Goal: Task Accomplishment & Management: Manage account settings

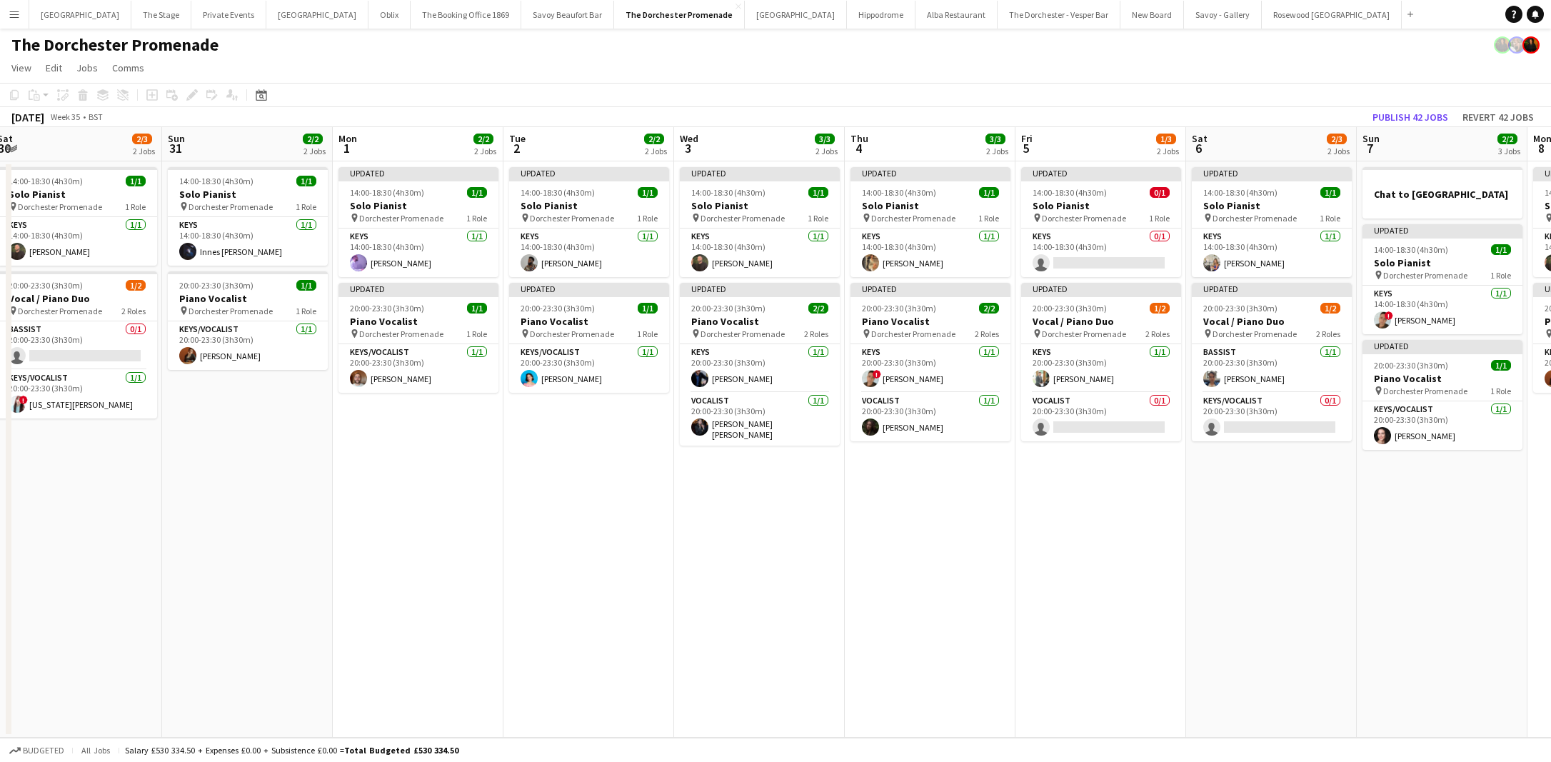
scroll to position [0, 522]
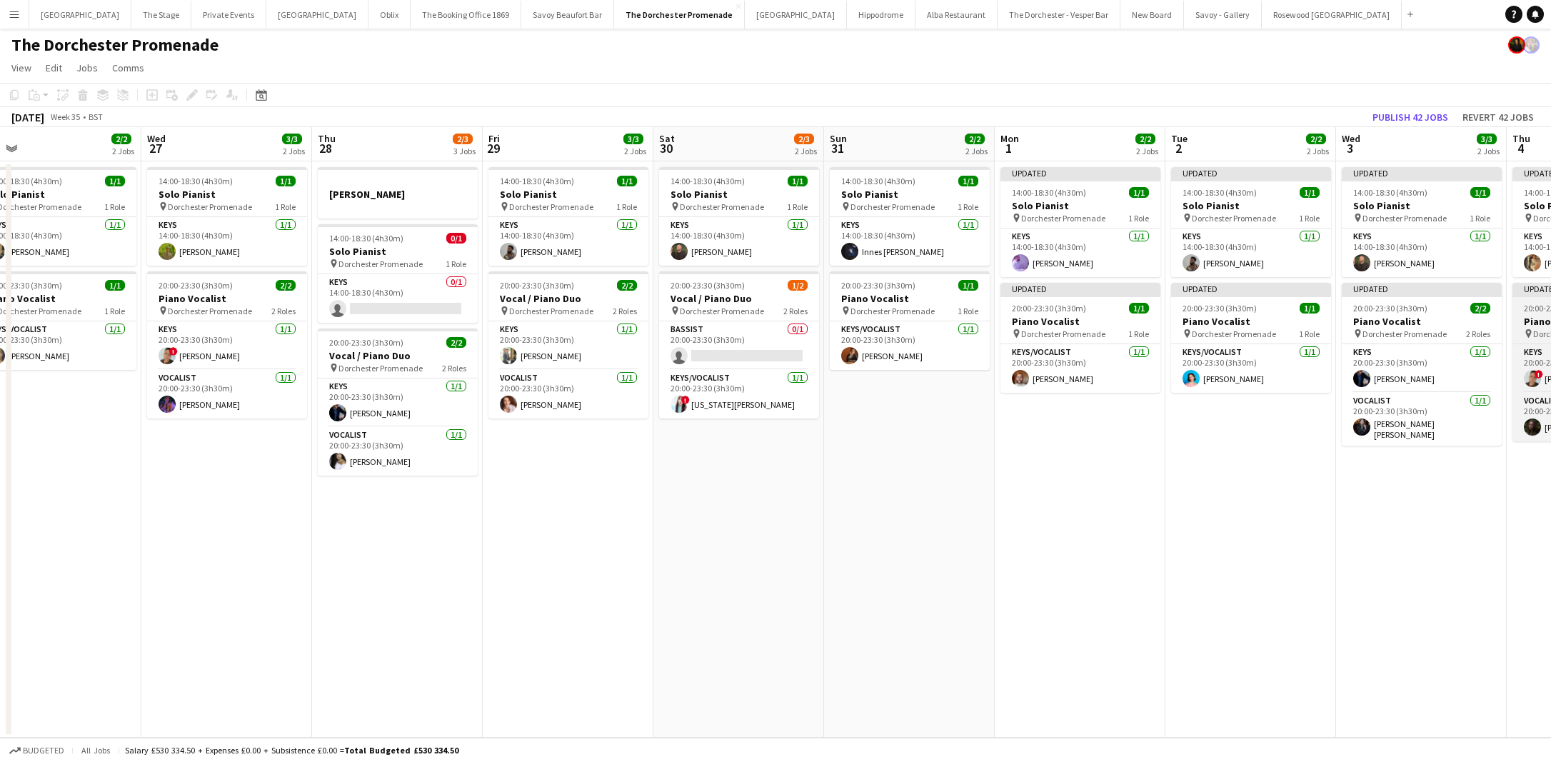
scroll to position [0, 359]
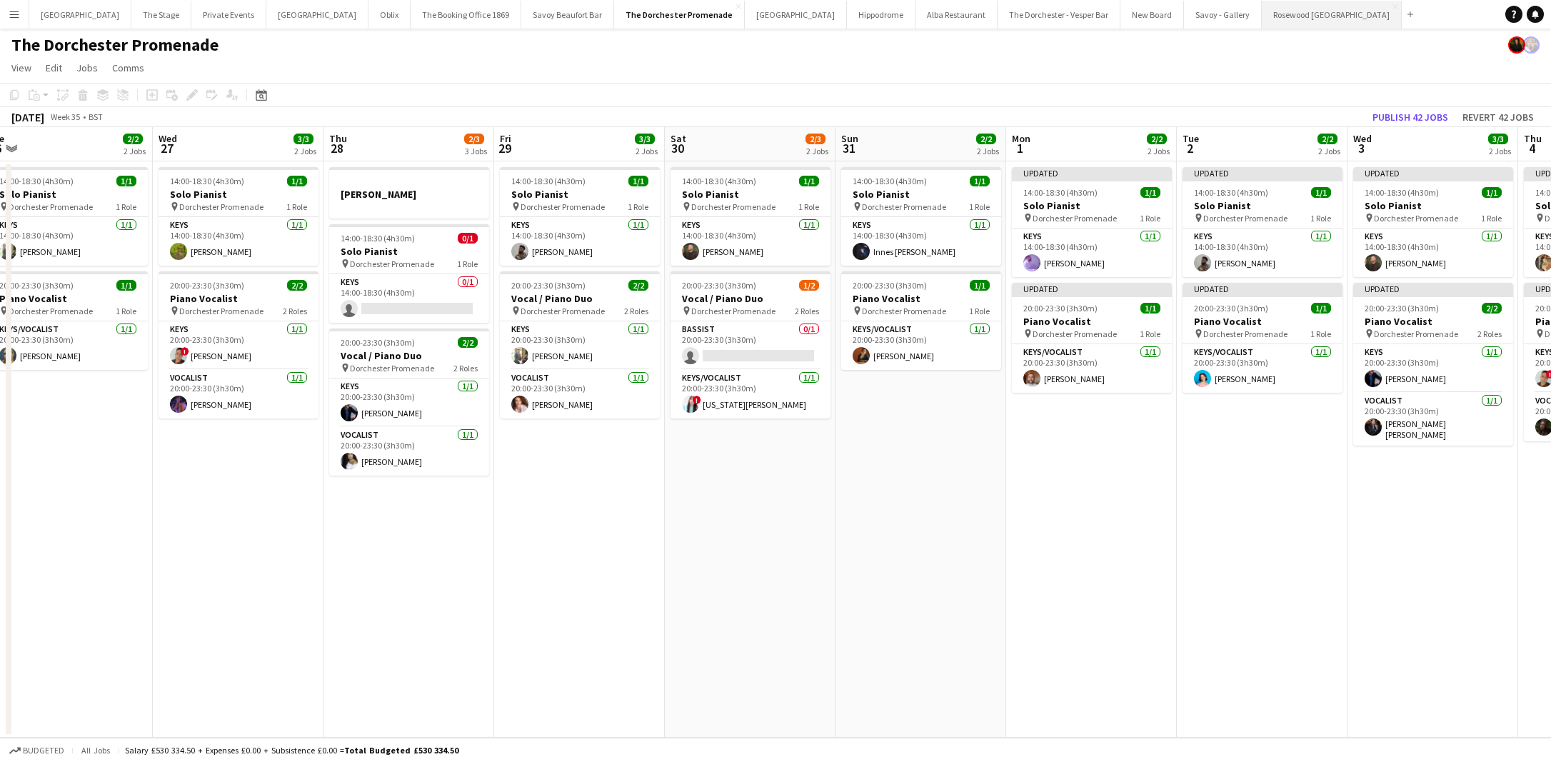
click at [1261, 18] on button "Rosewood London Close" at bounding box center [1331, 15] width 140 height 28
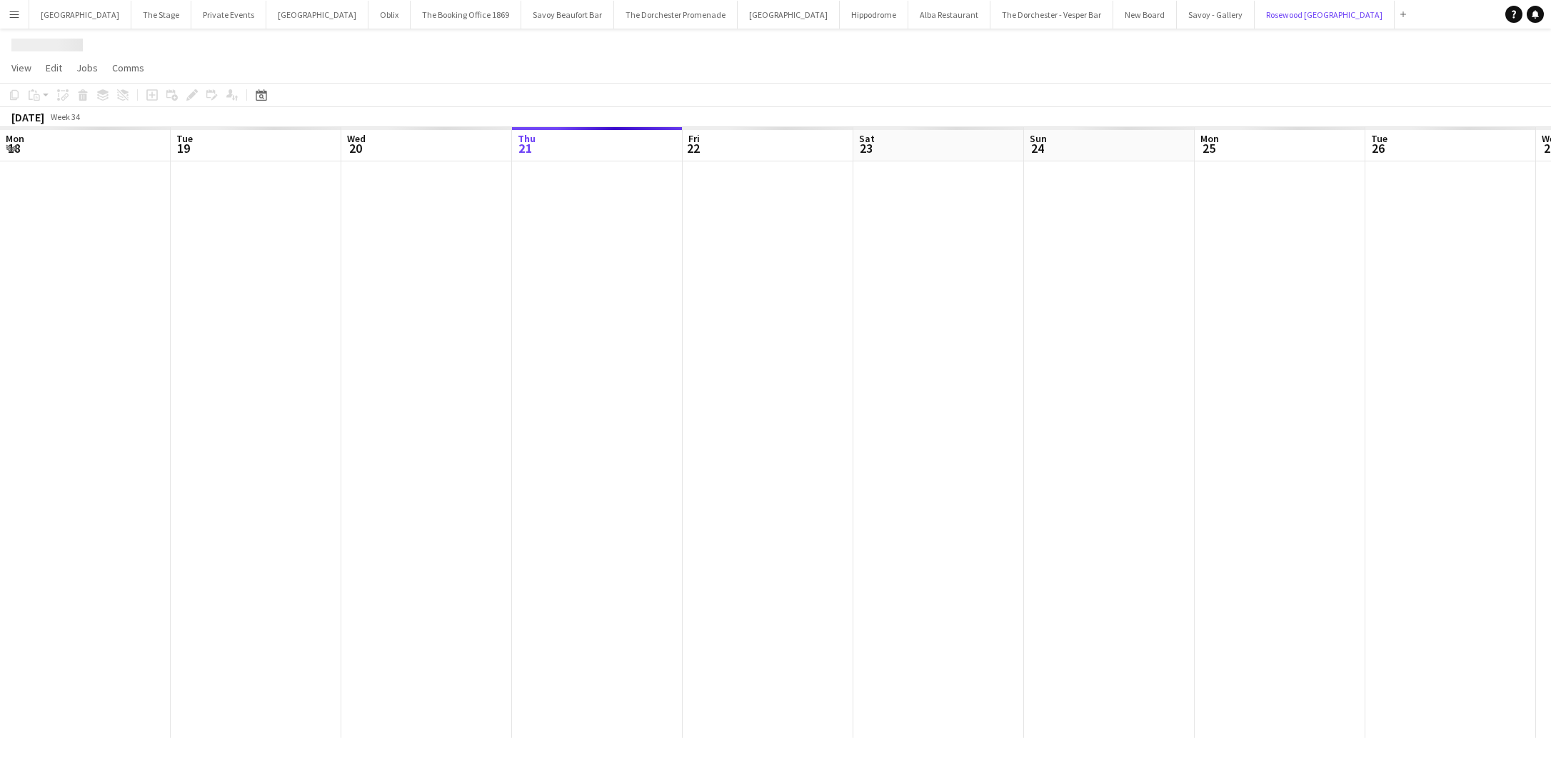
scroll to position [0, 341]
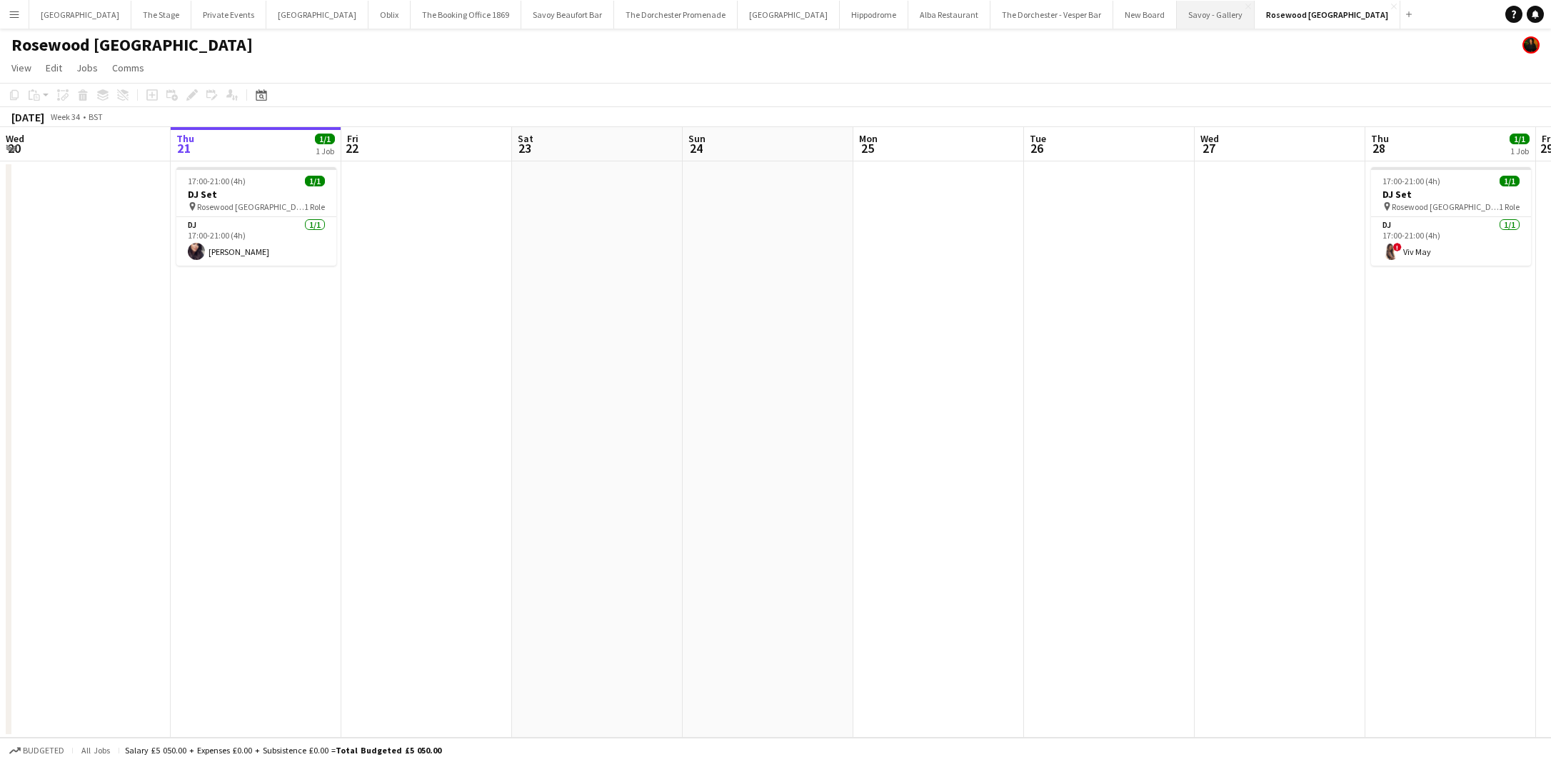
click at [1176, 21] on button "Savoy - Gallery Close" at bounding box center [1215, 15] width 78 height 28
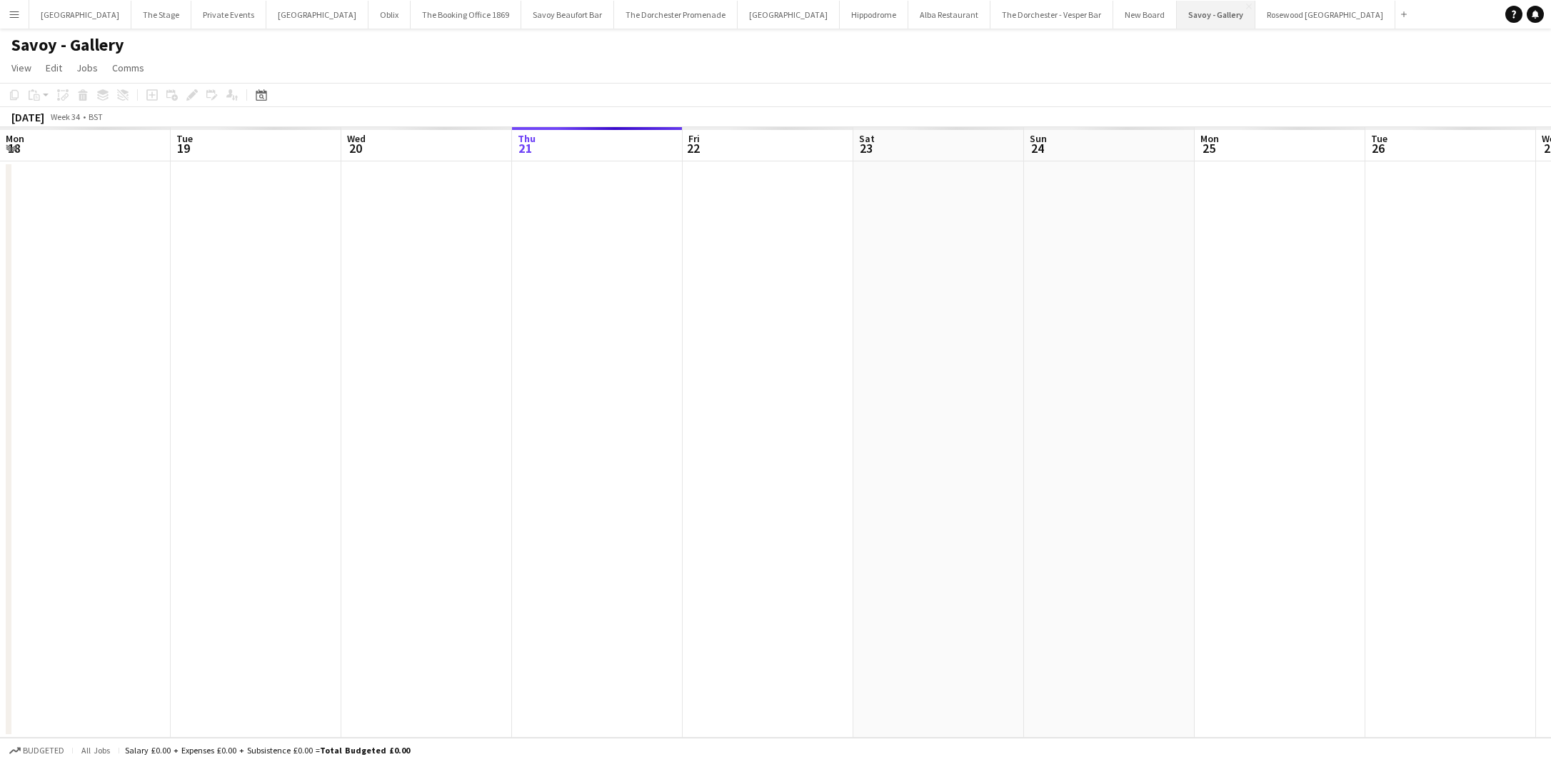
scroll to position [0, 341]
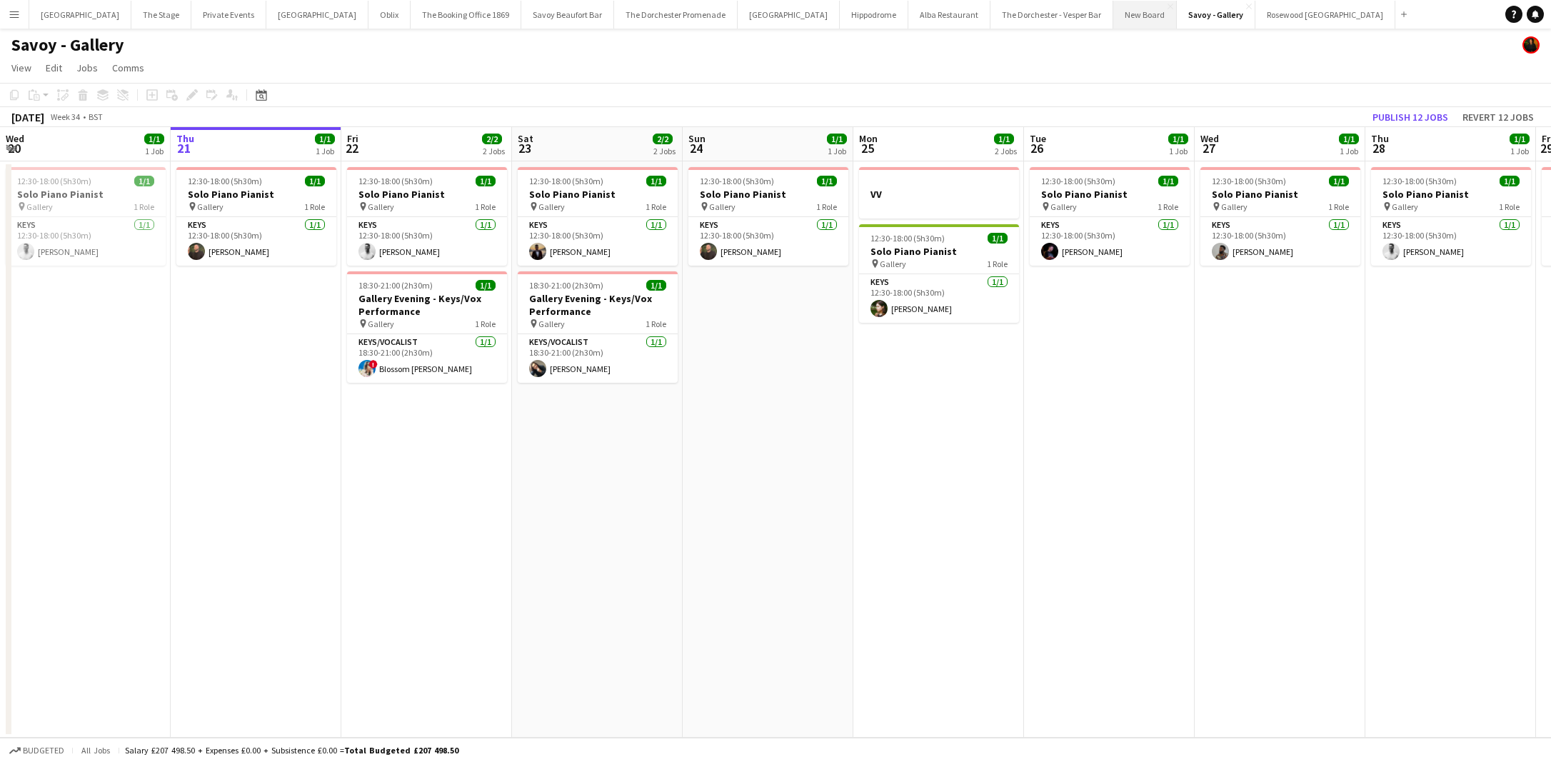
click at [1113, 19] on button "New Board Close" at bounding box center [1145, 15] width 64 height 28
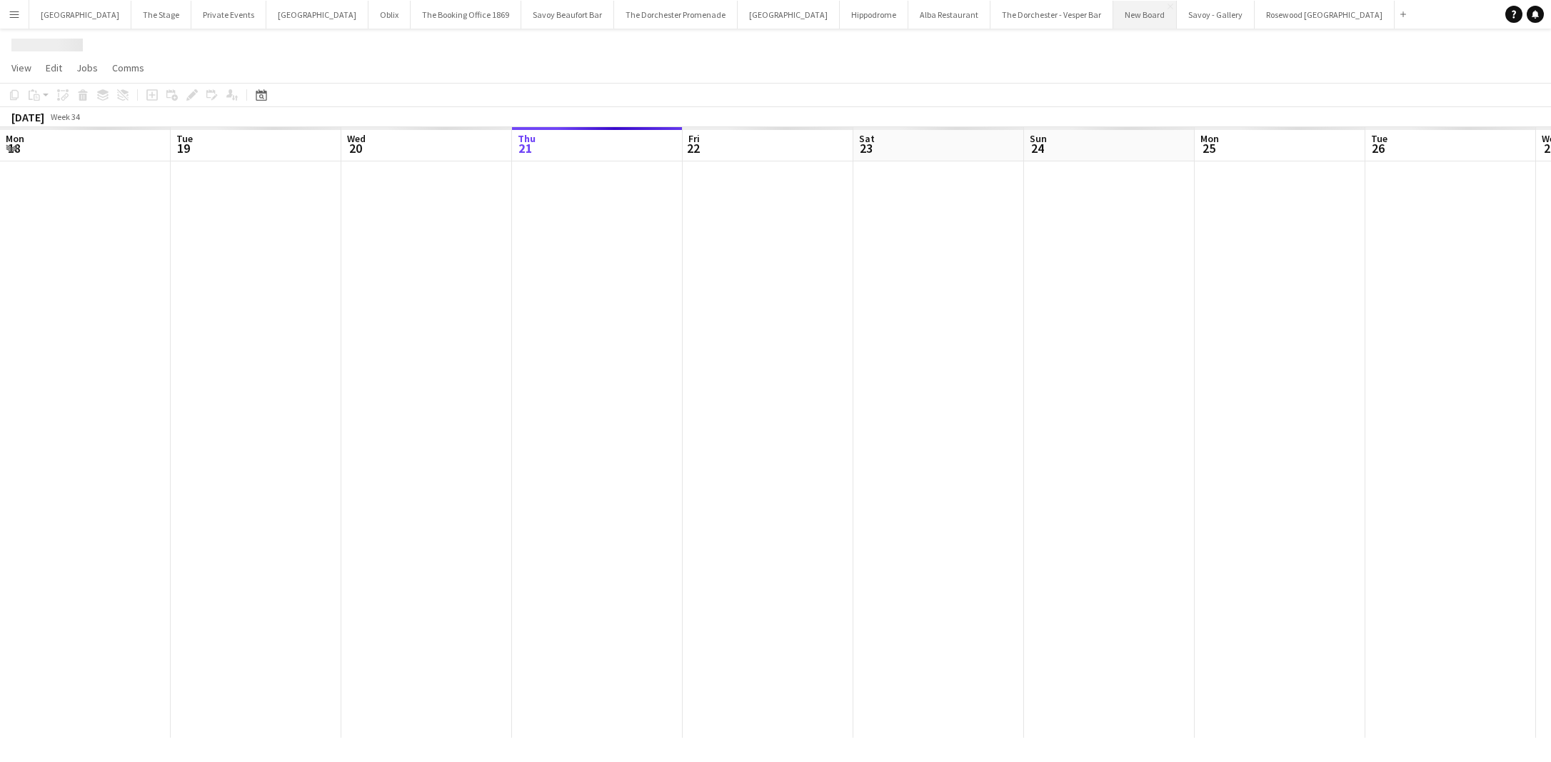
scroll to position [0, 341]
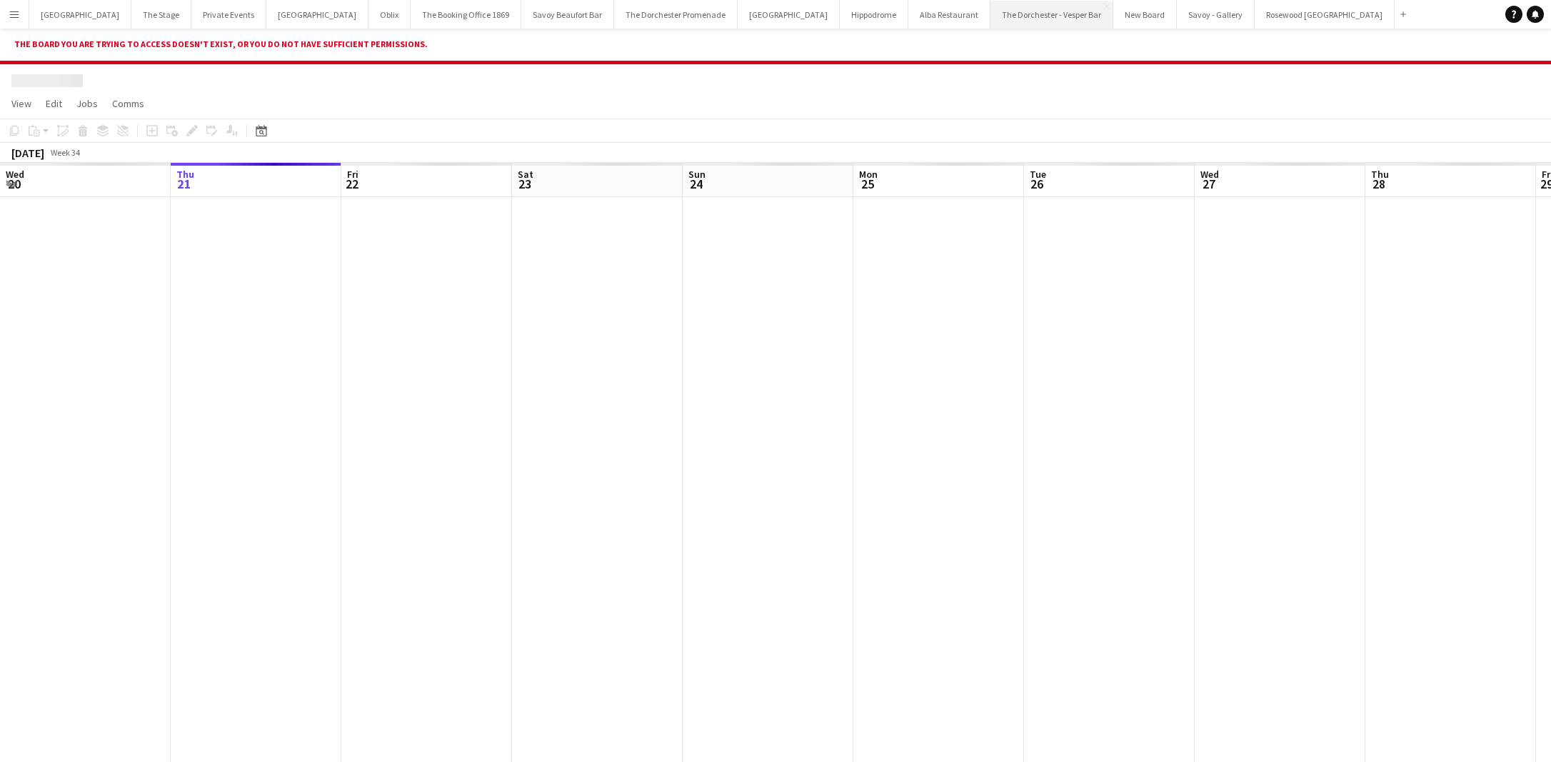
click at [990, 22] on button "The Dorchester - Vesper Bar Close" at bounding box center [1051, 15] width 123 height 28
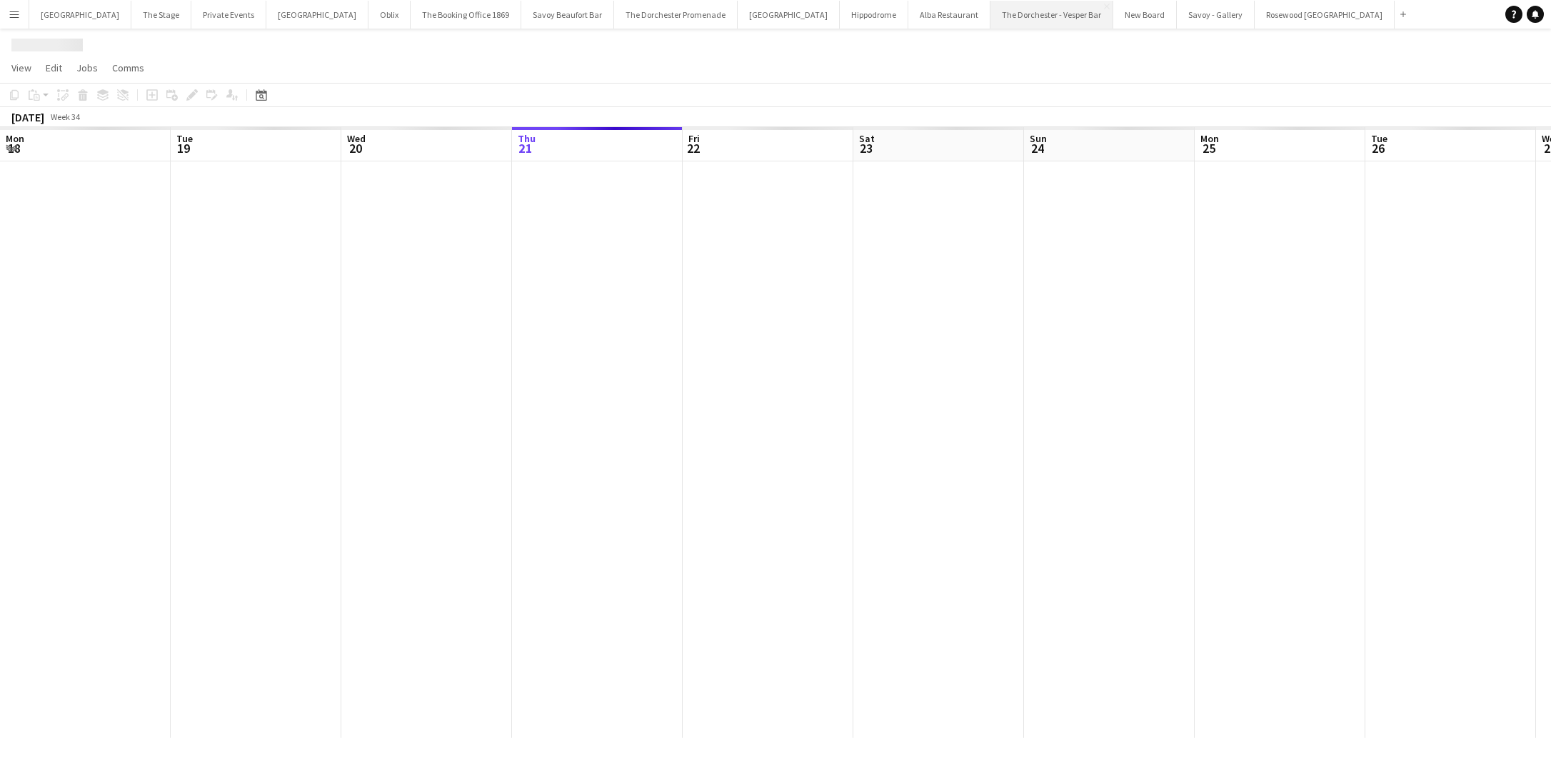
scroll to position [0, 341]
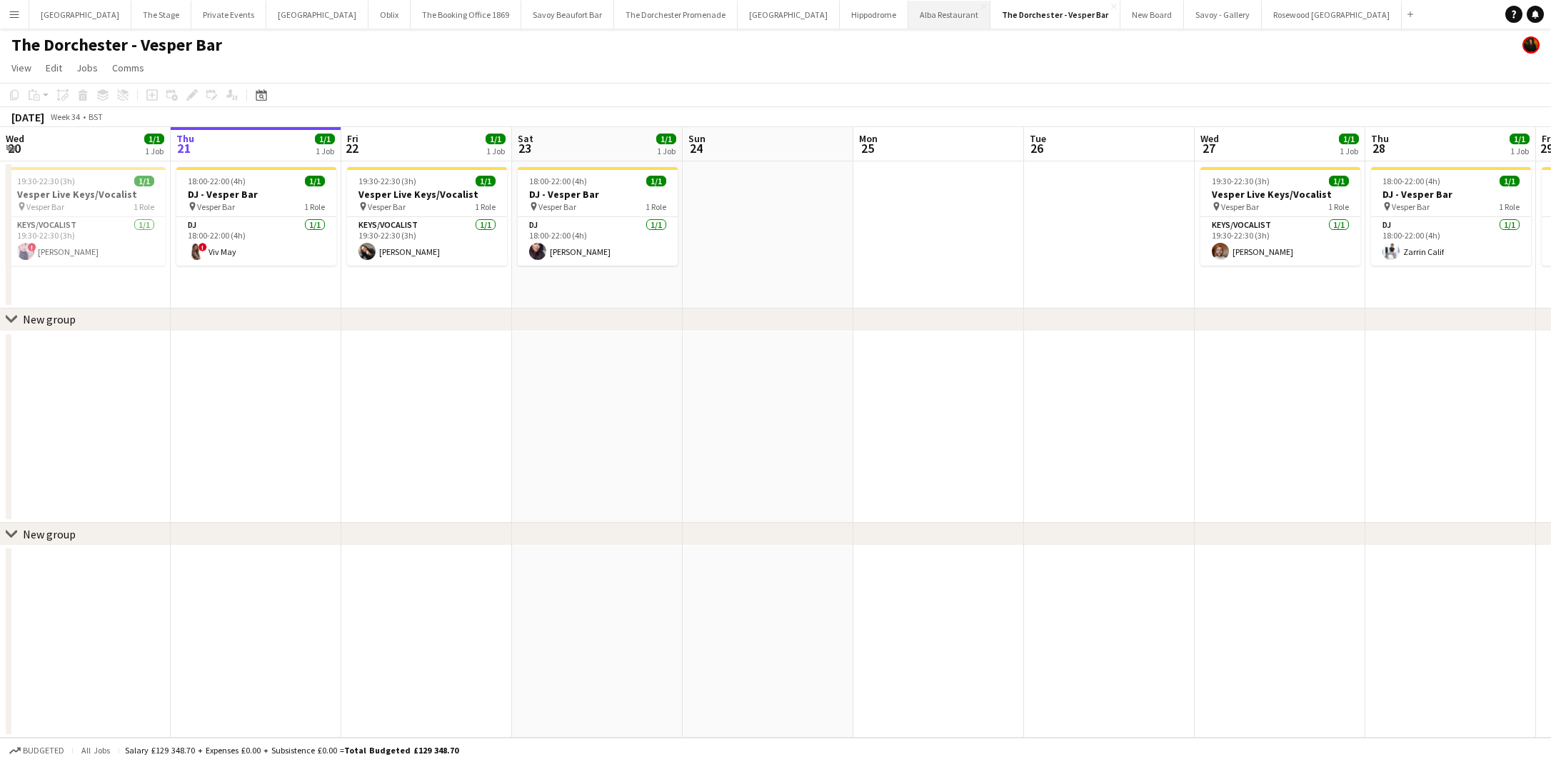
click at [908, 19] on button "Alba Restaurant Close" at bounding box center [949, 15] width 82 height 28
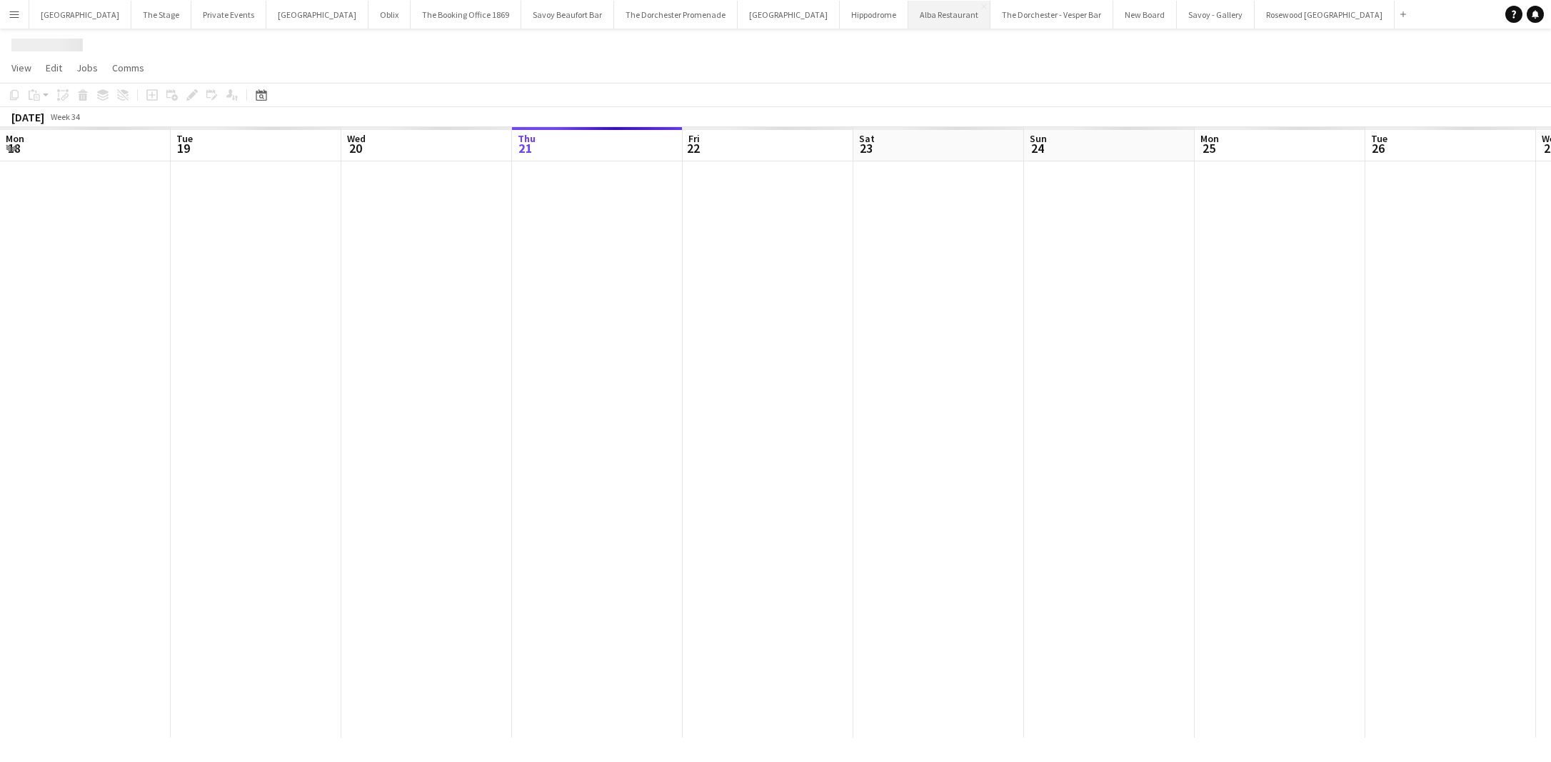
scroll to position [0, 341]
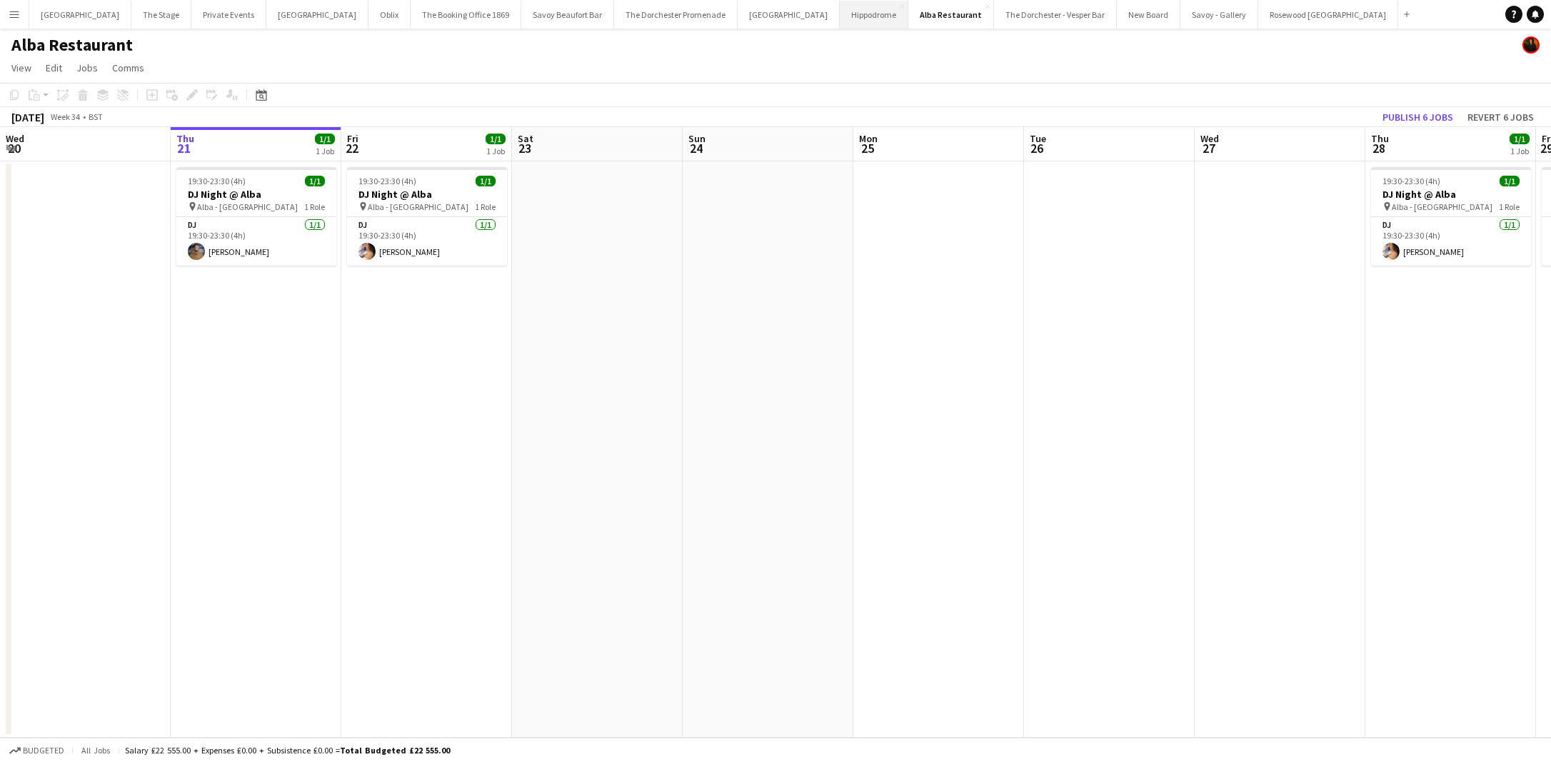
click at [840, 20] on button "Hippodrome Close" at bounding box center [874, 15] width 69 height 28
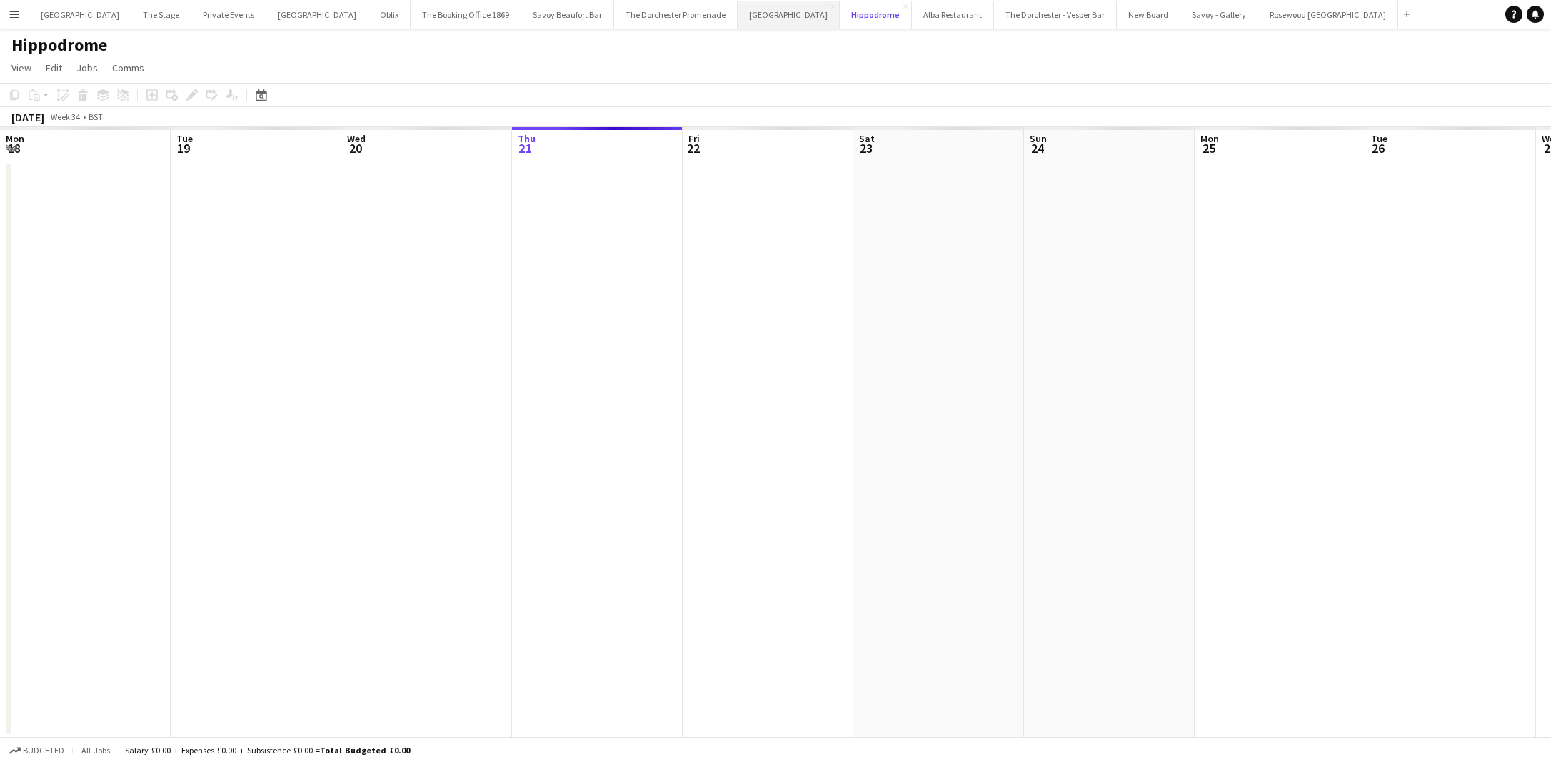
scroll to position [0, 341]
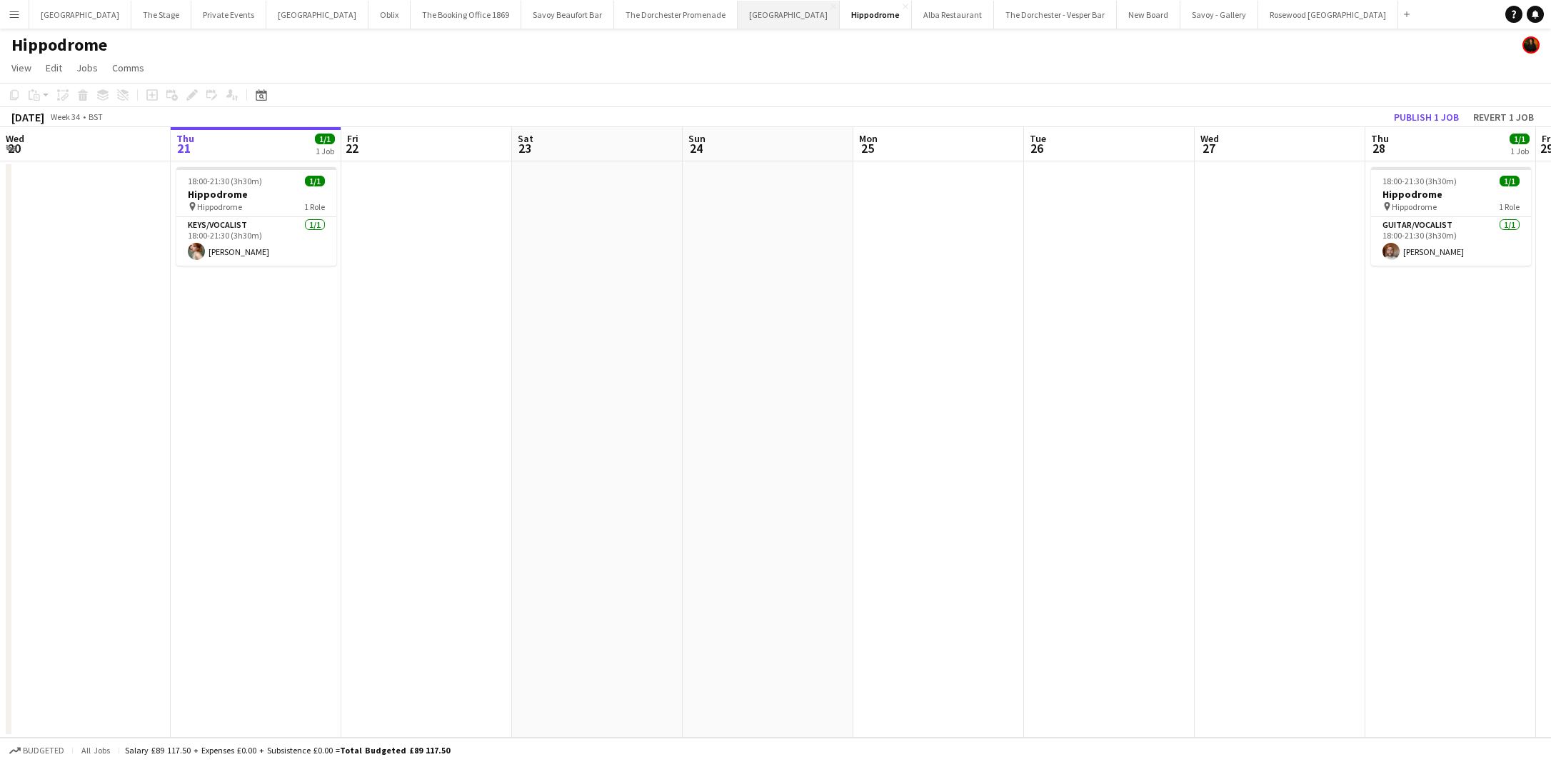
click at [737, 21] on button "Goring Hotel Close" at bounding box center [788, 15] width 102 height 28
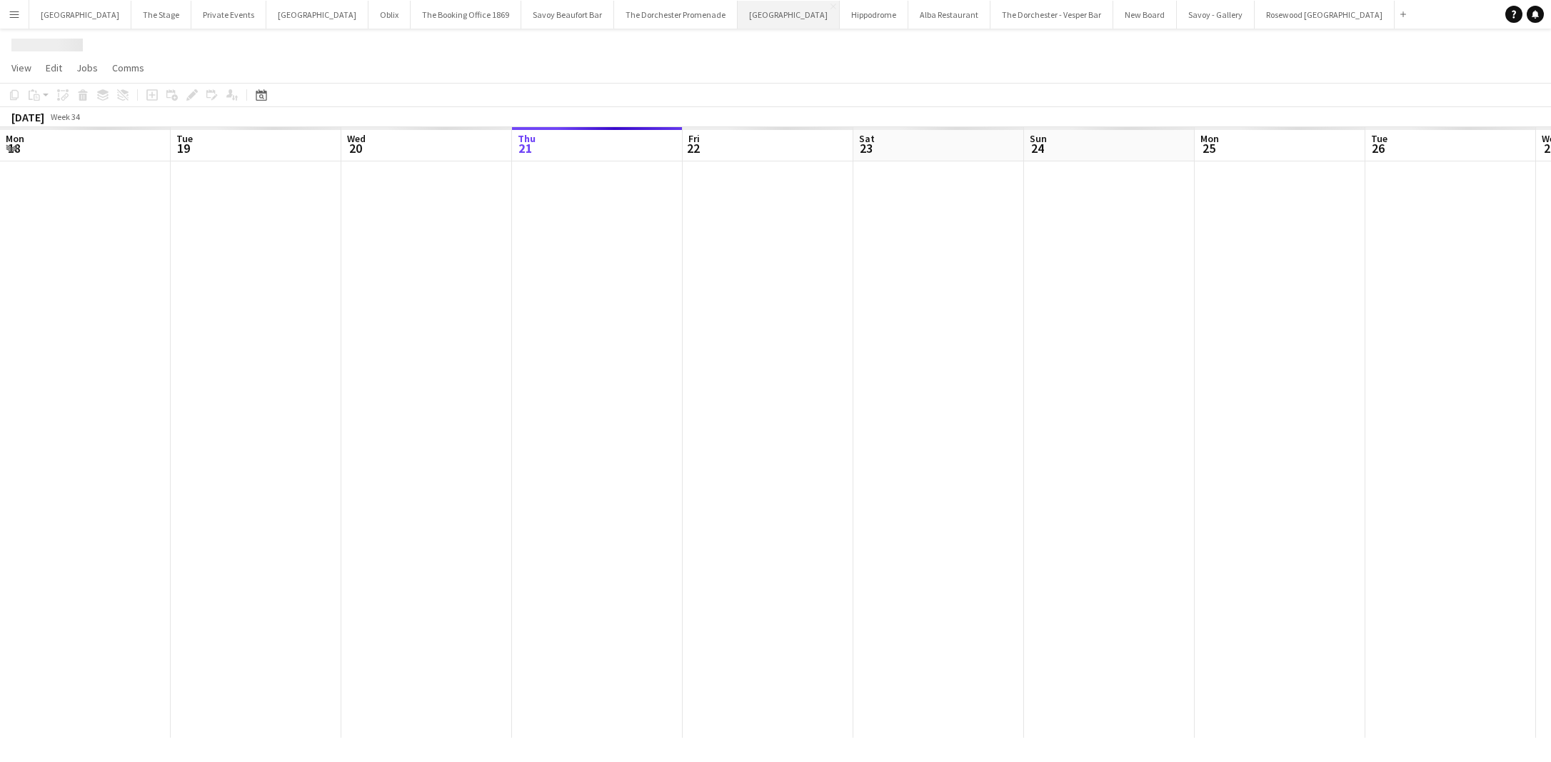
scroll to position [0, 341]
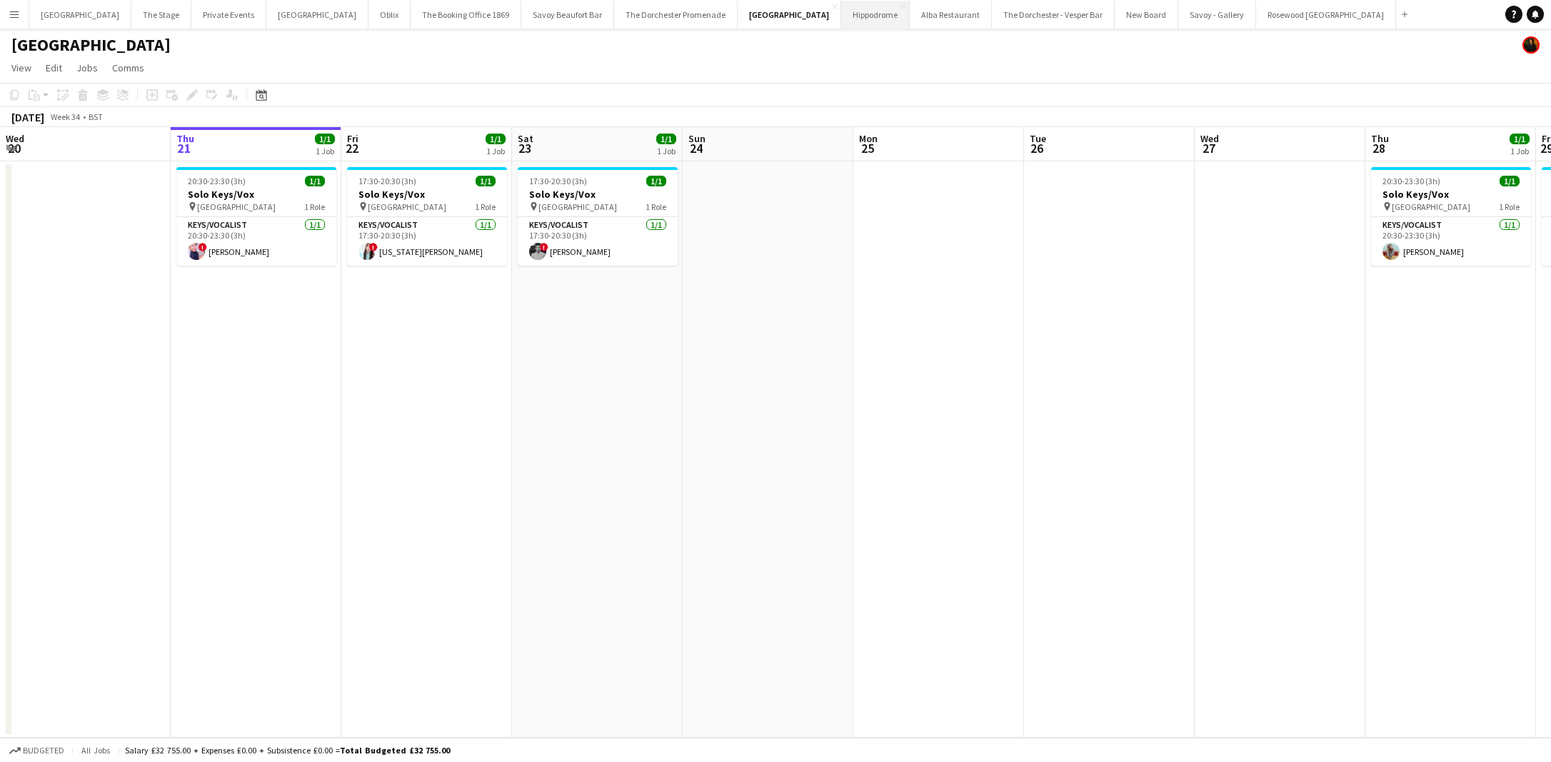
click at [841, 21] on button "Hippodrome Close" at bounding box center [875, 15] width 69 height 28
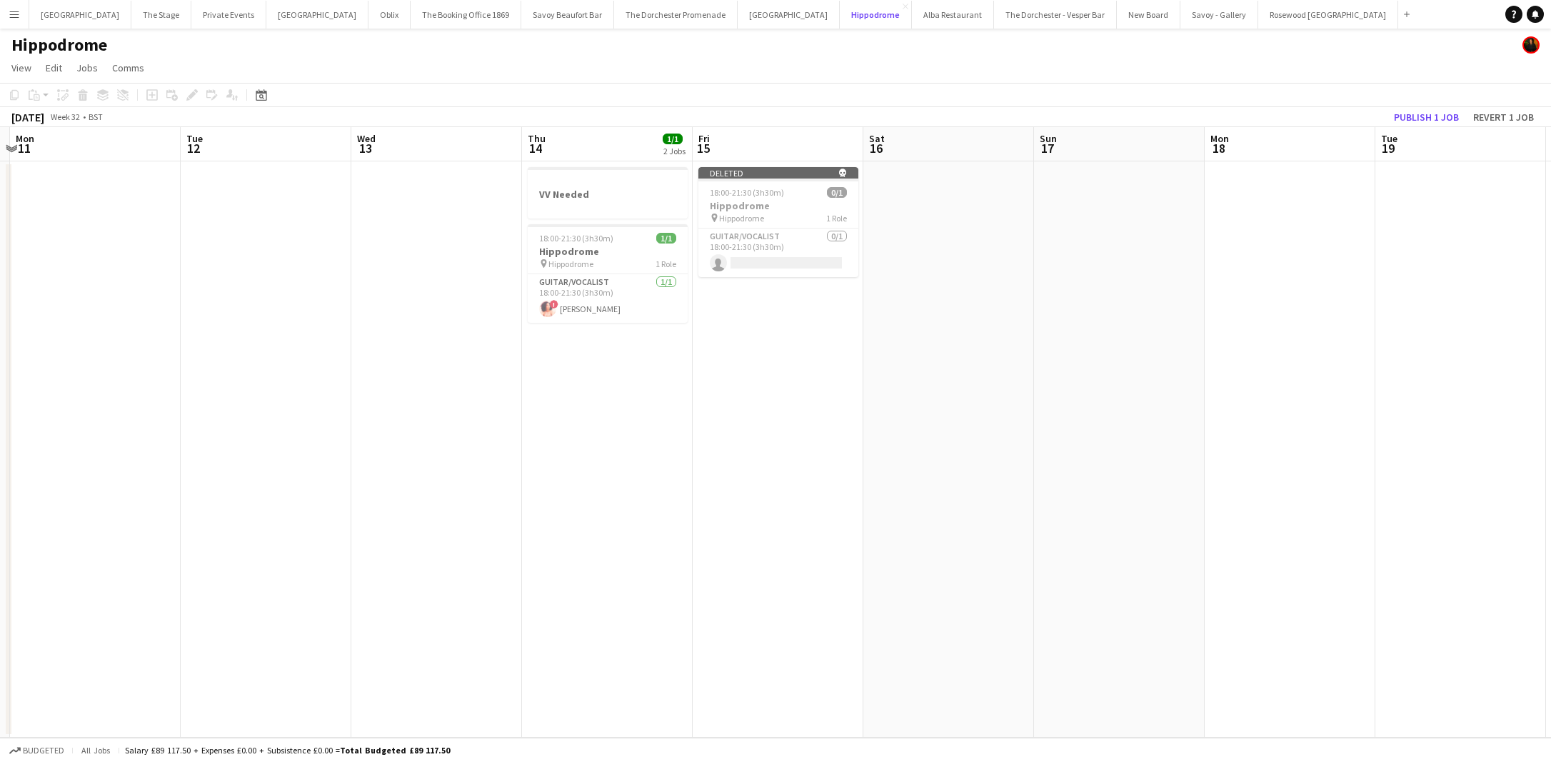
scroll to position [0, 499]
click at [789, 203] on h3 "Hippodrome" at bounding box center [781, 205] width 160 height 13
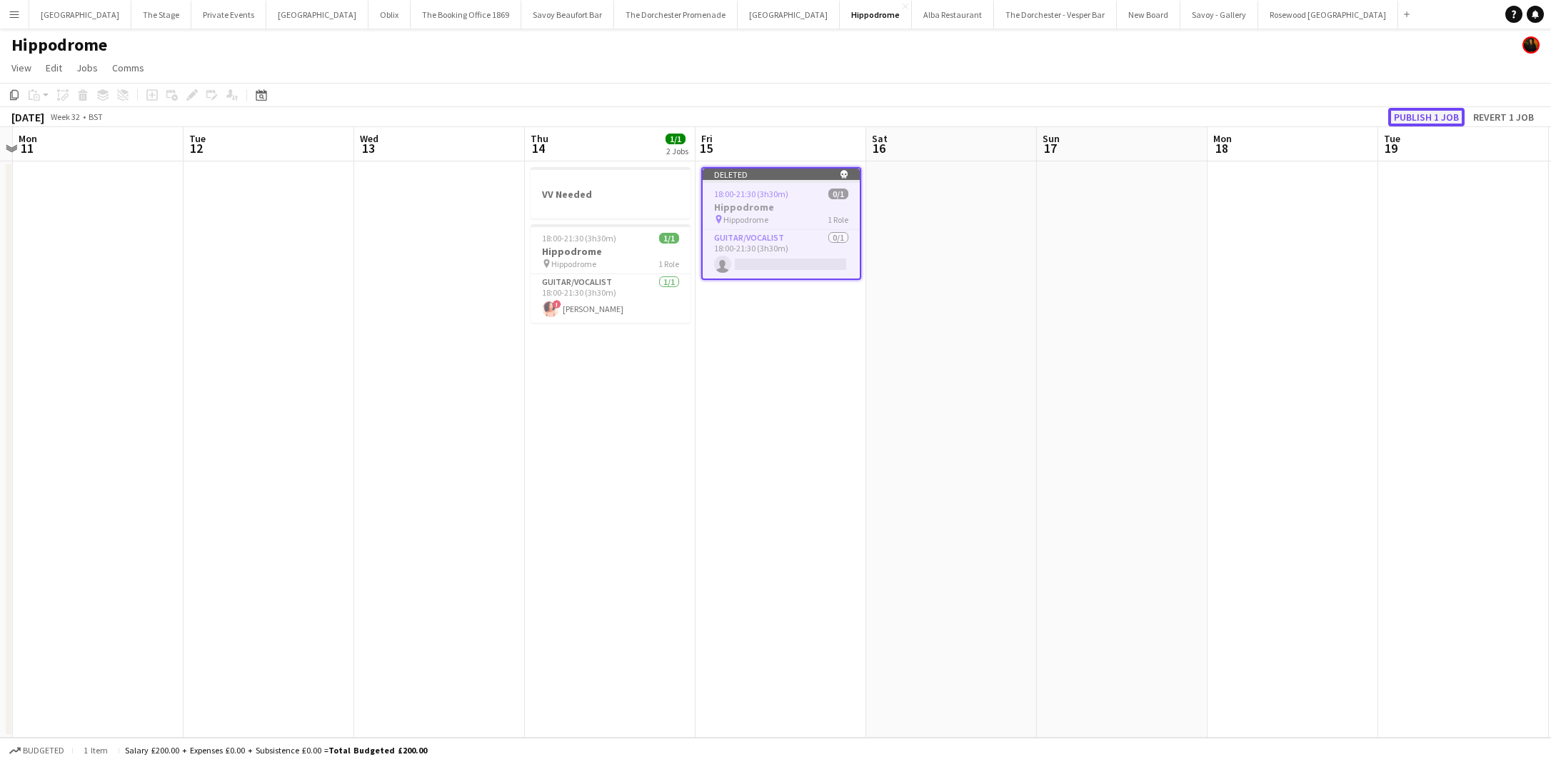
click at [1396, 118] on button "Publish 1 job" at bounding box center [1426, 117] width 76 height 19
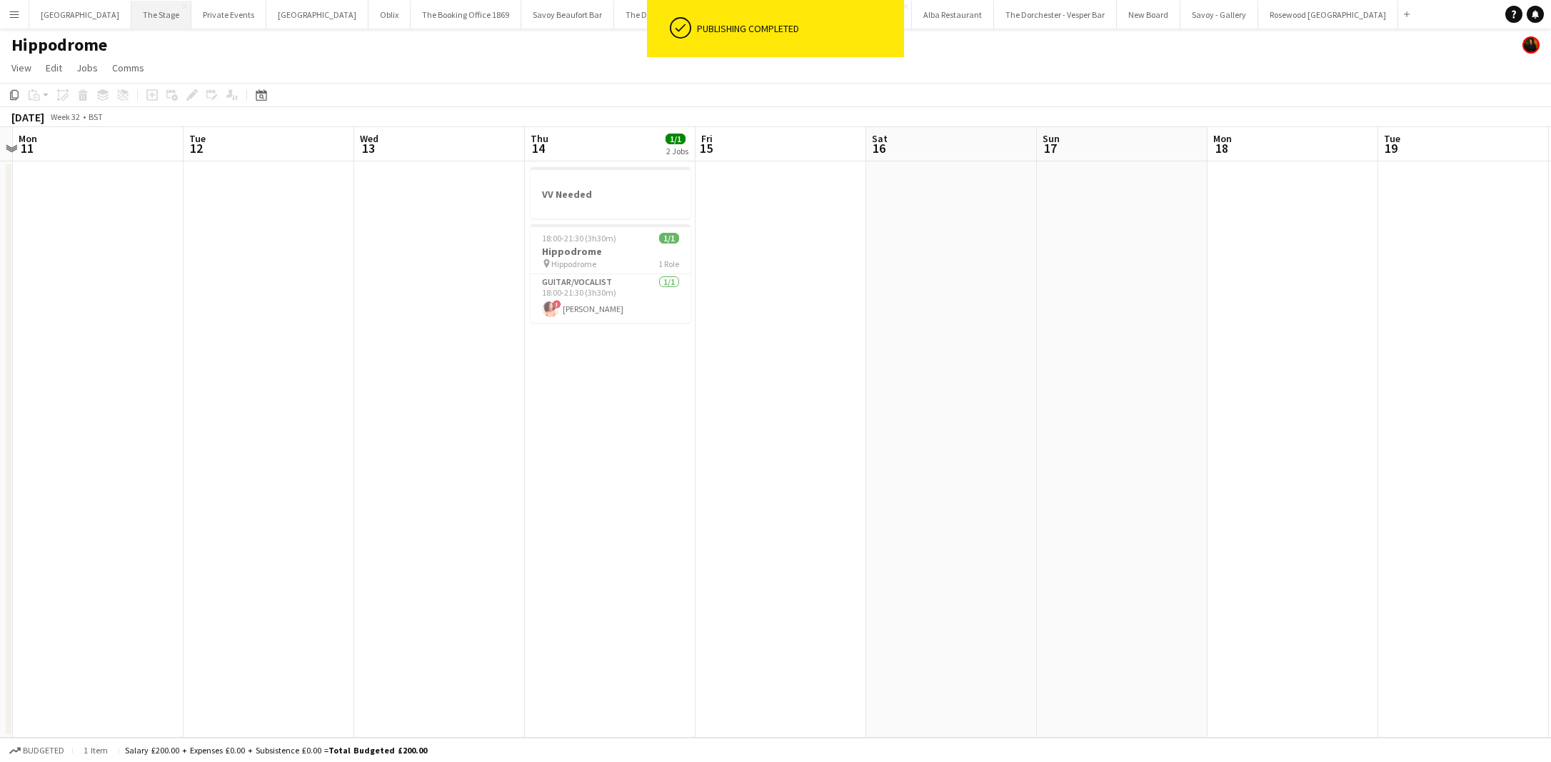
click at [141, 16] on button "The Stage Close" at bounding box center [161, 15] width 60 height 28
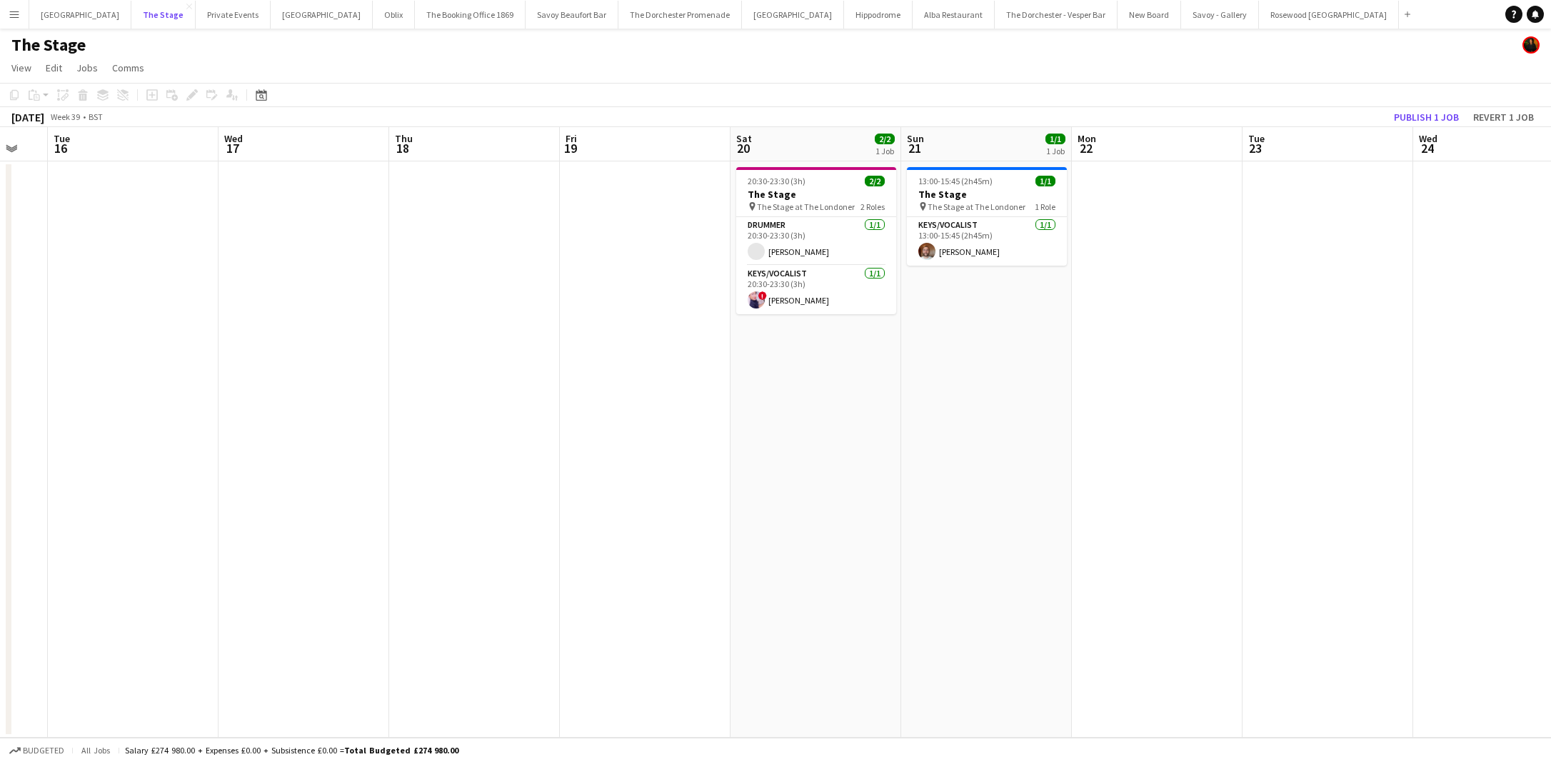
scroll to position [0, 382]
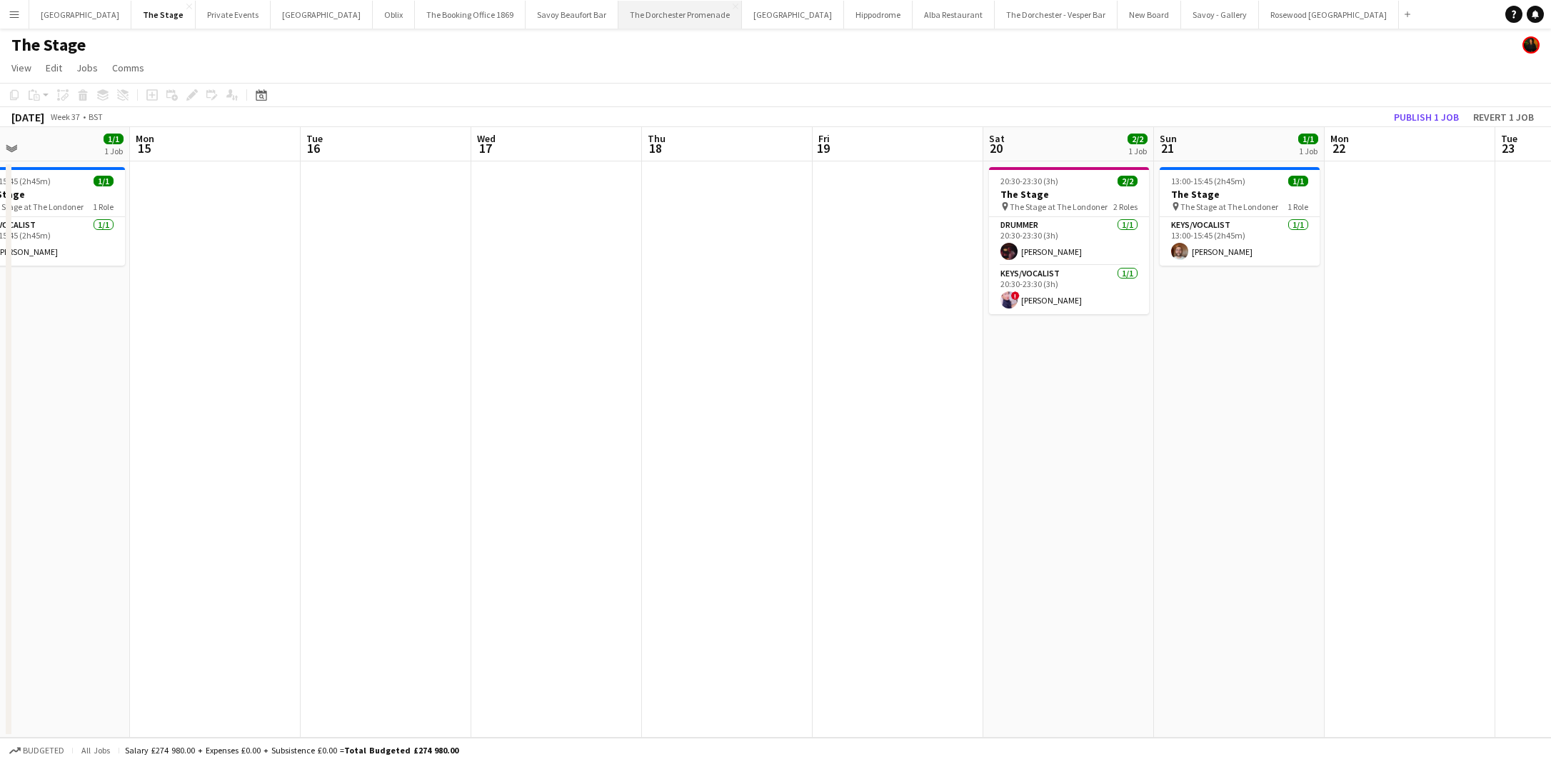
click at [650, 21] on button "The Dorchester Promenade Close" at bounding box center [680, 15] width 124 height 28
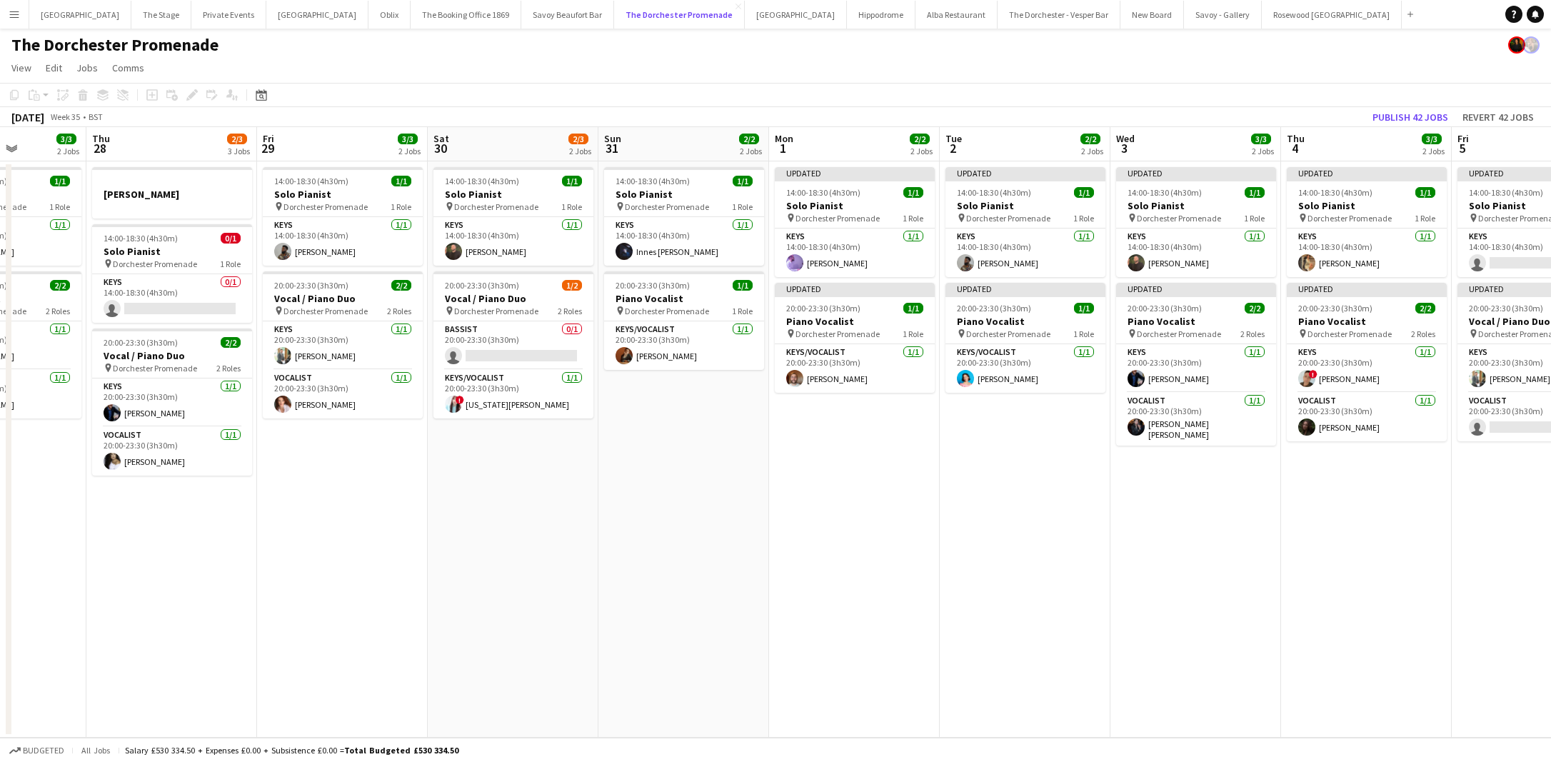
scroll to position [0, 610]
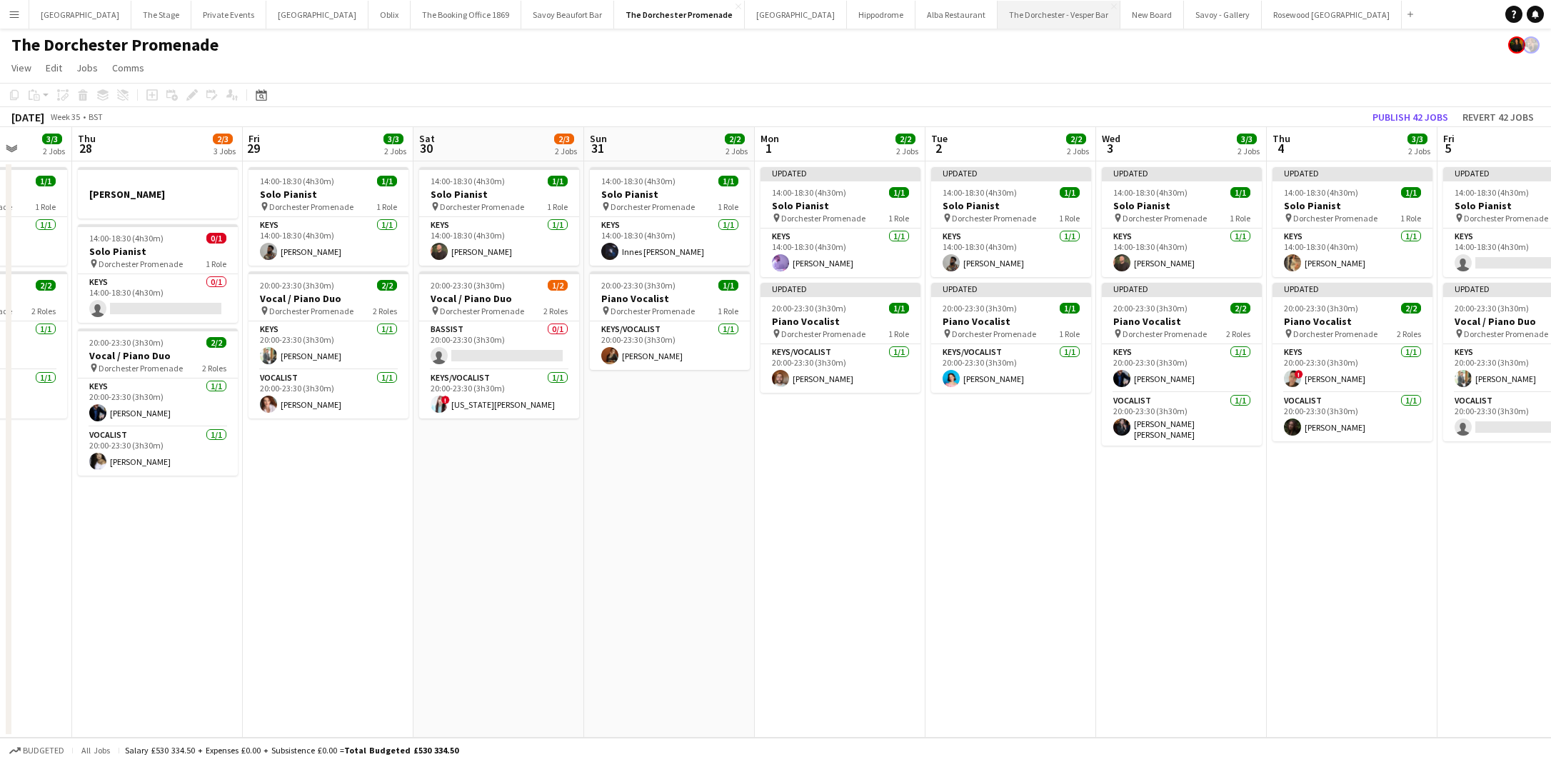
click at [997, 17] on button "The Dorchester - Vesper Bar Close" at bounding box center [1058, 15] width 123 height 28
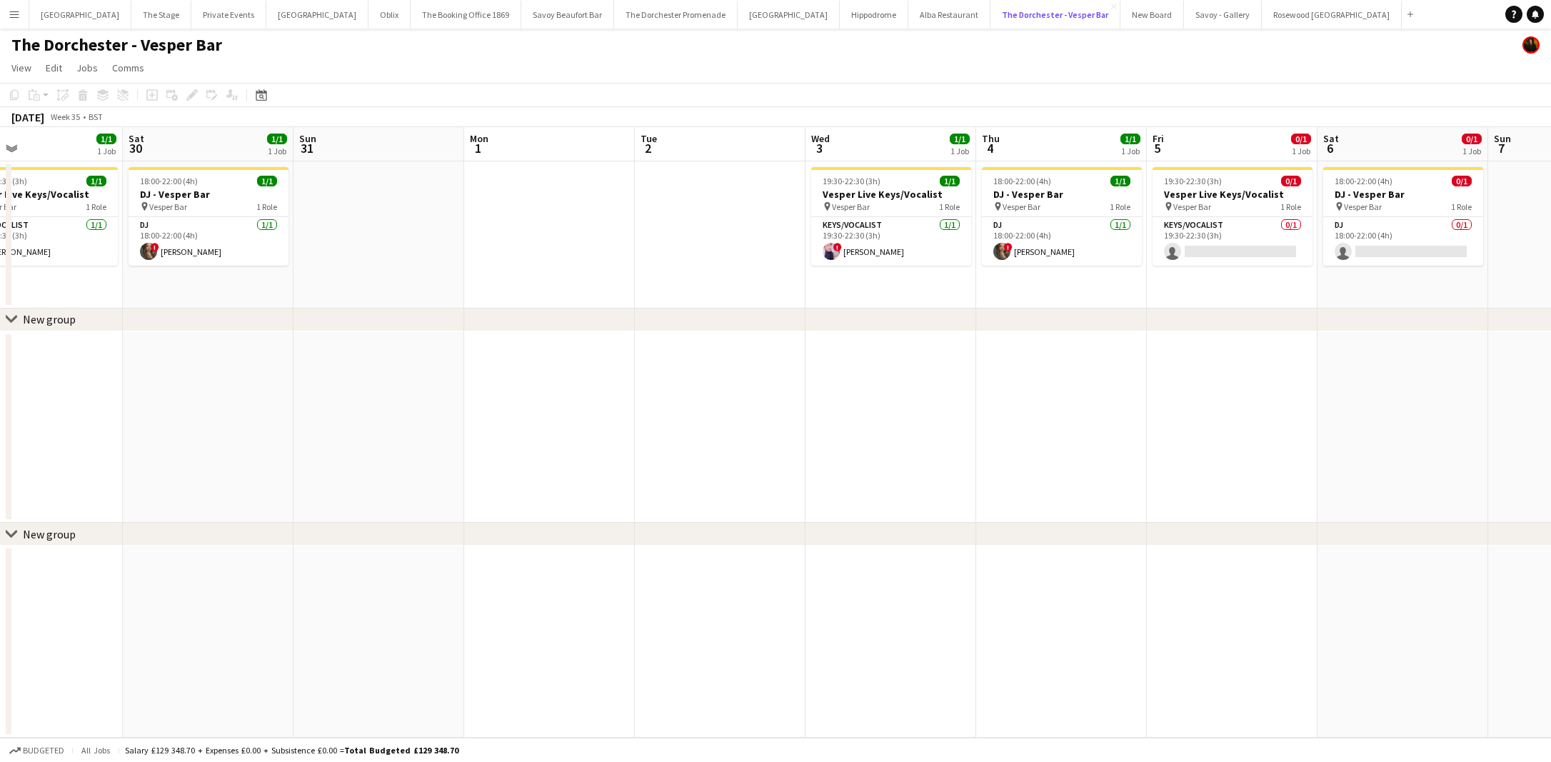
scroll to position [0, 395]
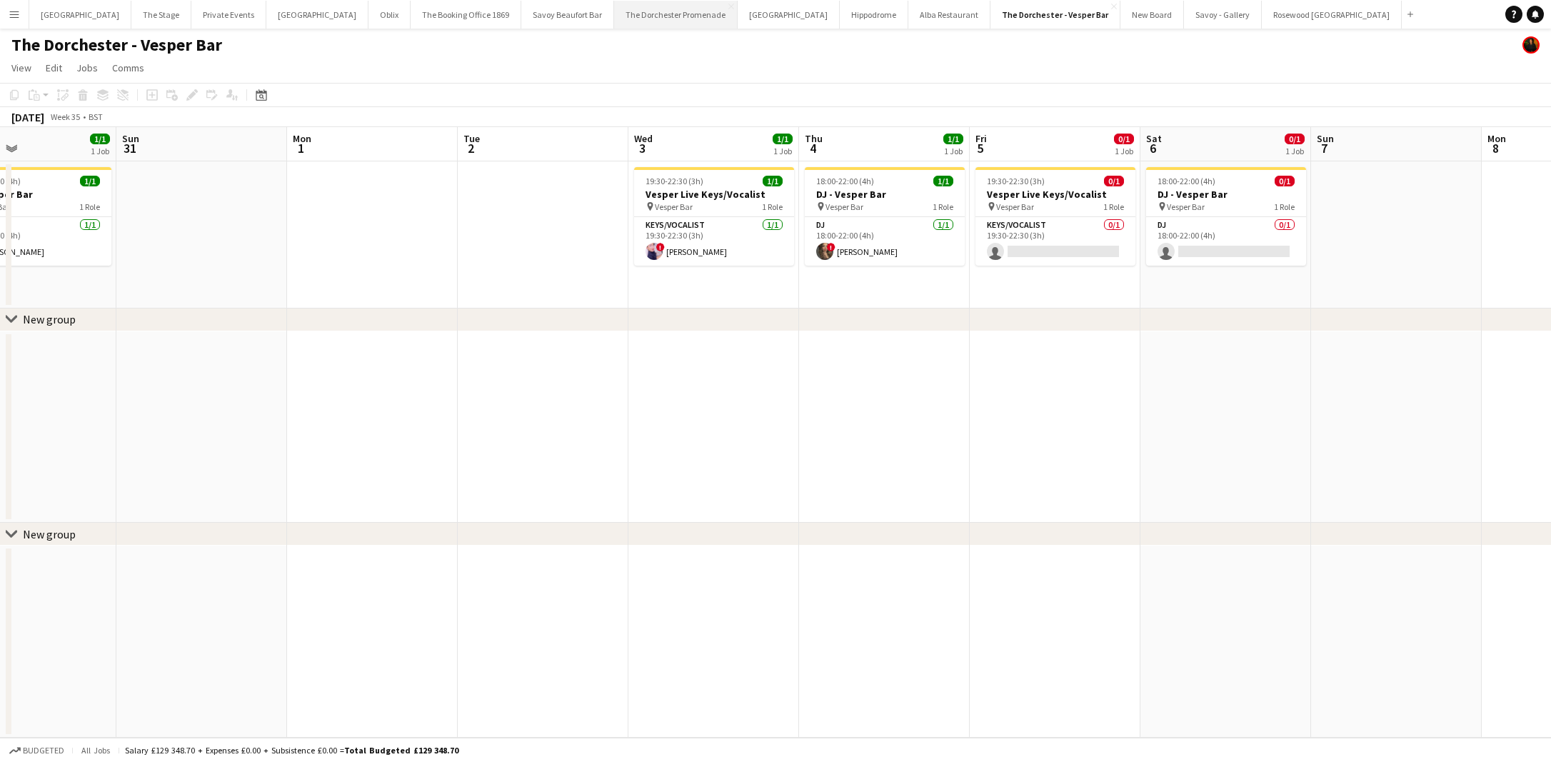
click at [614, 15] on button "The Dorchester Promenade Close" at bounding box center [676, 15] width 124 height 28
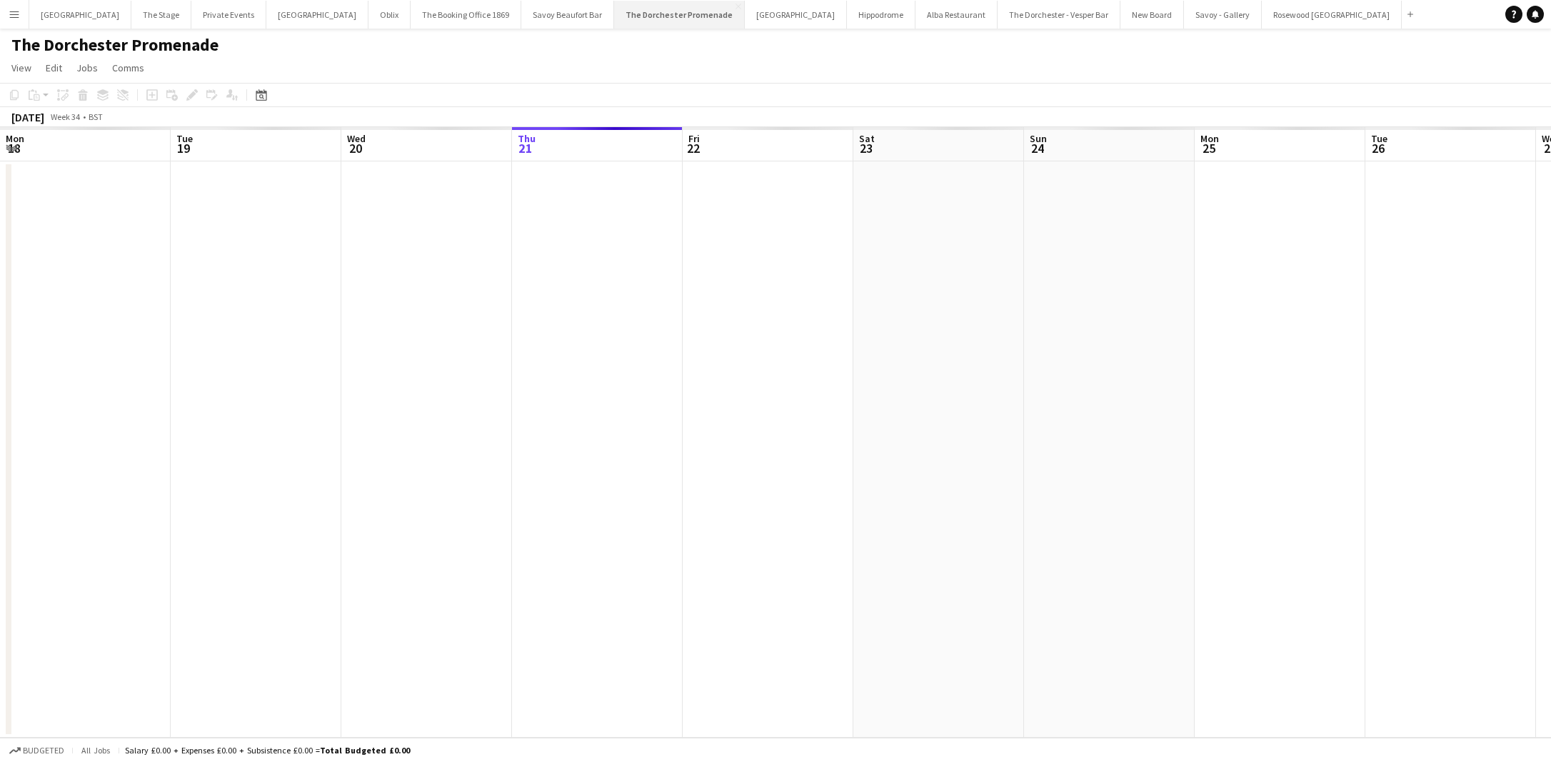
scroll to position [0, 341]
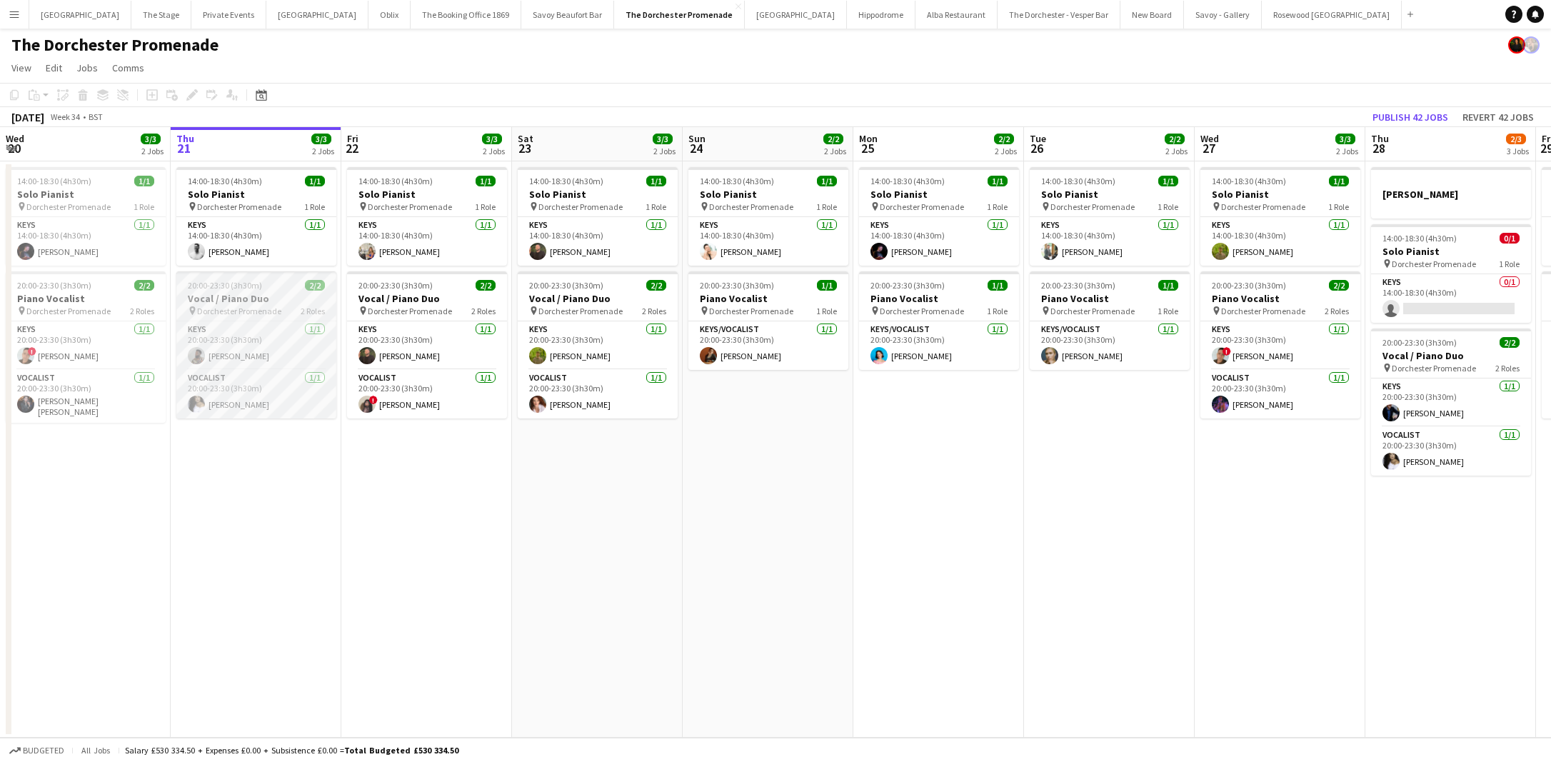
click at [284, 306] on div "pin Dorchester Promenade 2 Roles" at bounding box center [256, 310] width 160 height 11
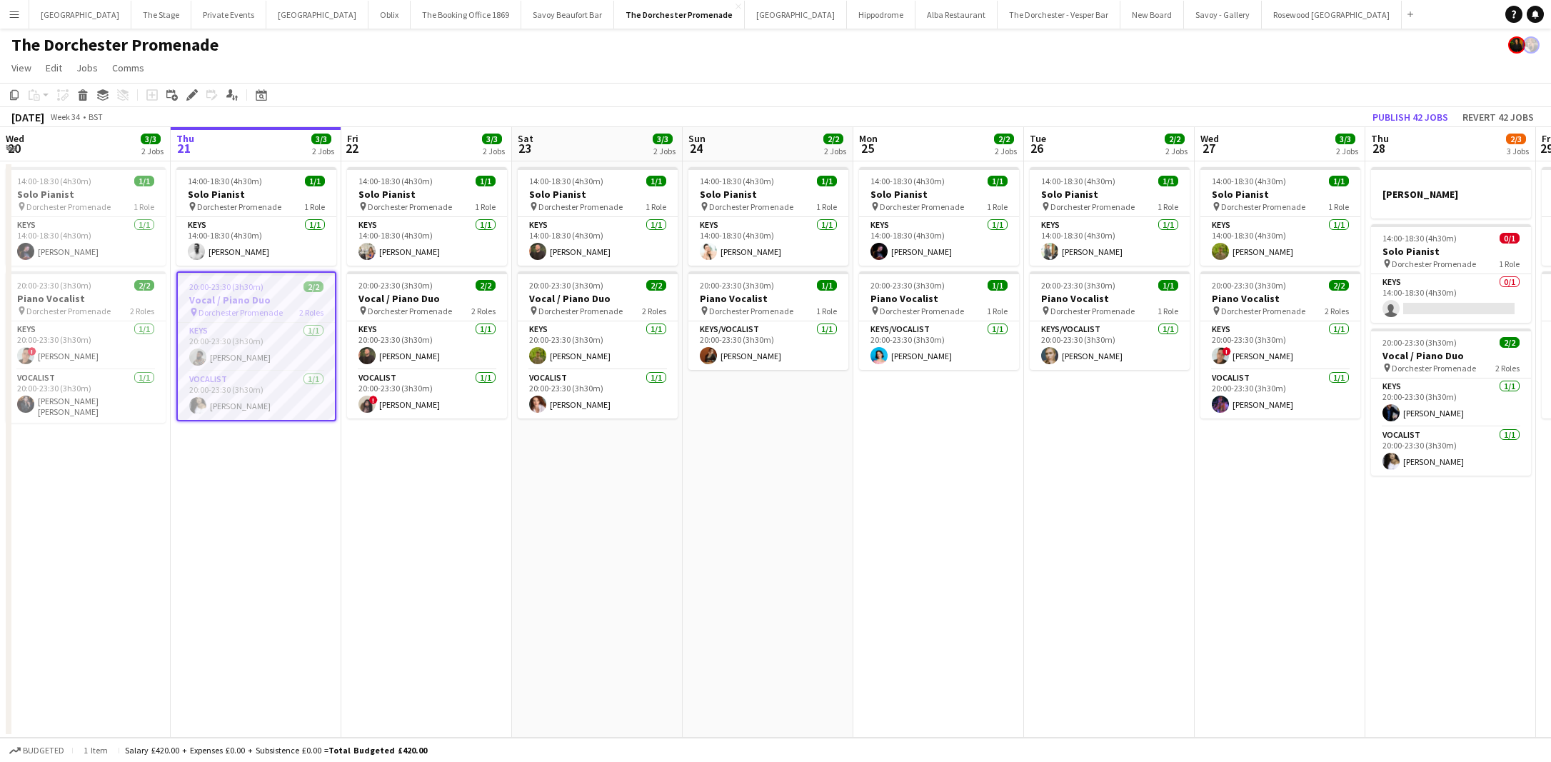
click at [291, 480] on app-date-cell "14:00-18:30 (4h30m) 1/1 Solo Pianist pin Dorchester Promenade 1 Role Keys 1/1 1…" at bounding box center [256, 449] width 171 height 576
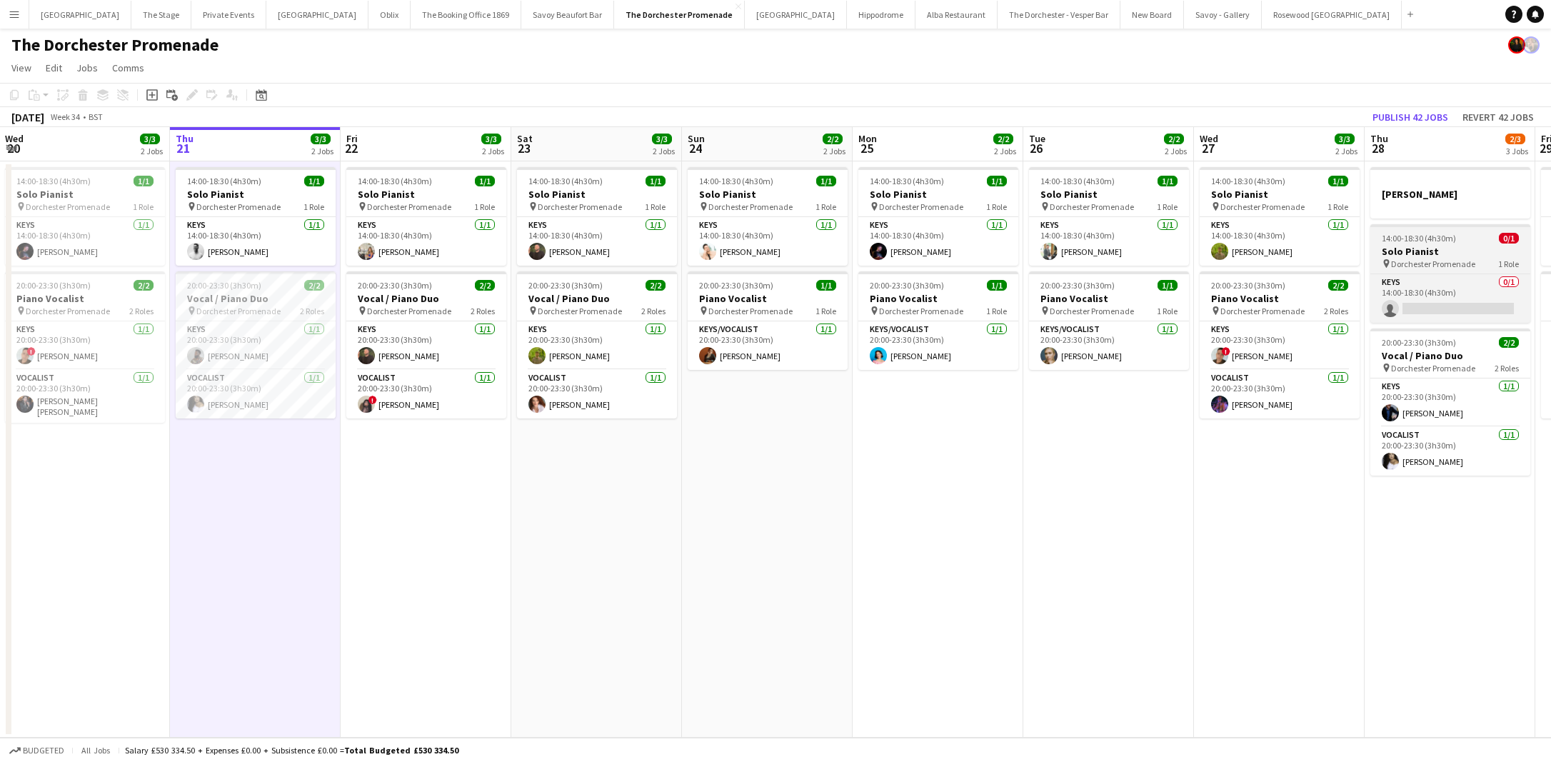
click at [1457, 253] on h3 "Solo Pianist" at bounding box center [1450, 251] width 160 height 13
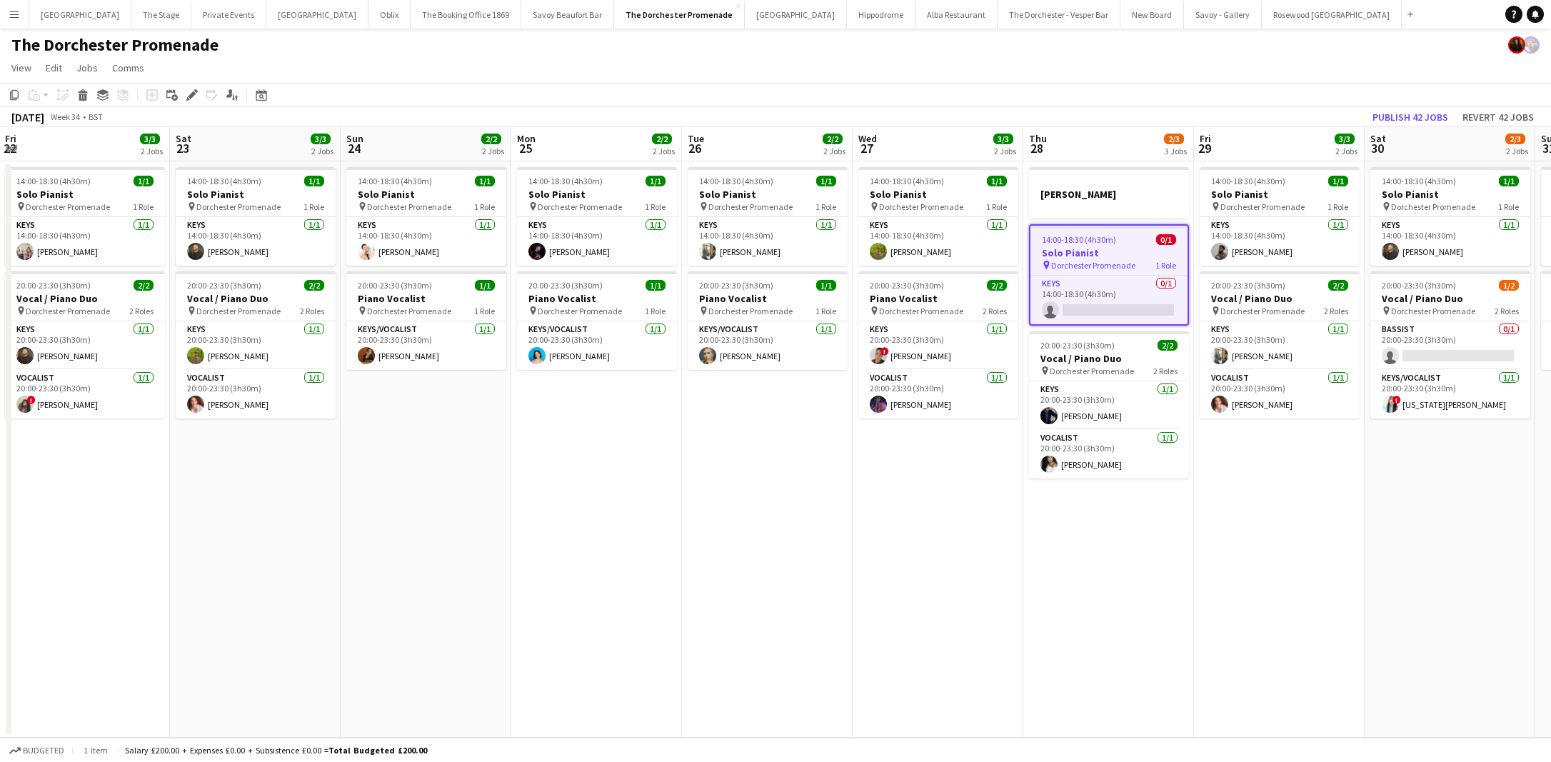
scroll to position [0, 490]
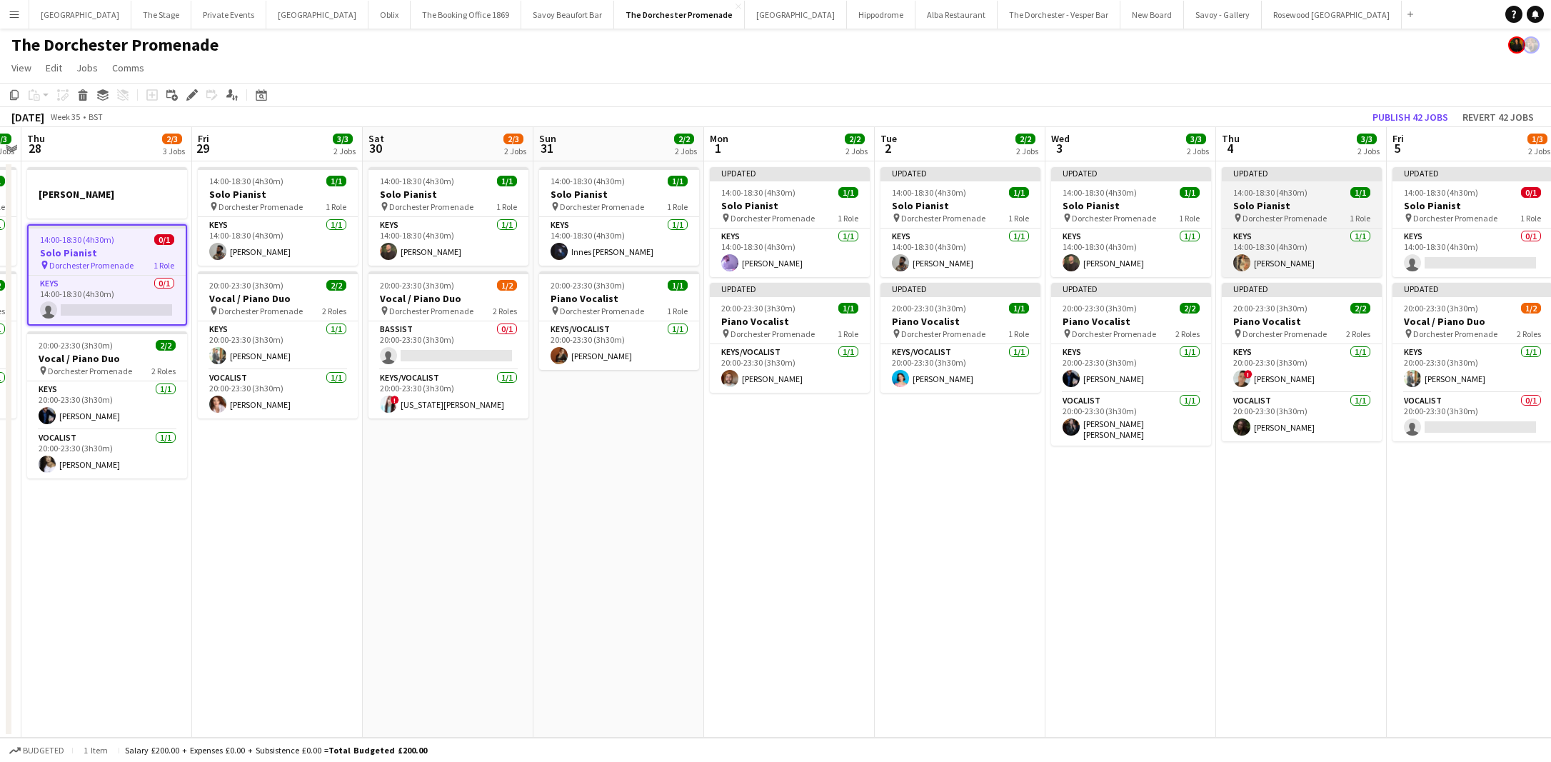
click at [1314, 202] on h3 "Solo Pianist" at bounding box center [1301, 205] width 160 height 13
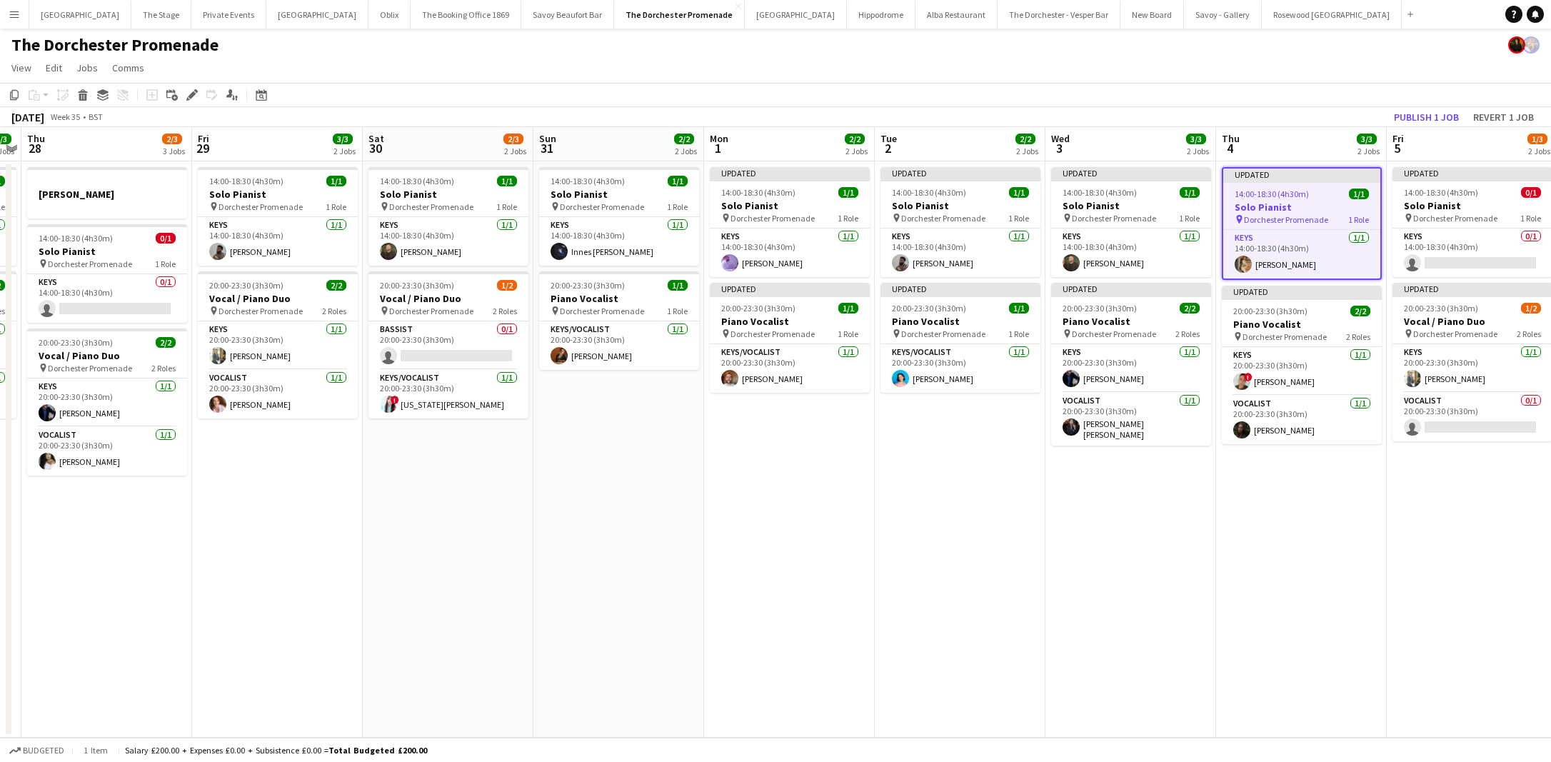
click at [1026, 495] on app-date-cell "Updated 14:00-18:30 (4h30m) 1/1 Solo Pianist pin Dorchester Promenade 1 Role Ke…" at bounding box center [960, 449] width 171 height 576
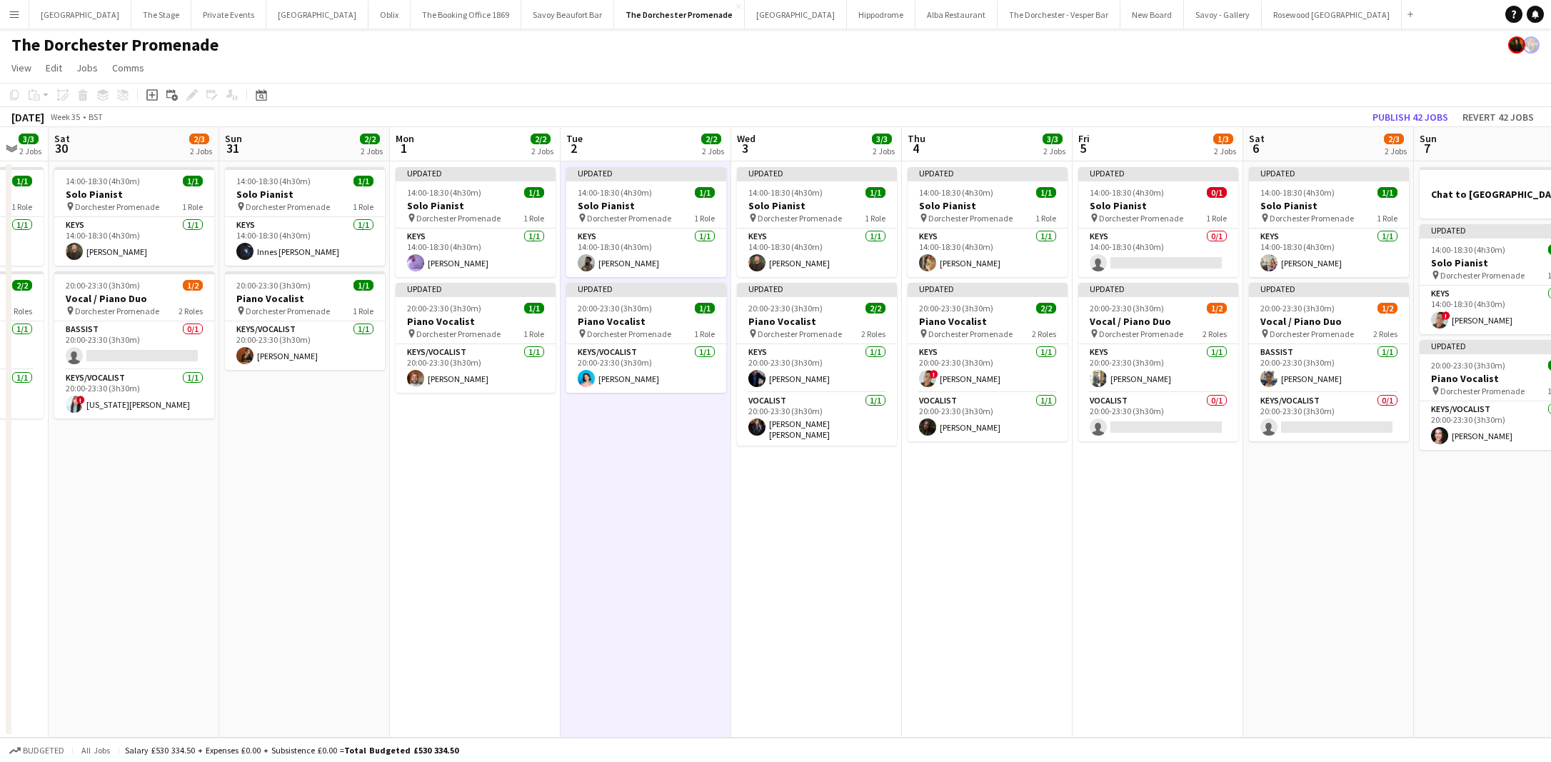
scroll to position [0, 293]
click at [1184, 20] on button "Savoy - Gallery Close" at bounding box center [1223, 15] width 78 height 28
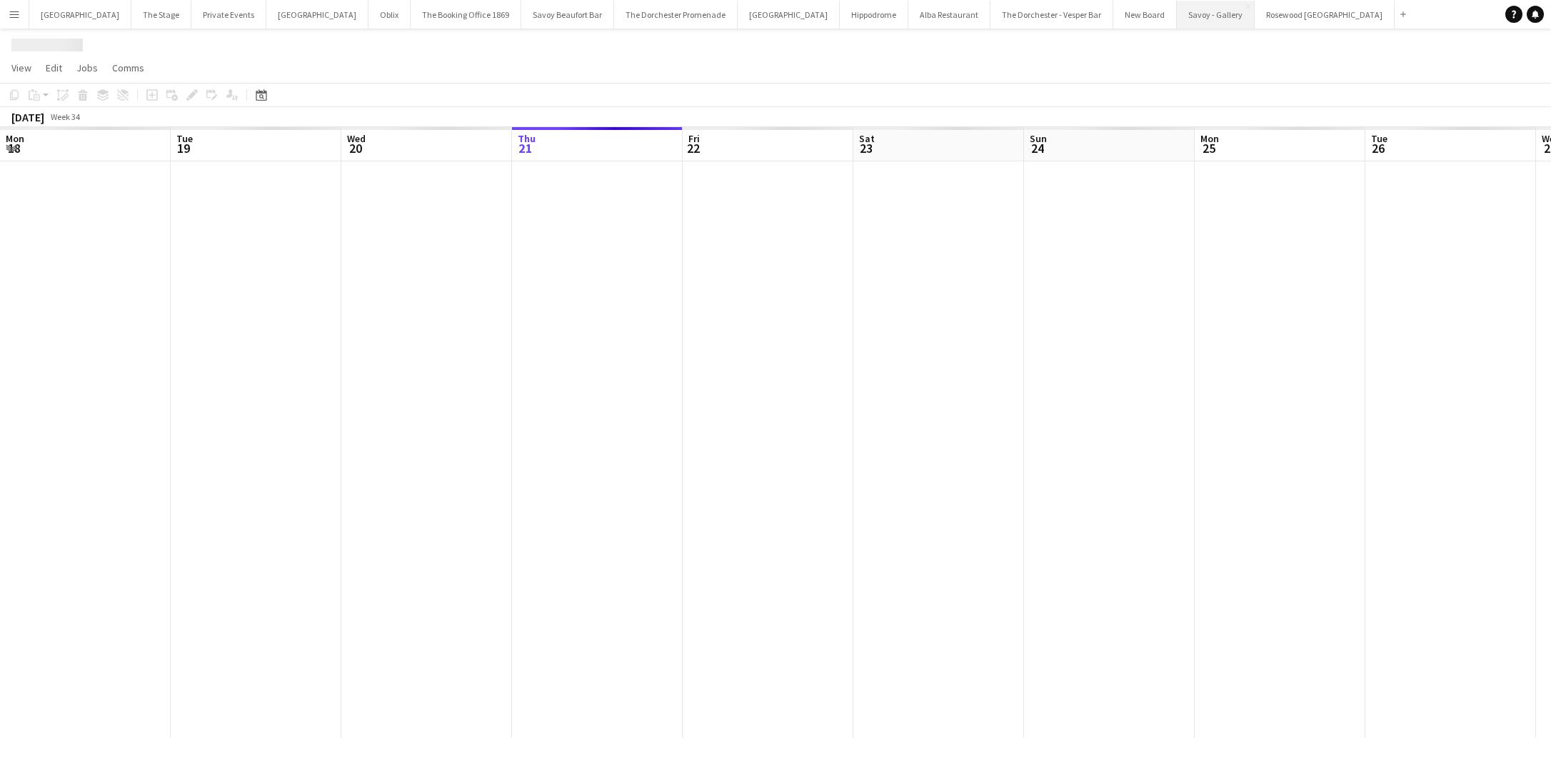
scroll to position [0, 341]
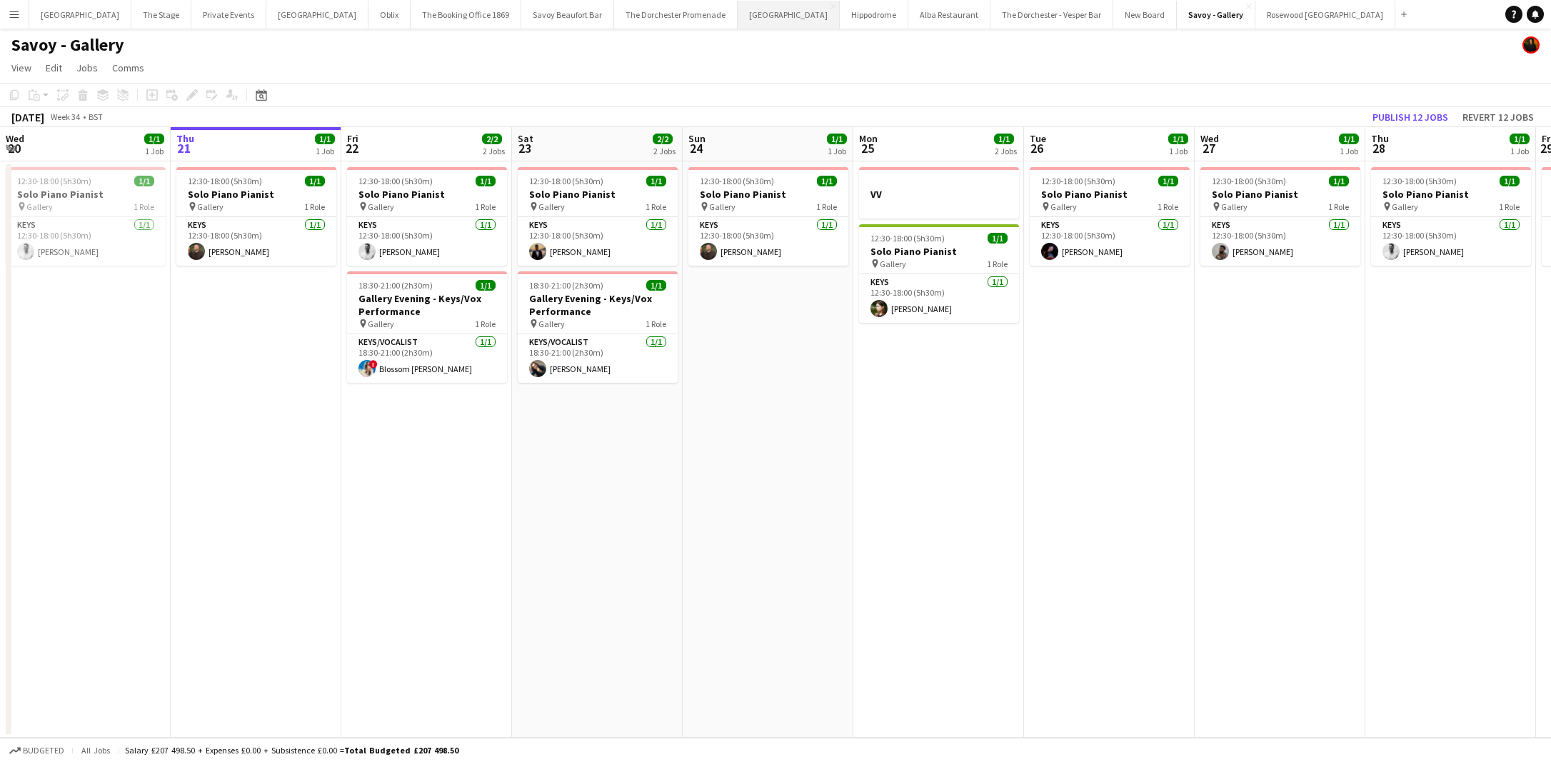
click at [744, 19] on button "Goring Hotel Close" at bounding box center [788, 15] width 102 height 28
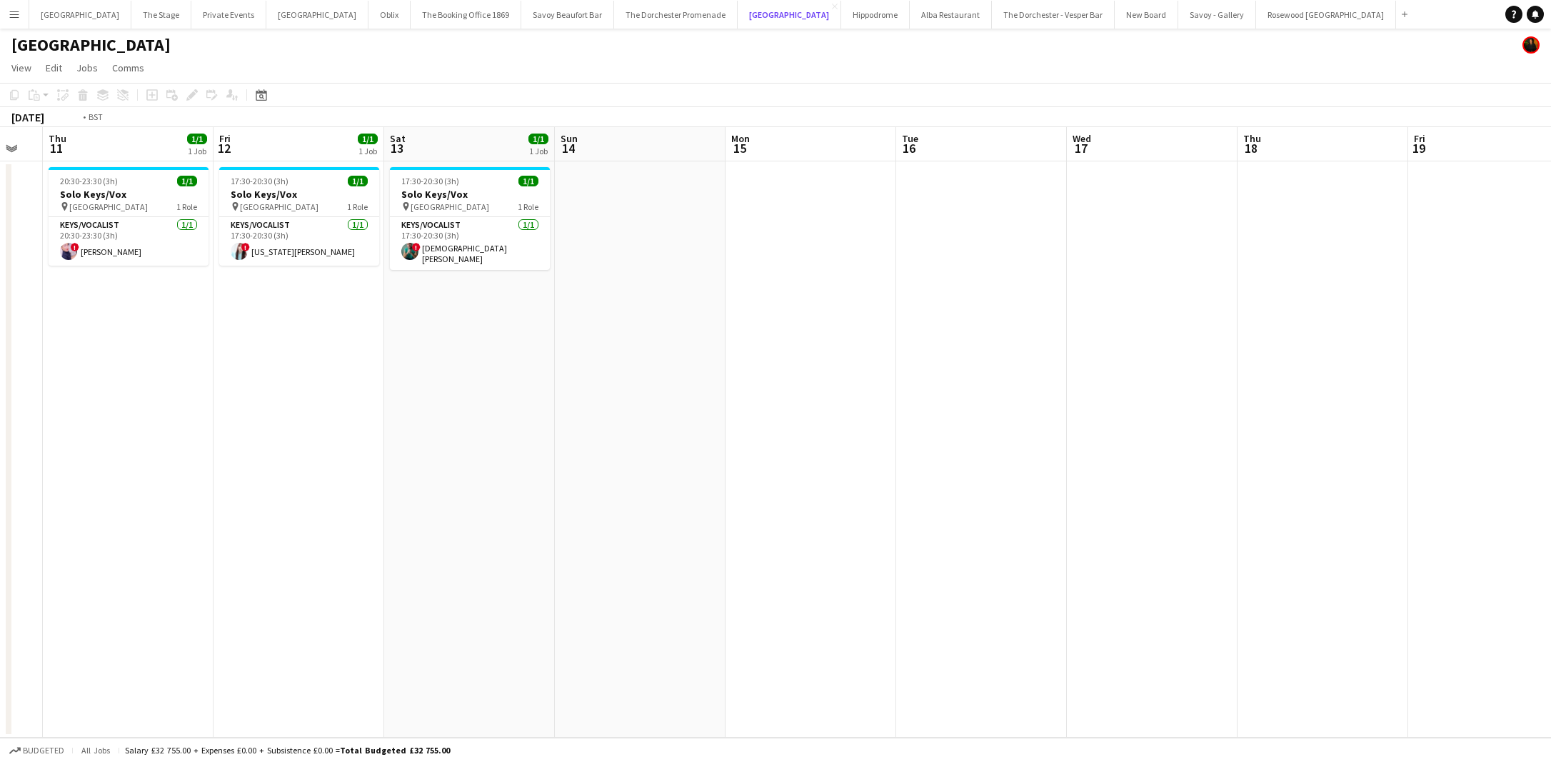
scroll to position [0, 316]
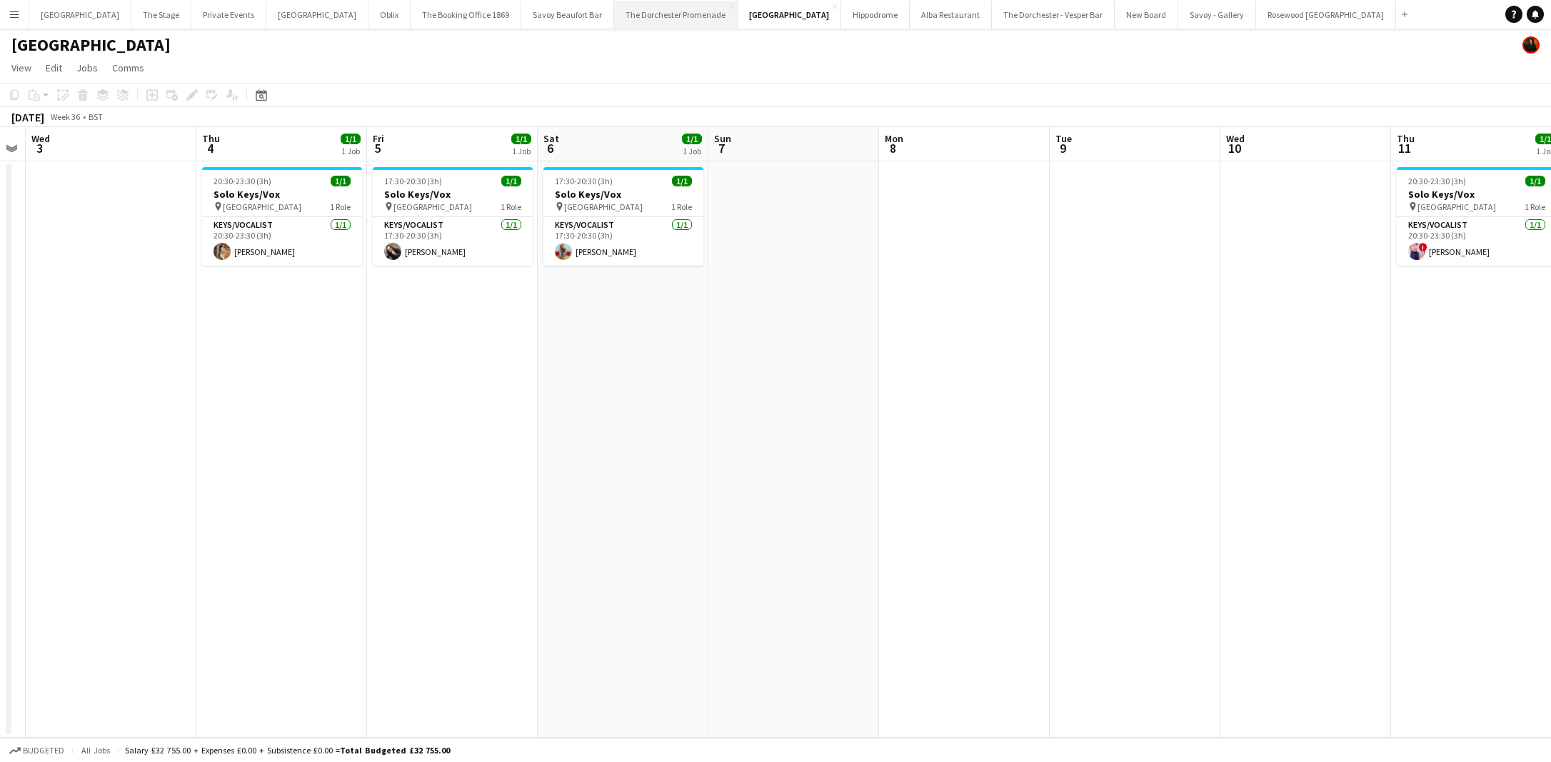
click at [633, 18] on button "The Dorchester Promenade Close" at bounding box center [676, 15] width 124 height 28
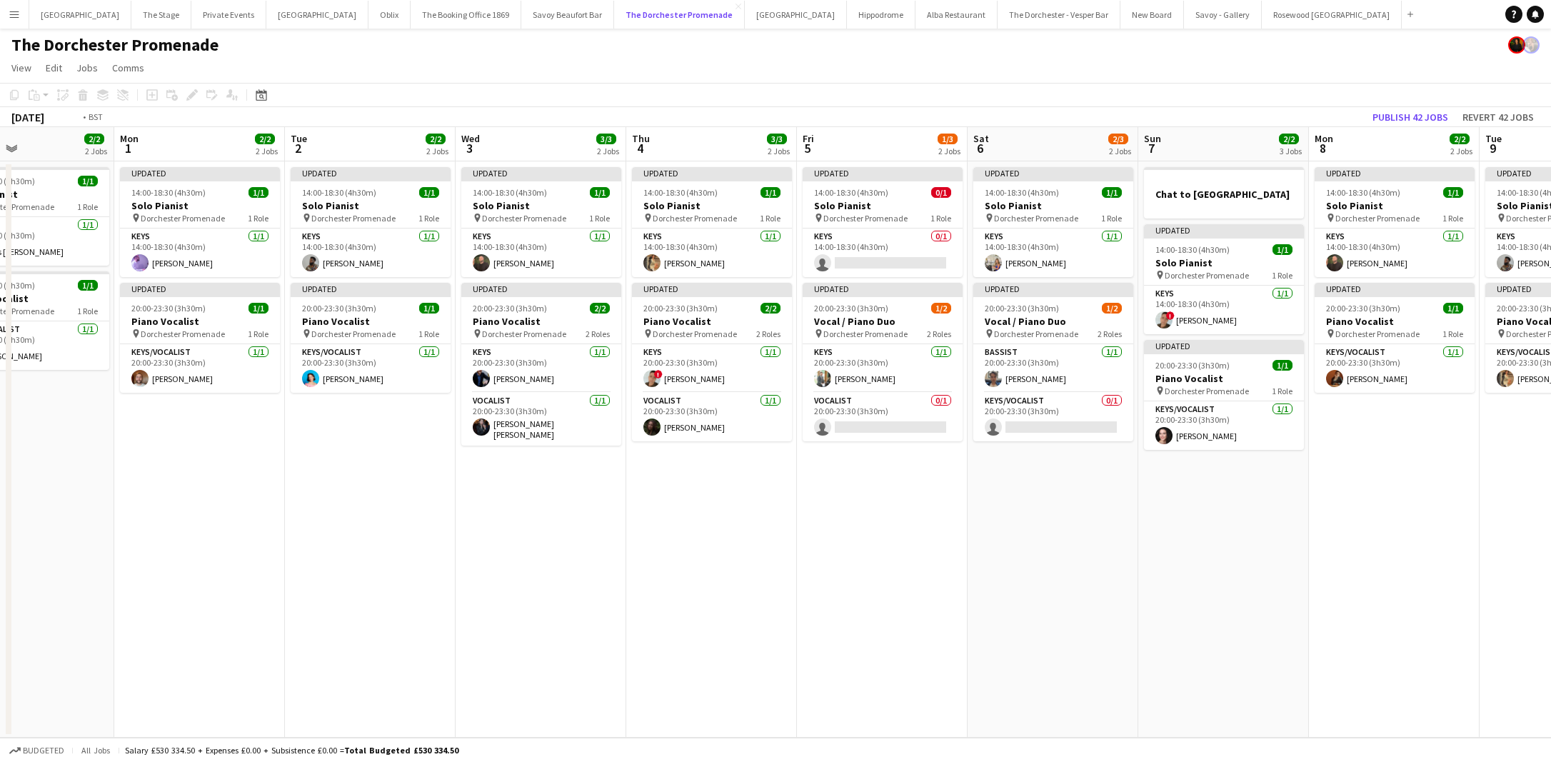
scroll to position [0, 413]
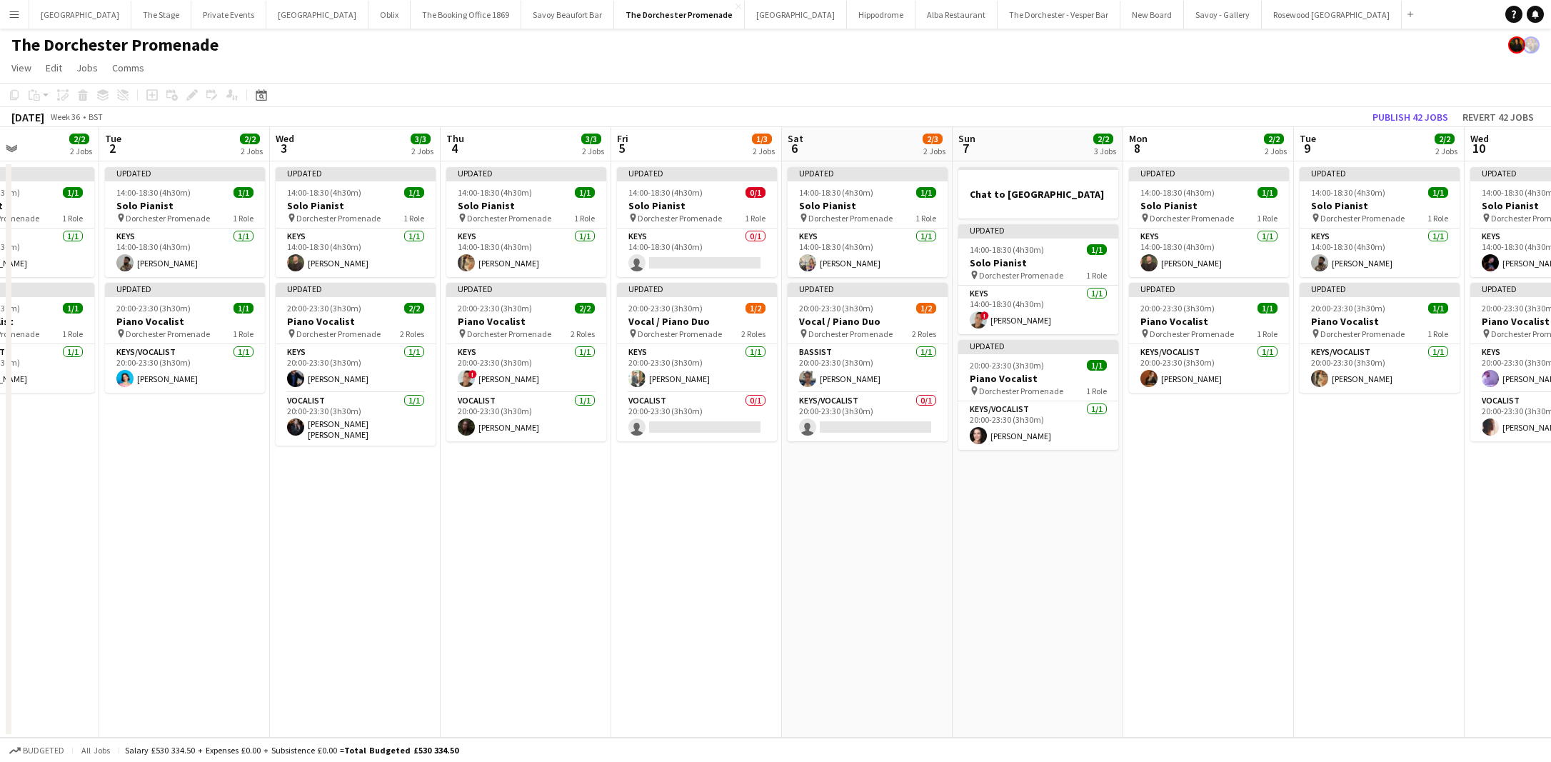
click at [798, 32] on div "The Dorchester Promenade" at bounding box center [775, 42] width 1551 height 27
click at [847, 24] on button "Hippodrome Close" at bounding box center [881, 15] width 69 height 28
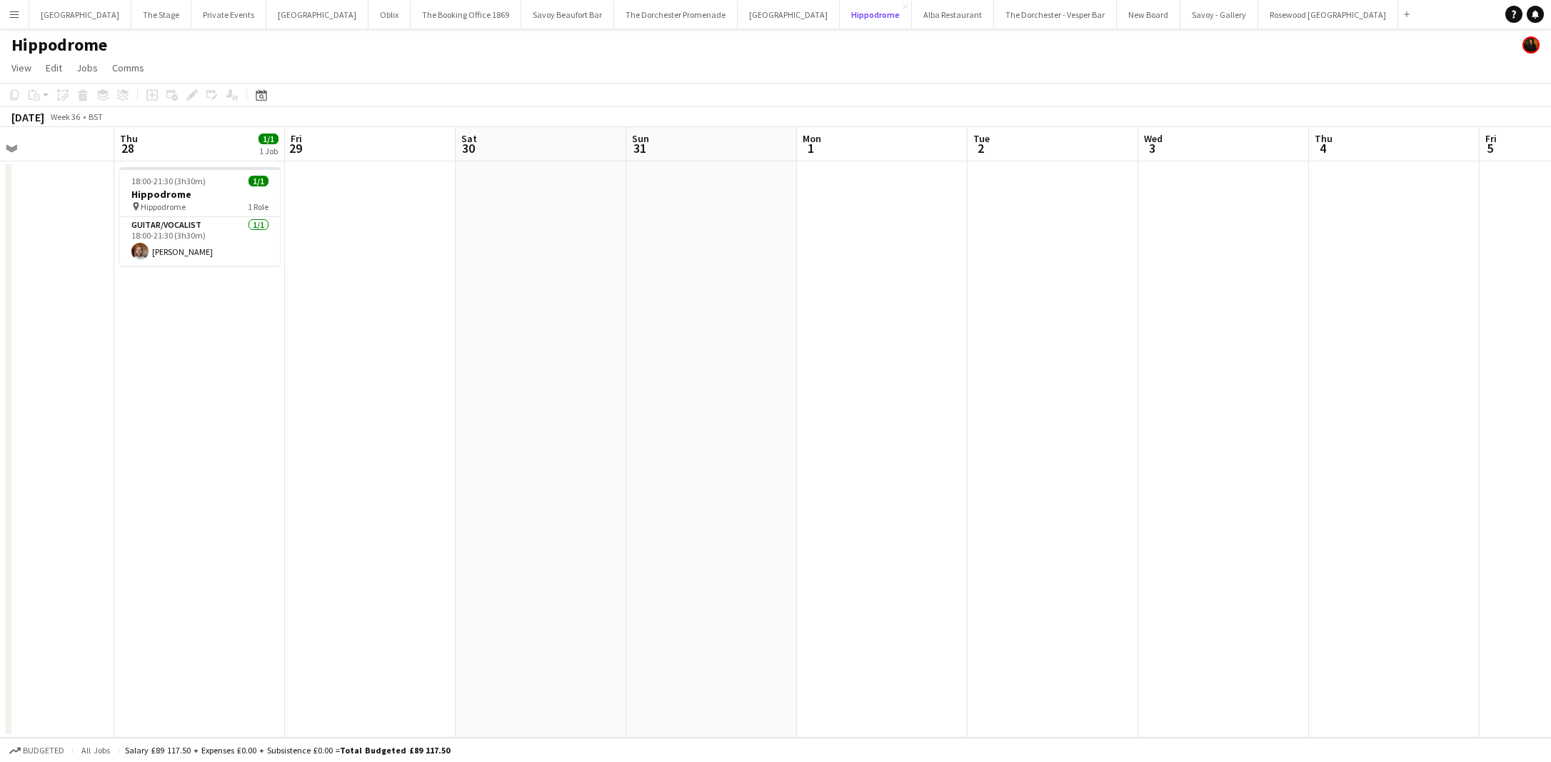
scroll to position [0, 401]
click at [1180, 19] on button "Savoy - Gallery Close" at bounding box center [1219, 15] width 78 height 28
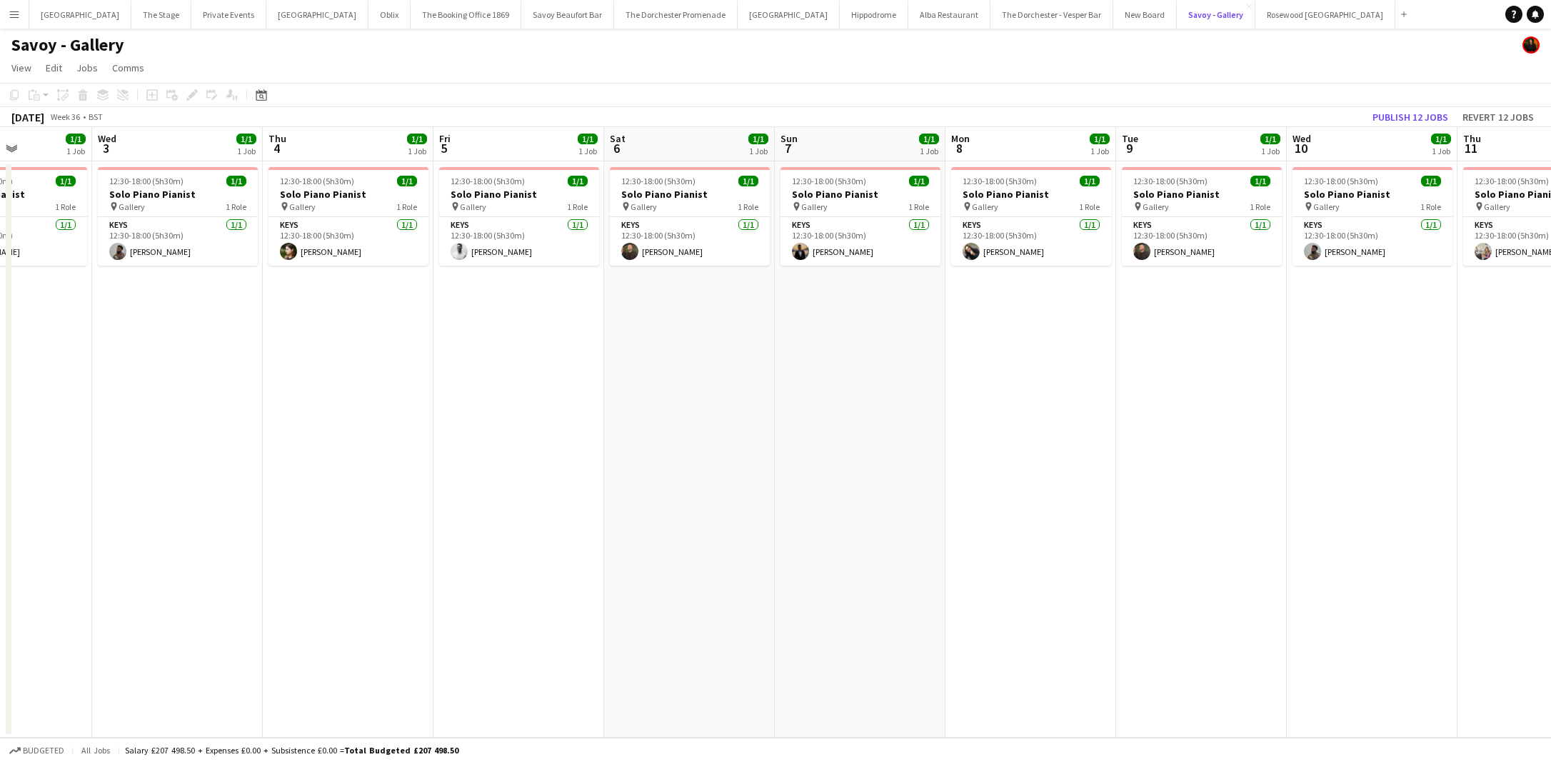
scroll to position [0, 707]
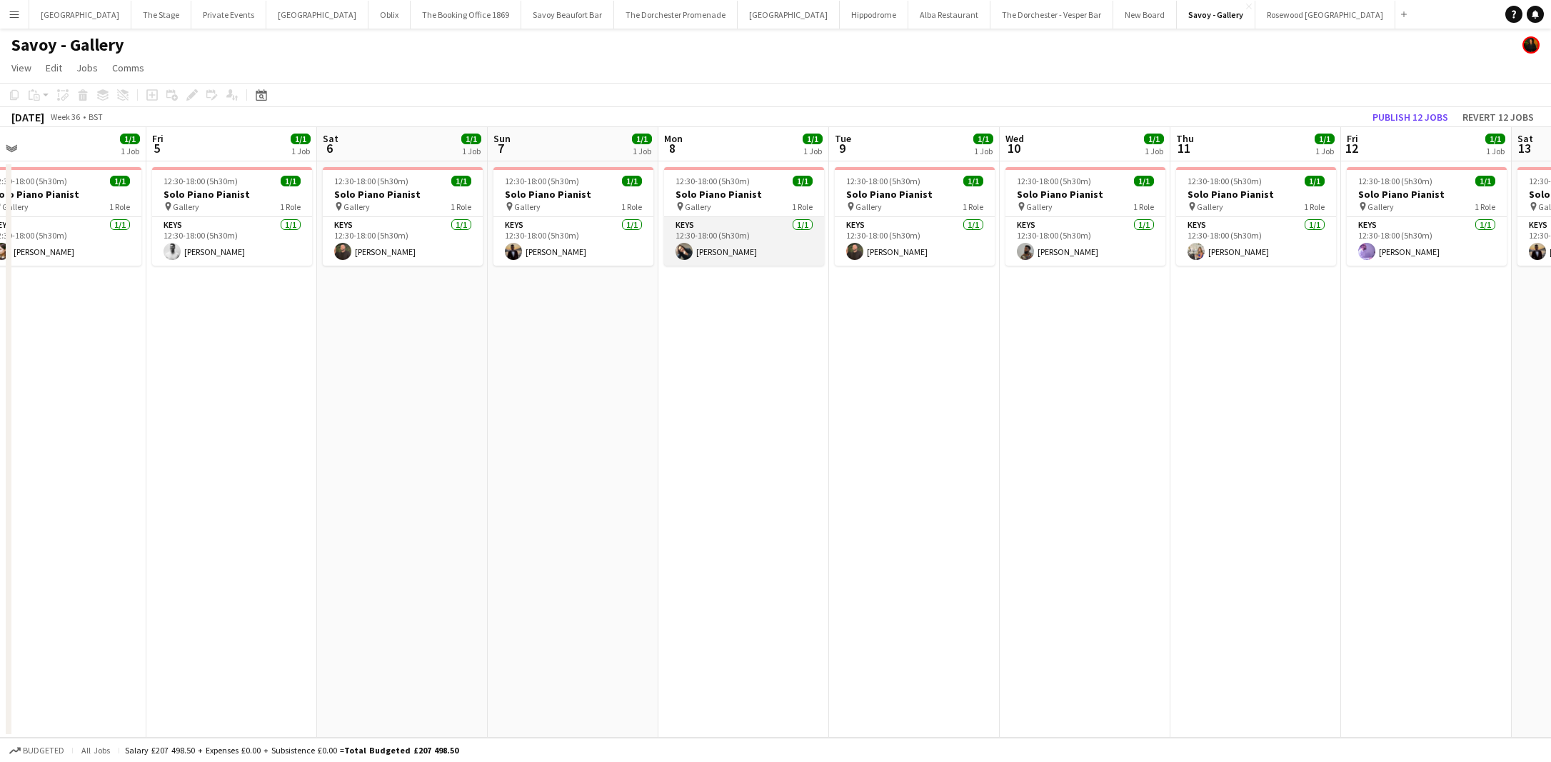
click at [737, 241] on app-card-role "Keys 1/1 12:30-18:00 (5h30m) Sam Wray" at bounding box center [744, 241] width 160 height 49
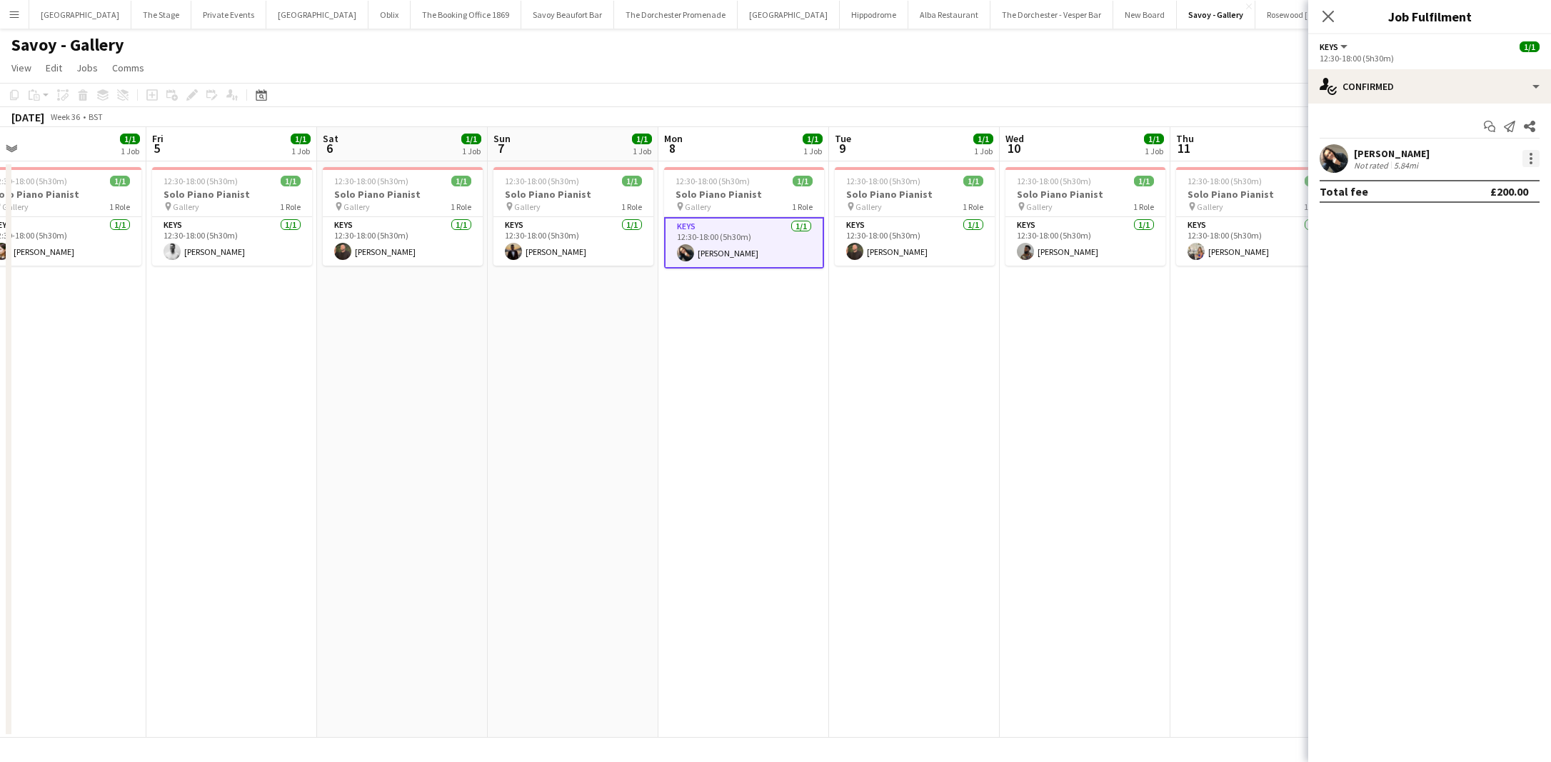
click at [1527, 158] on div at bounding box center [1530, 158] width 17 height 17
click at [1462, 328] on button "Remove" at bounding box center [1483, 322] width 111 height 34
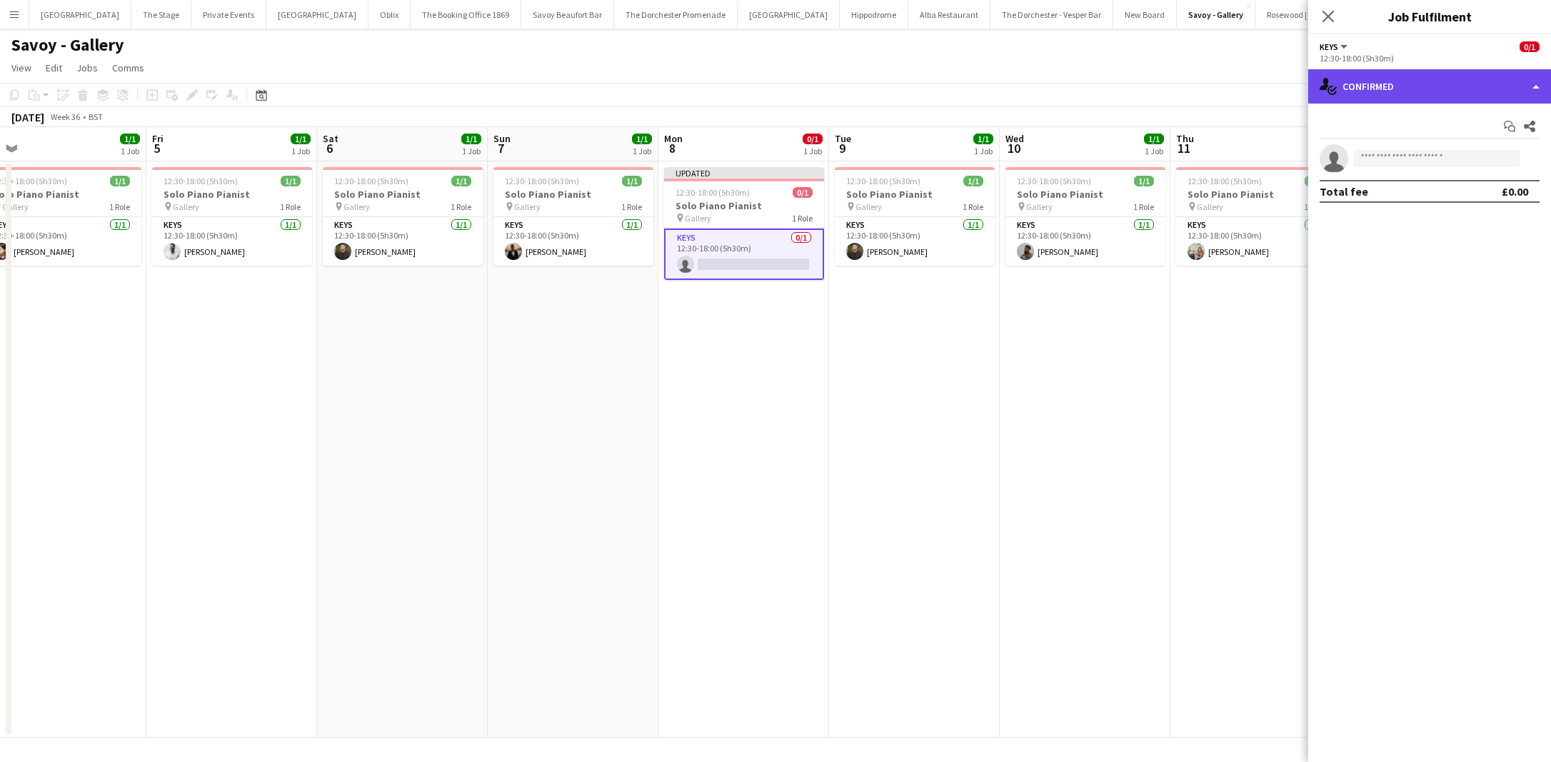
click at [1414, 97] on div "single-neutral-actions-check-2 Confirmed" at bounding box center [1429, 86] width 243 height 34
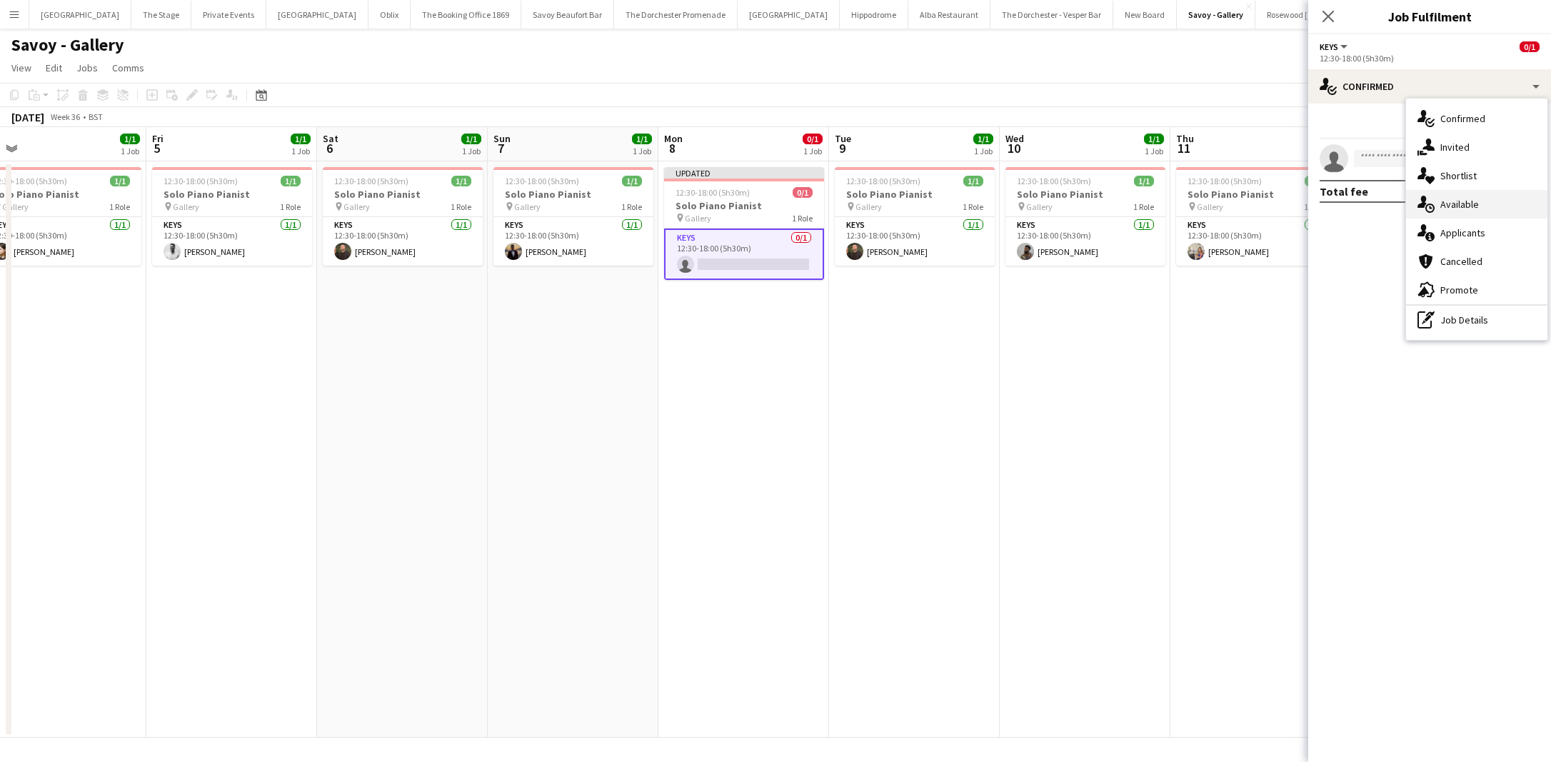
click at [1448, 211] on div "single-neutral-actions-upload Available" at bounding box center [1476, 204] width 141 height 29
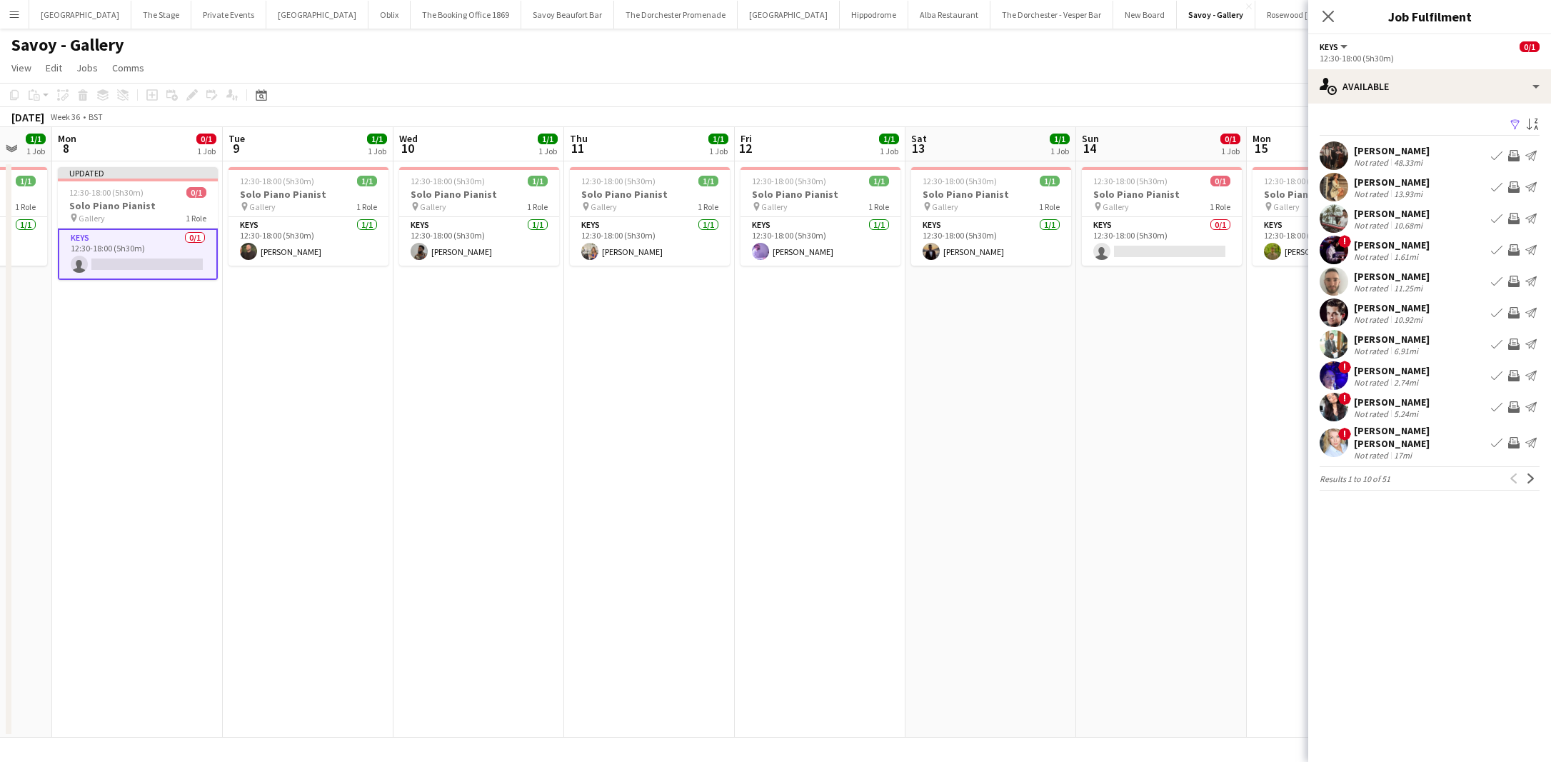
scroll to position [0, 628]
click at [1494, 348] on app-icon "Book crew" at bounding box center [1496, 343] width 11 height 11
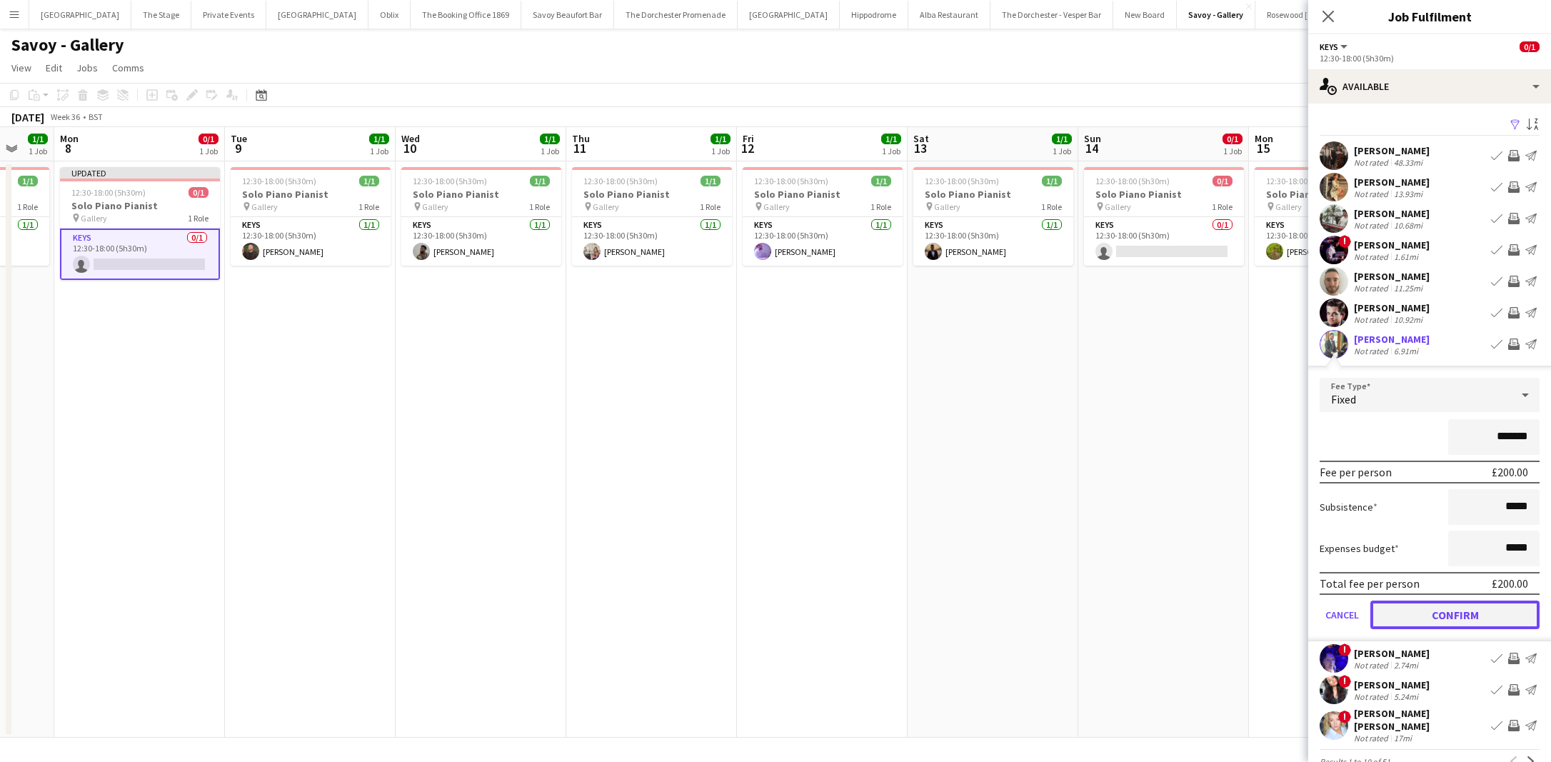
click at [1405, 601] on button "Confirm" at bounding box center [1454, 614] width 169 height 29
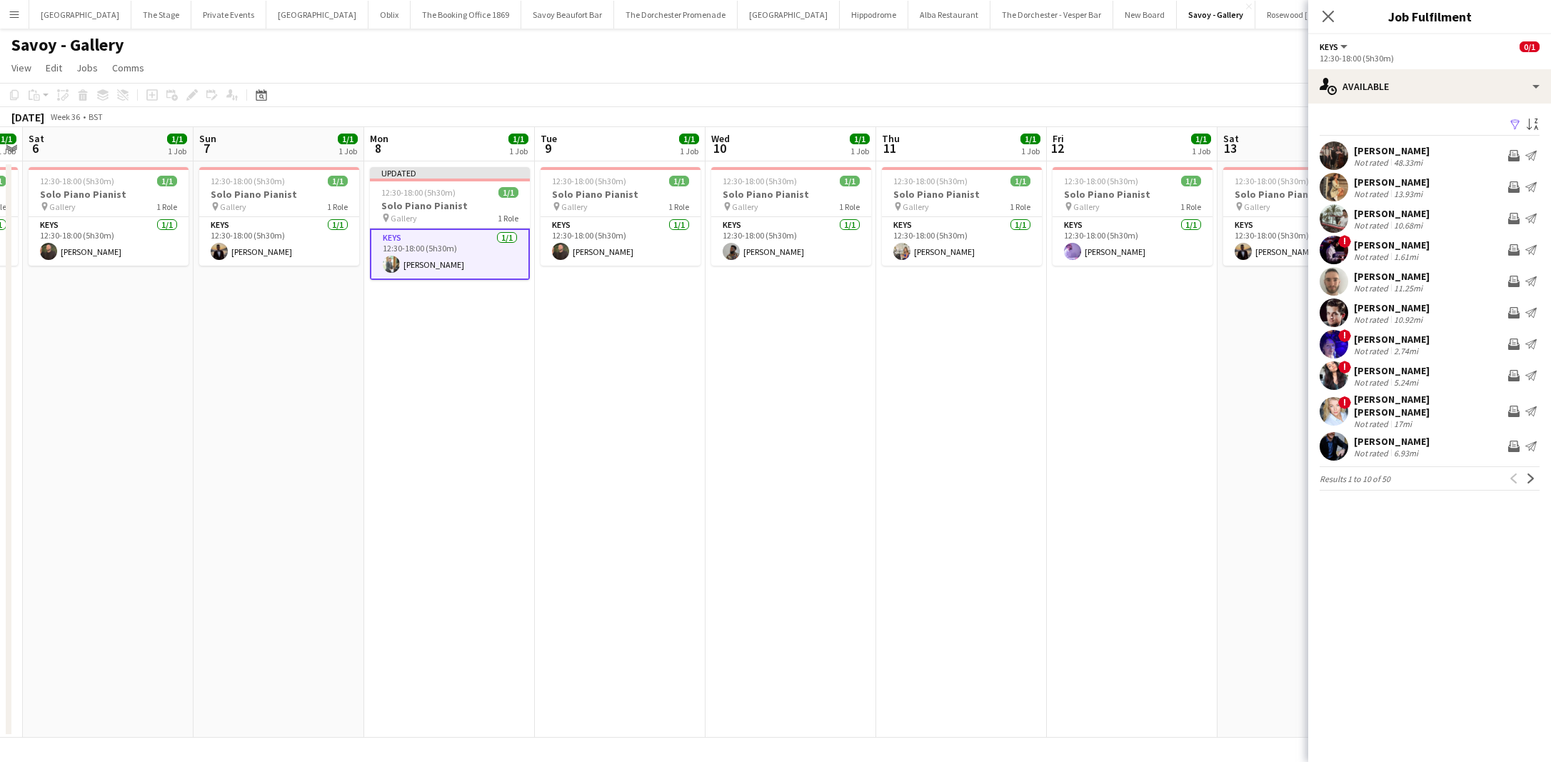
scroll to position [0, 318]
click at [394, 429] on app-date-cell "Updated 12:30-18:00 (5h30m) 1/1 Solo Piano Pianist pin Gallery 1 Role Keys 1/1 …" at bounding box center [450, 449] width 171 height 576
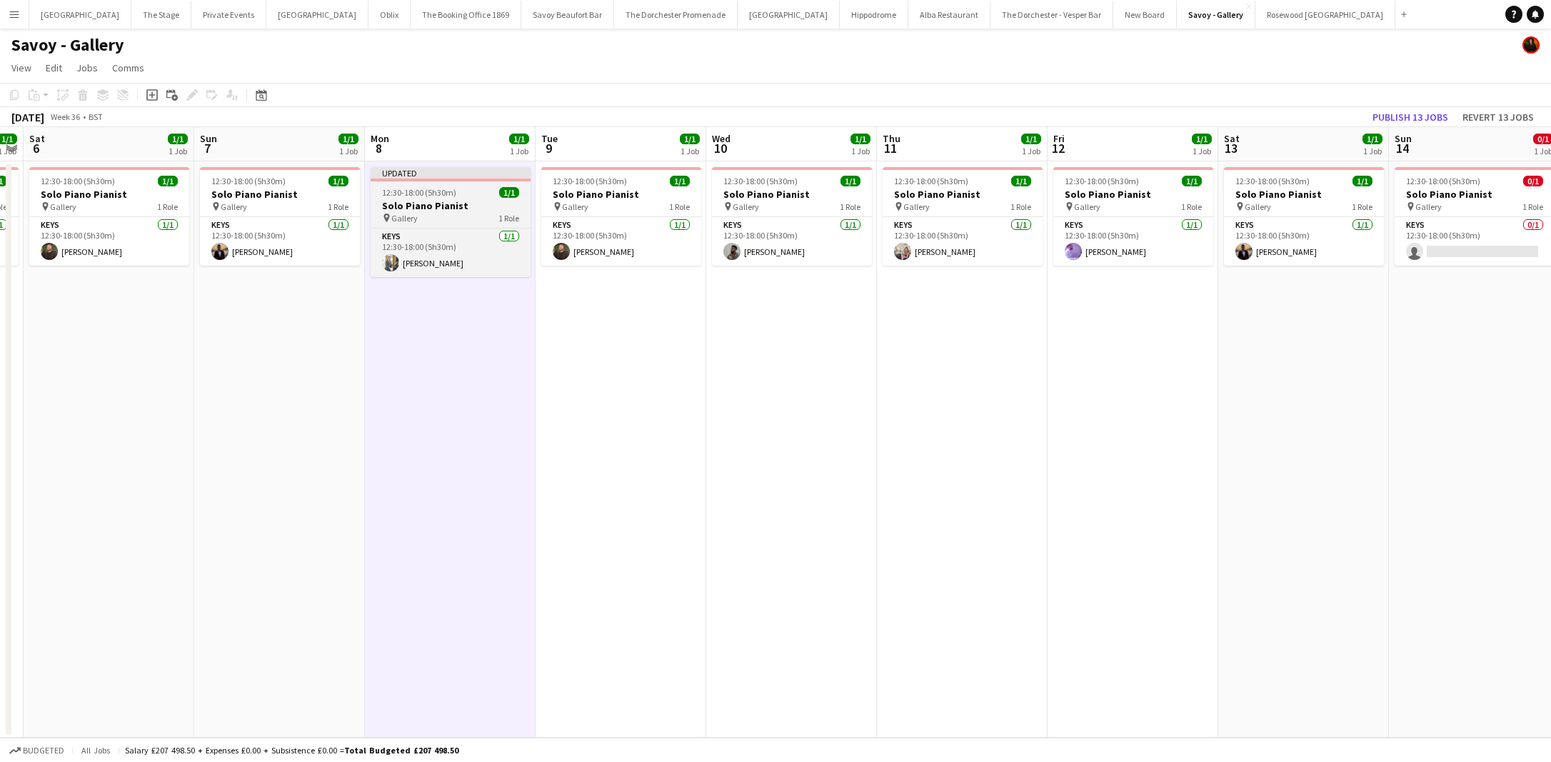
click at [425, 192] on span "12:30-18:00 (5h30m)" at bounding box center [419, 192] width 74 height 11
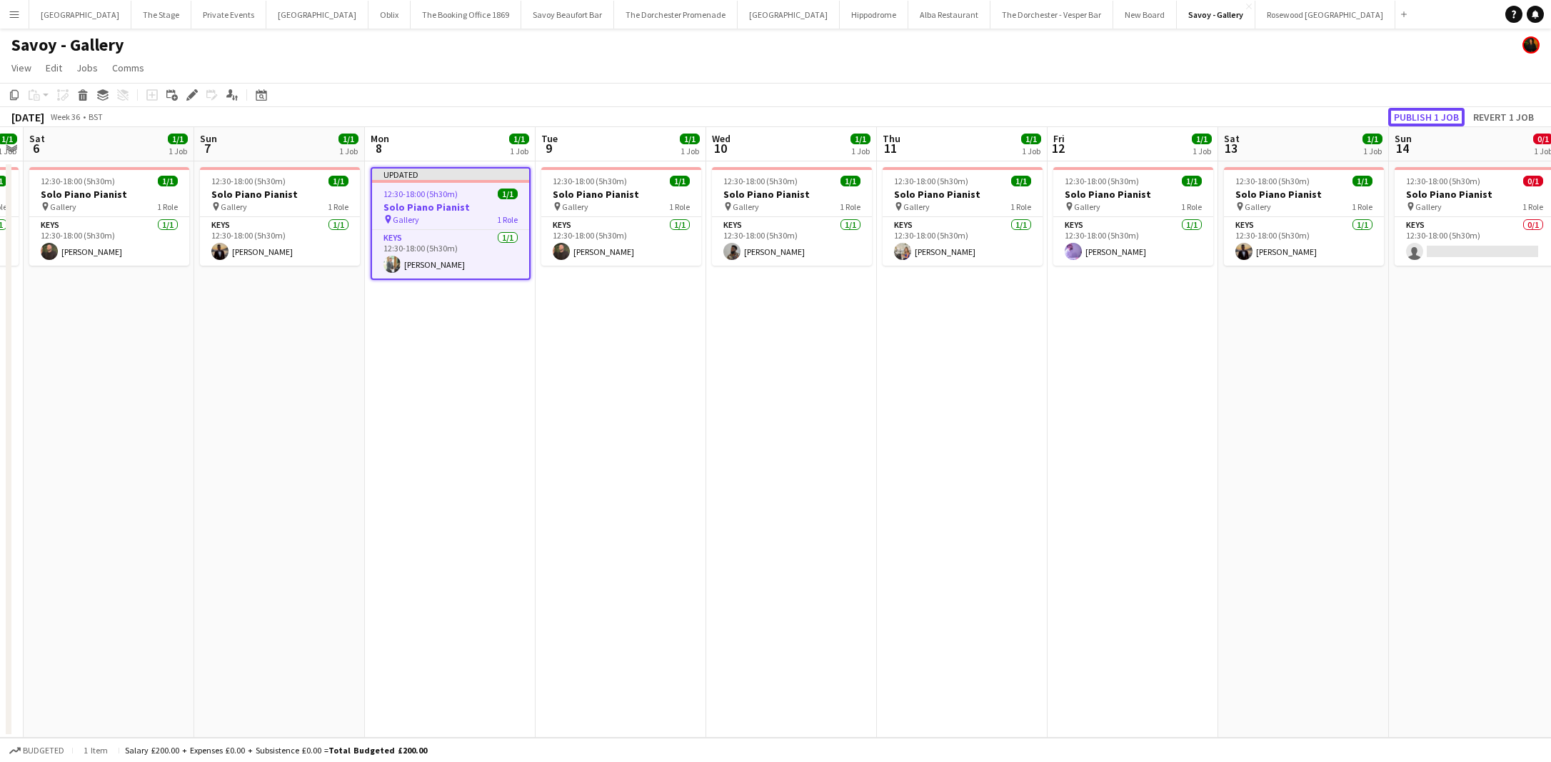
click at [1404, 114] on button "Publish 1 job" at bounding box center [1426, 117] width 76 height 19
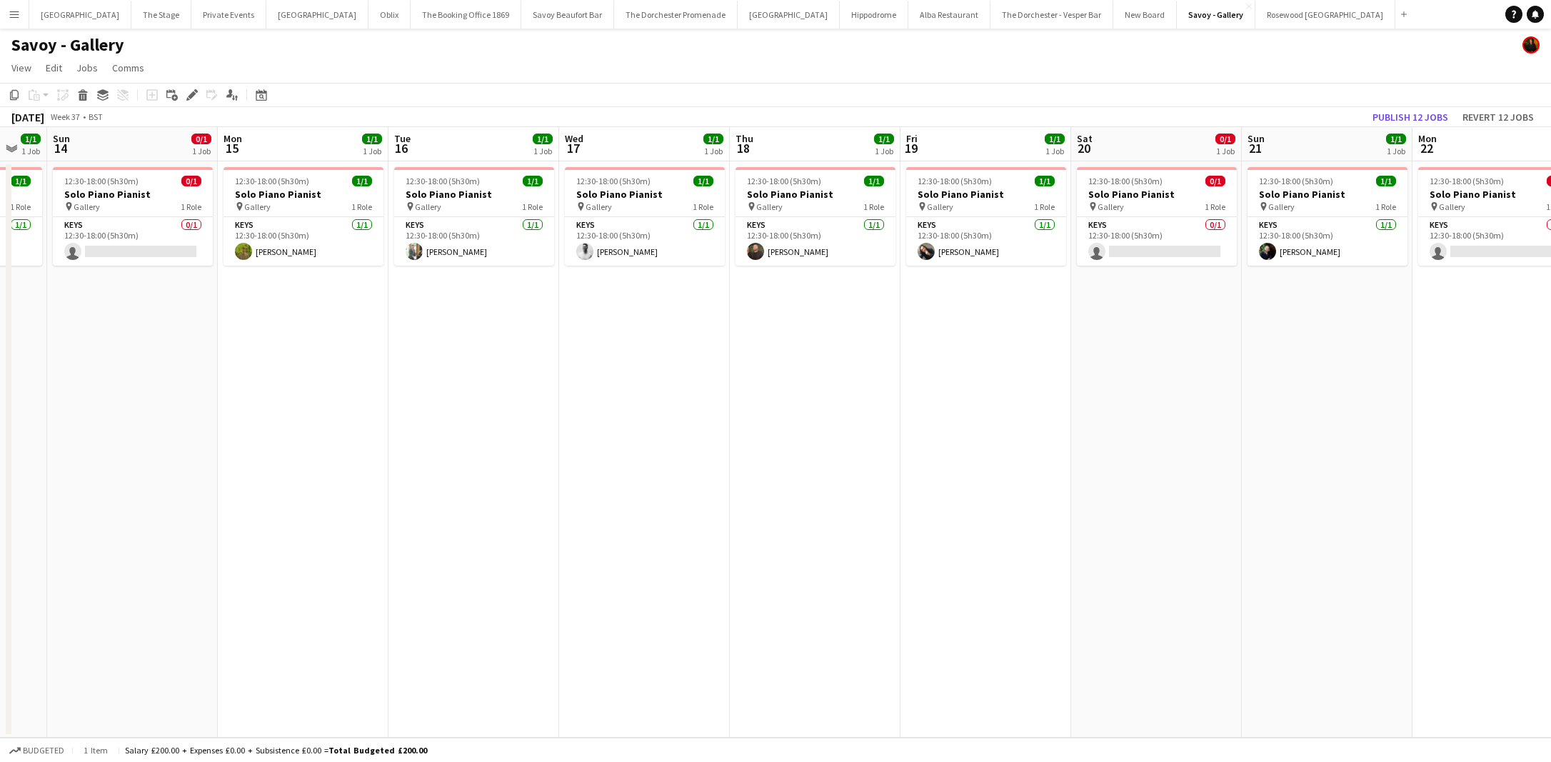
scroll to position [0, 580]
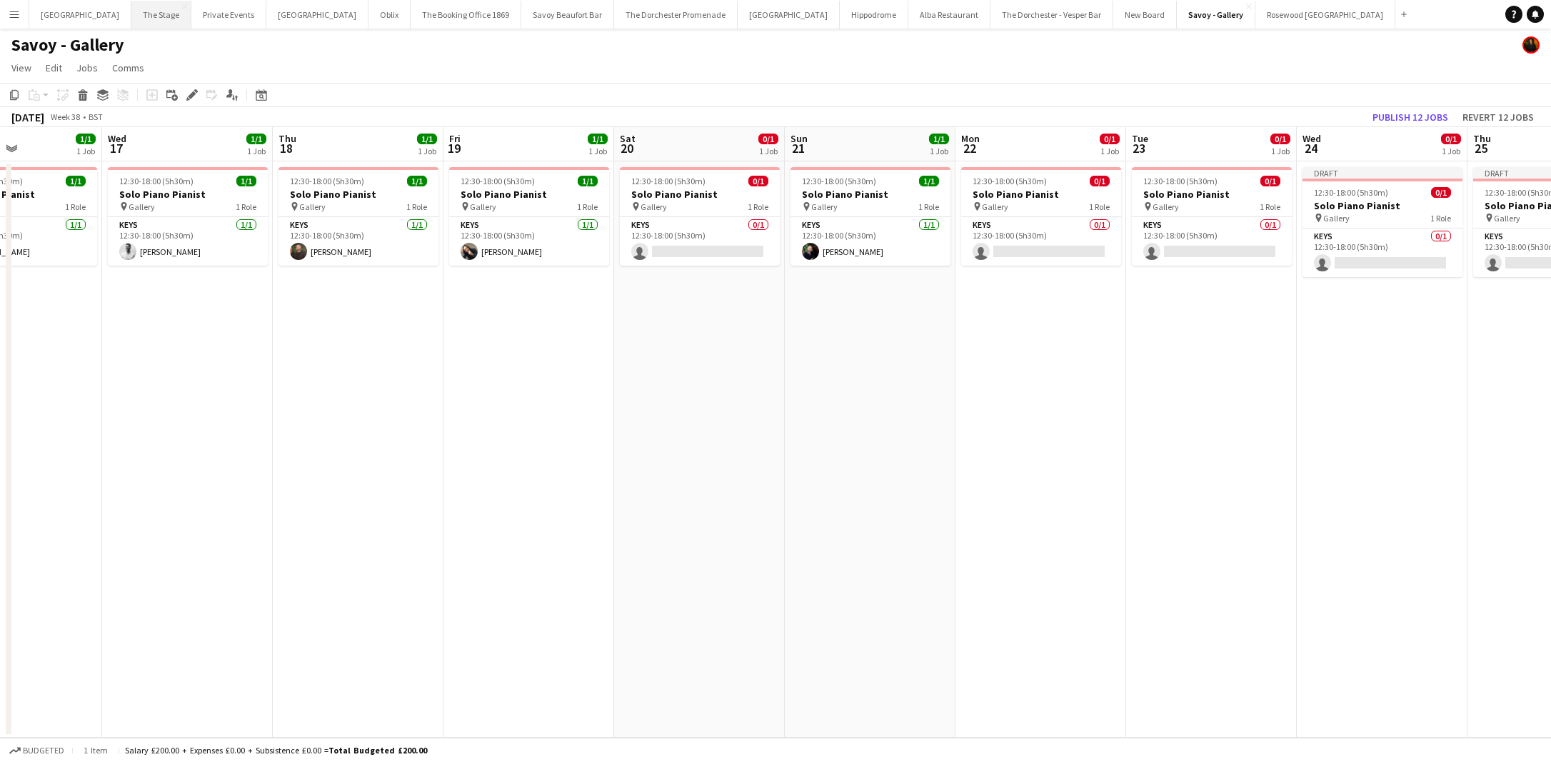
click at [131, 24] on button "The Stage Close" at bounding box center [161, 15] width 60 height 28
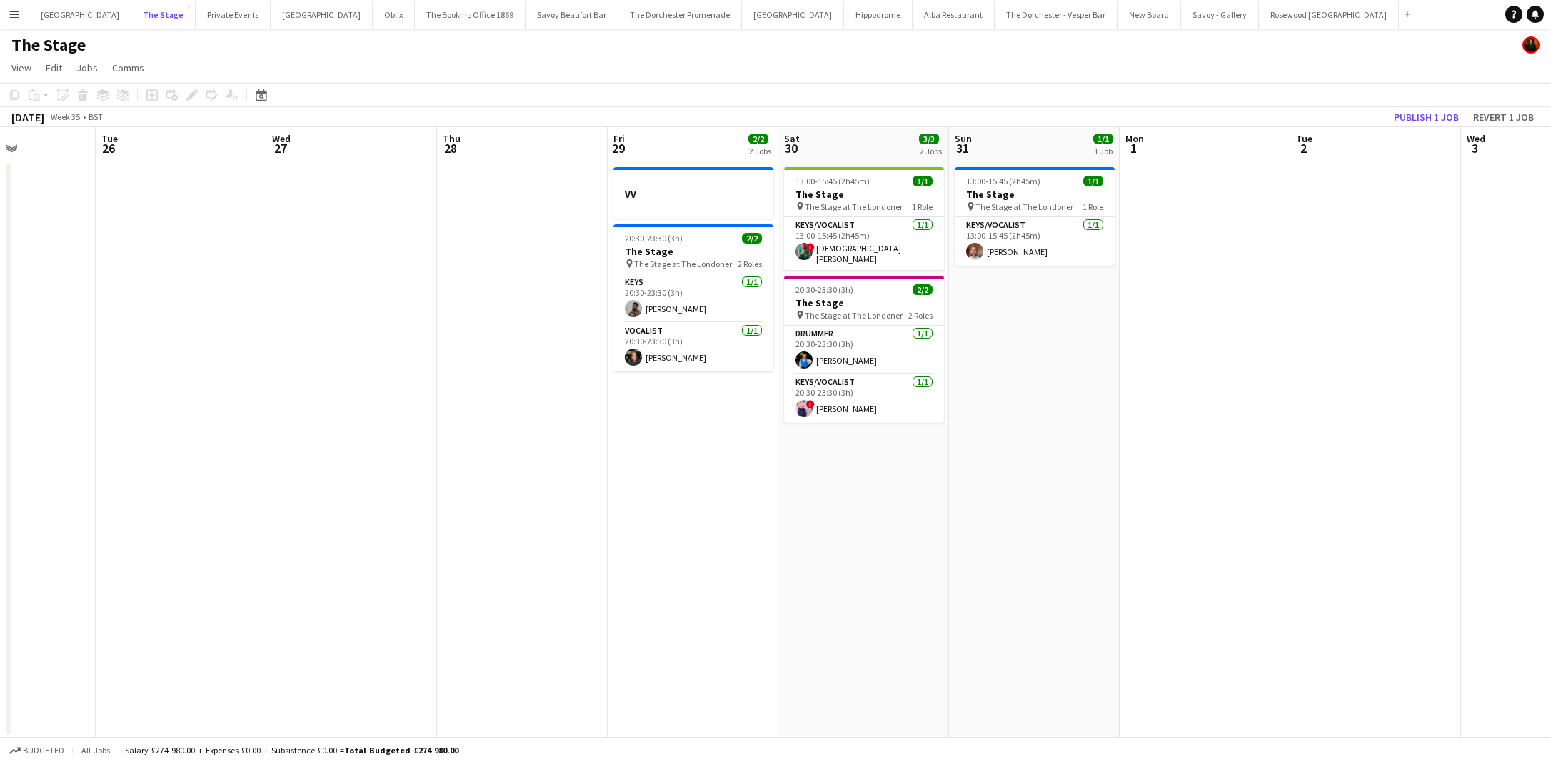
scroll to position [0, 415]
click at [712, 342] on app-card-role "Vocalist 1/1 20:30-23:30 (3h) Rhianna Keane" at bounding box center [694, 347] width 160 height 49
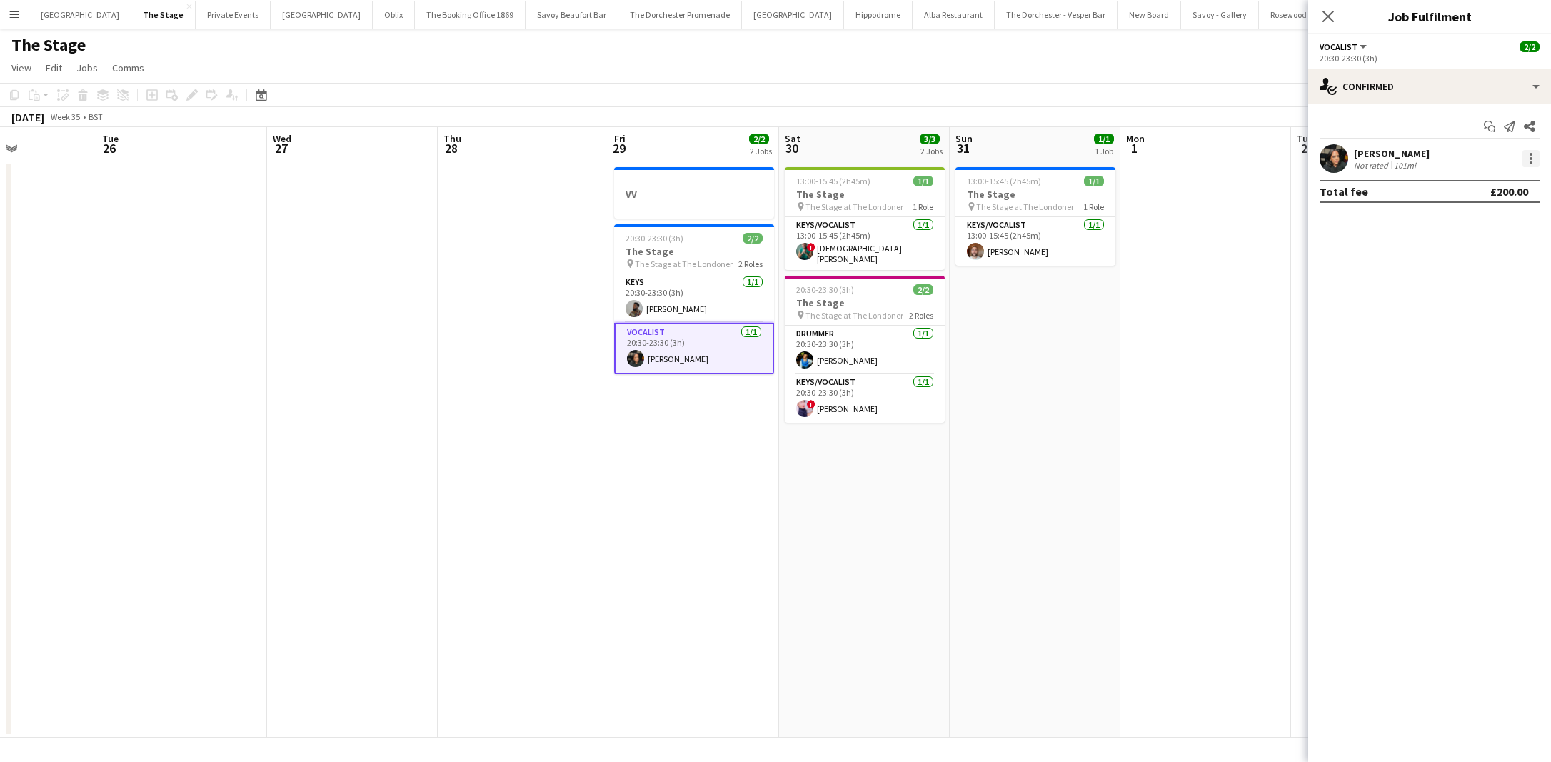
click at [1535, 165] on div at bounding box center [1530, 158] width 17 height 17
click at [1438, 326] on button "Remove" at bounding box center [1483, 322] width 111 height 34
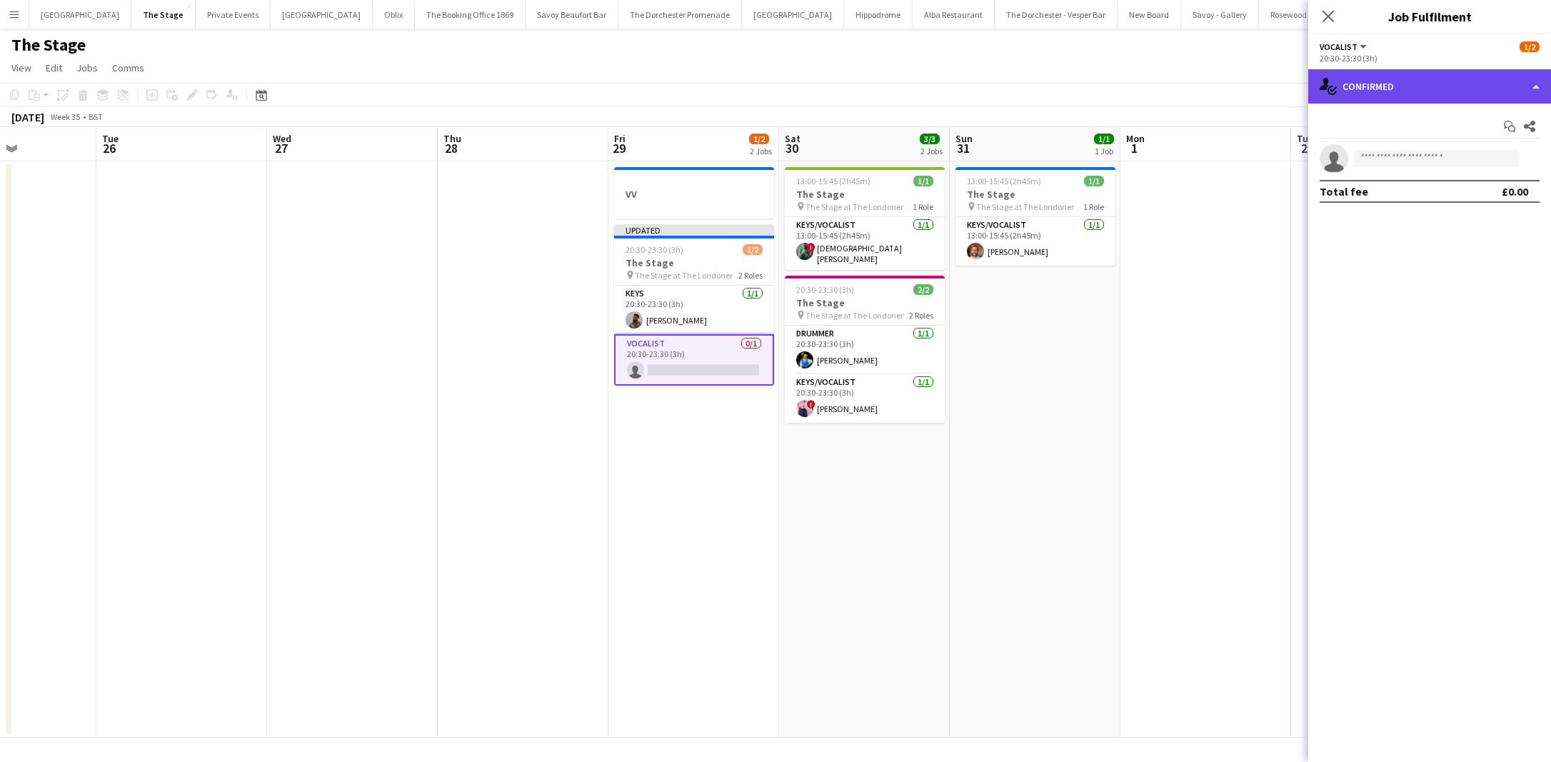
click at [1446, 81] on div "single-neutral-actions-check-2 Confirmed" at bounding box center [1429, 86] width 243 height 34
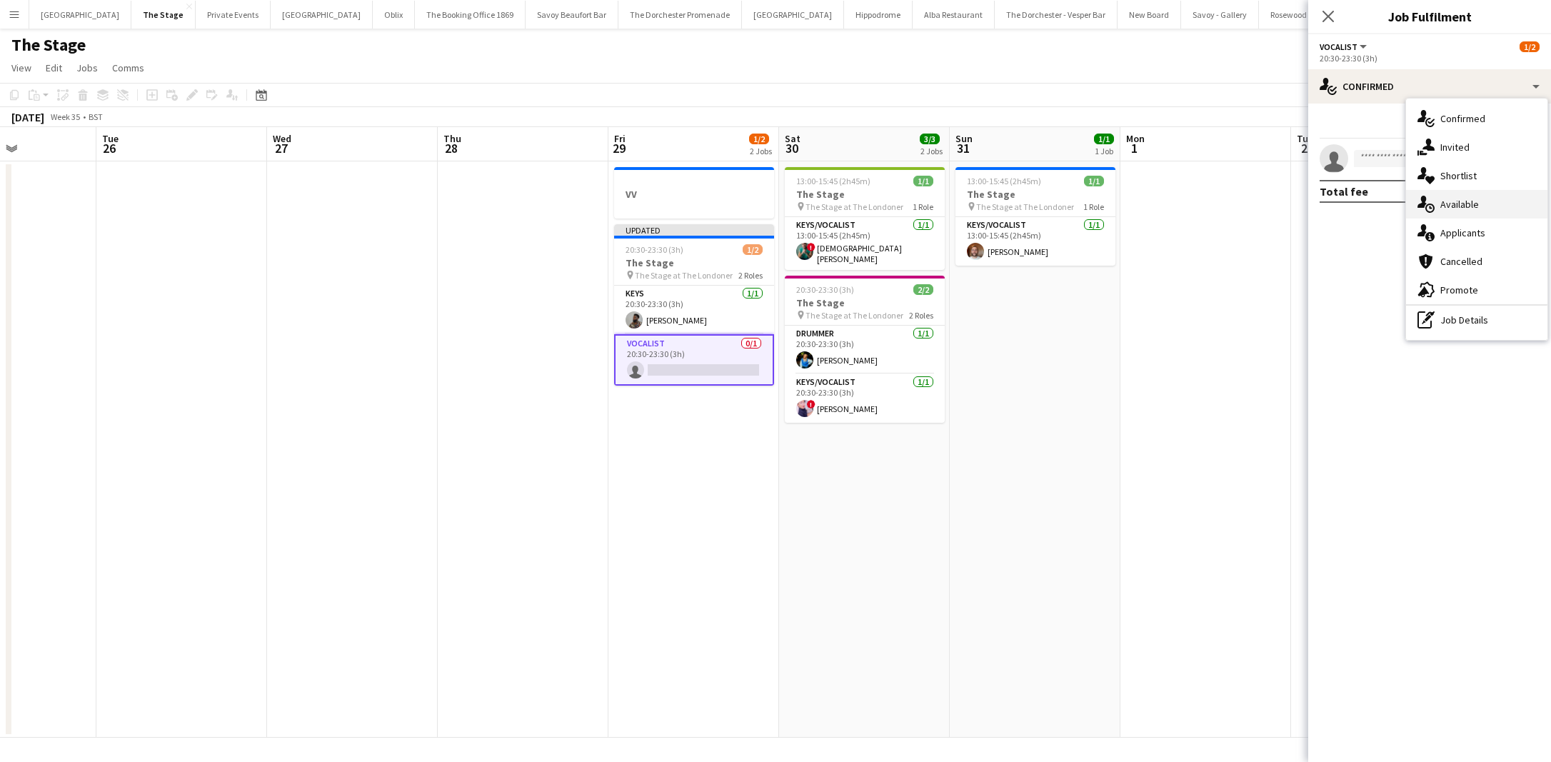
click at [1448, 209] on div "single-neutral-actions-upload Available" at bounding box center [1476, 204] width 141 height 29
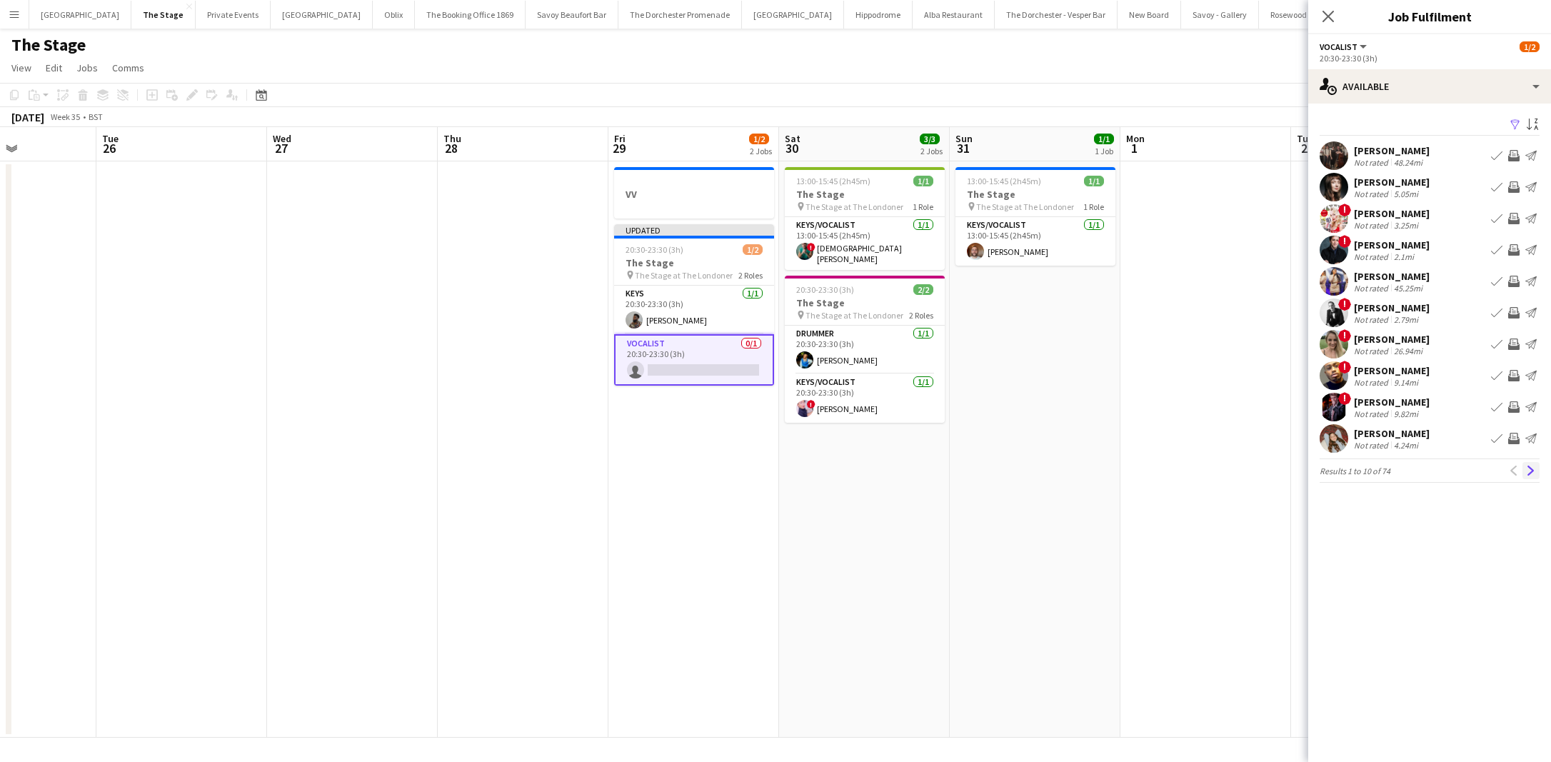
click at [1530, 475] on app-icon "Next" at bounding box center [1531, 470] width 10 height 10
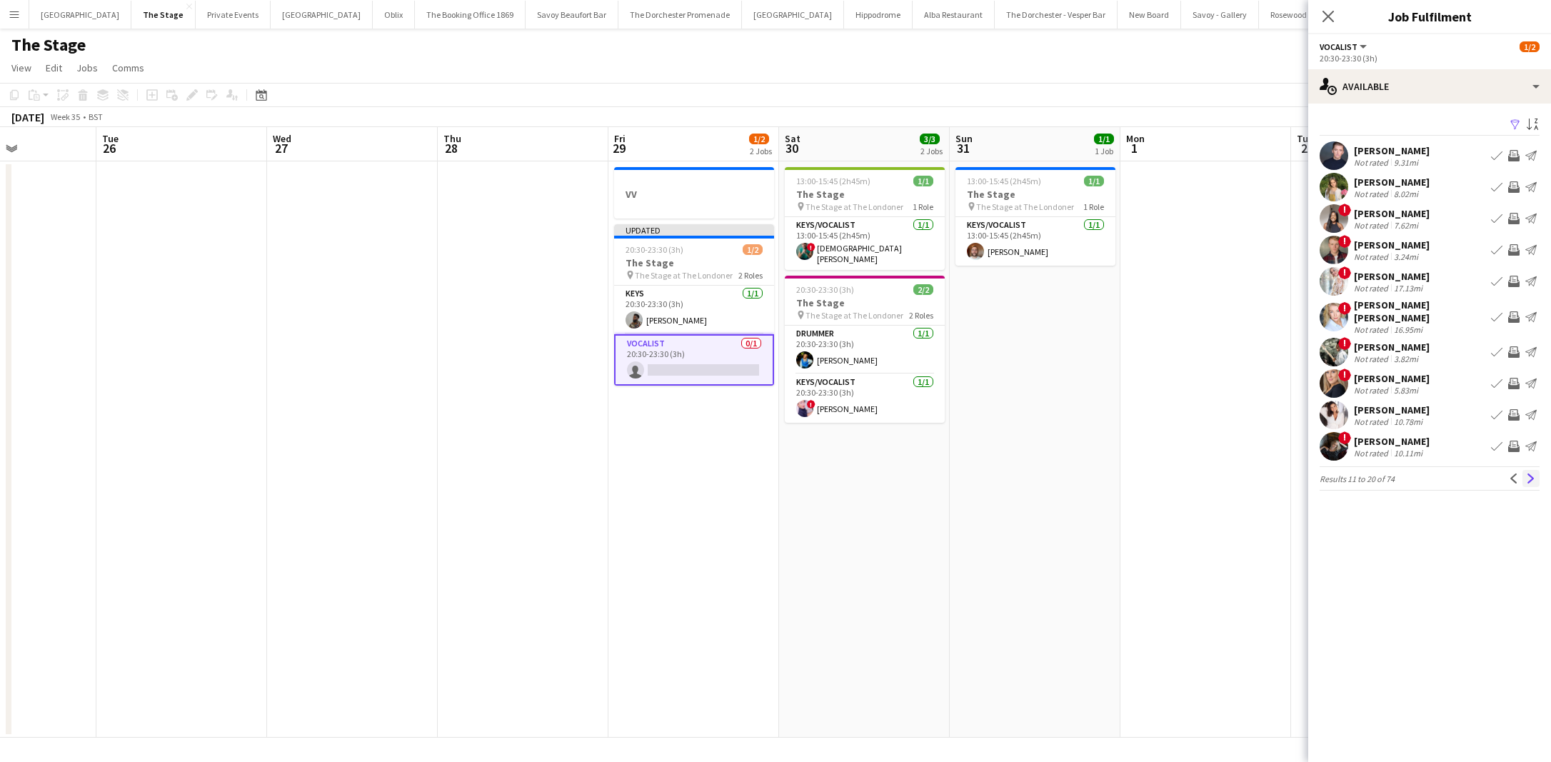
click at [1530, 475] on app-icon "Next" at bounding box center [1531, 478] width 10 height 10
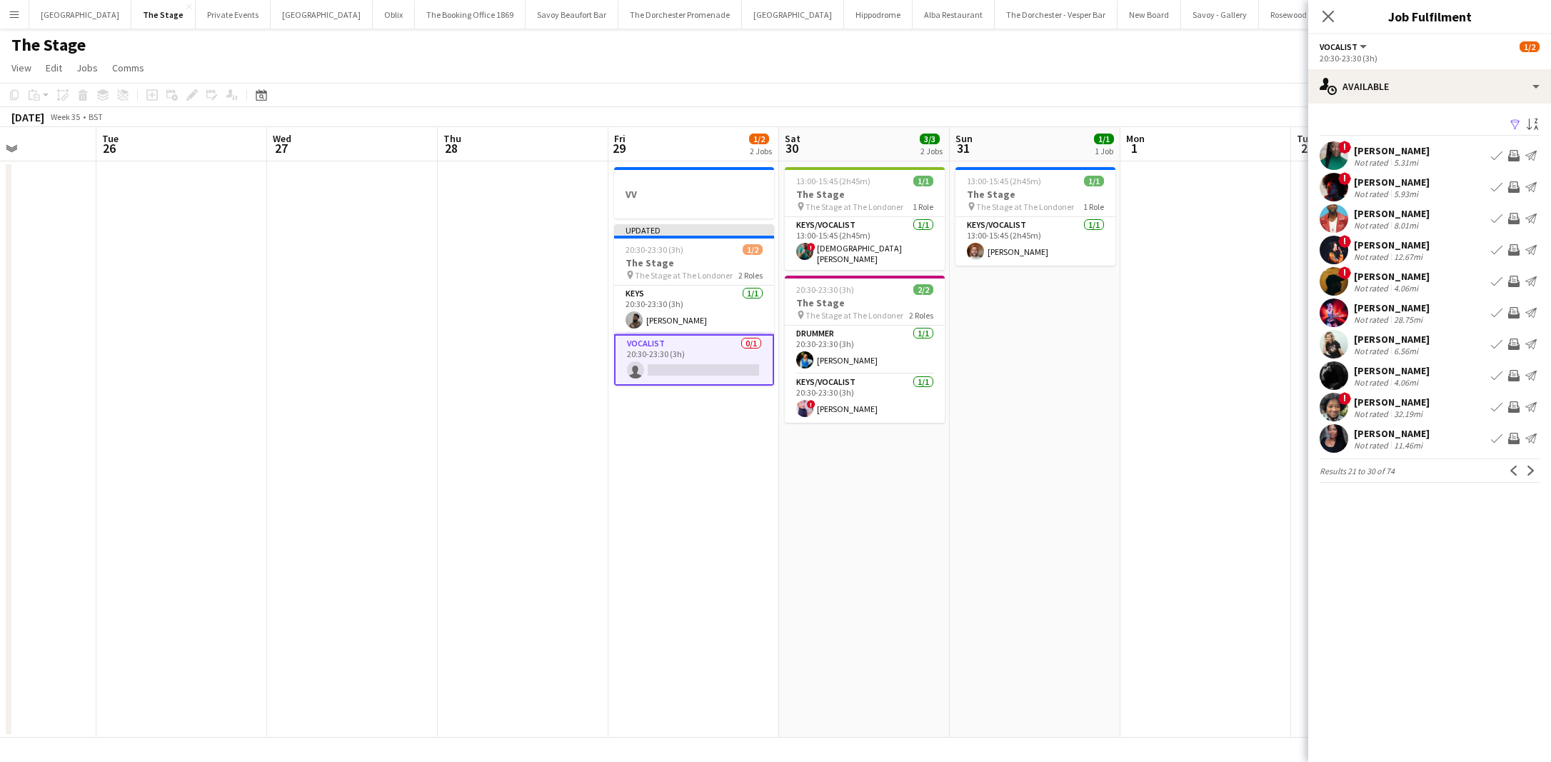
click at [1493, 442] on app-icon "Book crew" at bounding box center [1496, 438] width 11 height 11
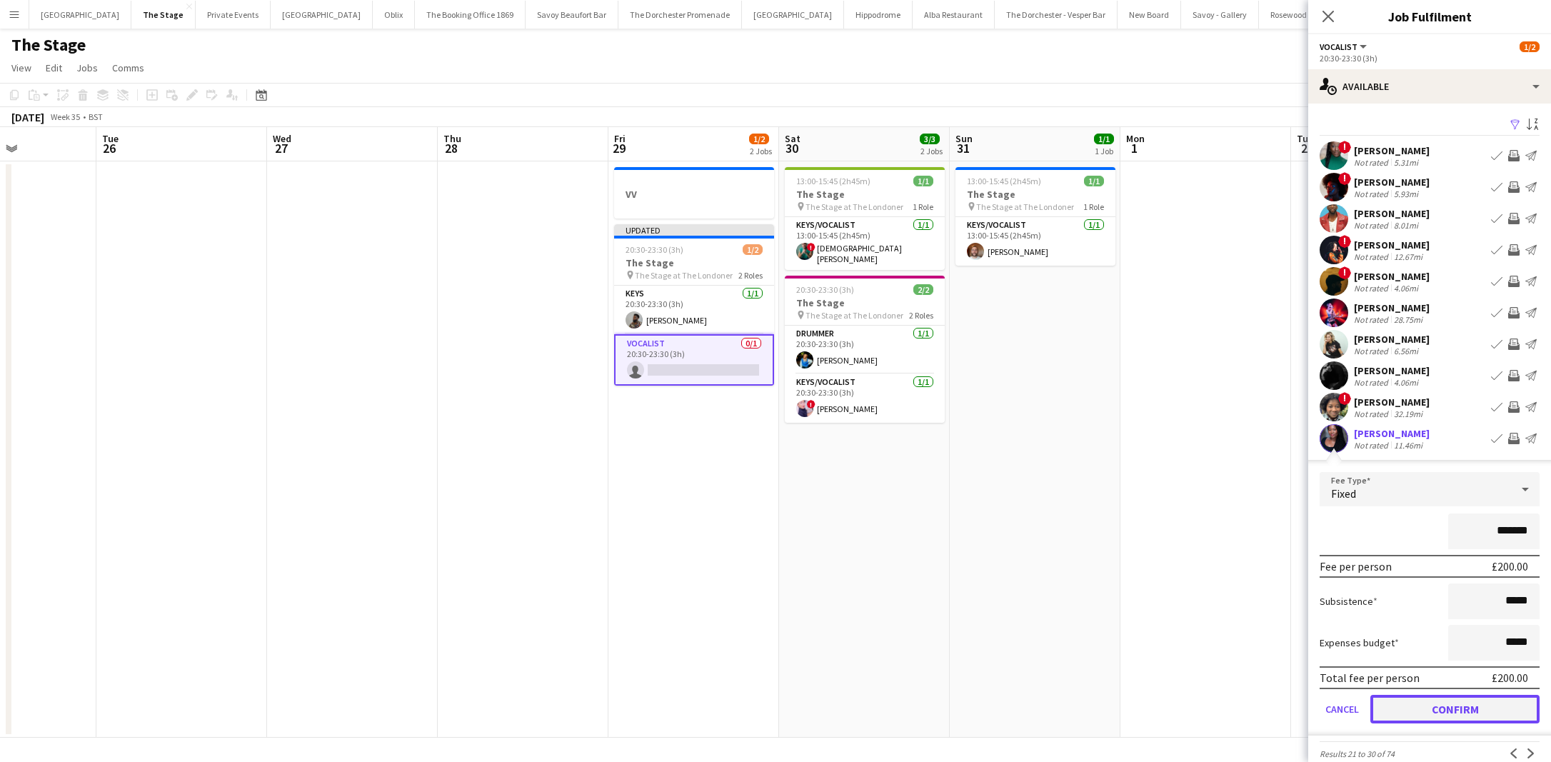
click at [1394, 717] on button "Confirm" at bounding box center [1454, 709] width 169 height 29
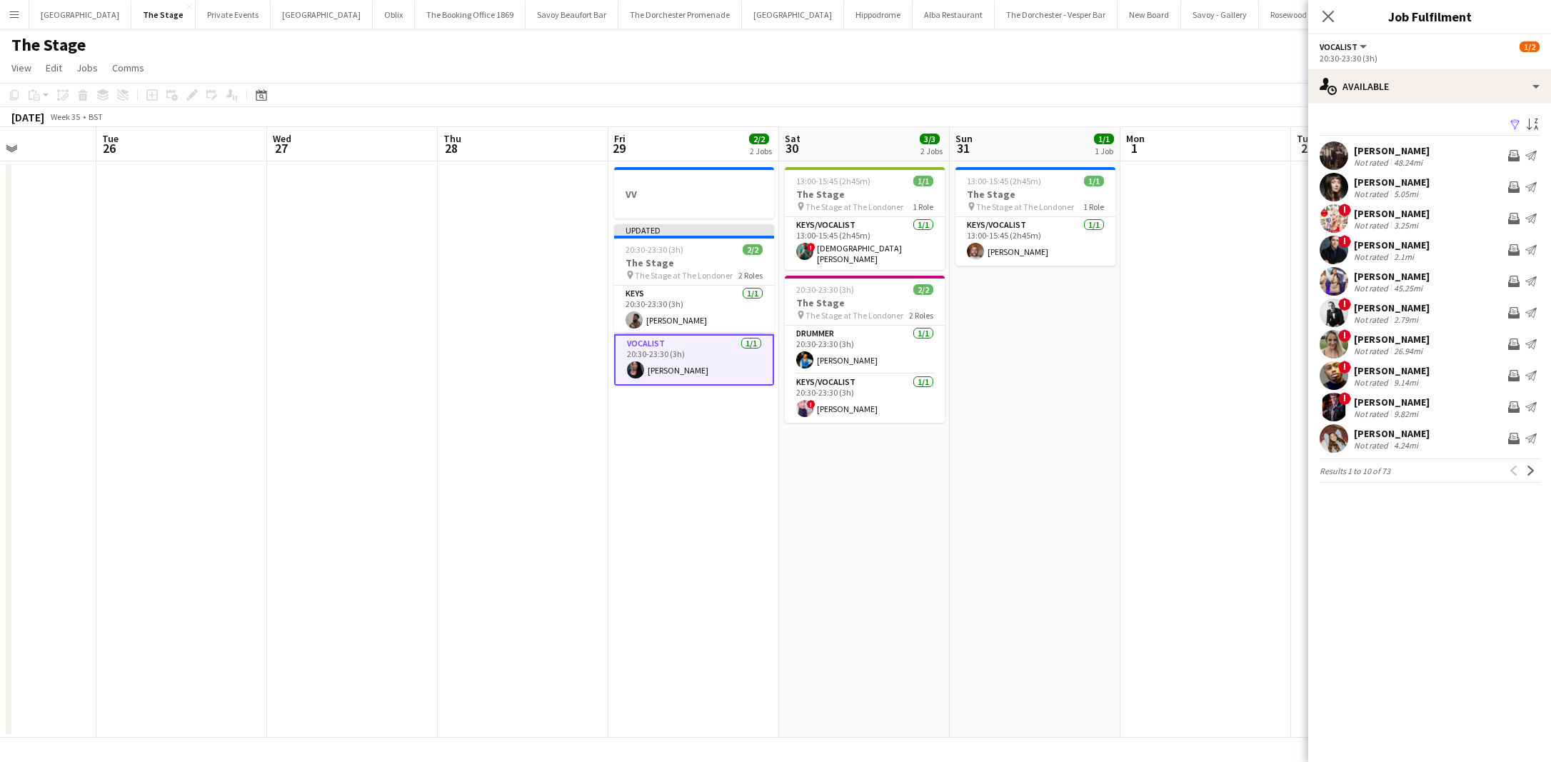
click at [752, 561] on app-date-cell "VV Updated 20:30-23:30 (3h) 2/2 The Stage pin The Stage at The Londoner 2 Roles…" at bounding box center [693, 449] width 171 height 576
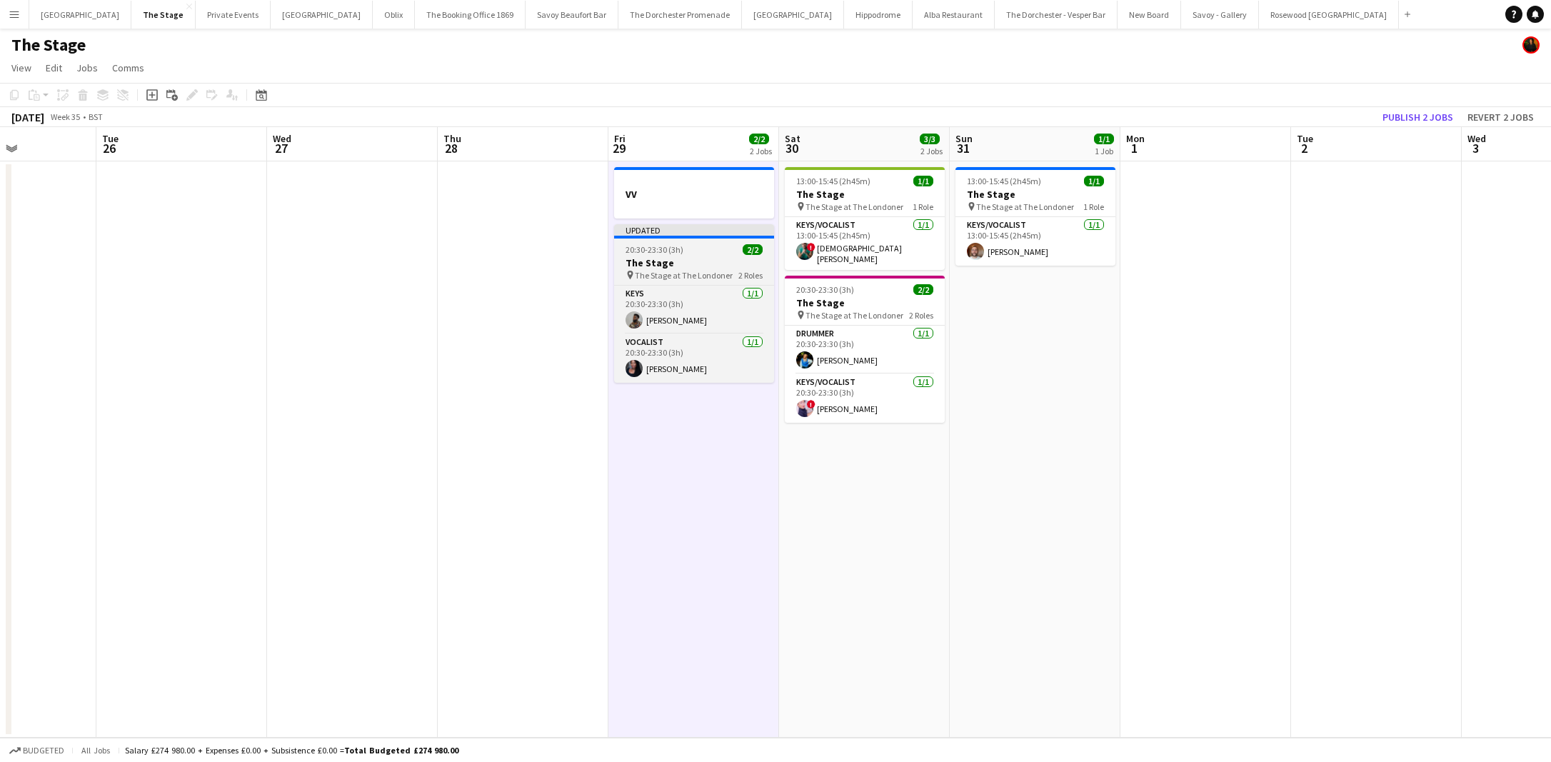
click at [706, 248] on div "20:30-23:30 (3h) 2/2" at bounding box center [694, 249] width 160 height 11
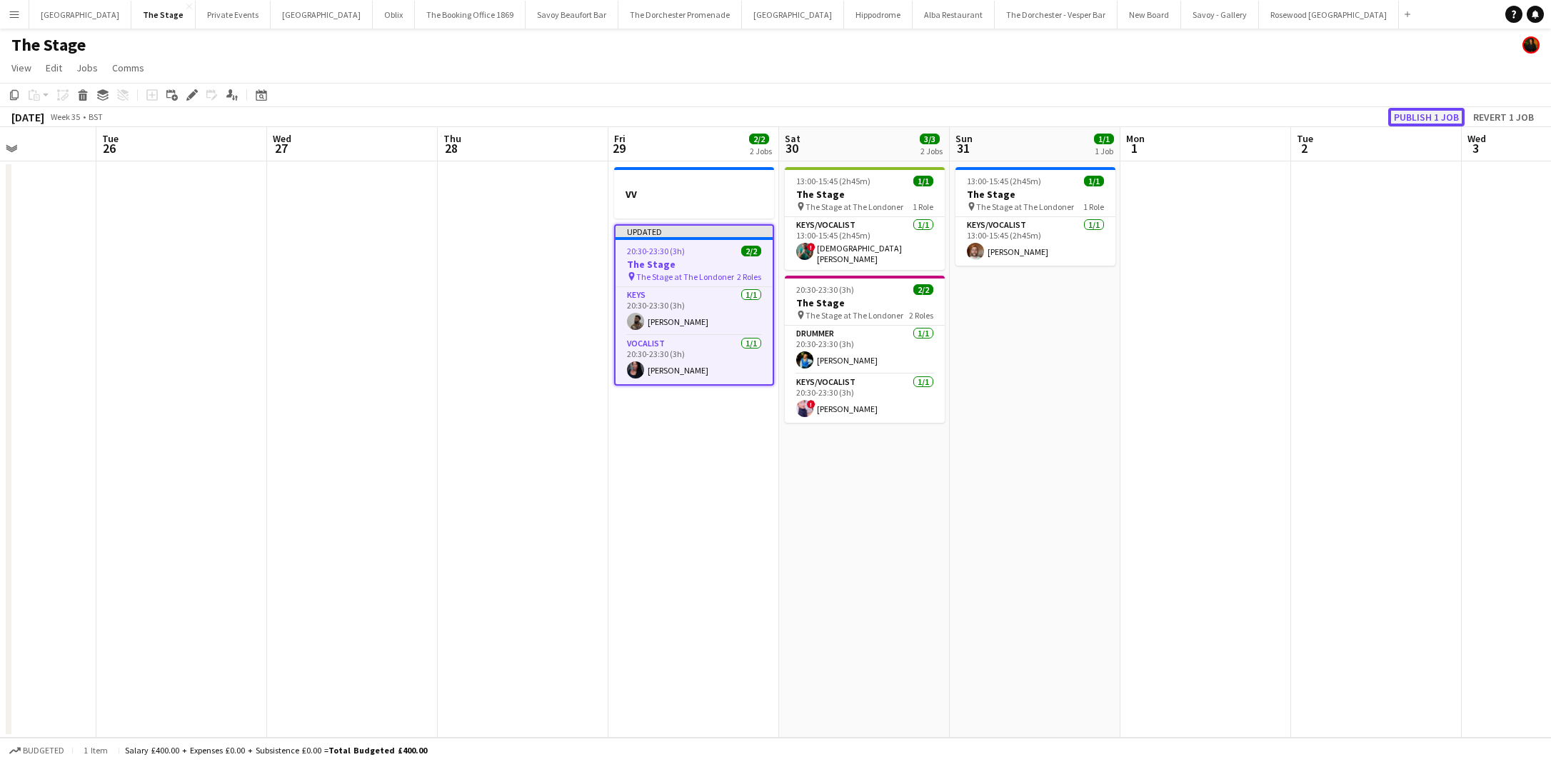
click at [1432, 113] on button "Publish 1 job" at bounding box center [1426, 117] width 76 height 19
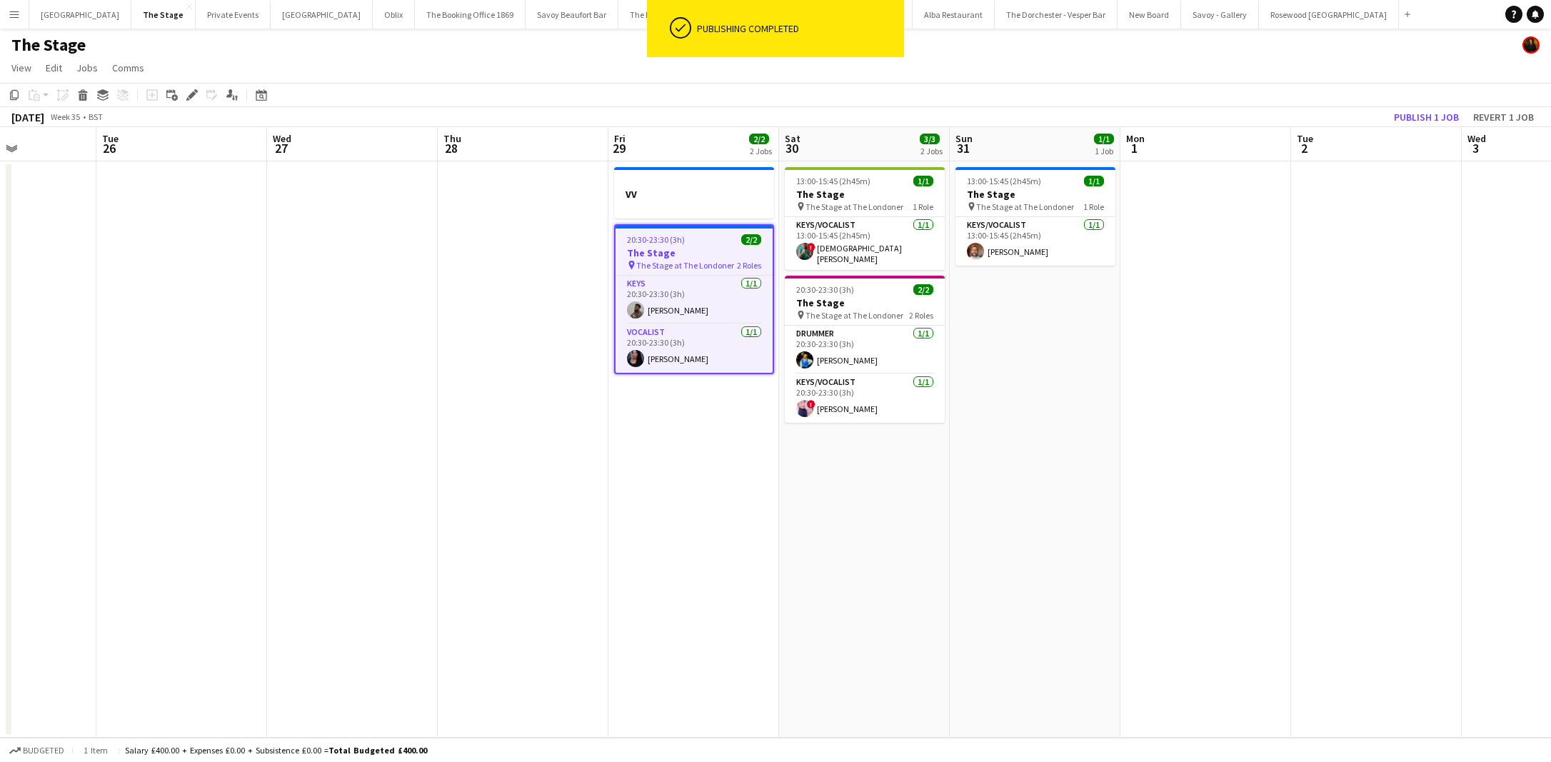
click at [804, 568] on app-date-cell "13:00-15:45 (2h45m) 1/1 The Stage pin The Stage at The Londoner 1 Role Keys/Voc…" at bounding box center [864, 449] width 171 height 576
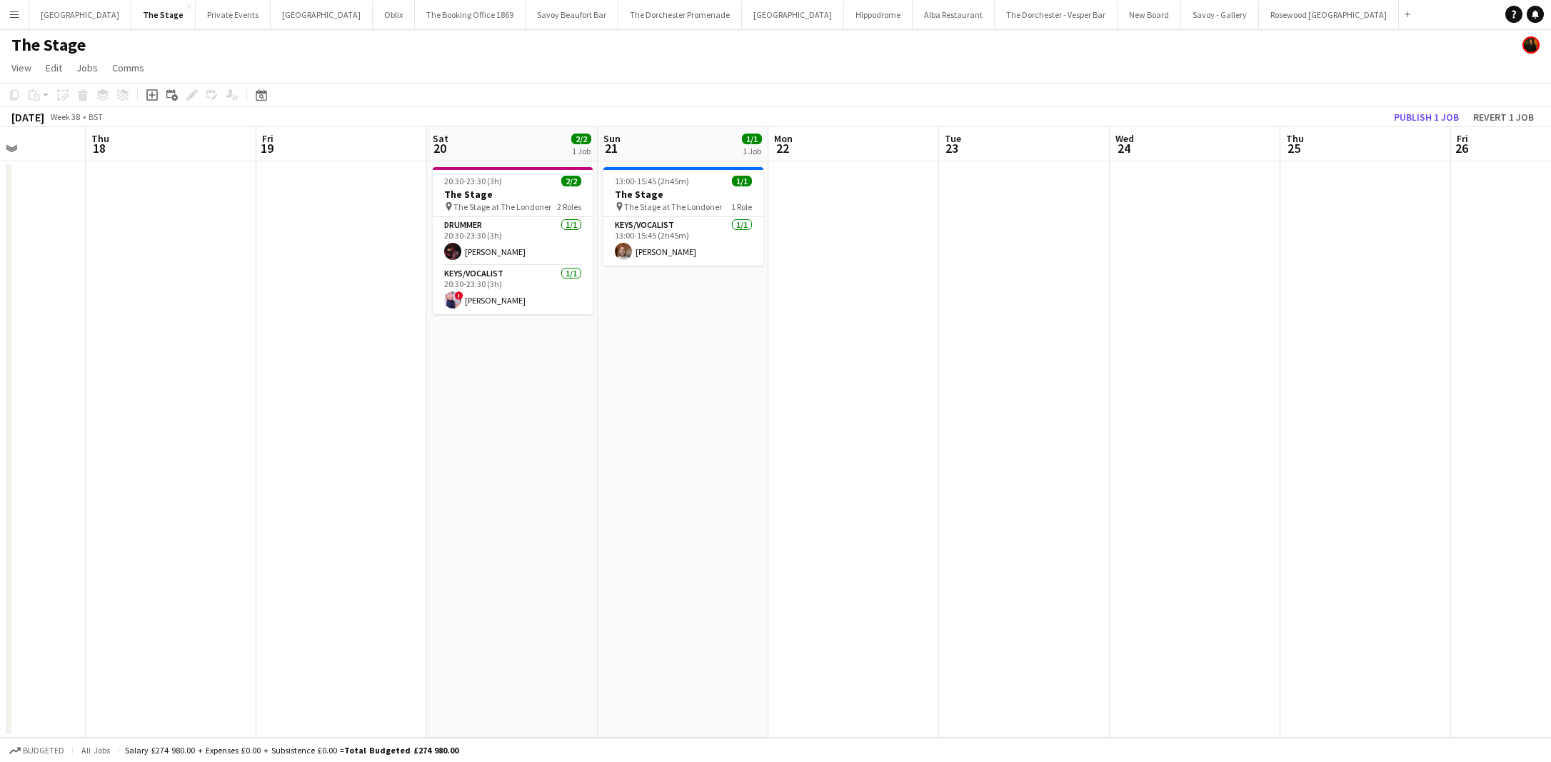
scroll to position [0, 430]
click at [707, 443] on app-date-cell "13:00-15:45 (2h45m) 1/1 The Stage pin The Stage at The Londoner 1 Role Keys/Voc…" at bounding box center [678, 449] width 171 height 576
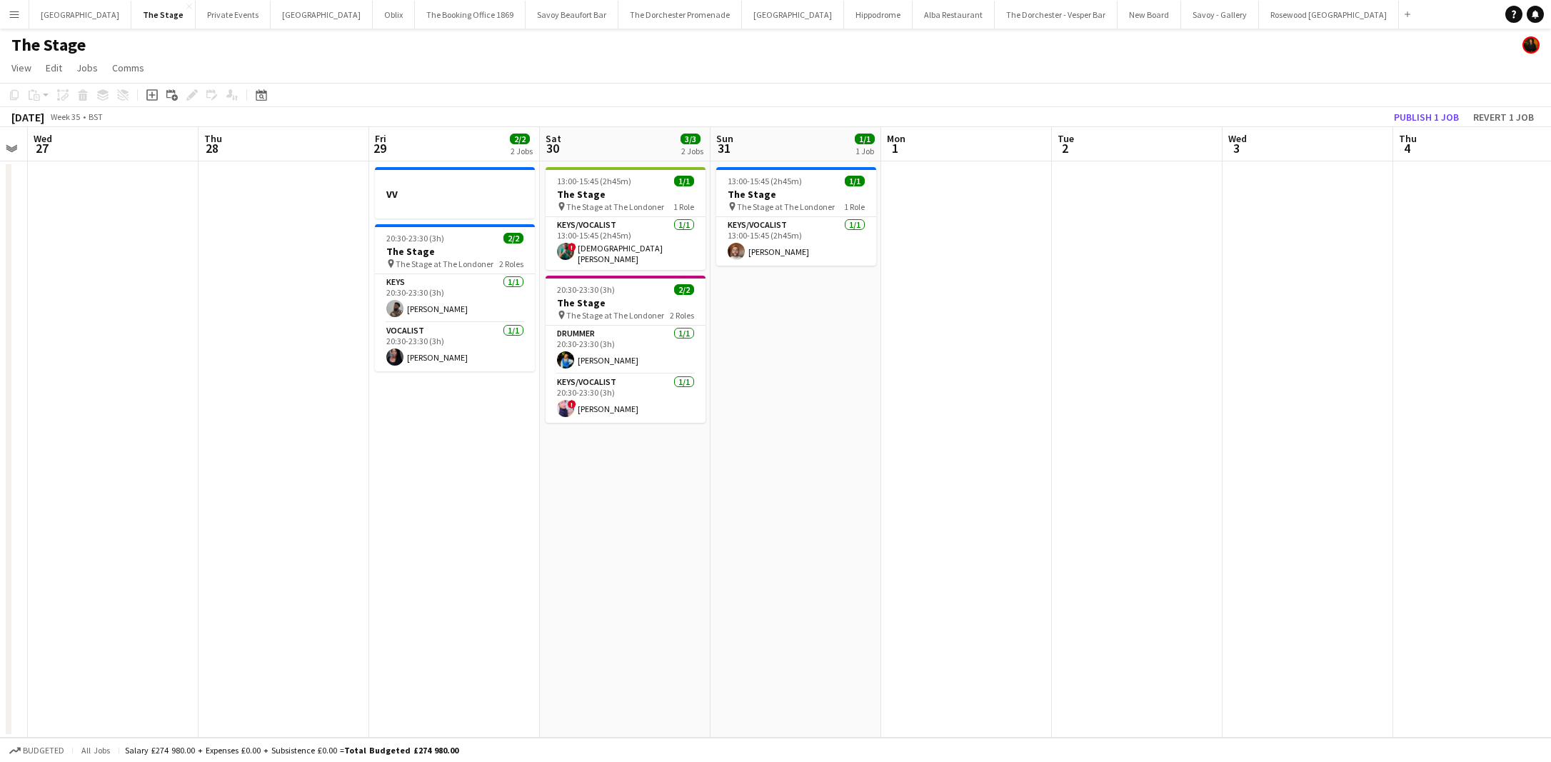
scroll to position [0, 600]
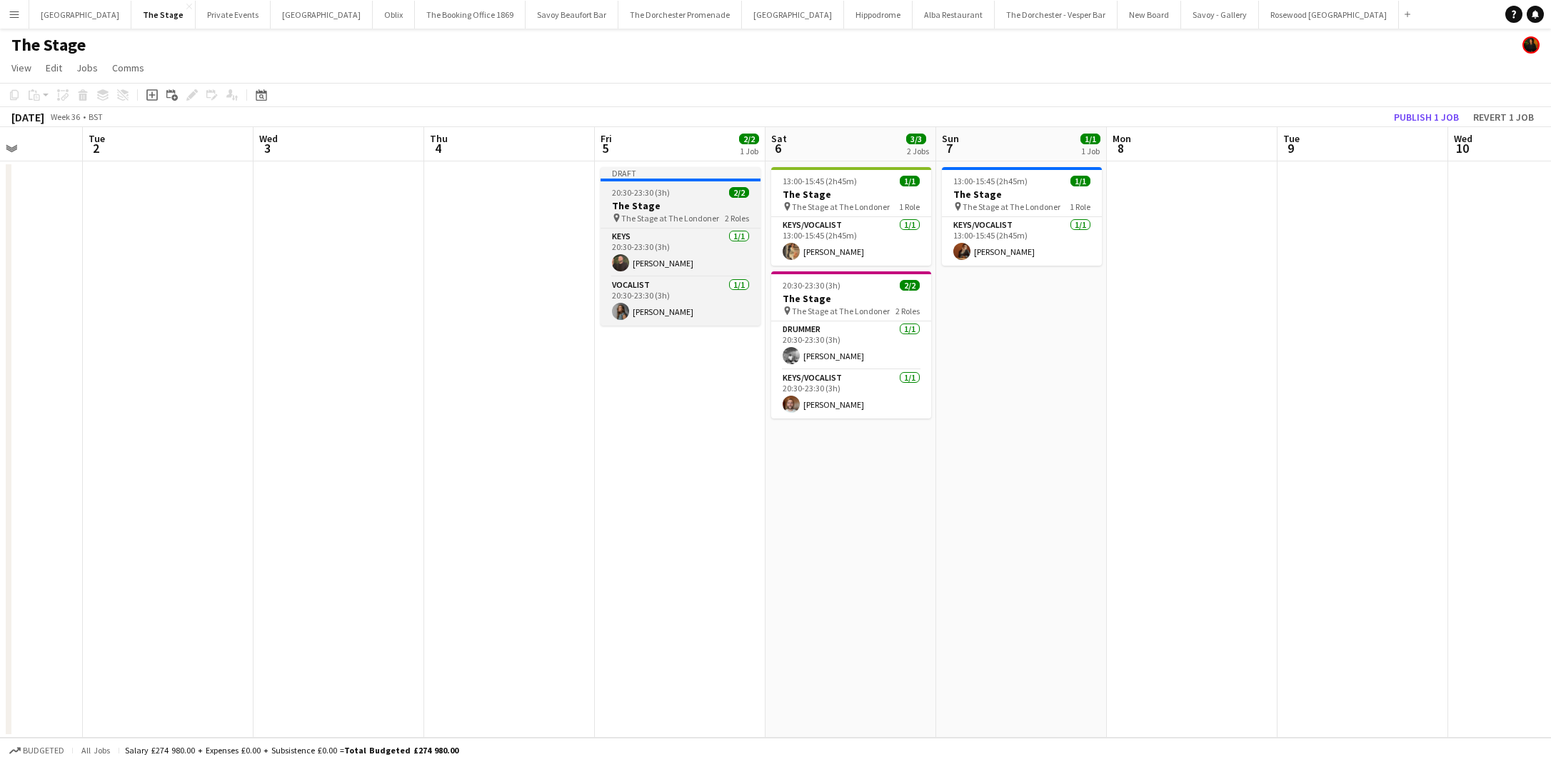
click at [637, 207] on h3 "The Stage" at bounding box center [680, 205] width 160 height 13
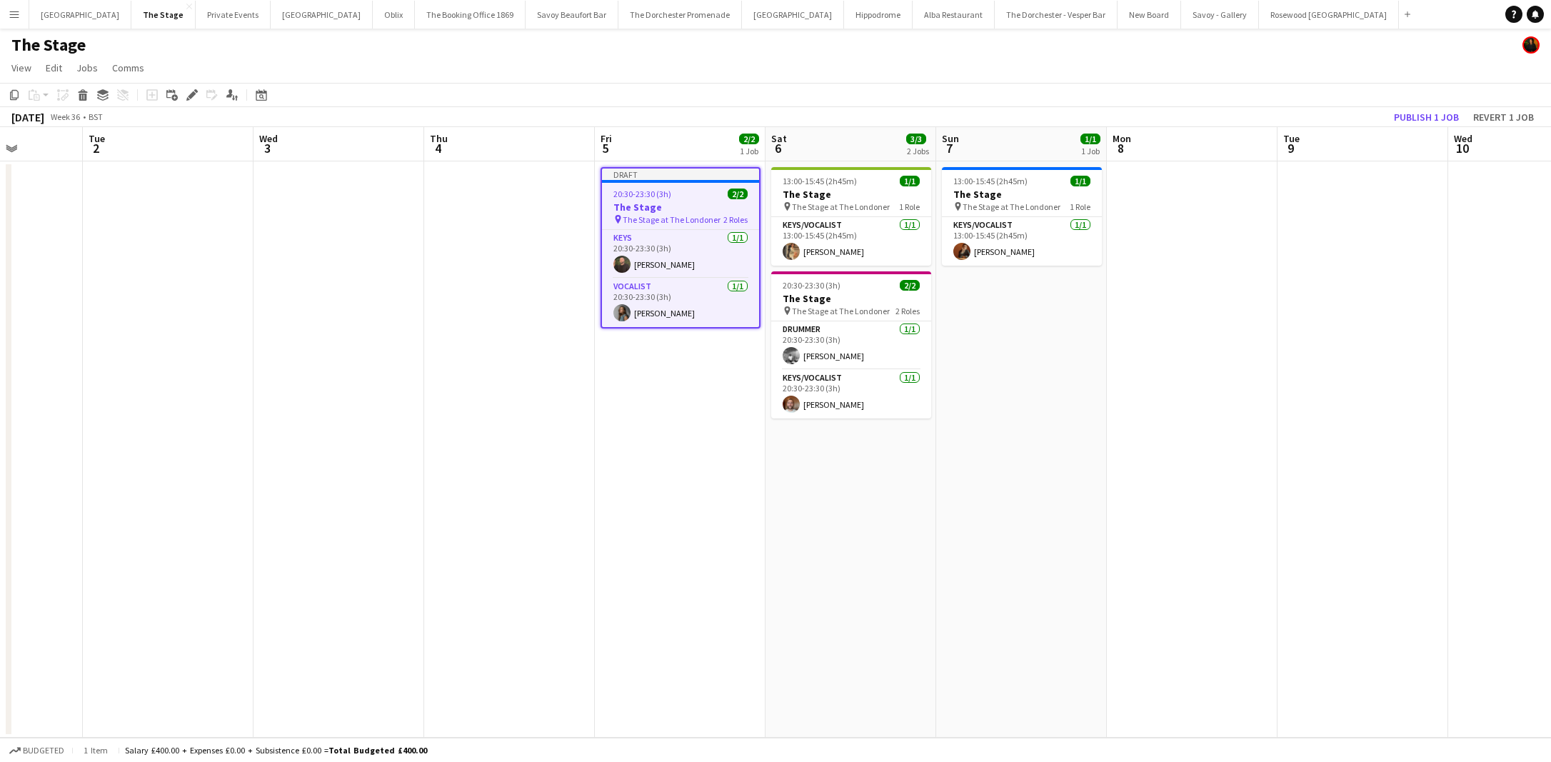
click at [585, 426] on app-date-cell at bounding box center [509, 449] width 171 height 576
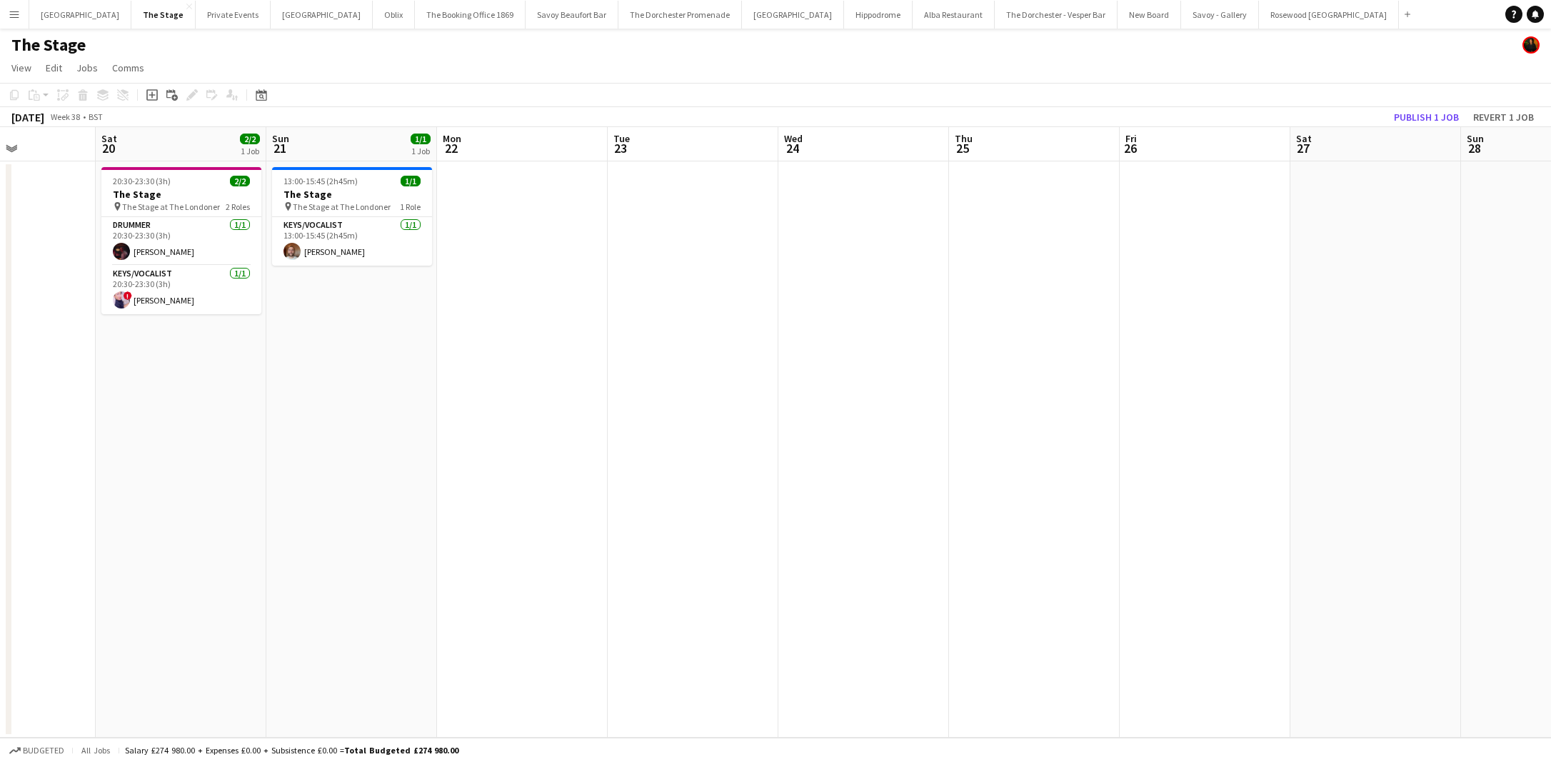
scroll to position [0, 585]
click at [1217, 248] on app-date-cell at bounding box center [1207, 449] width 171 height 576
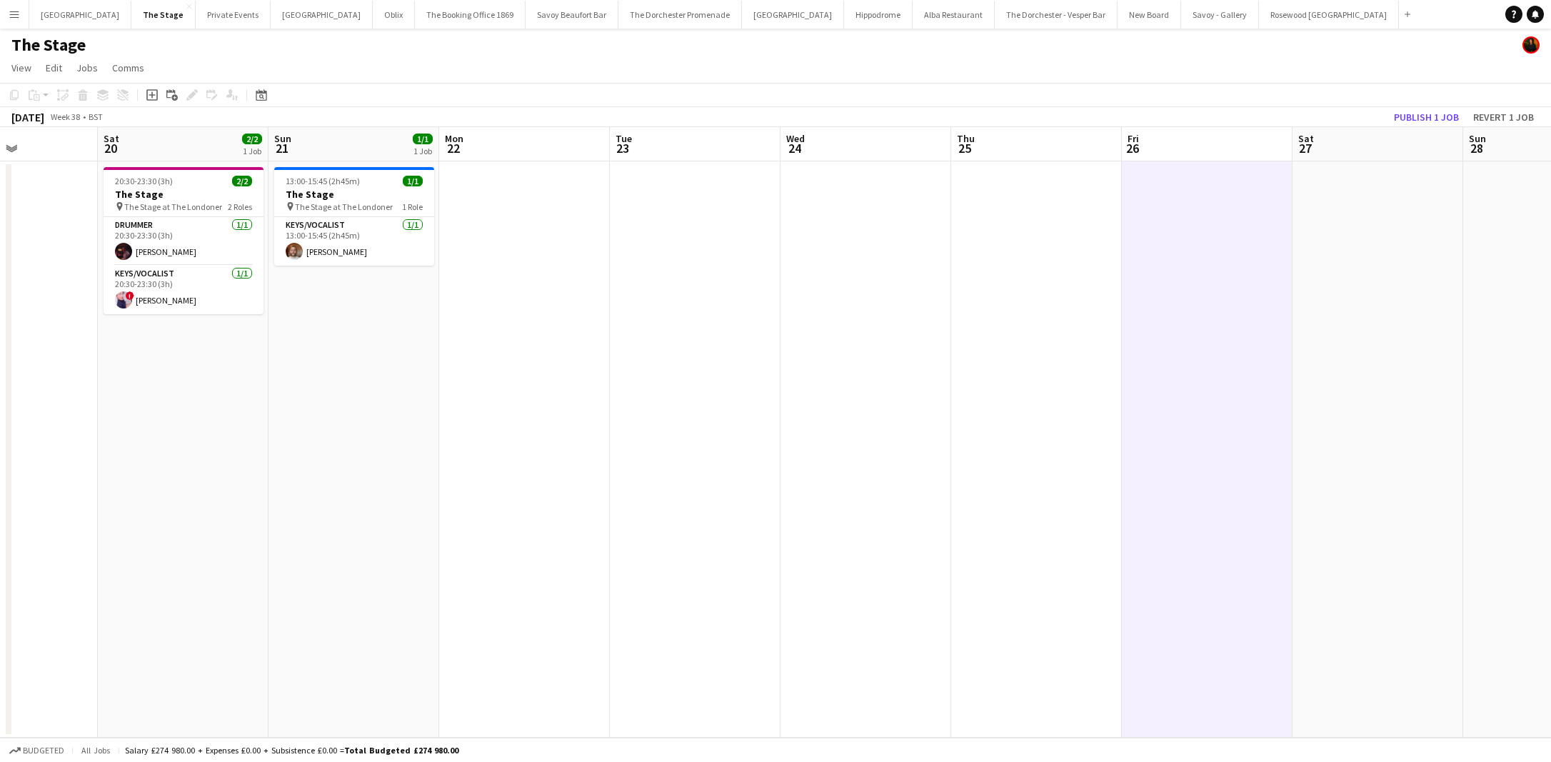
click at [1371, 283] on app-date-cell at bounding box center [1377, 449] width 171 height 576
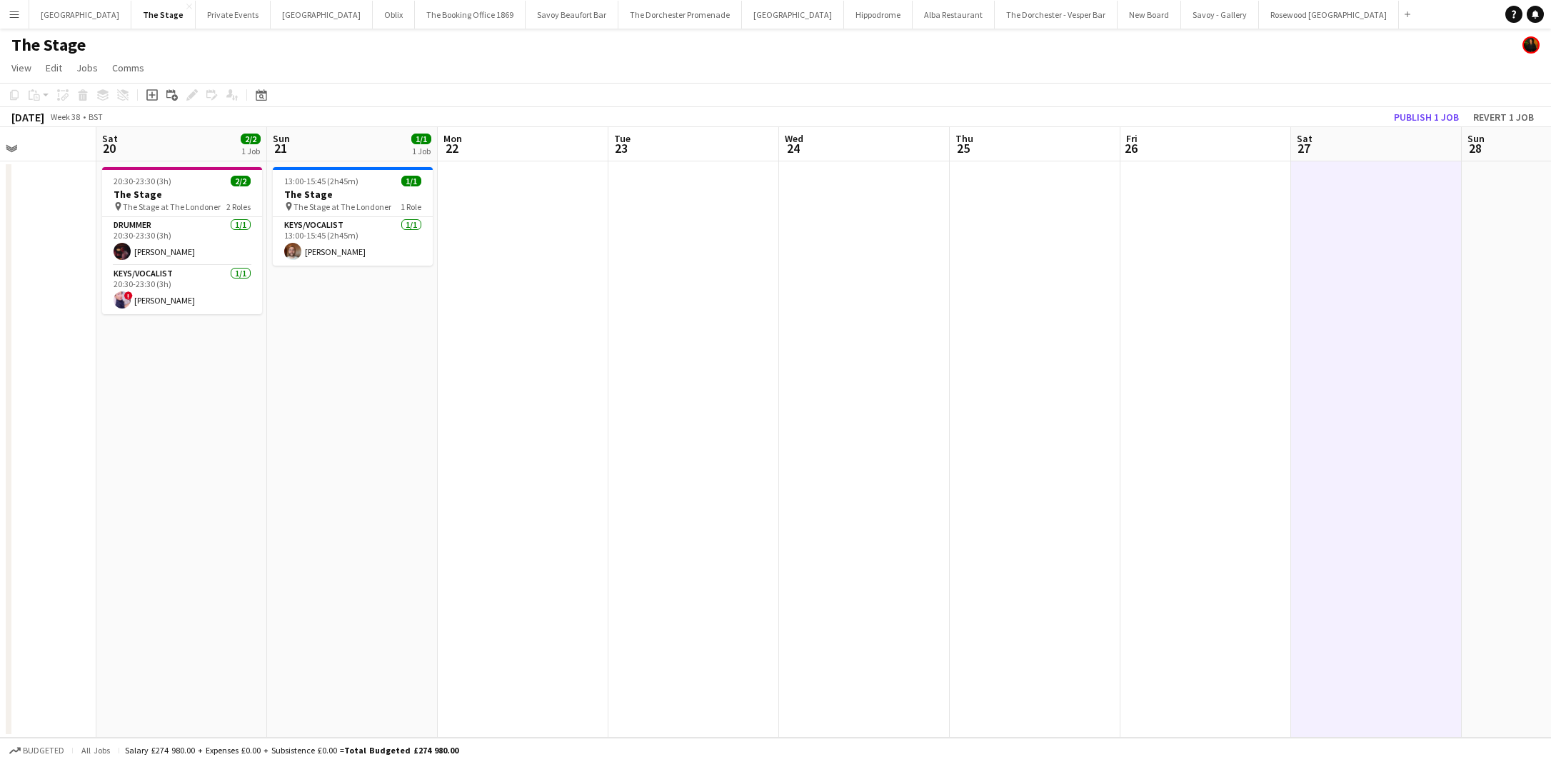
click at [887, 503] on app-date-cell at bounding box center [864, 449] width 171 height 576
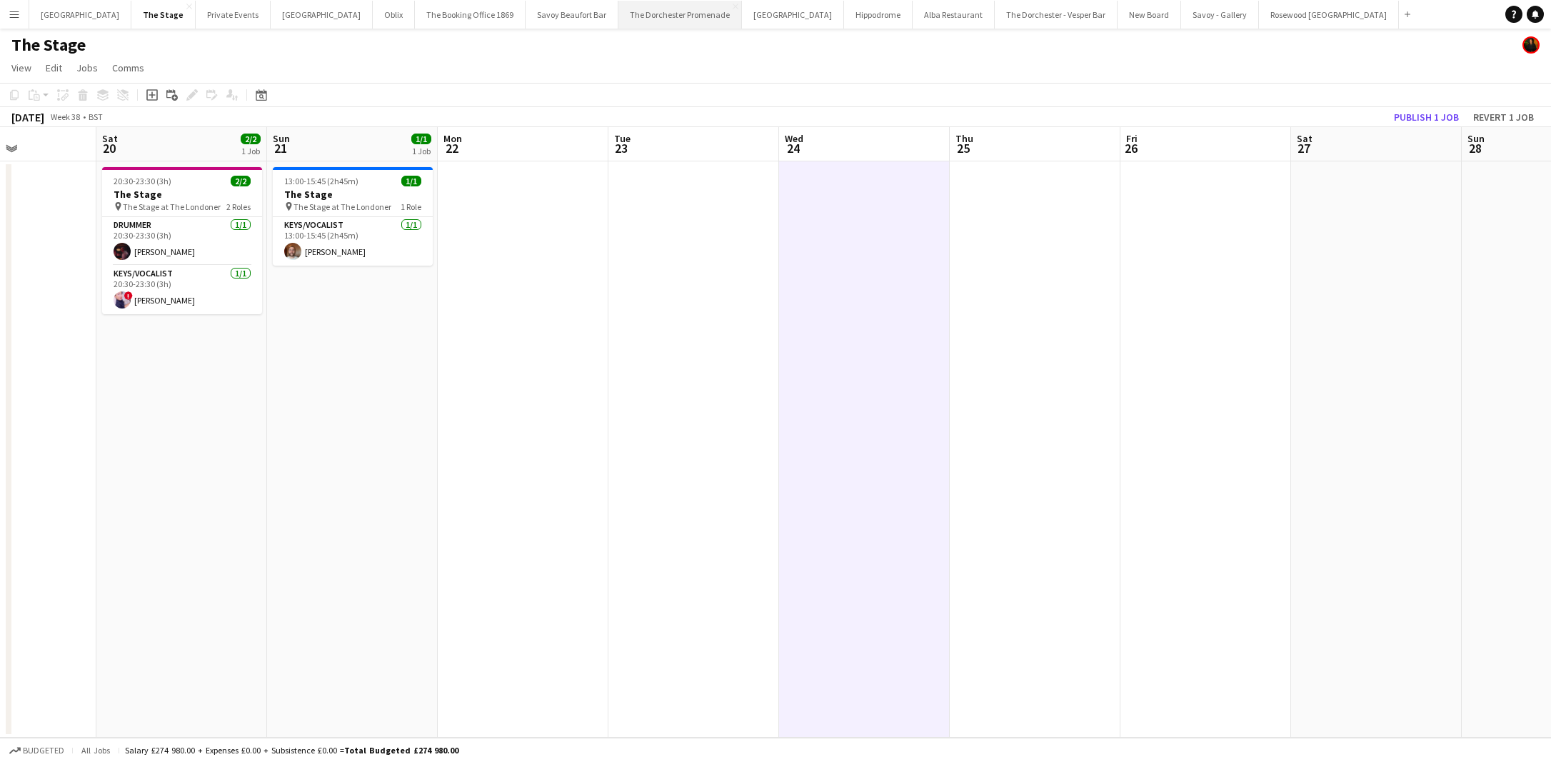
click at [618, 24] on button "The Dorchester Promenade Close" at bounding box center [680, 15] width 124 height 28
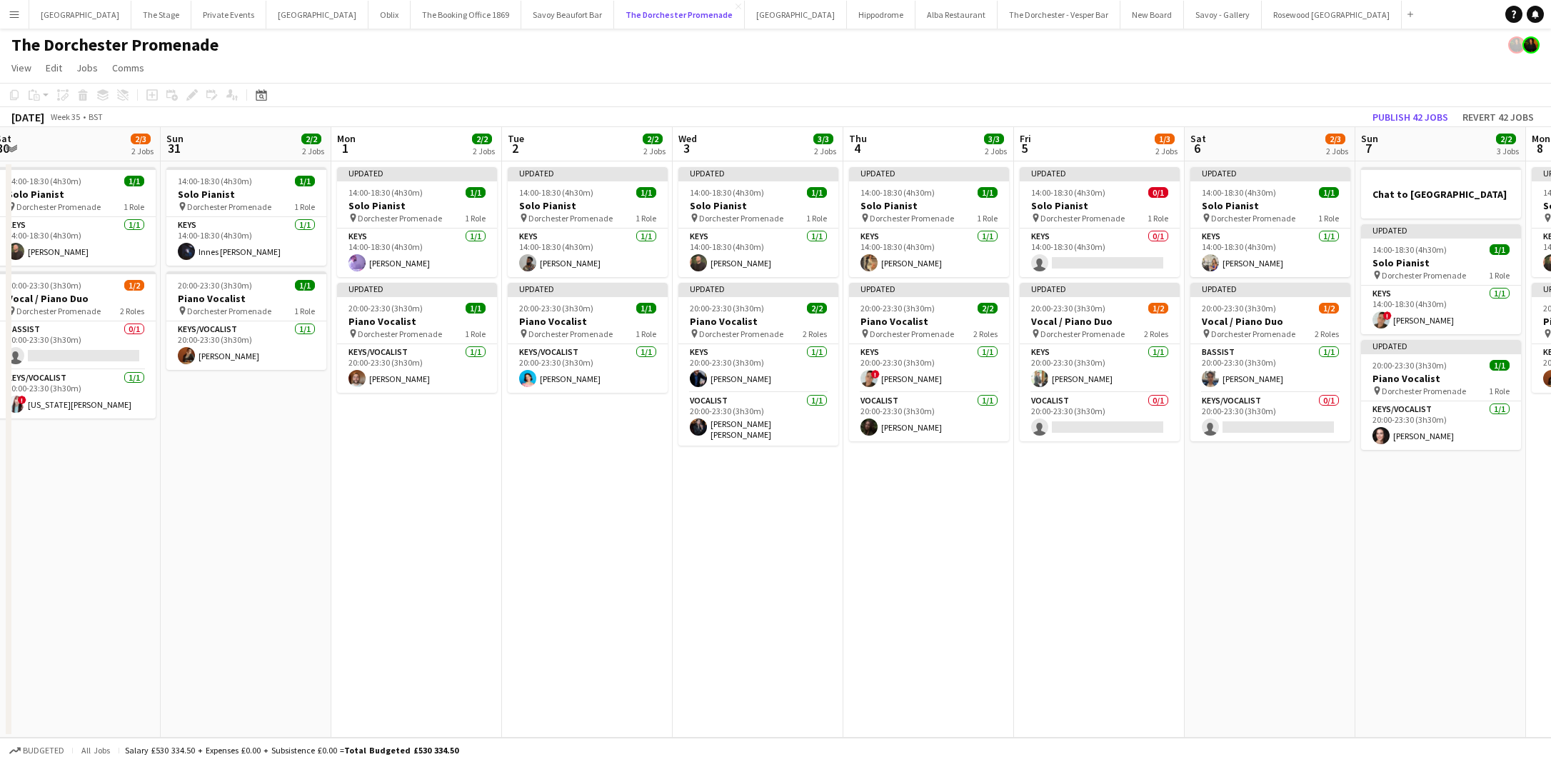
scroll to position [0, 519]
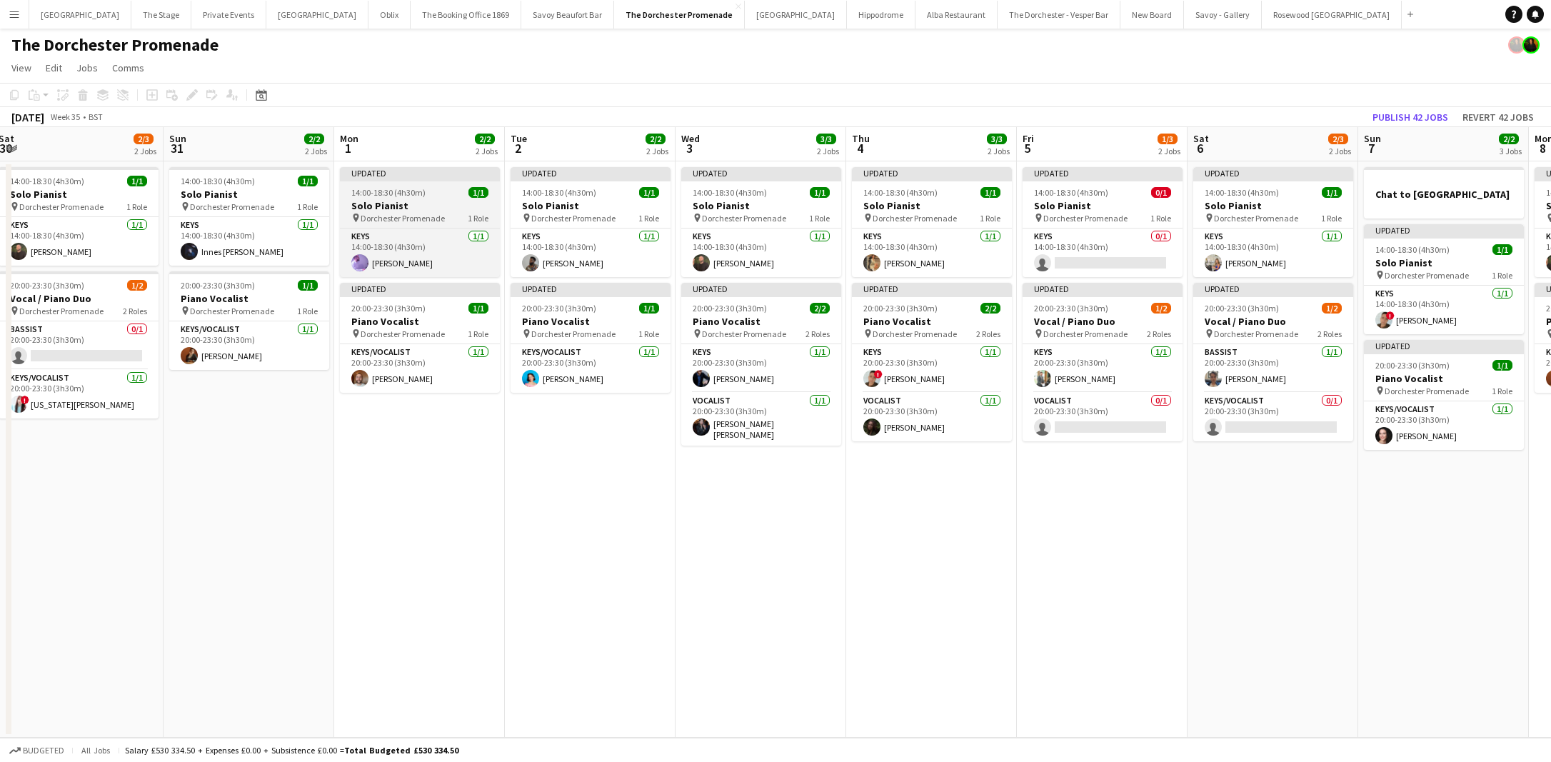
click at [445, 190] on div "14:00-18:30 (4h30m) 1/1" at bounding box center [420, 192] width 160 height 11
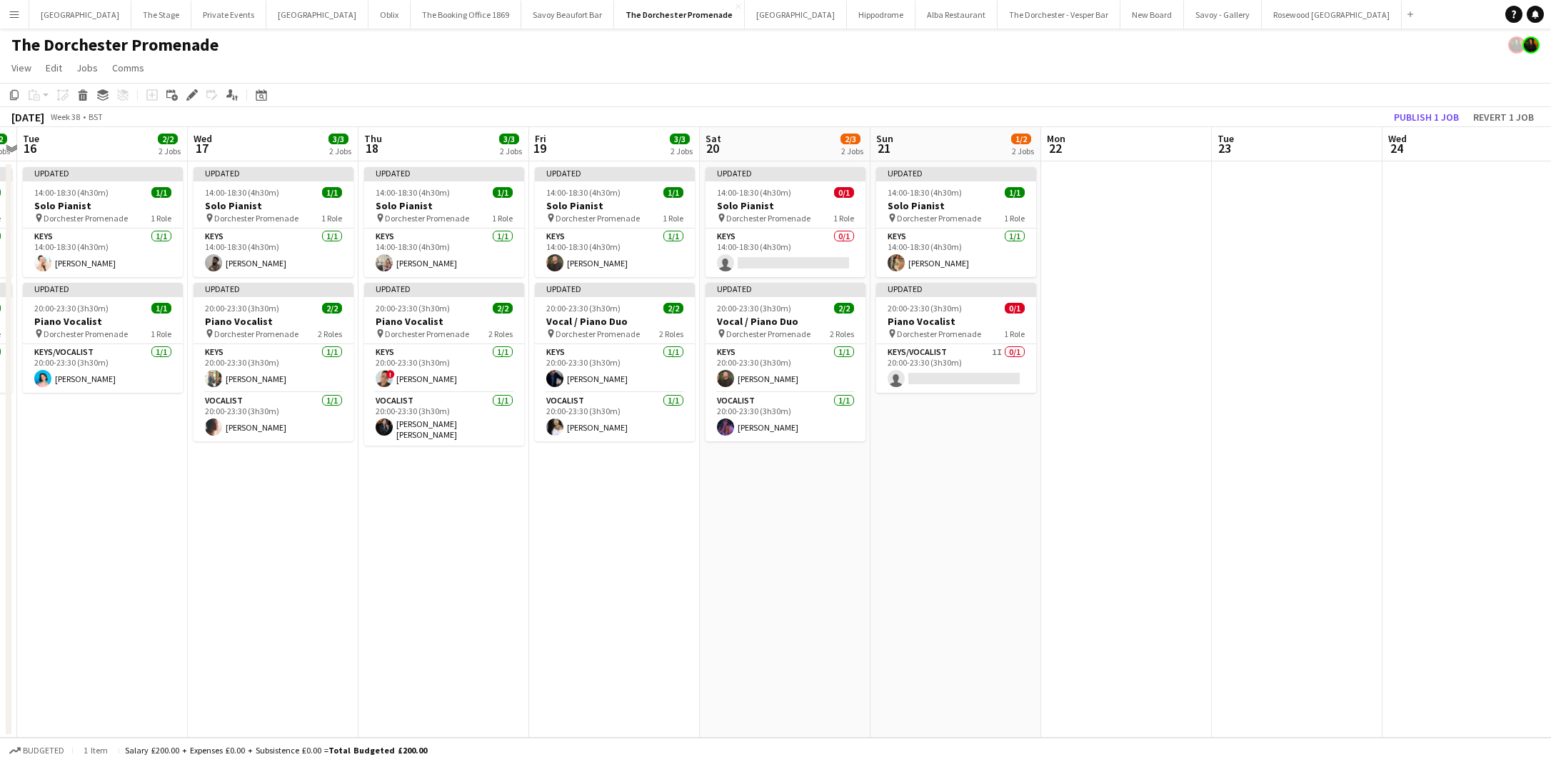
scroll to position [0, 687]
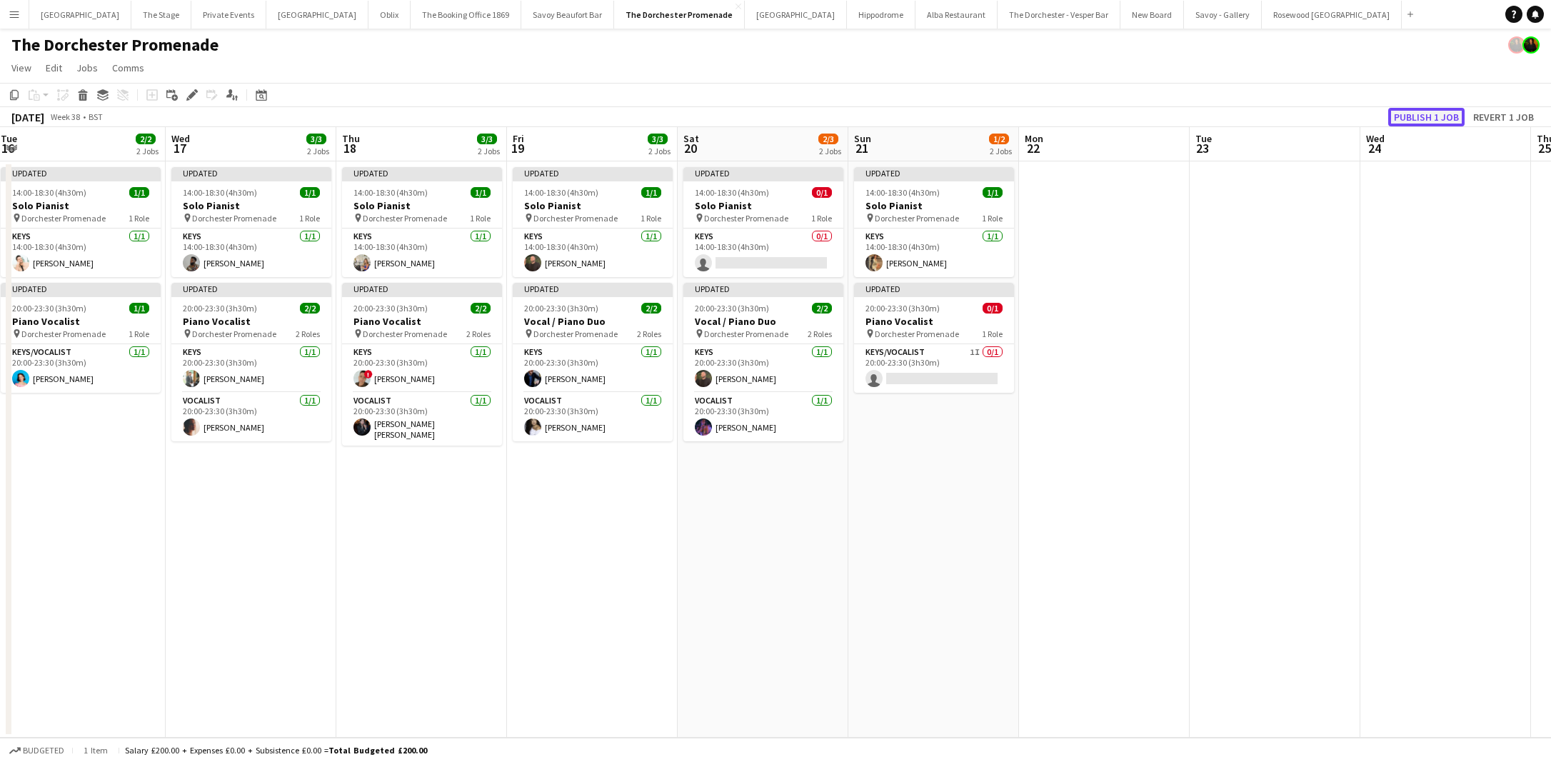
click at [1400, 119] on button "Publish 1 job" at bounding box center [1426, 117] width 76 height 19
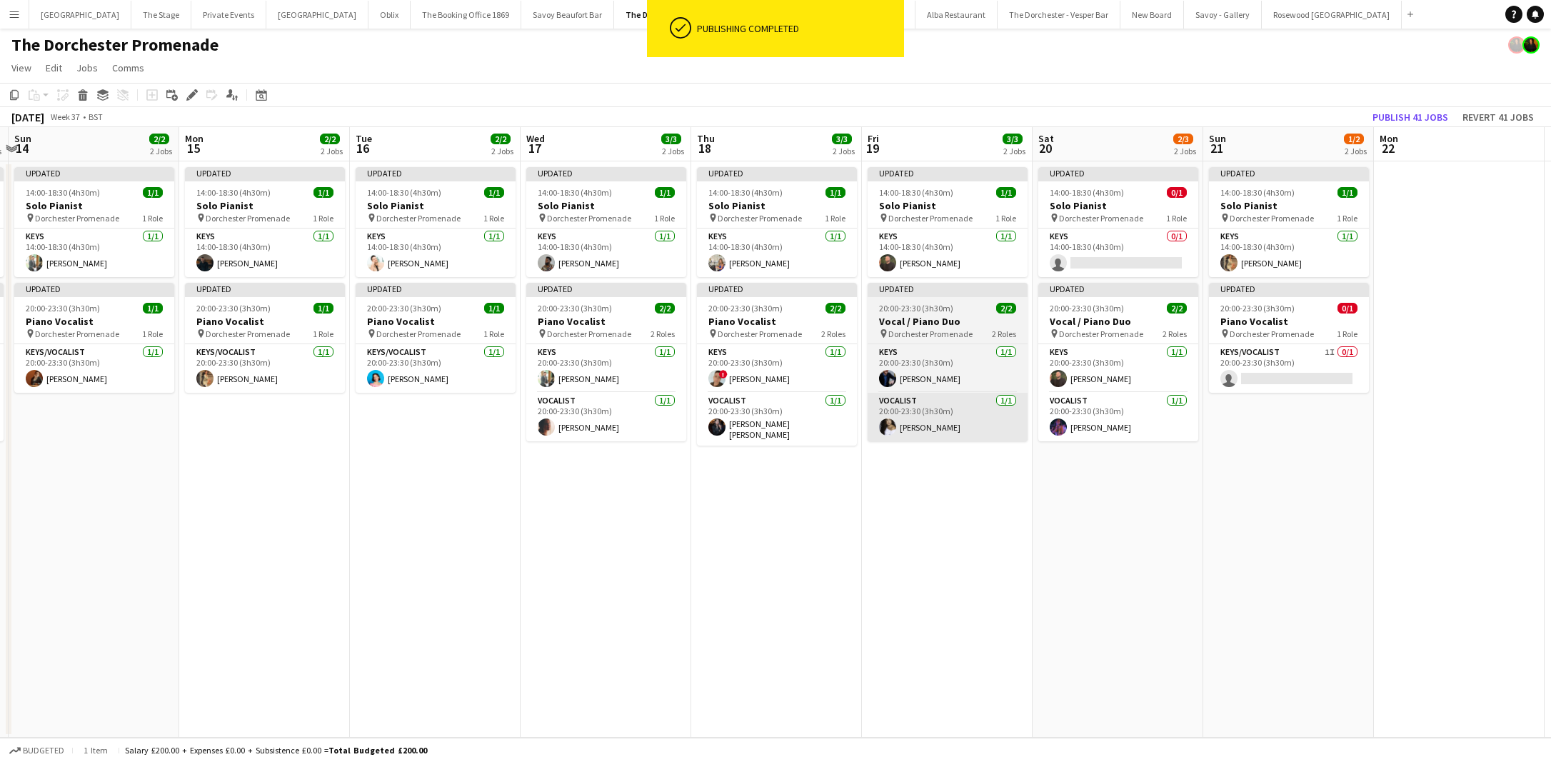
scroll to position [0, 329]
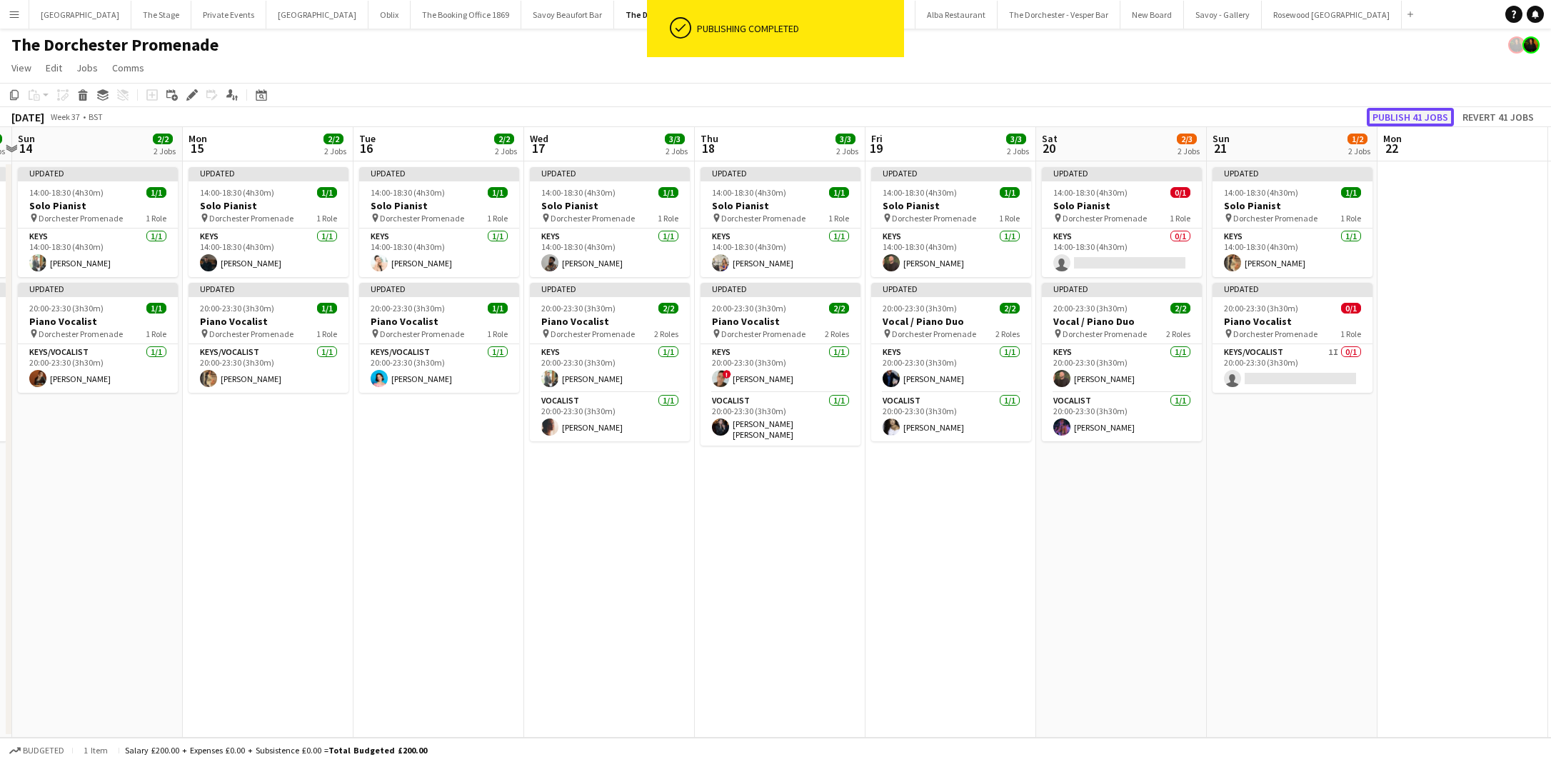
click at [1393, 114] on button "Publish 41 jobs" at bounding box center [1409, 117] width 87 height 19
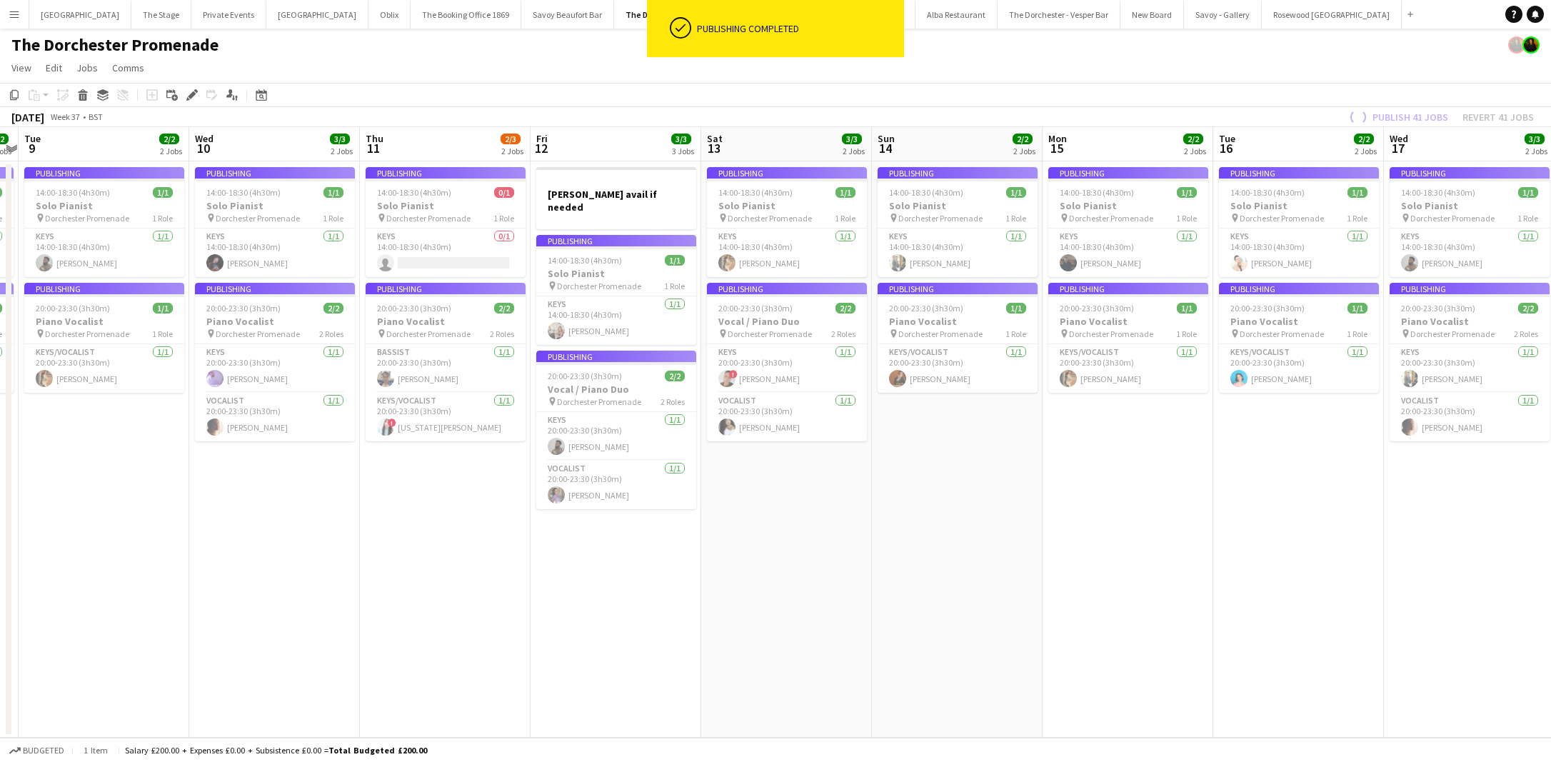
scroll to position [0, 292]
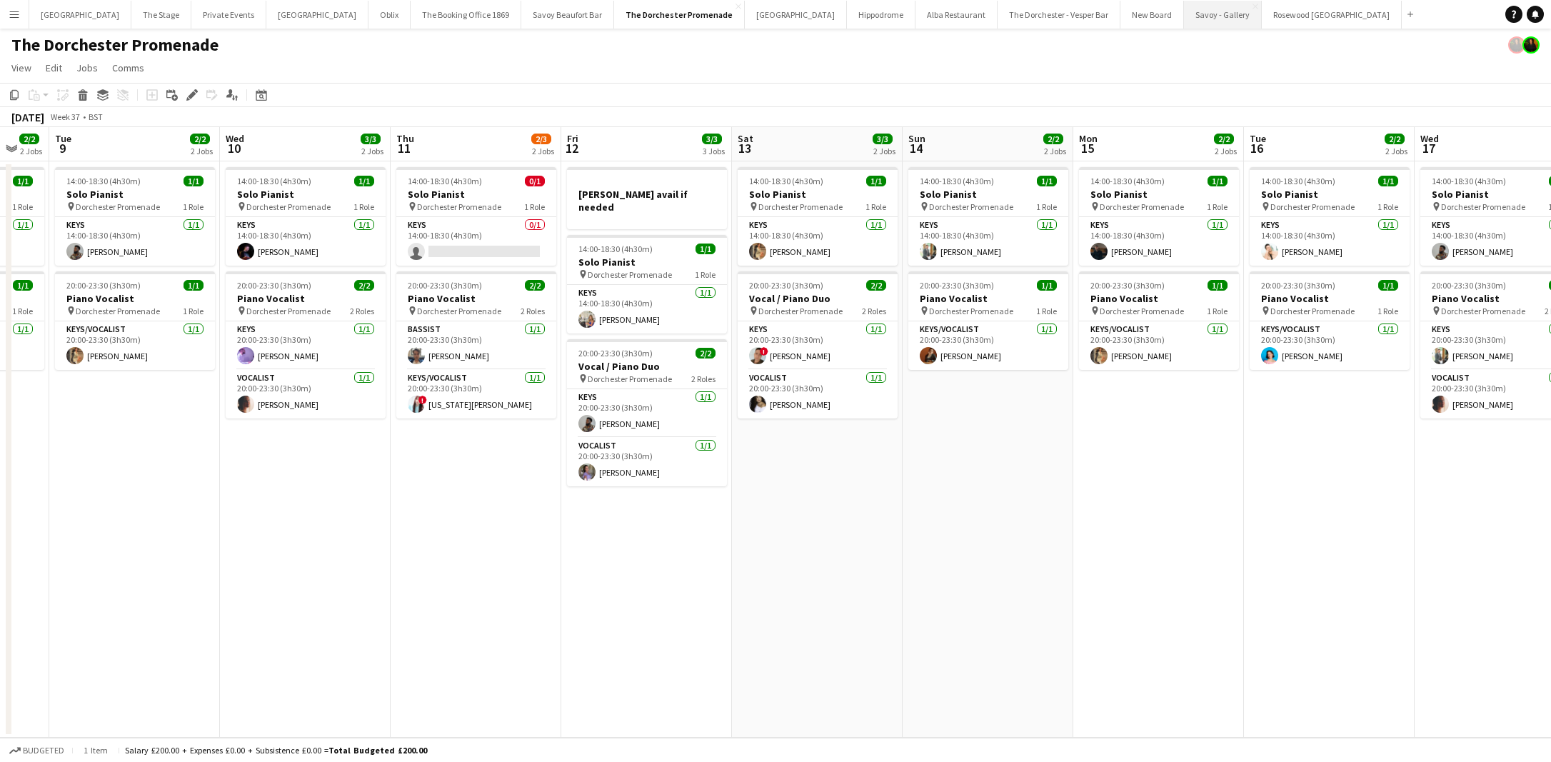
click at [1184, 6] on button "Savoy - Gallery Close" at bounding box center [1223, 15] width 78 height 28
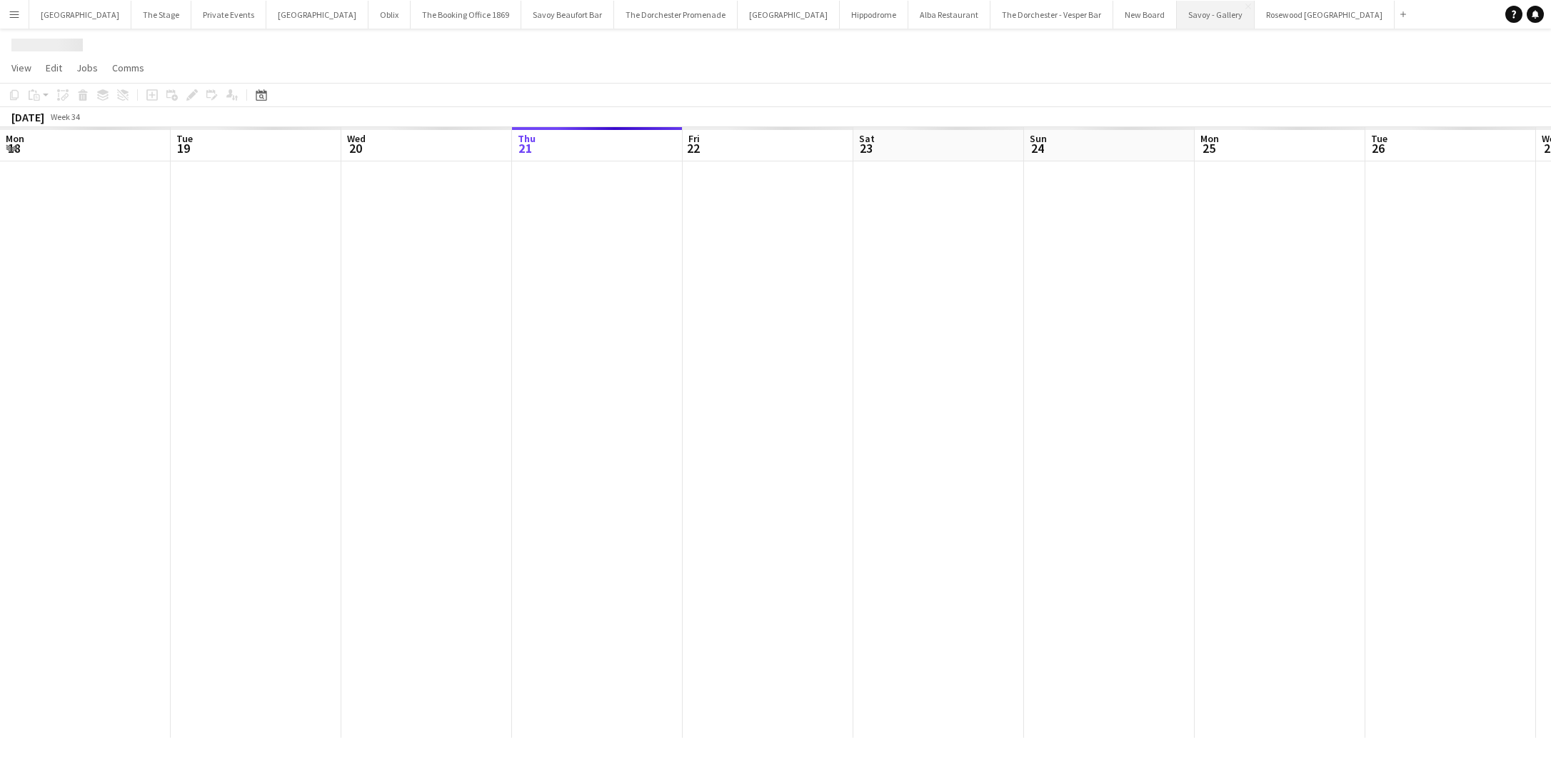
scroll to position [0, 341]
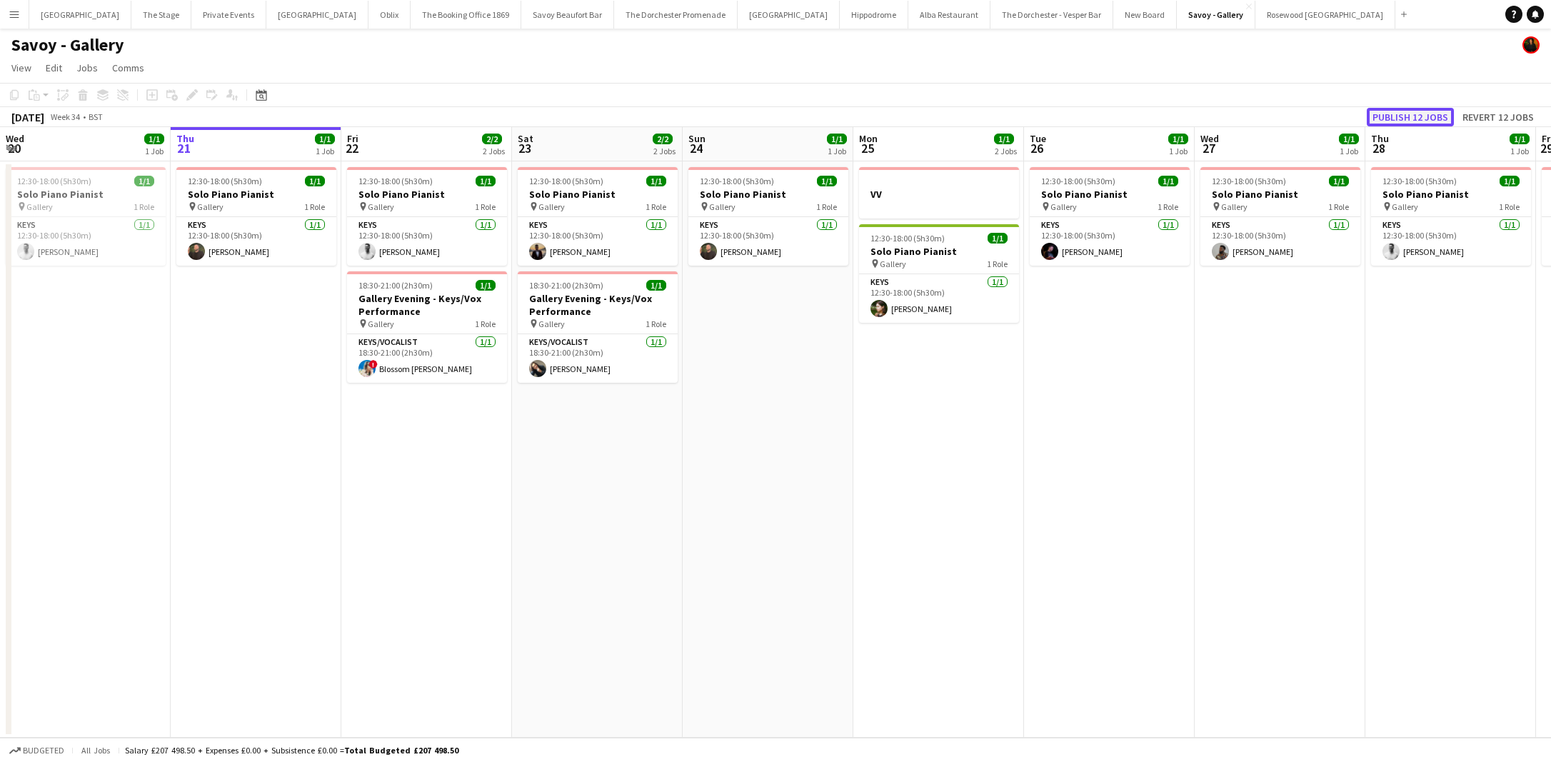
click at [1411, 111] on button "Publish 12 jobs" at bounding box center [1409, 117] width 87 height 19
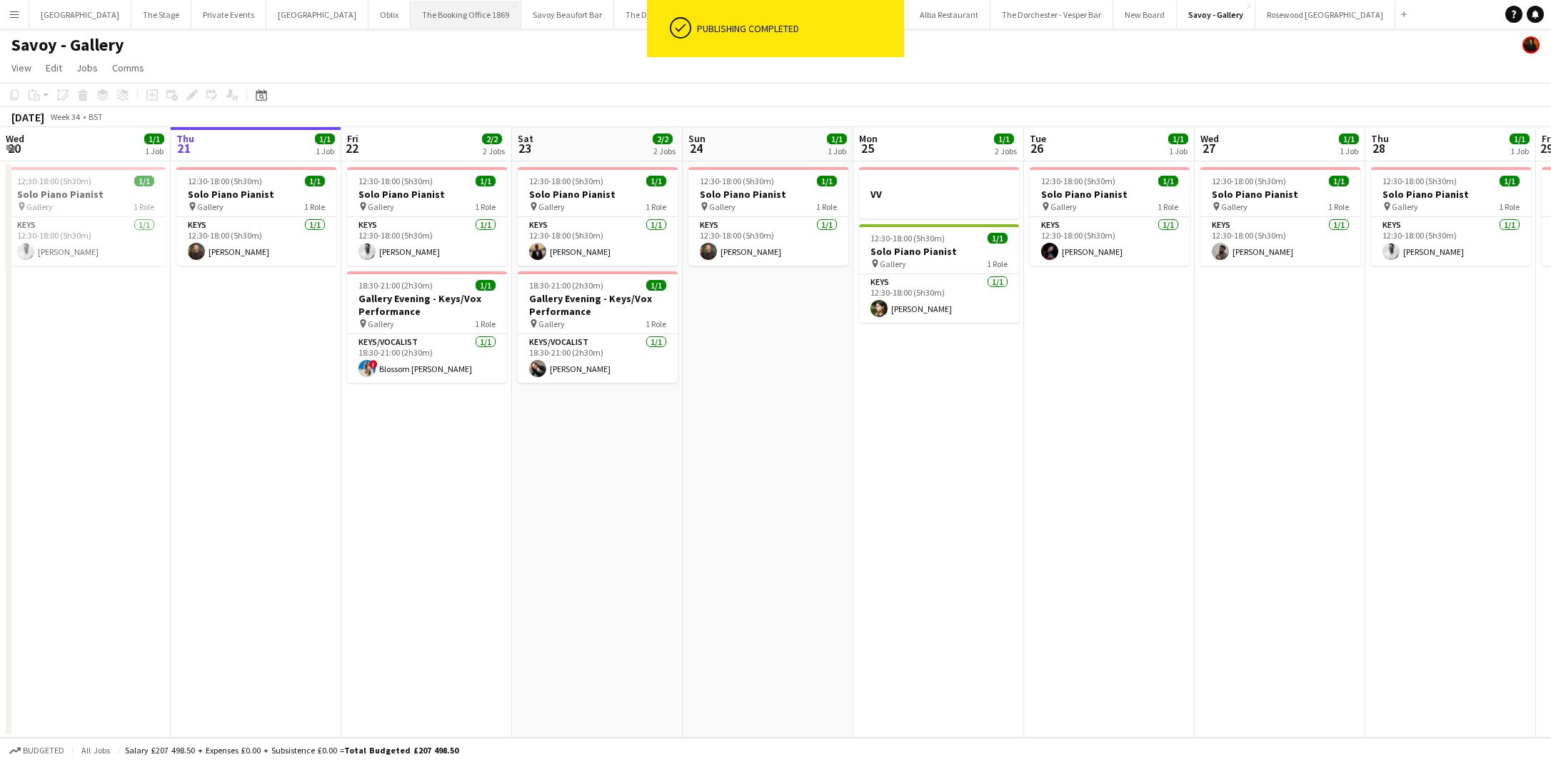
click at [410, 21] on button "The Booking Office 1869 Close" at bounding box center [465, 15] width 111 height 28
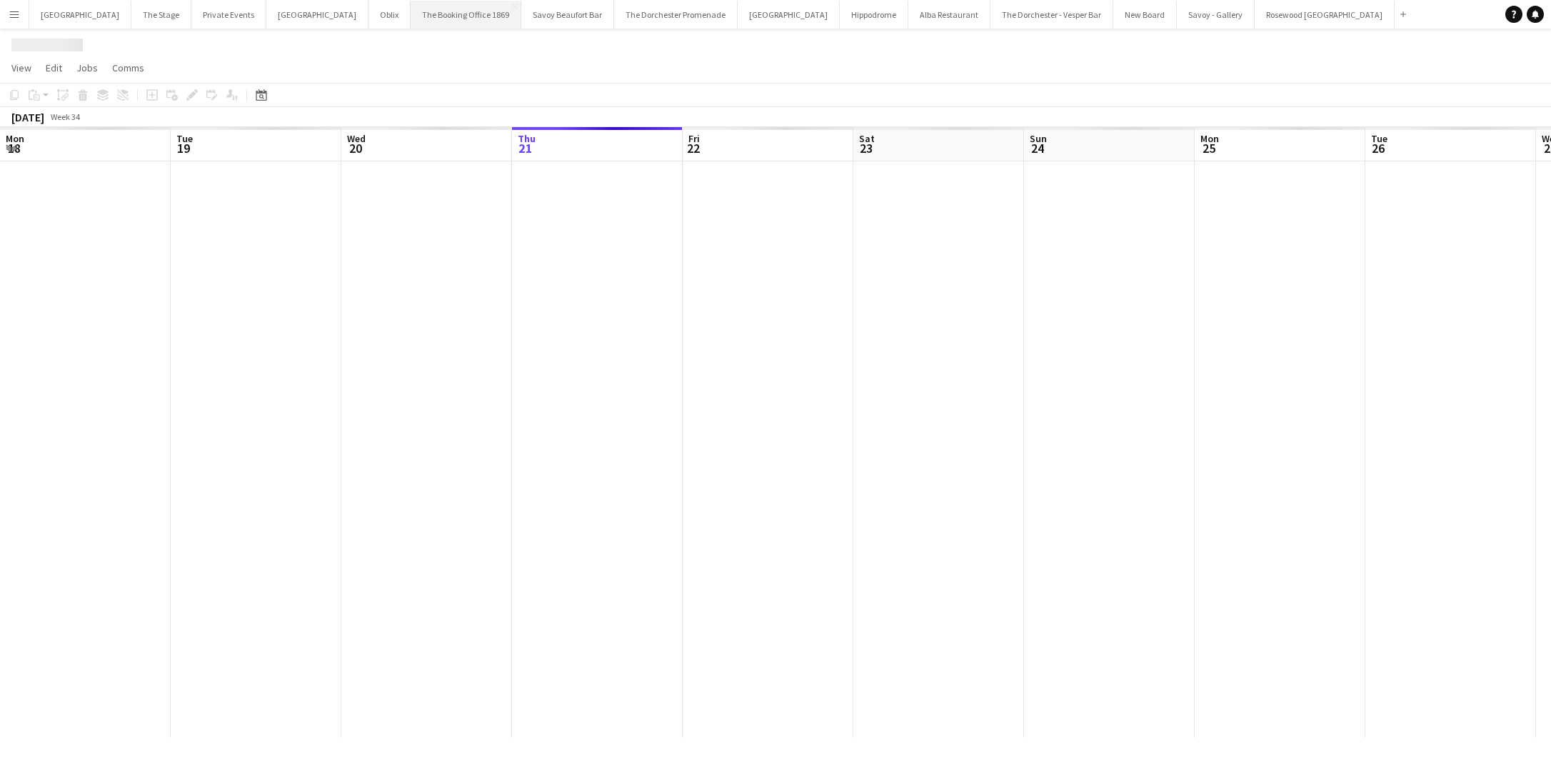
scroll to position [0, 341]
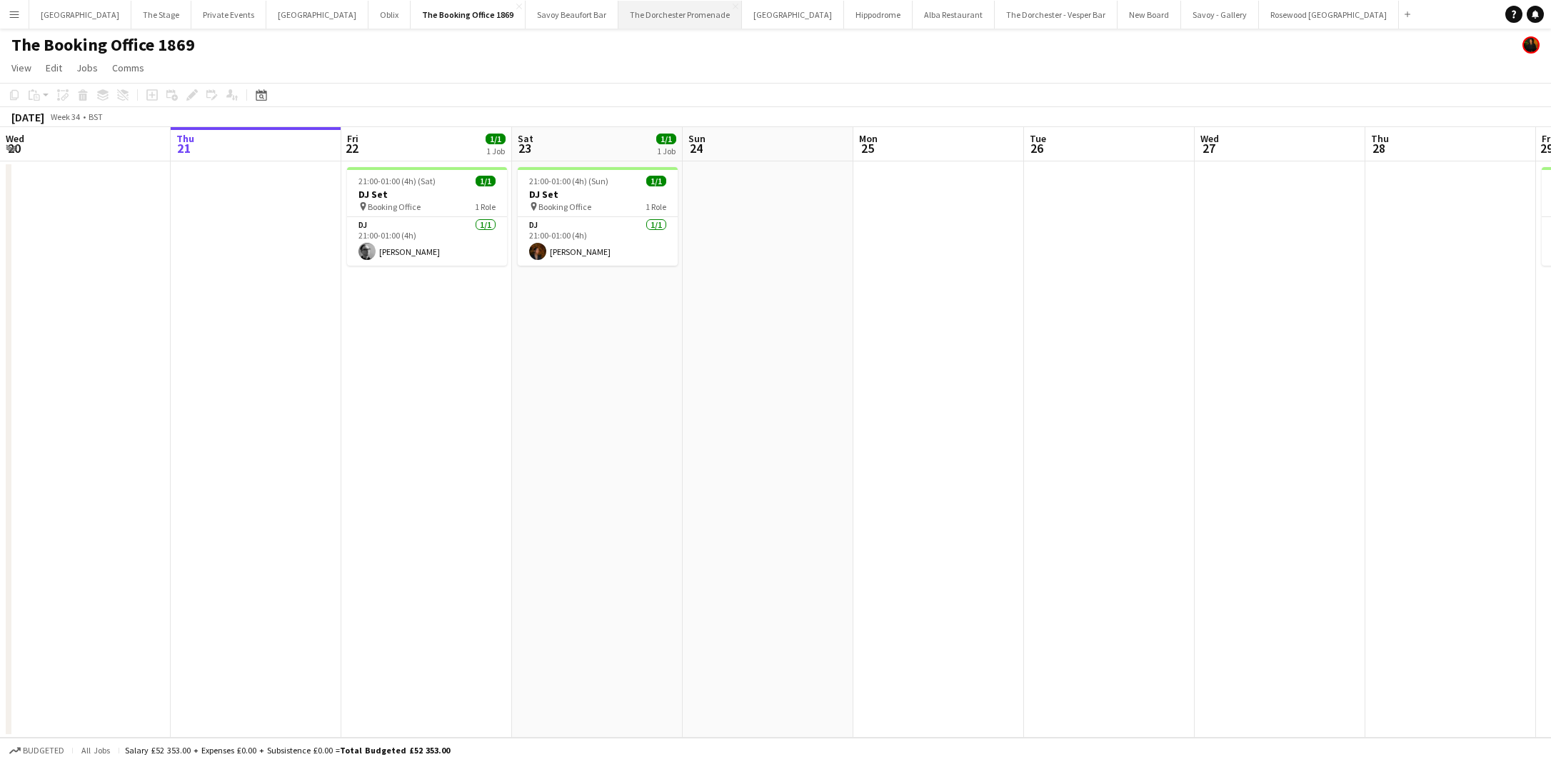
click at [650, 25] on button "The Dorchester Promenade Close" at bounding box center [680, 15] width 124 height 28
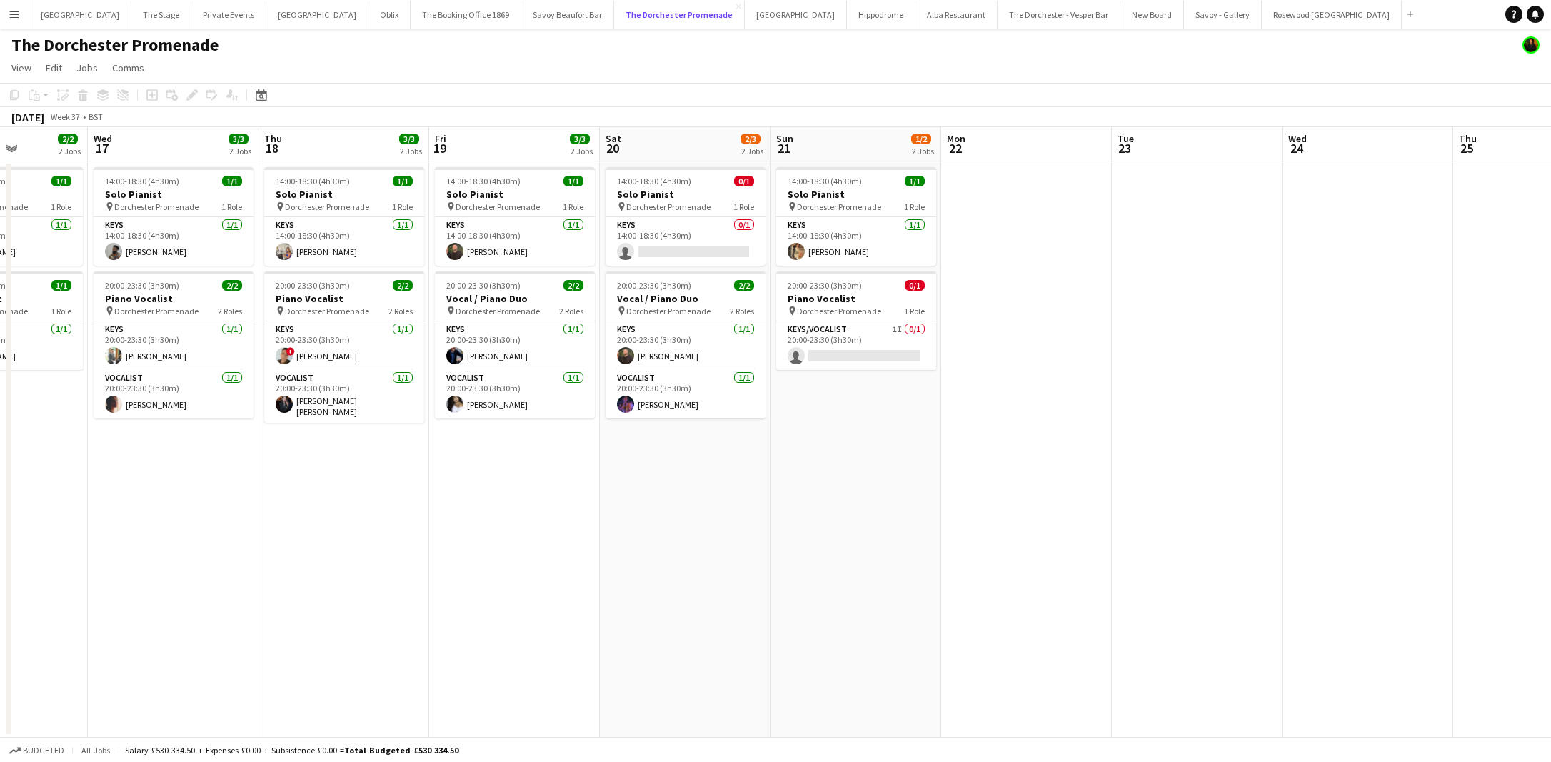
scroll to position [0, 592]
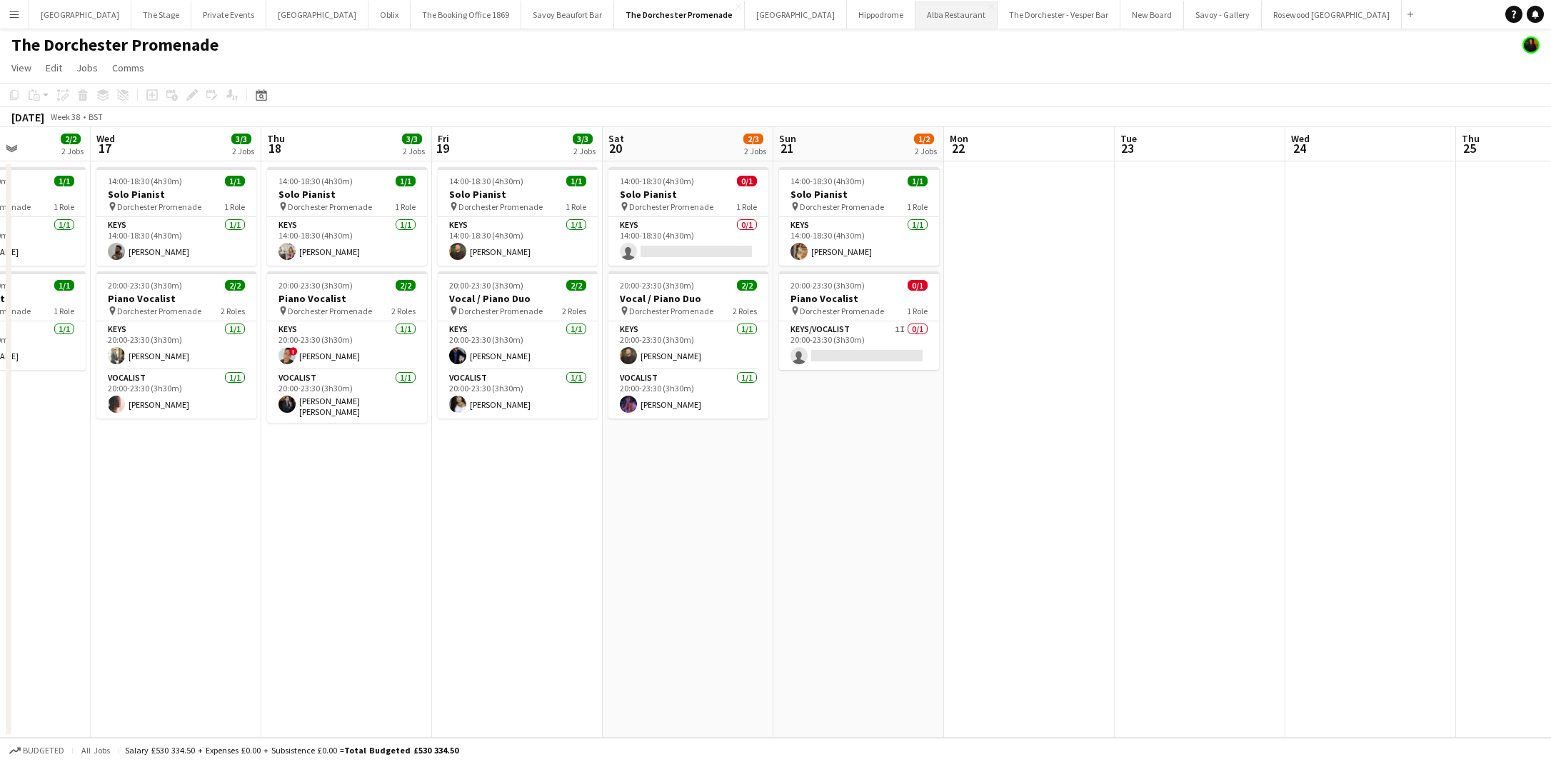
click at [915, 19] on button "Alba Restaurant Close" at bounding box center [956, 15] width 82 height 28
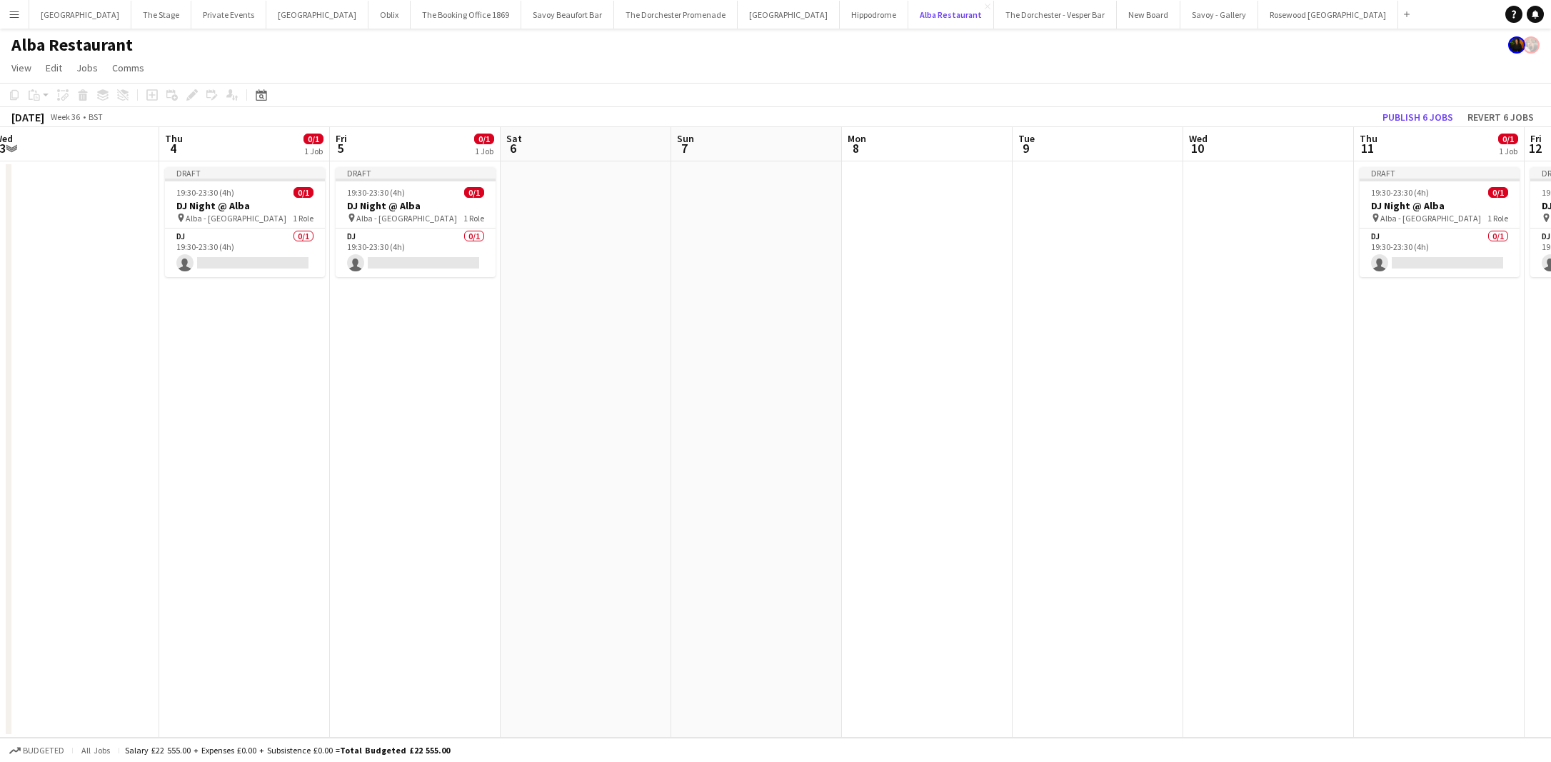
scroll to position [0, 450]
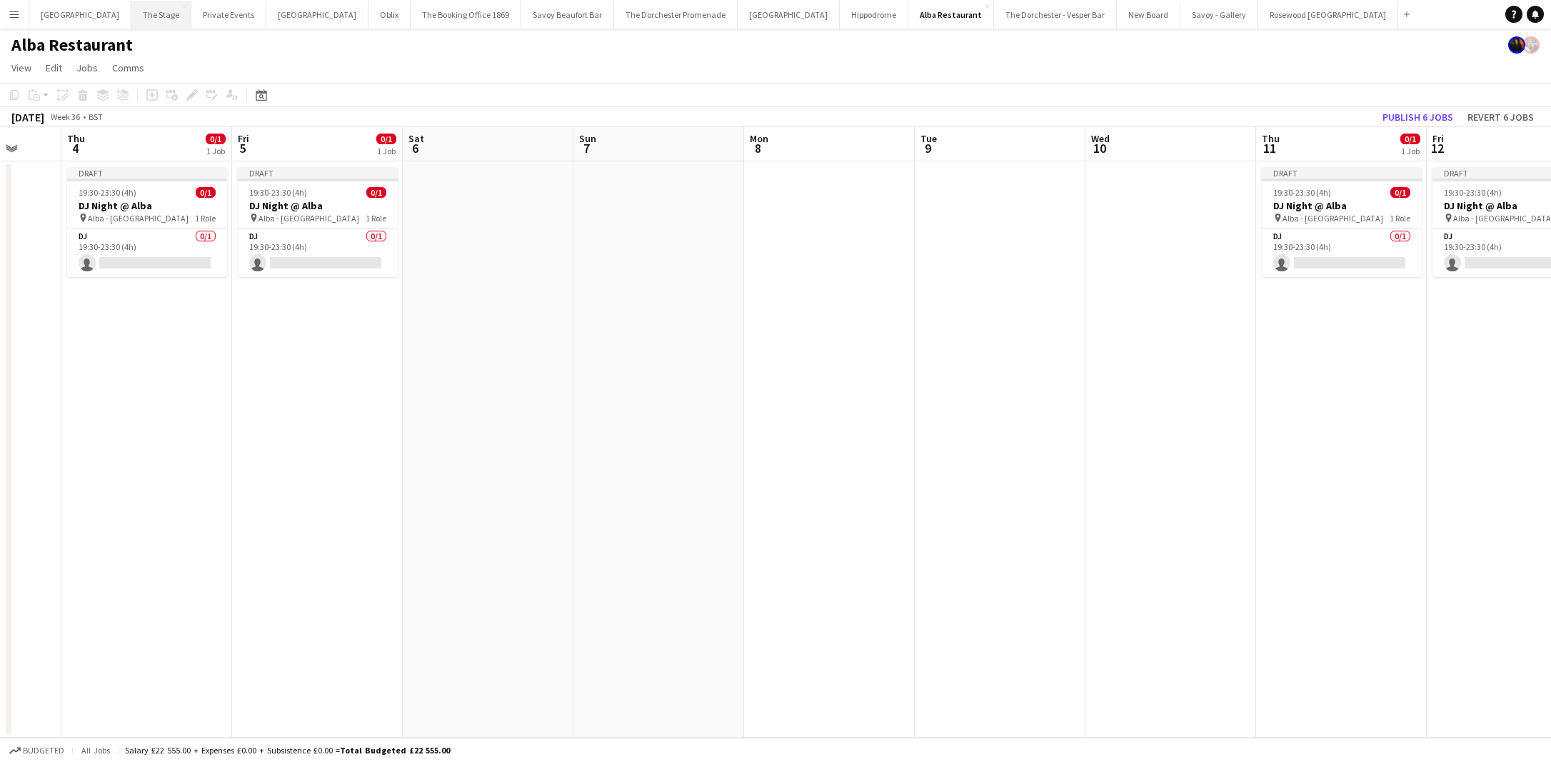
click at [139, 21] on button "The Stage Close" at bounding box center [161, 15] width 60 height 28
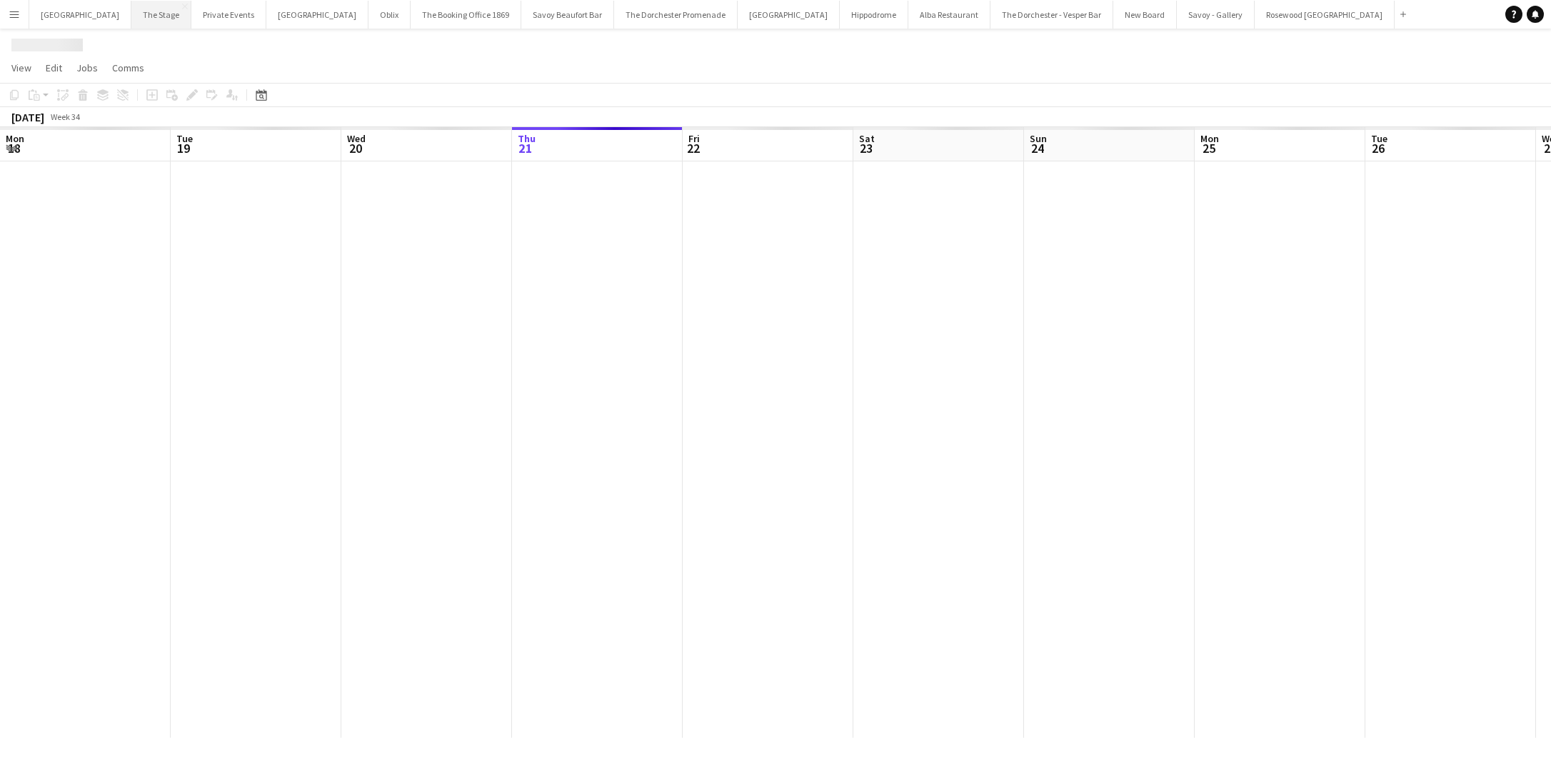
scroll to position [0, 341]
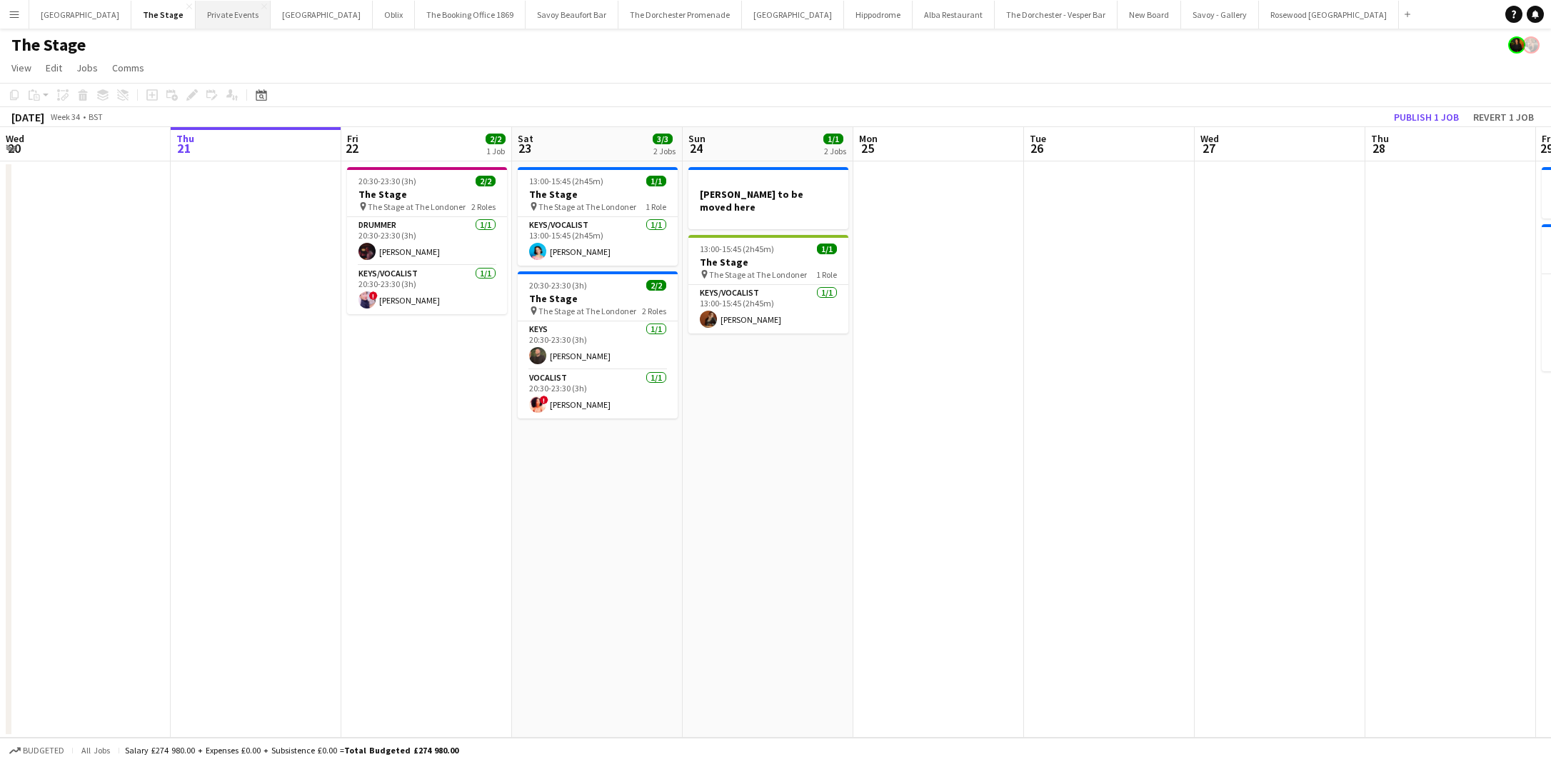
click at [222, 15] on button "Private Events Close" at bounding box center [233, 15] width 75 height 28
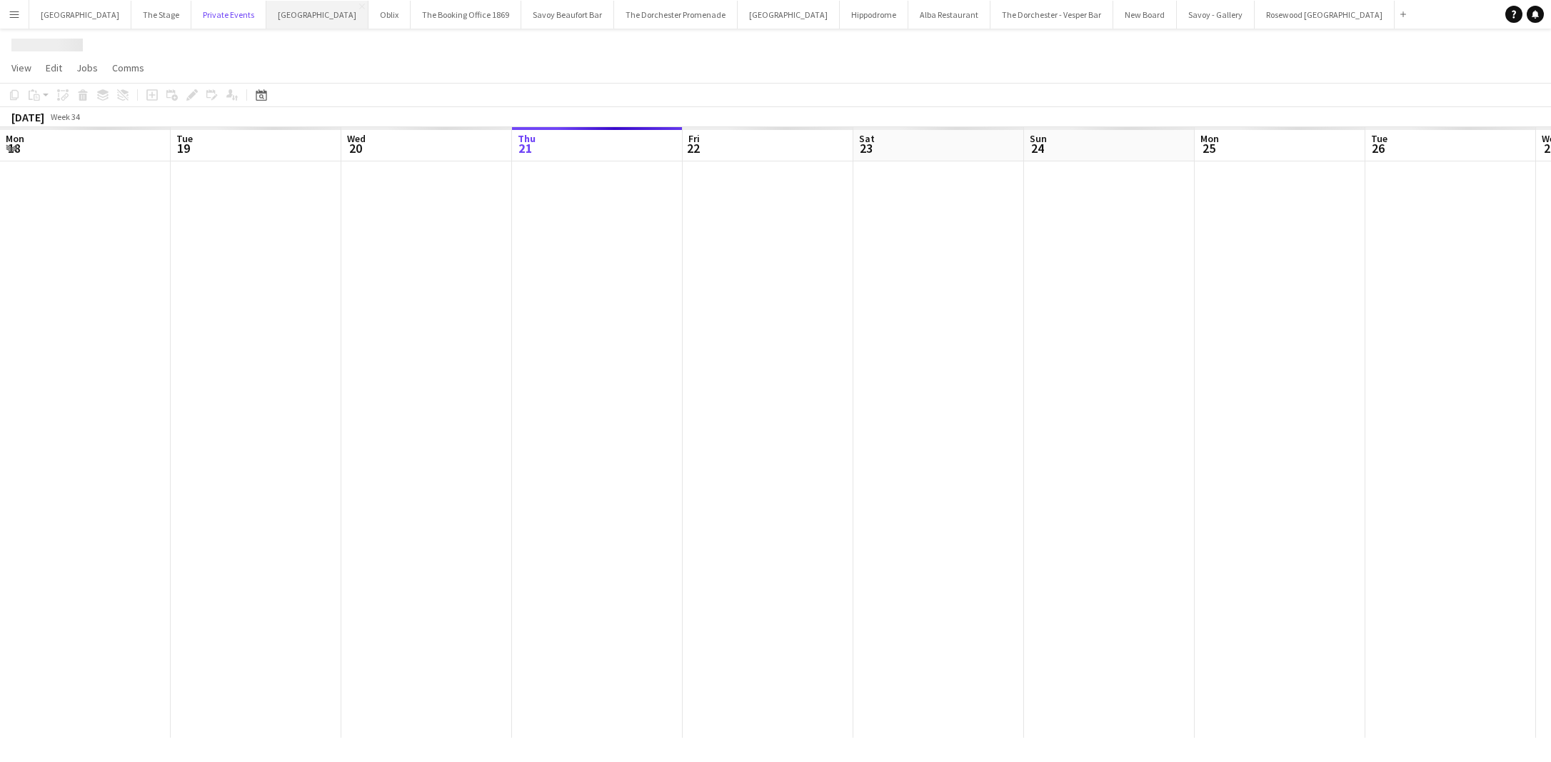
scroll to position [0, 341]
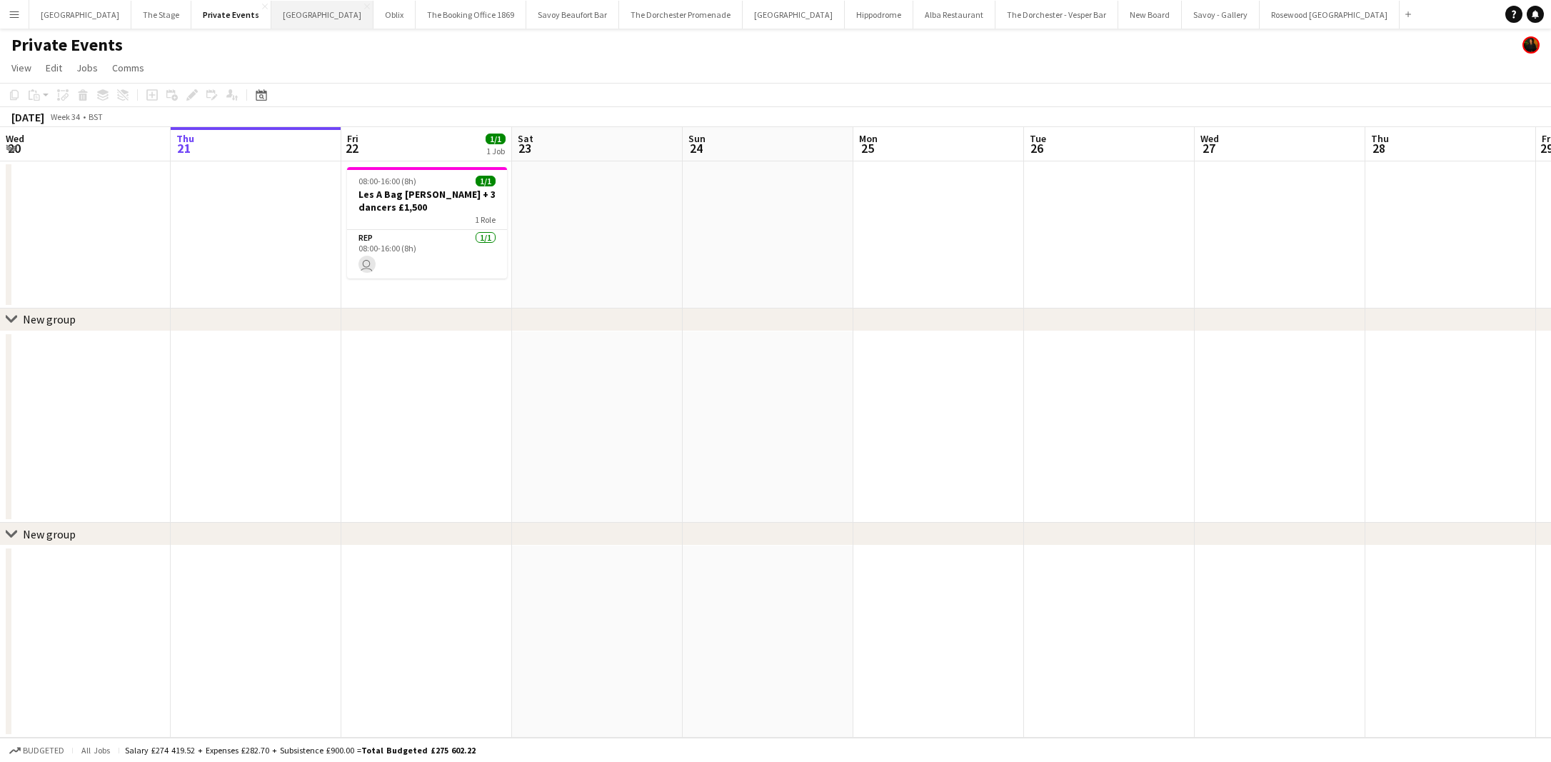
click at [295, 13] on button "Bicester village Close" at bounding box center [322, 15] width 102 height 28
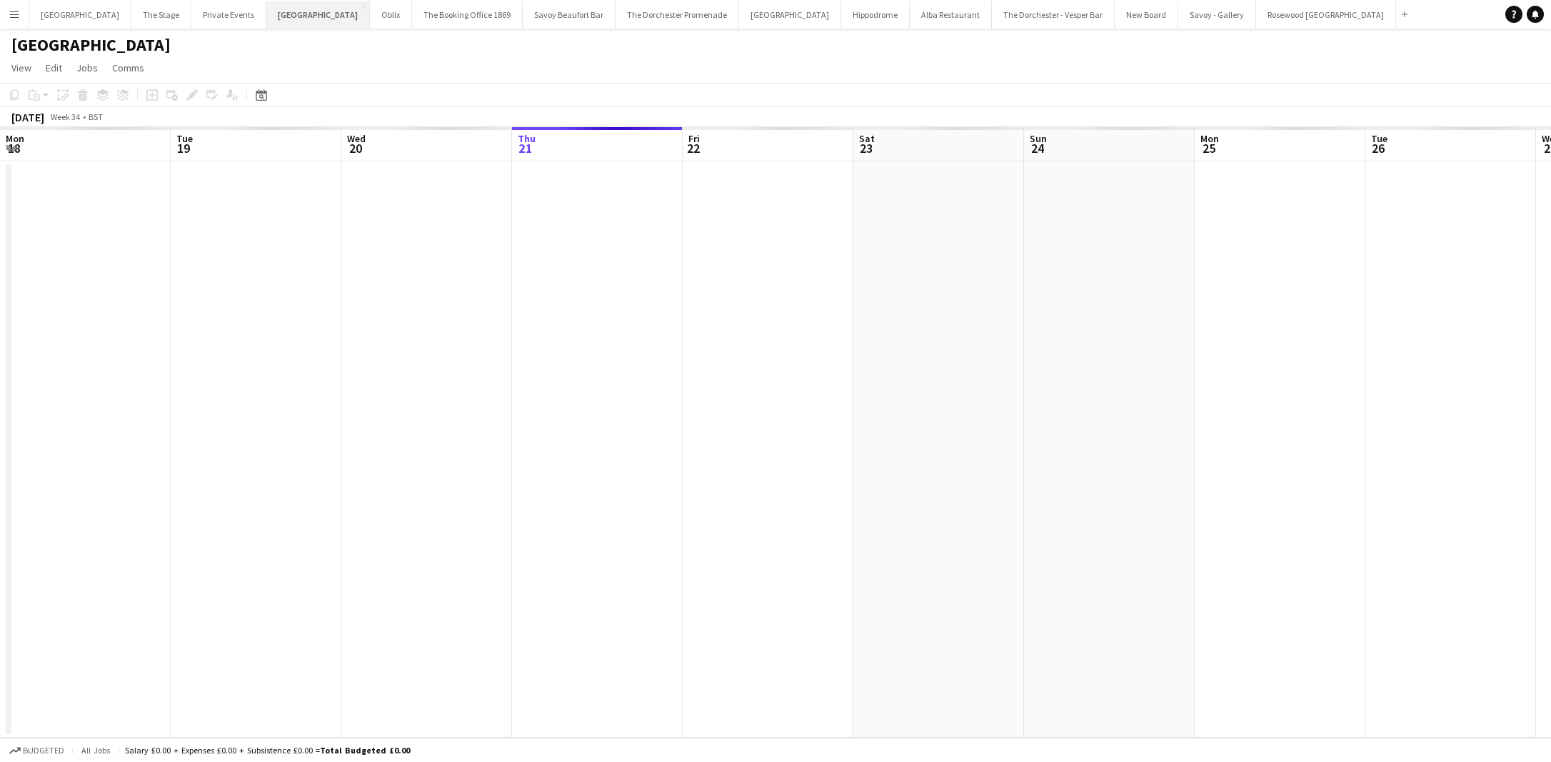
scroll to position [0, 341]
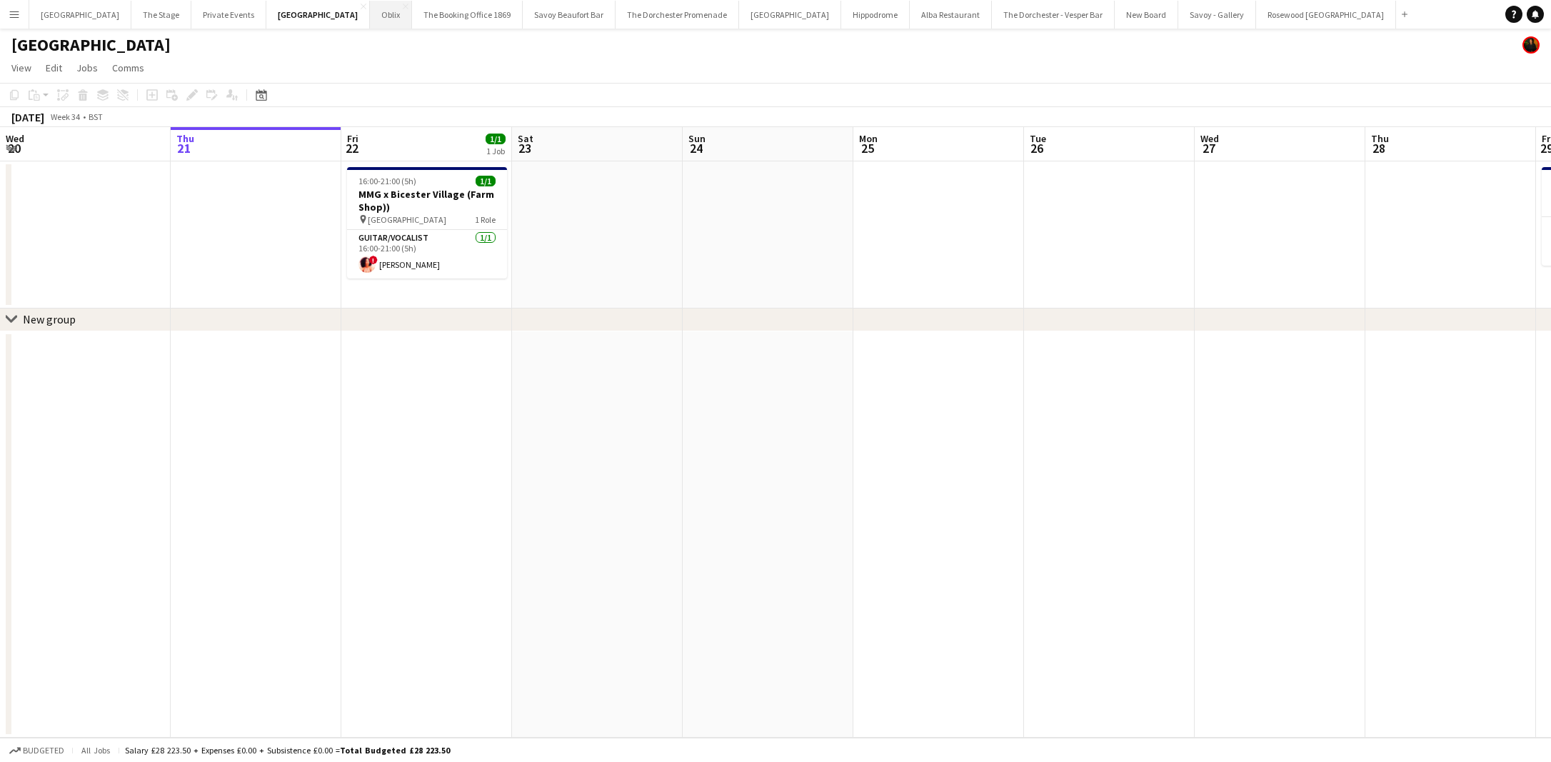
click at [370, 9] on button "Oblix Close" at bounding box center [391, 15] width 42 height 28
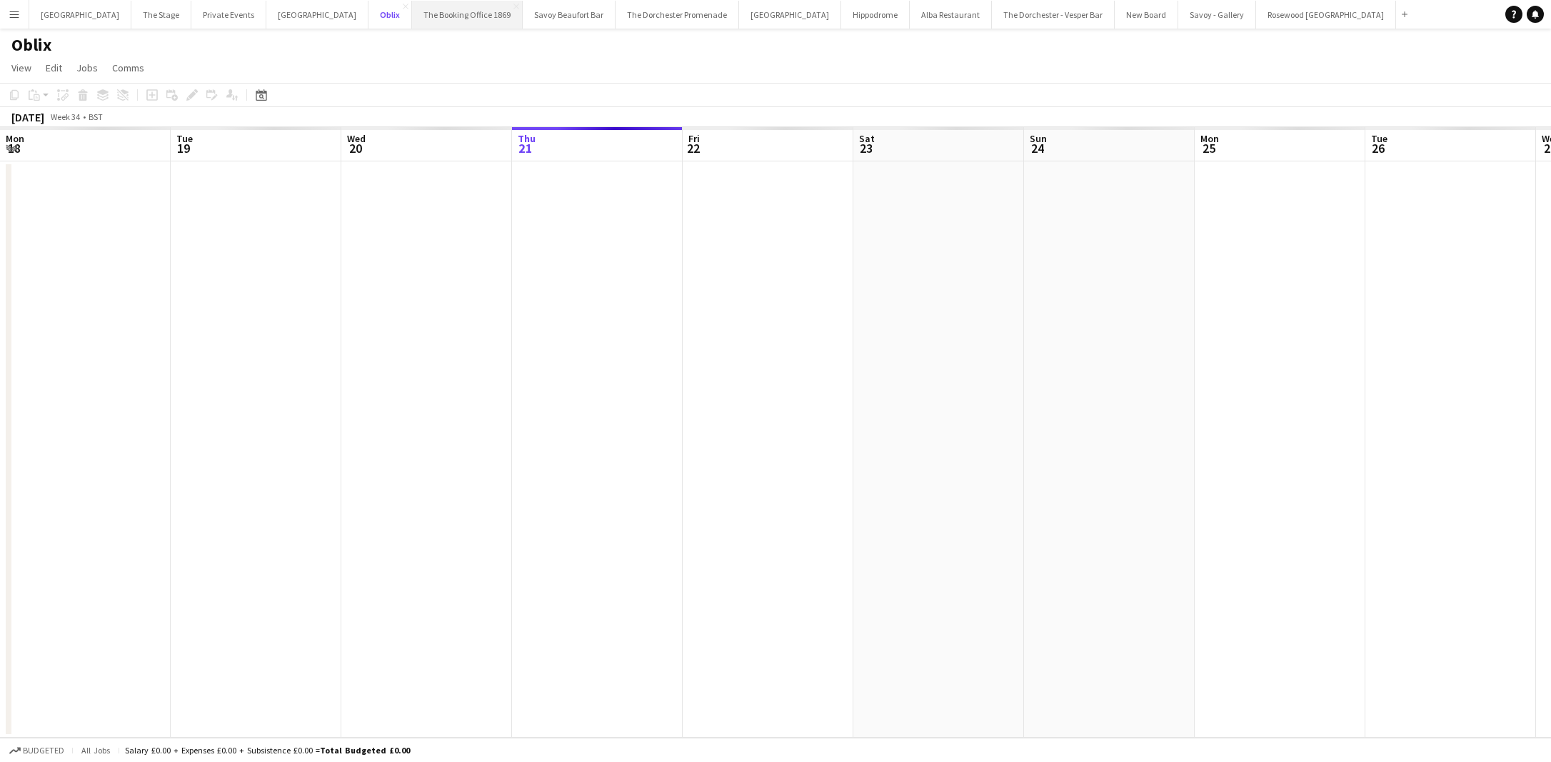
scroll to position [0, 341]
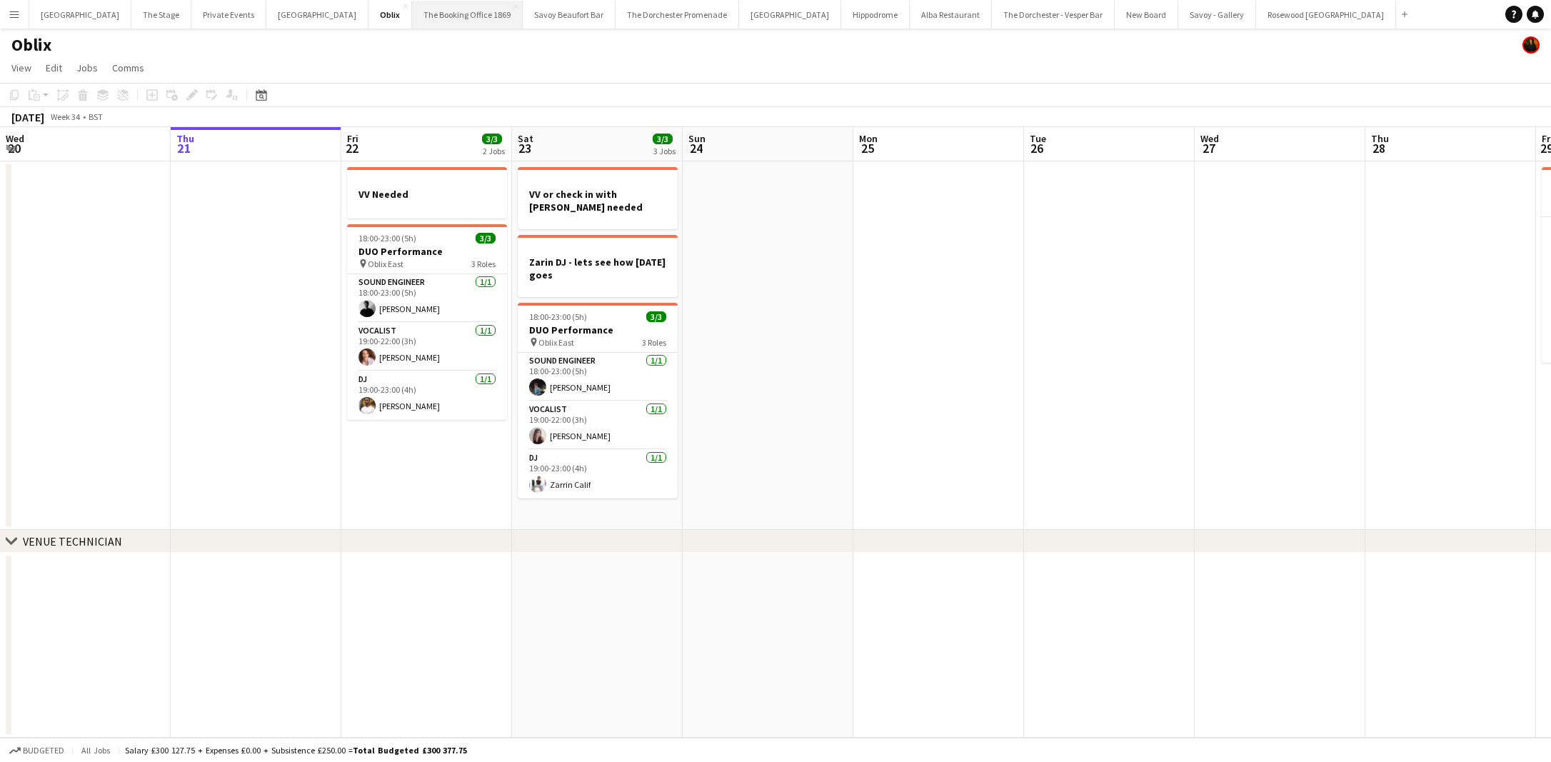
click at [443, 14] on button "The Booking Office 1869 Close" at bounding box center [467, 15] width 111 height 28
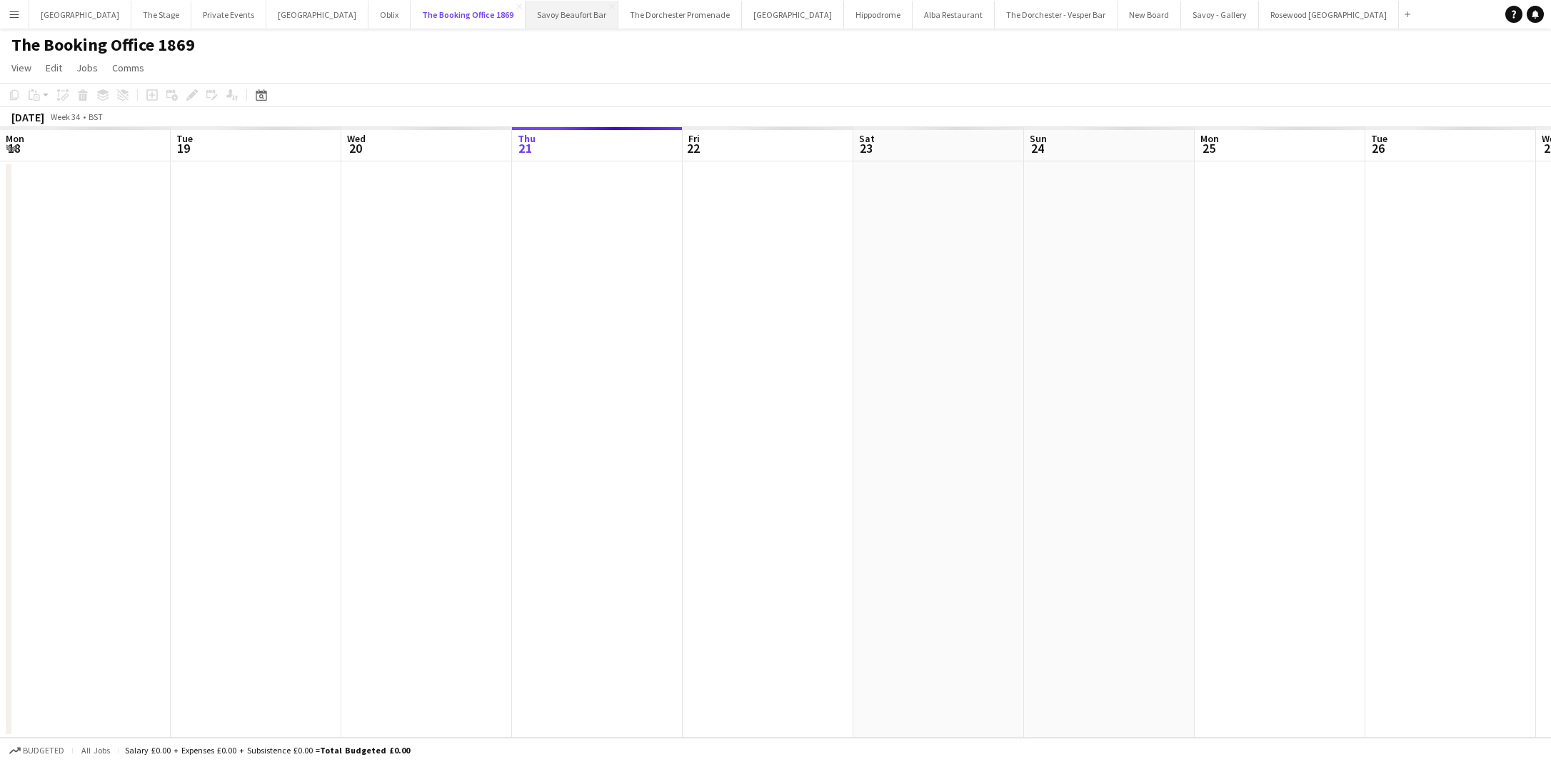
scroll to position [0, 341]
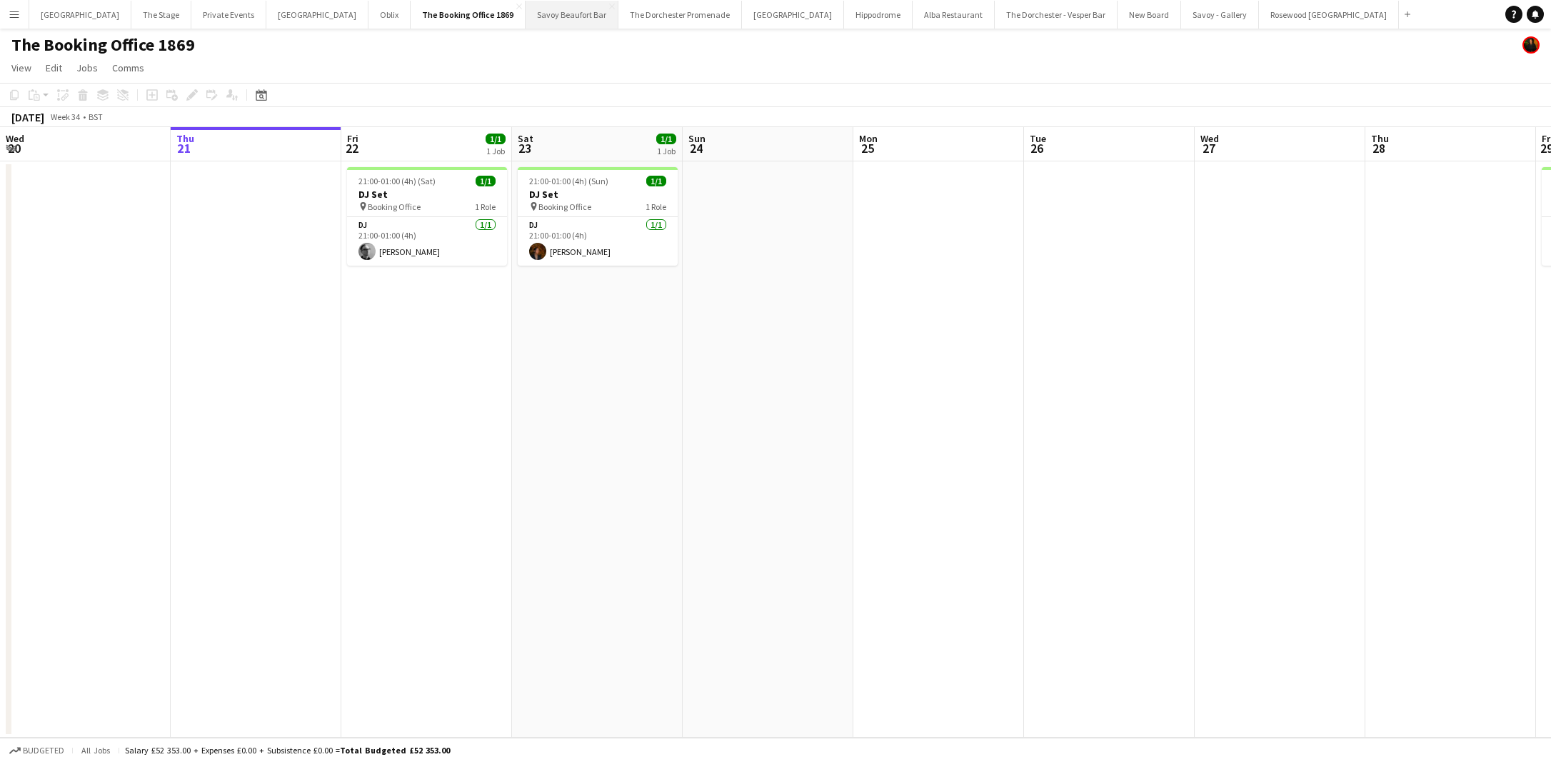
click at [533, 12] on button "Savoy Beaufort Bar Close" at bounding box center [571, 15] width 93 height 28
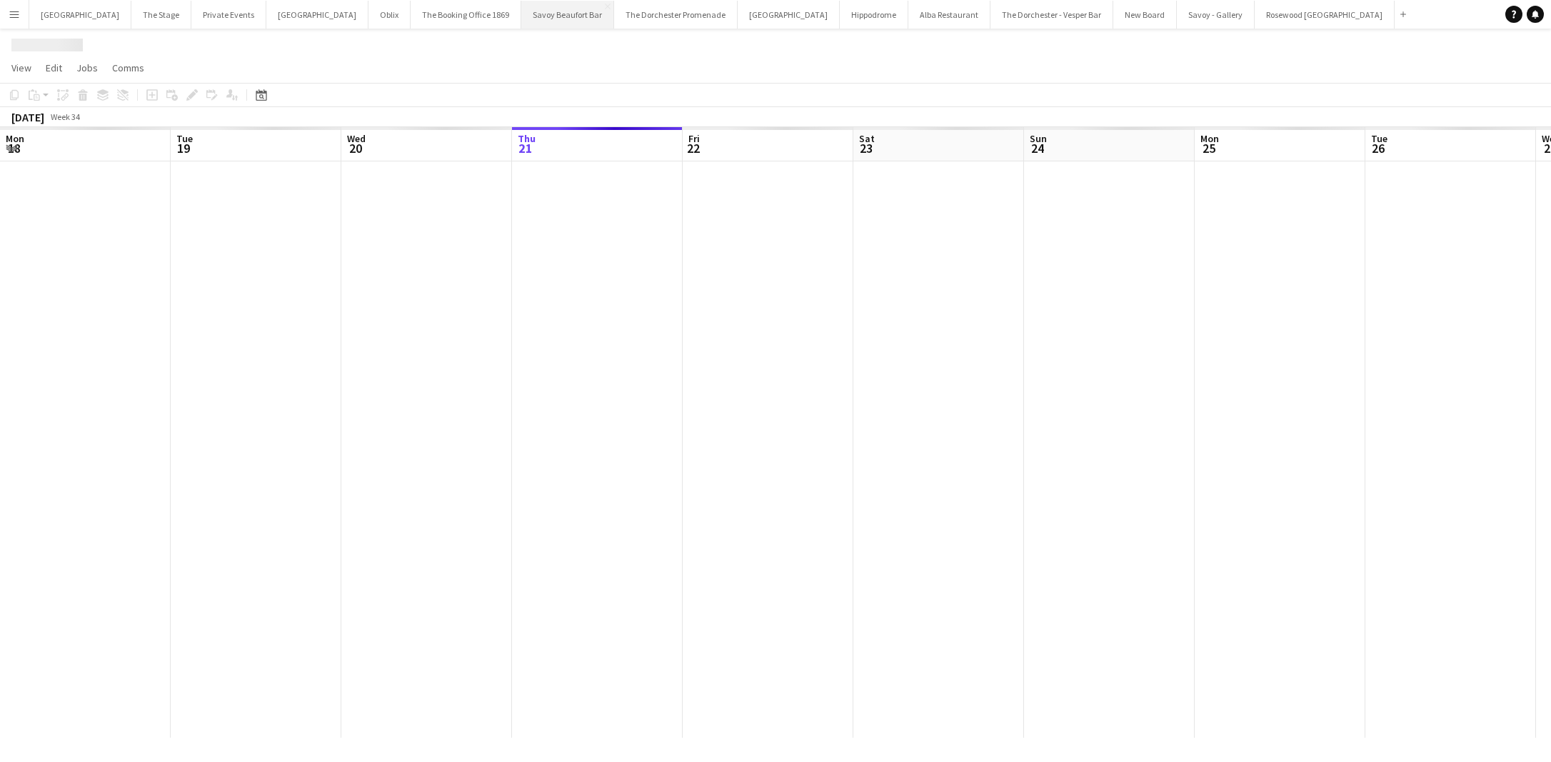
scroll to position [0, 341]
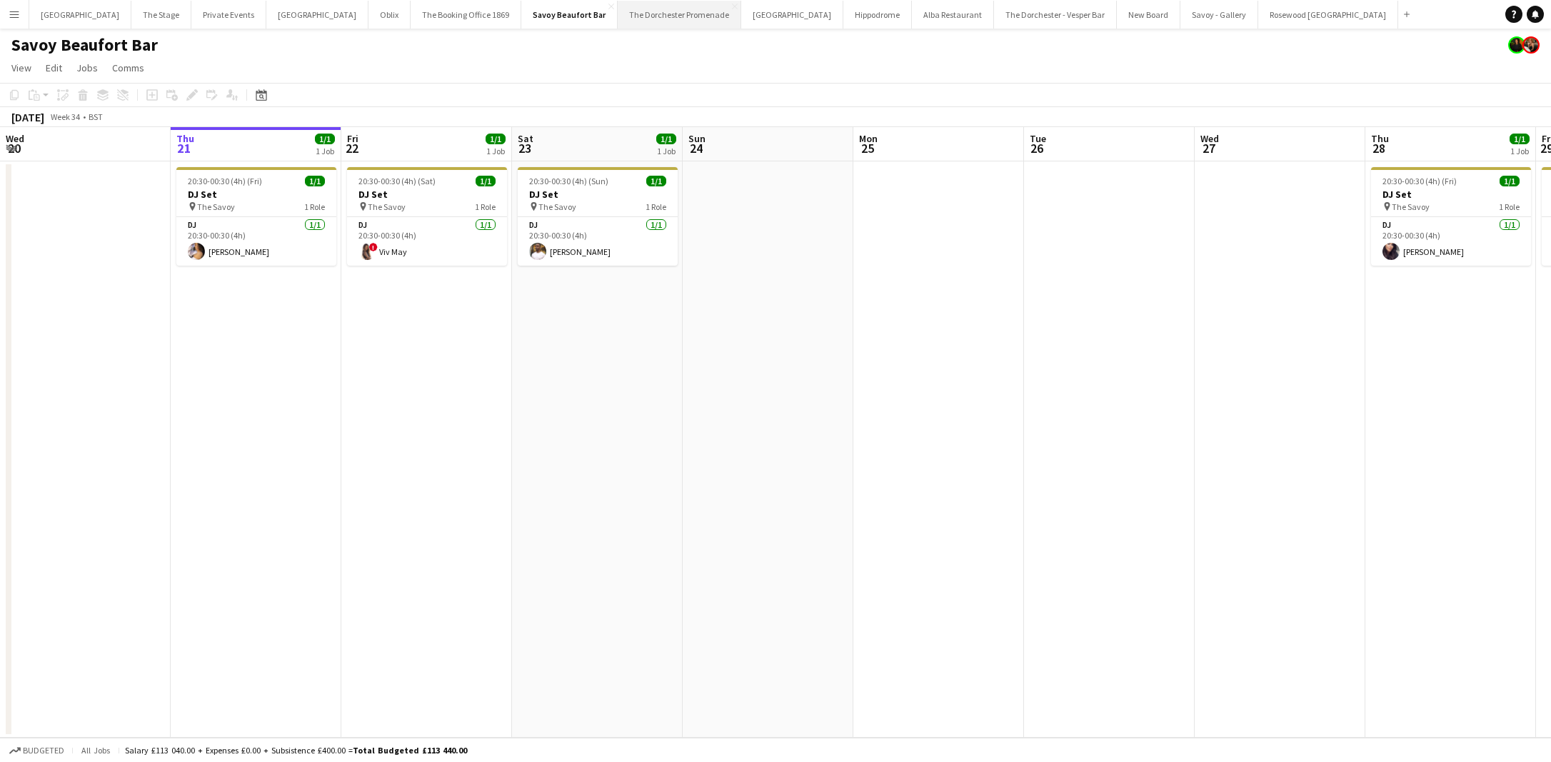
click at [628, 16] on button "The Dorchester Promenade Close" at bounding box center [680, 15] width 124 height 28
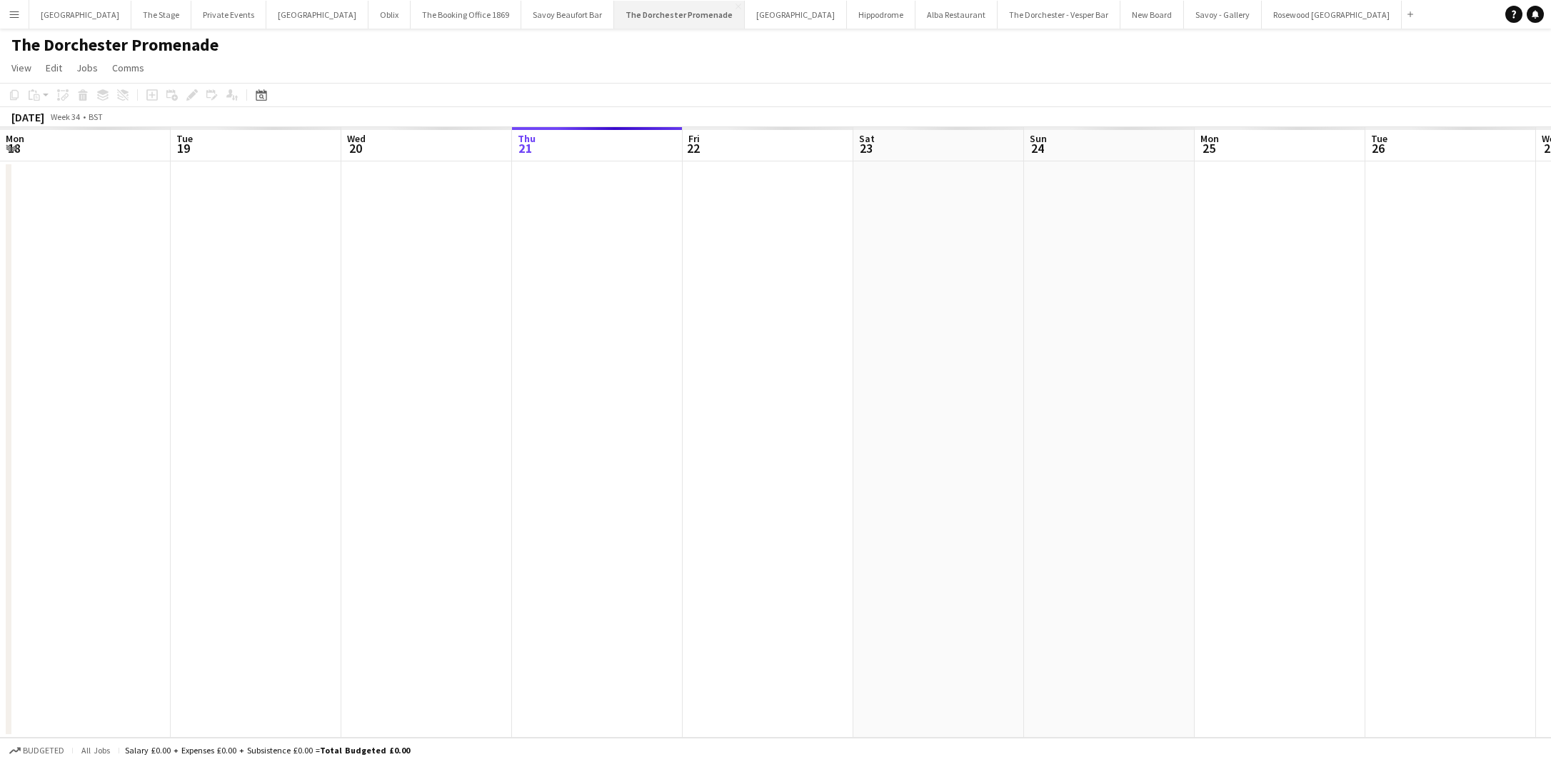
scroll to position [0, 341]
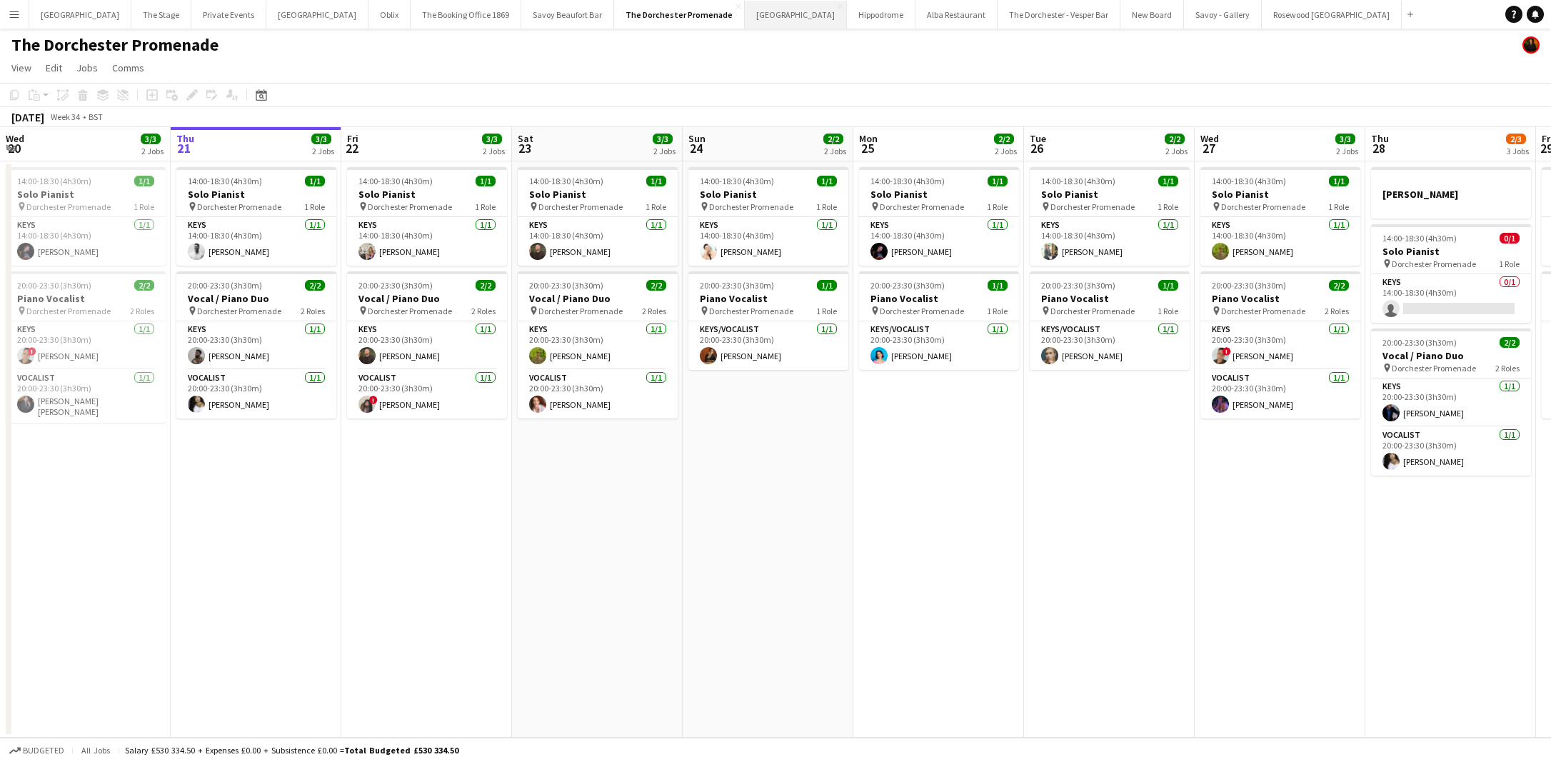
click at [745, 15] on button "Goring Hotel Close" at bounding box center [796, 15] width 102 height 28
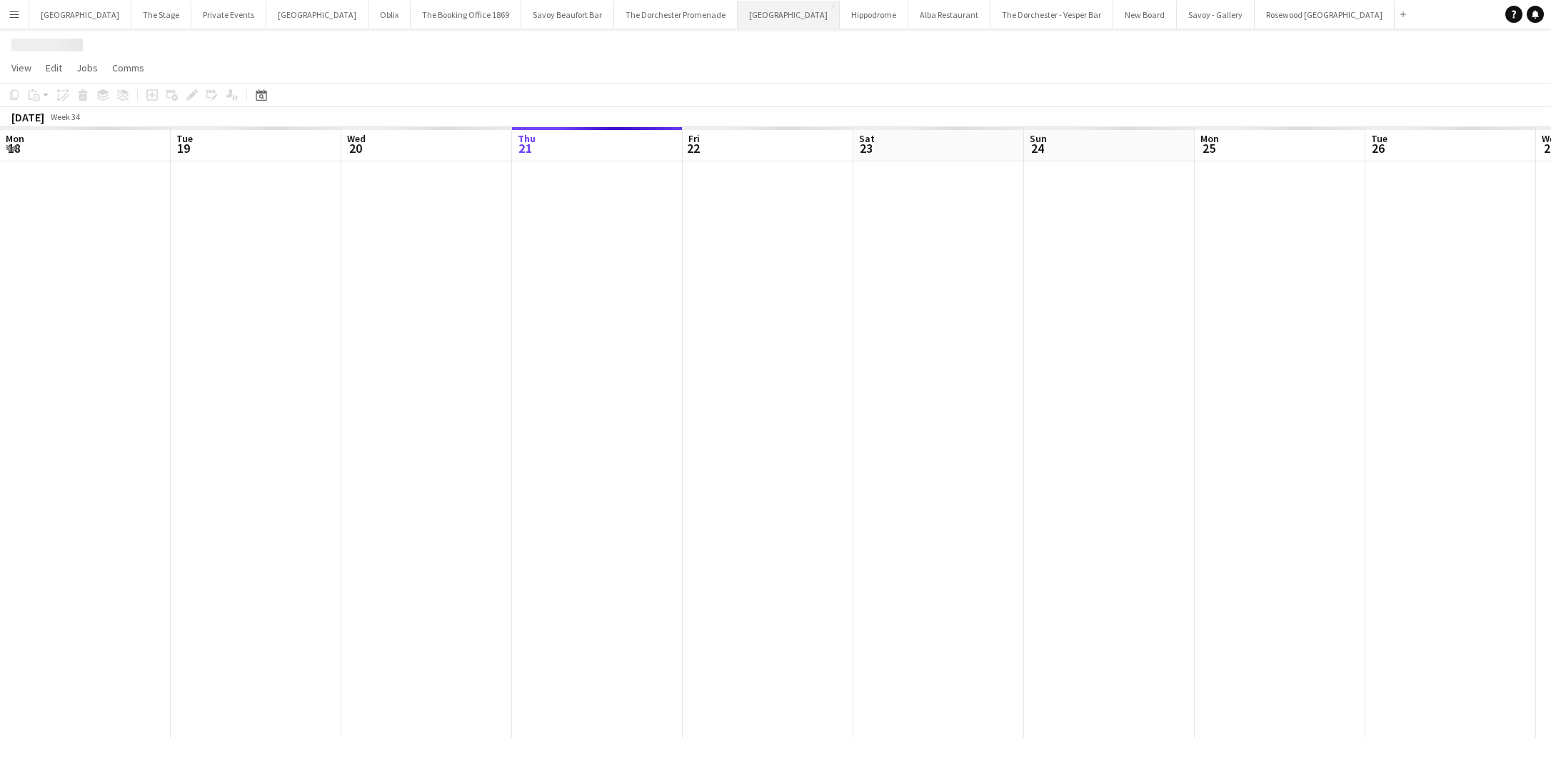
scroll to position [0, 341]
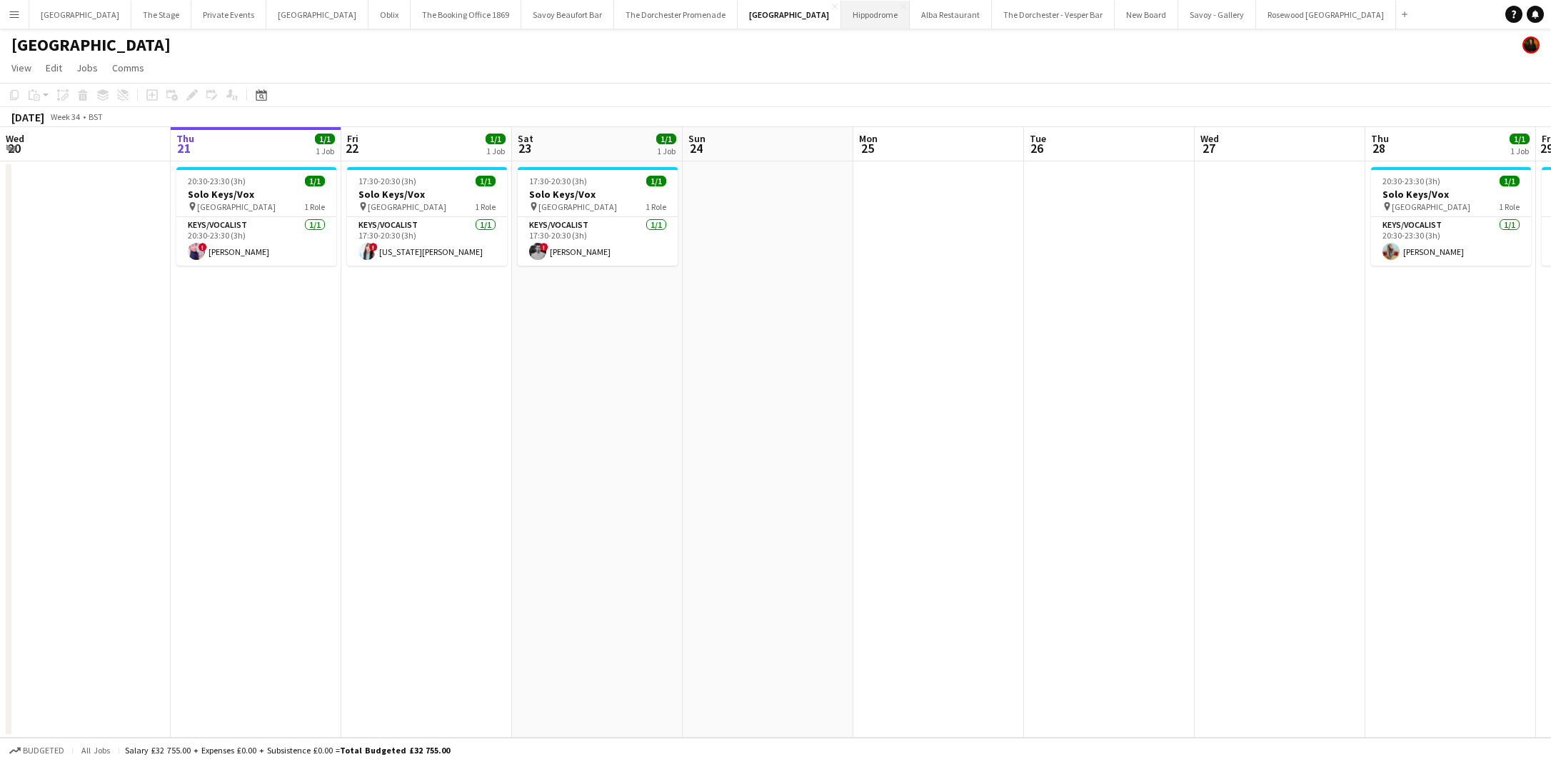
click at [841, 19] on button "Hippodrome Close" at bounding box center [875, 15] width 69 height 28
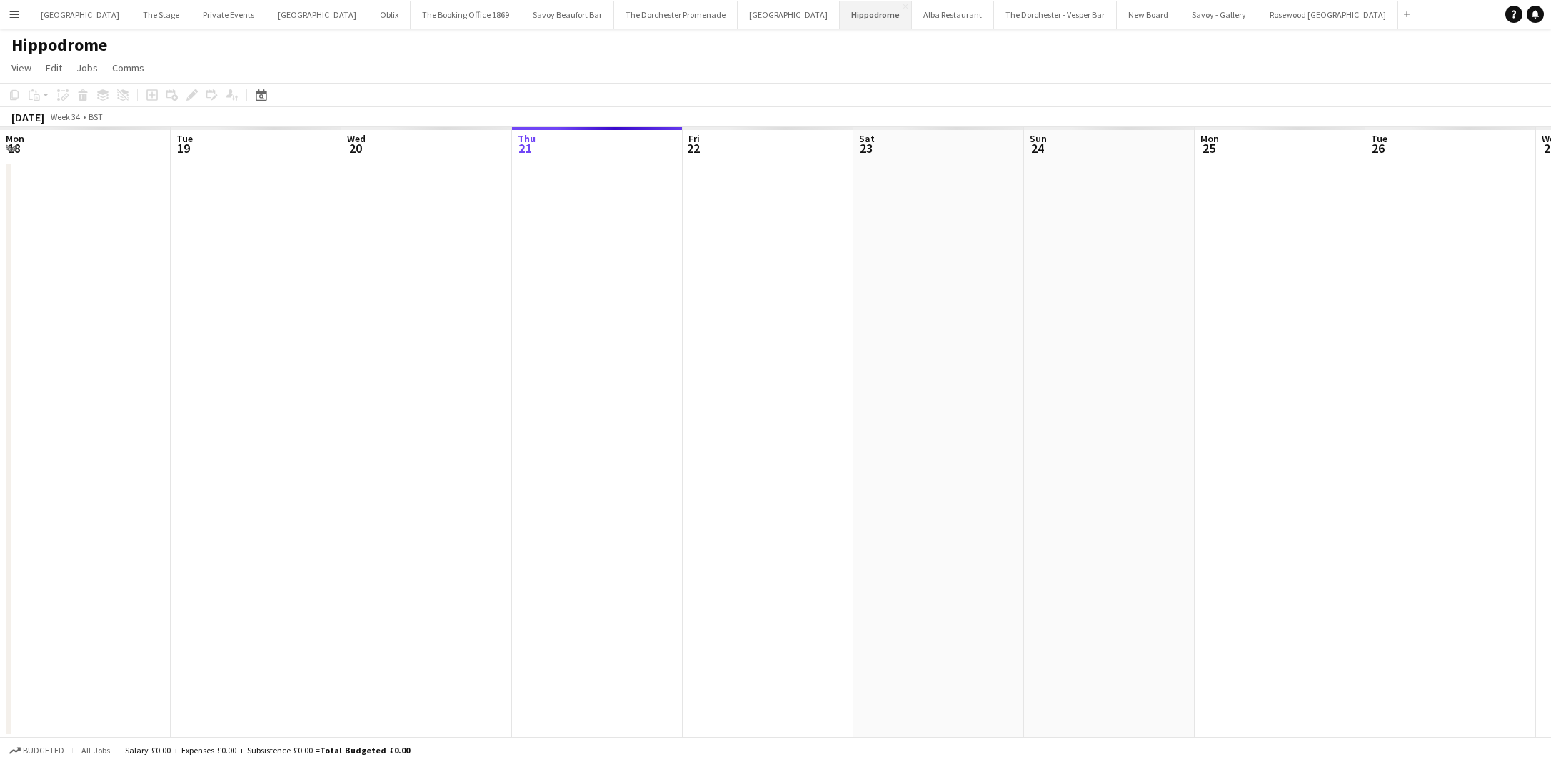
scroll to position [0, 341]
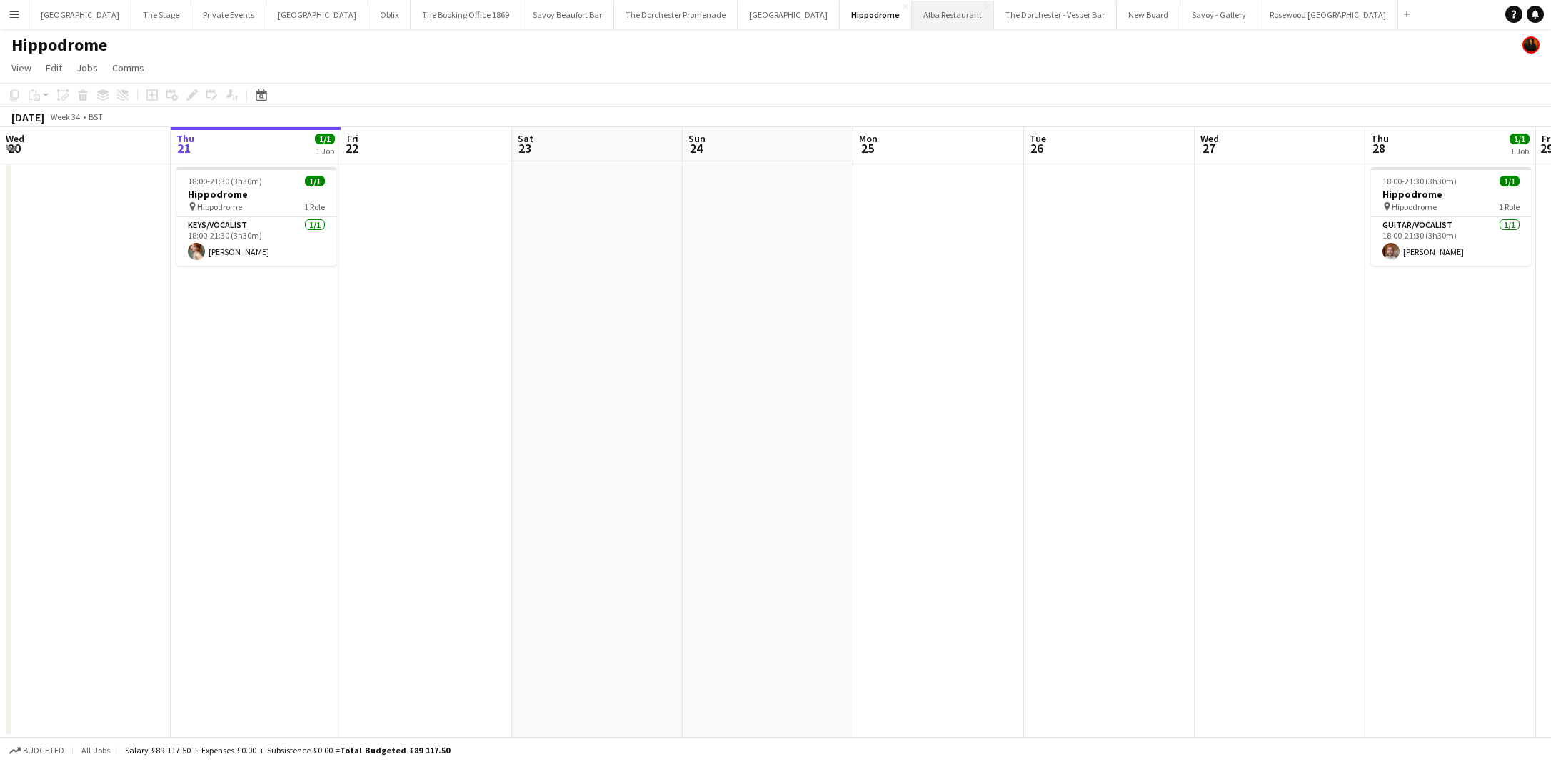
click at [912, 17] on button "Alba Restaurant Close" at bounding box center [953, 15] width 82 height 28
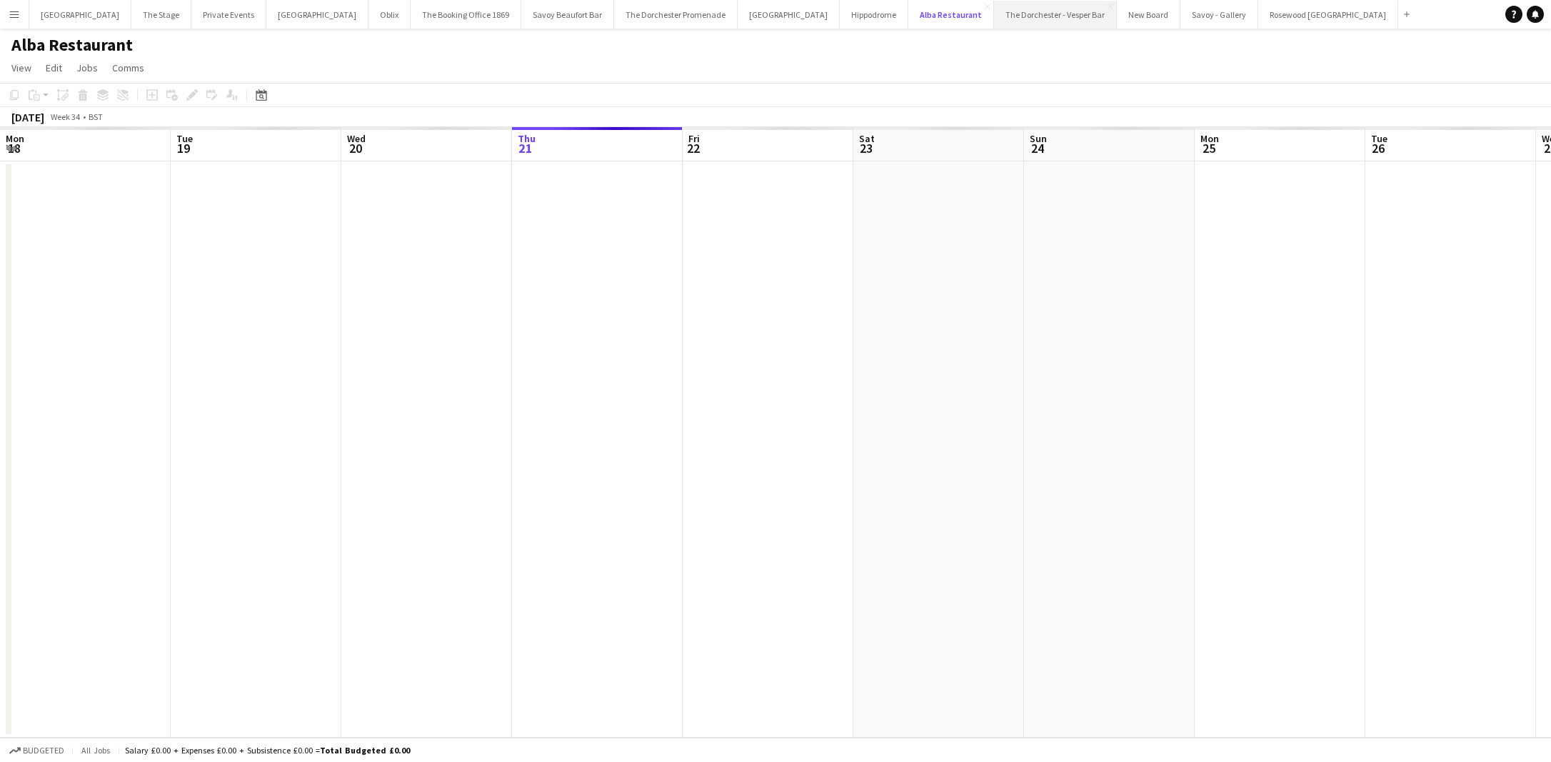
scroll to position [0, 341]
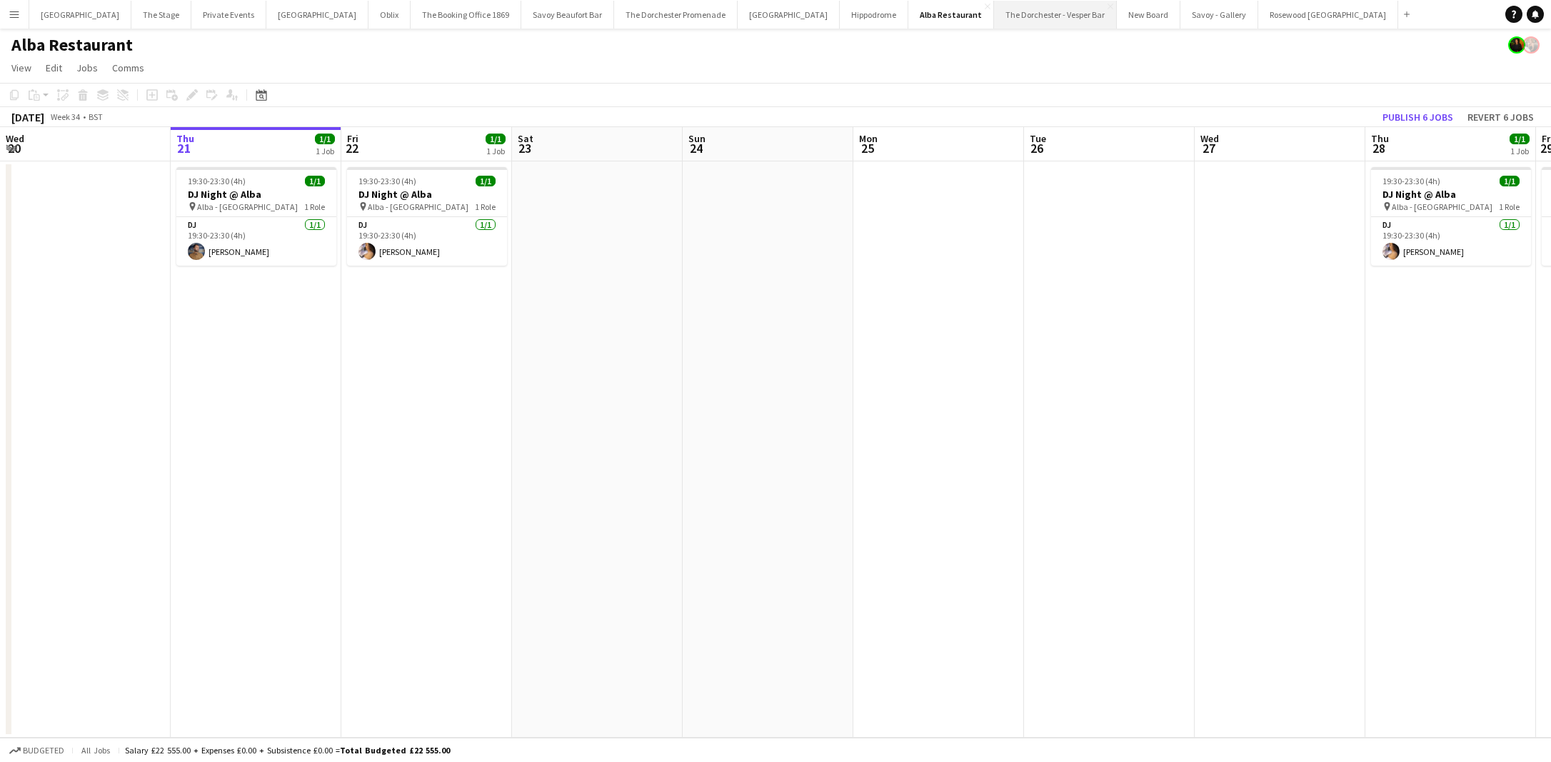
click at [994, 19] on button "The Dorchester - Vesper Bar Close" at bounding box center [1055, 15] width 123 height 28
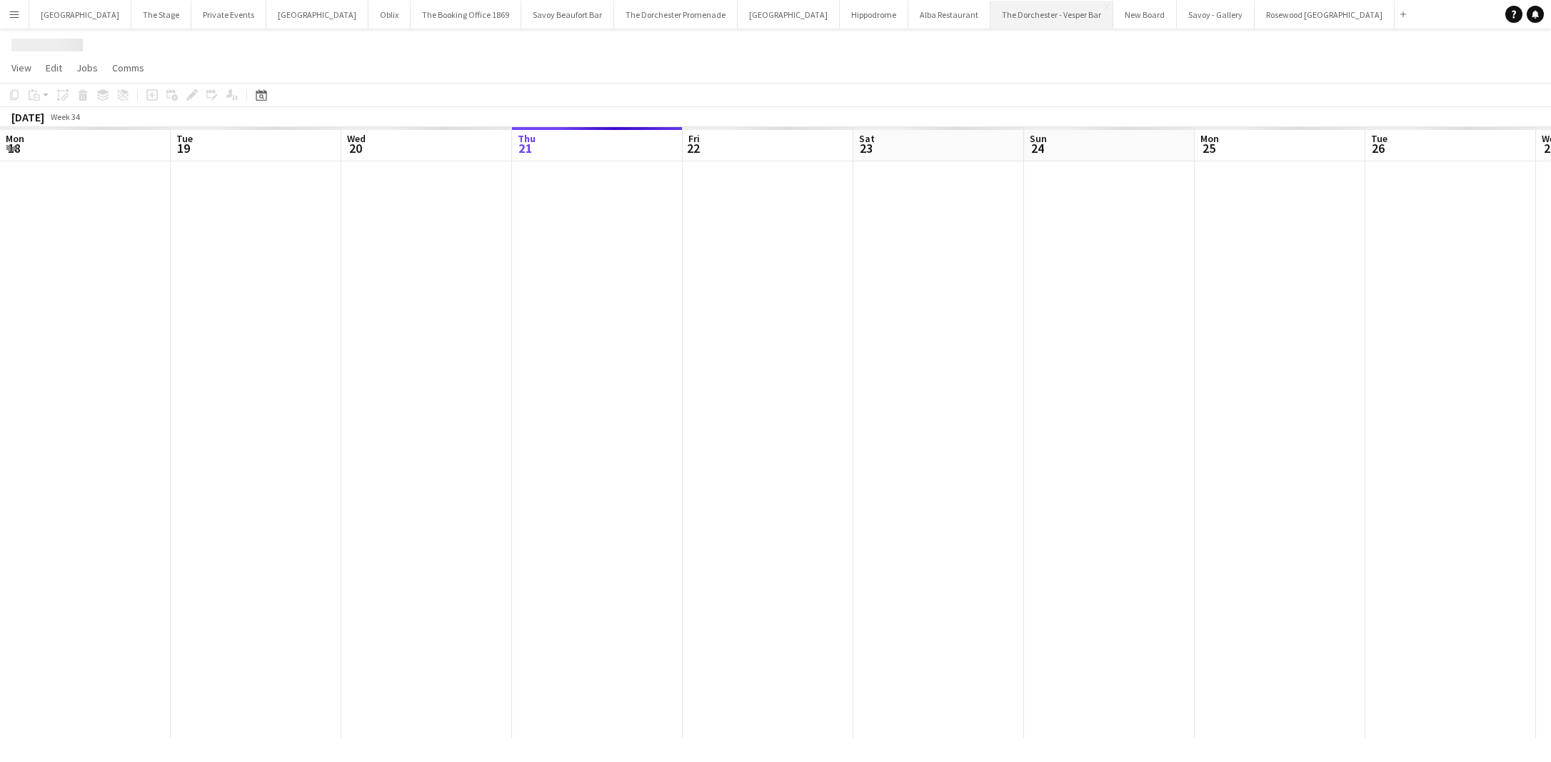
scroll to position [0, 341]
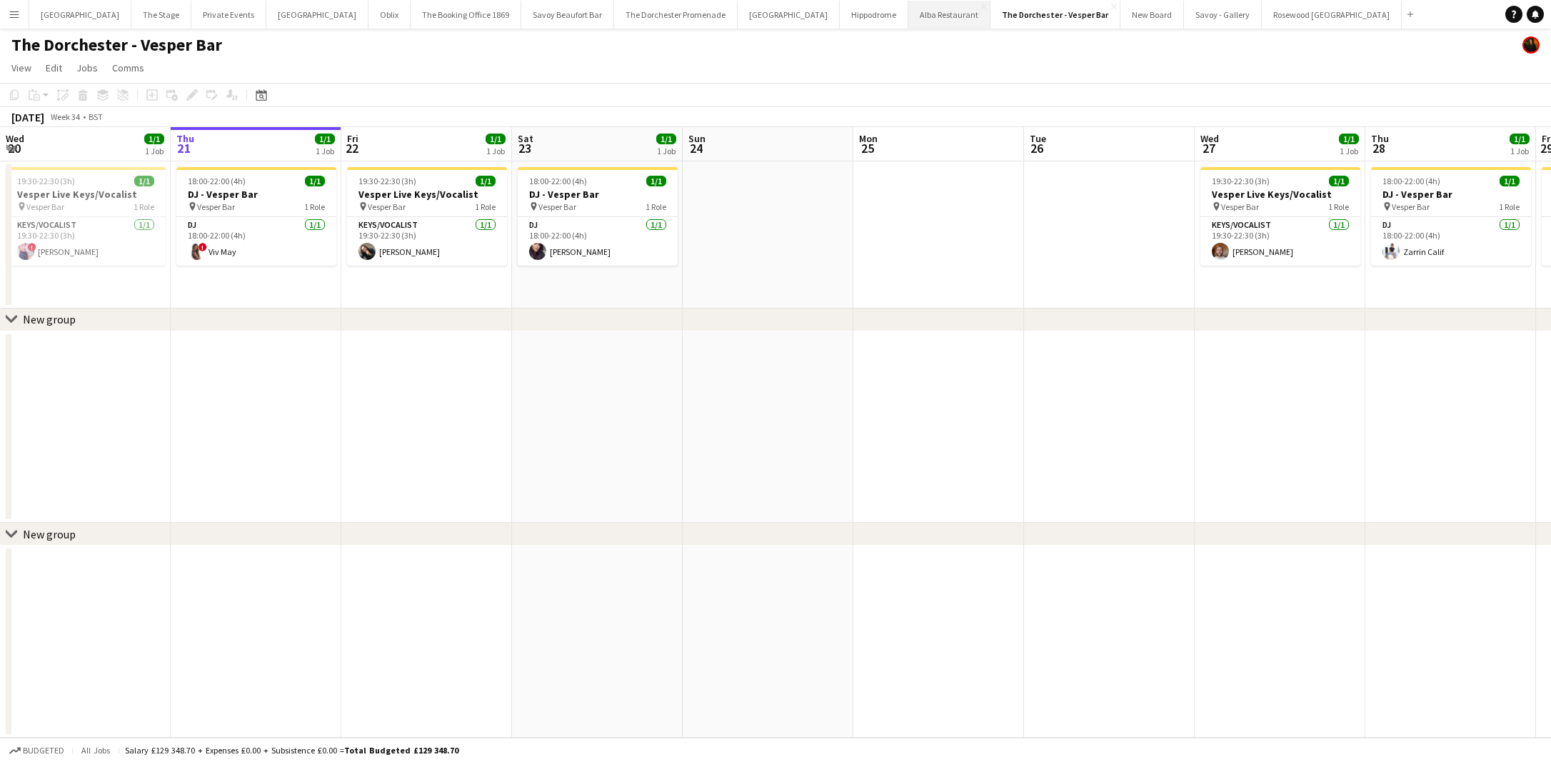
click at [908, 12] on button "Alba Restaurant Close" at bounding box center [949, 15] width 82 height 28
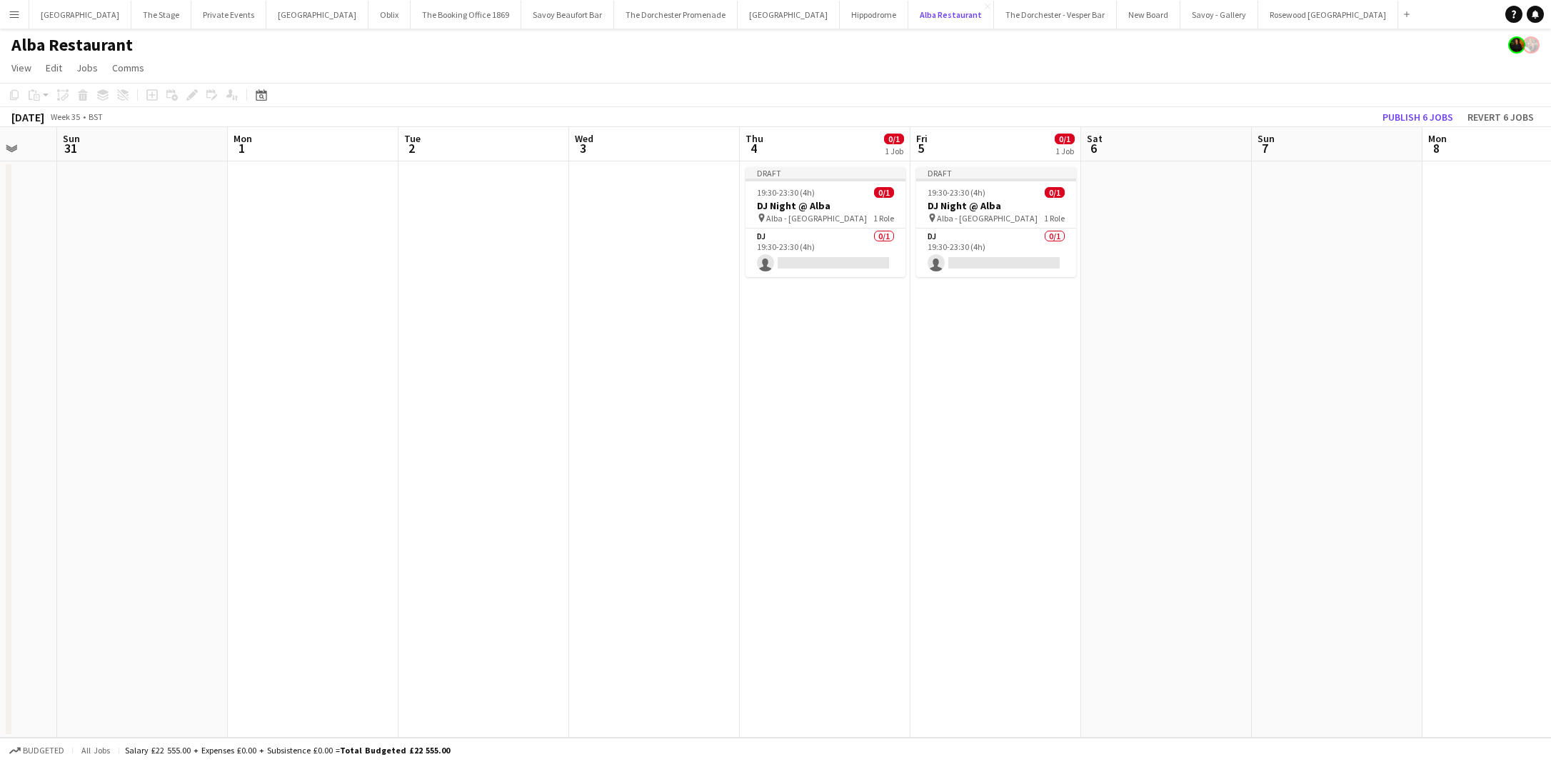
scroll to position [0, 343]
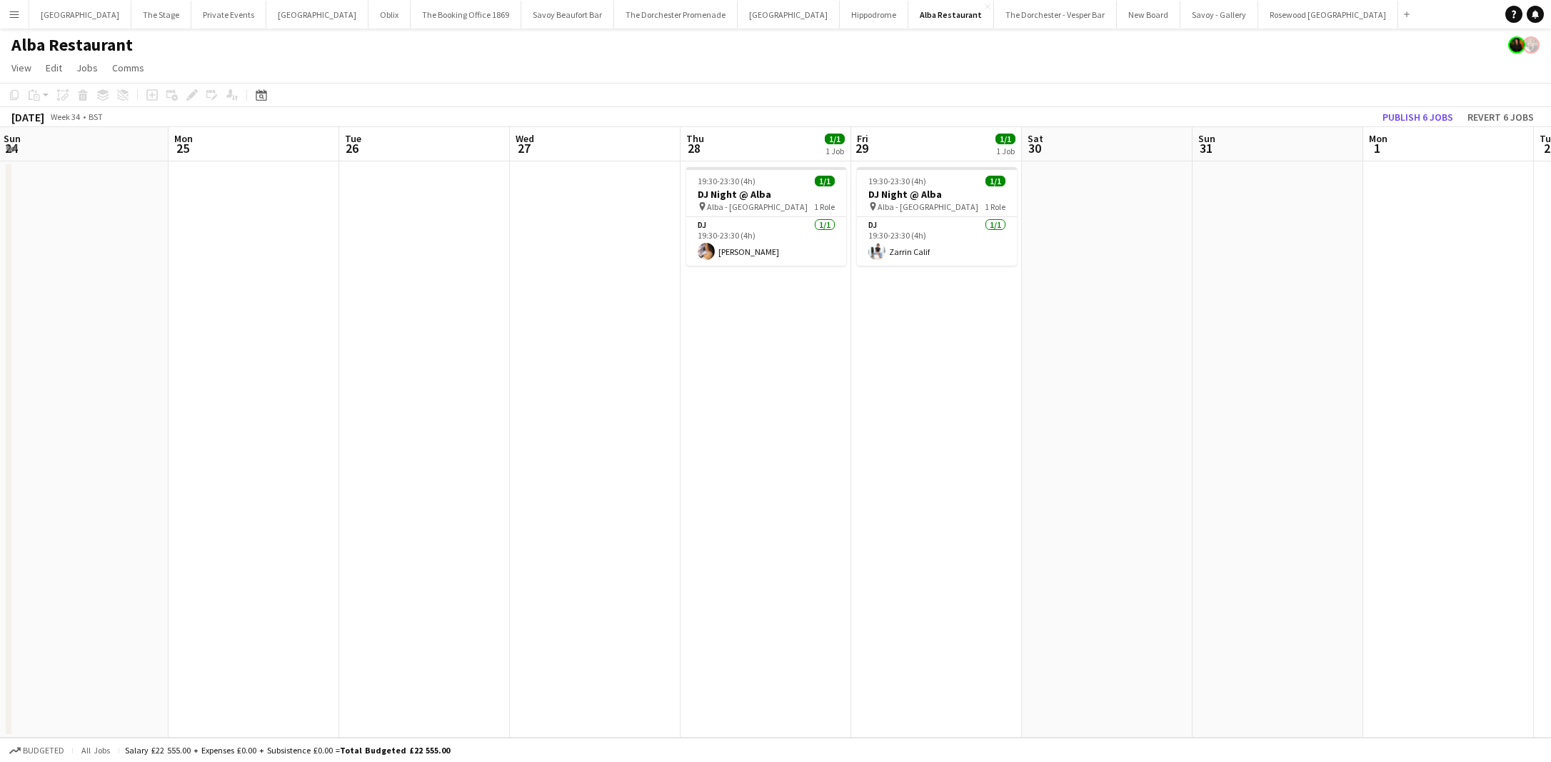
click at [954, 34] on div "Alba Restaurant" at bounding box center [775, 42] width 1551 height 27
click at [994, 13] on button "The Dorchester - Vesper Bar Close" at bounding box center [1055, 15] width 123 height 28
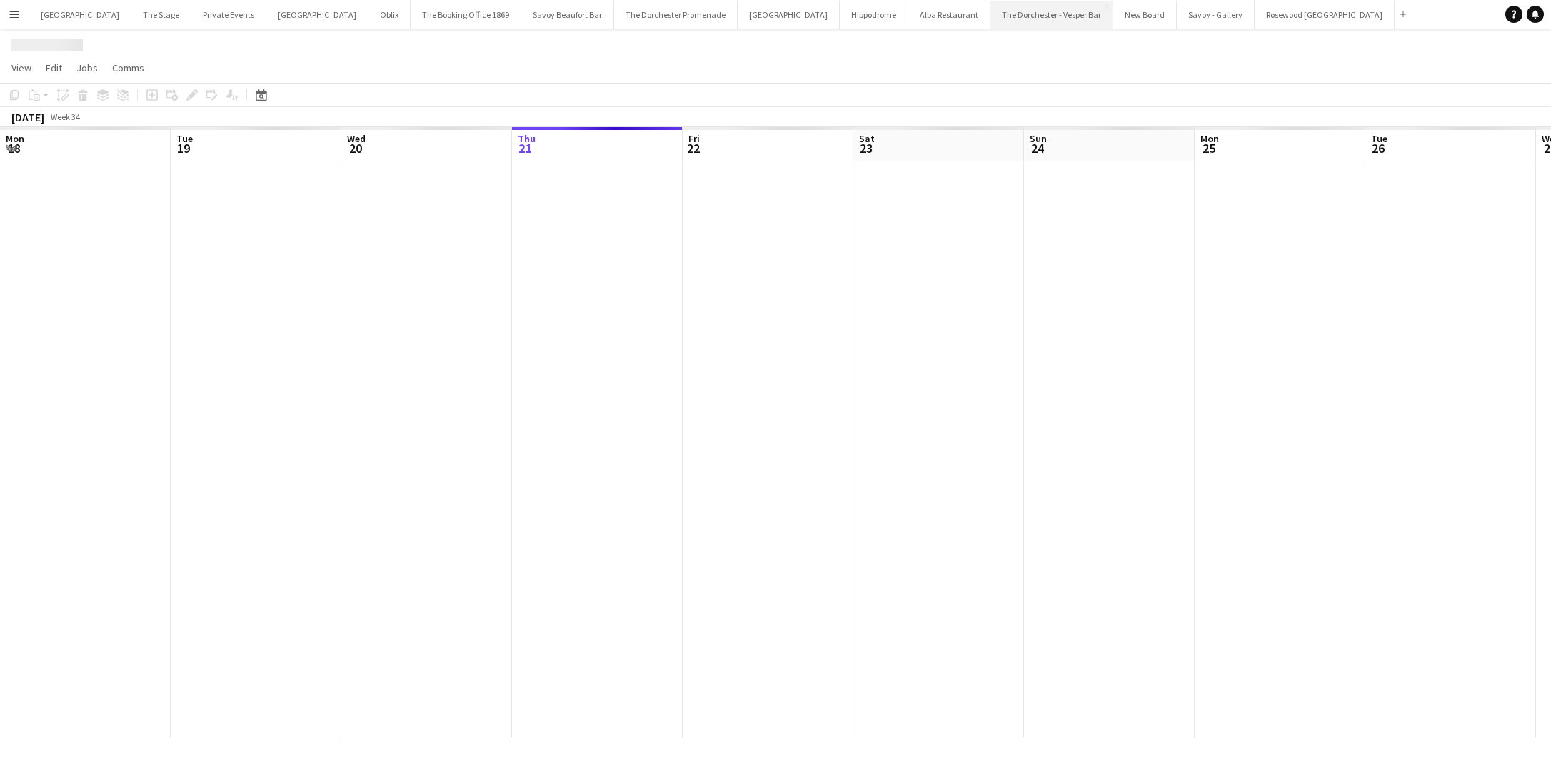
scroll to position [0, 341]
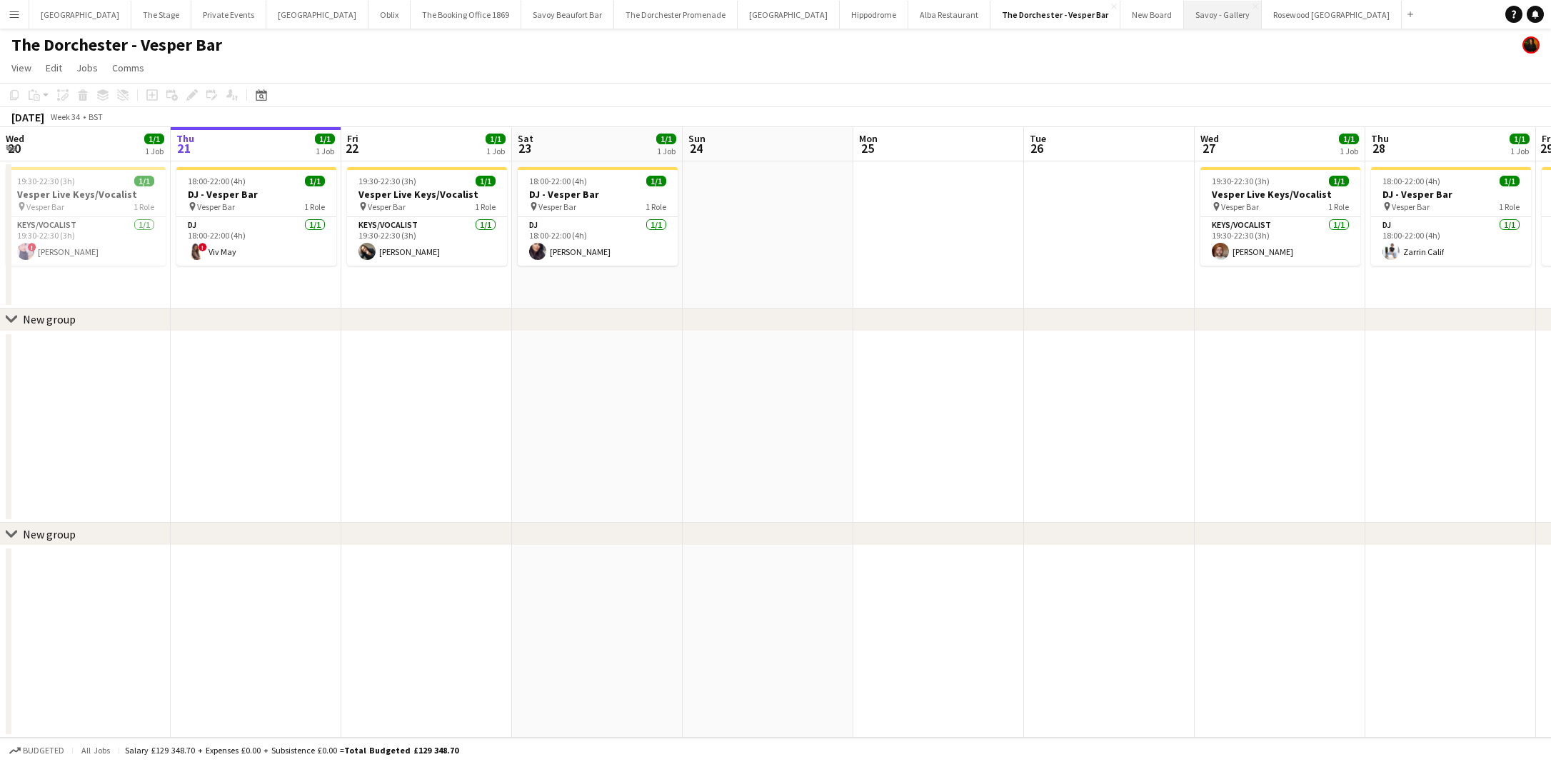
click at [1184, 16] on button "Savoy - Gallery Close" at bounding box center [1223, 15] width 78 height 28
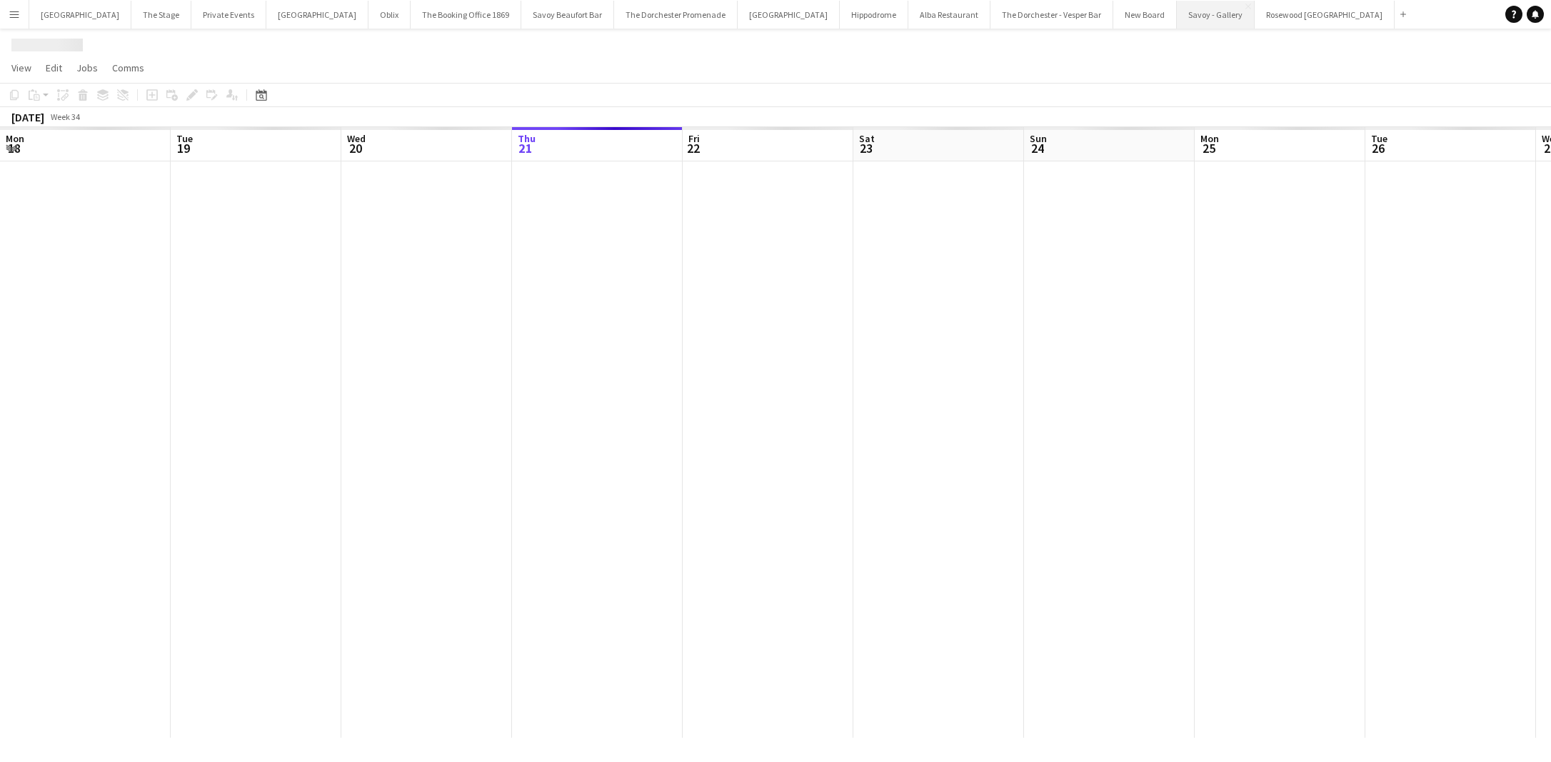
scroll to position [0, 341]
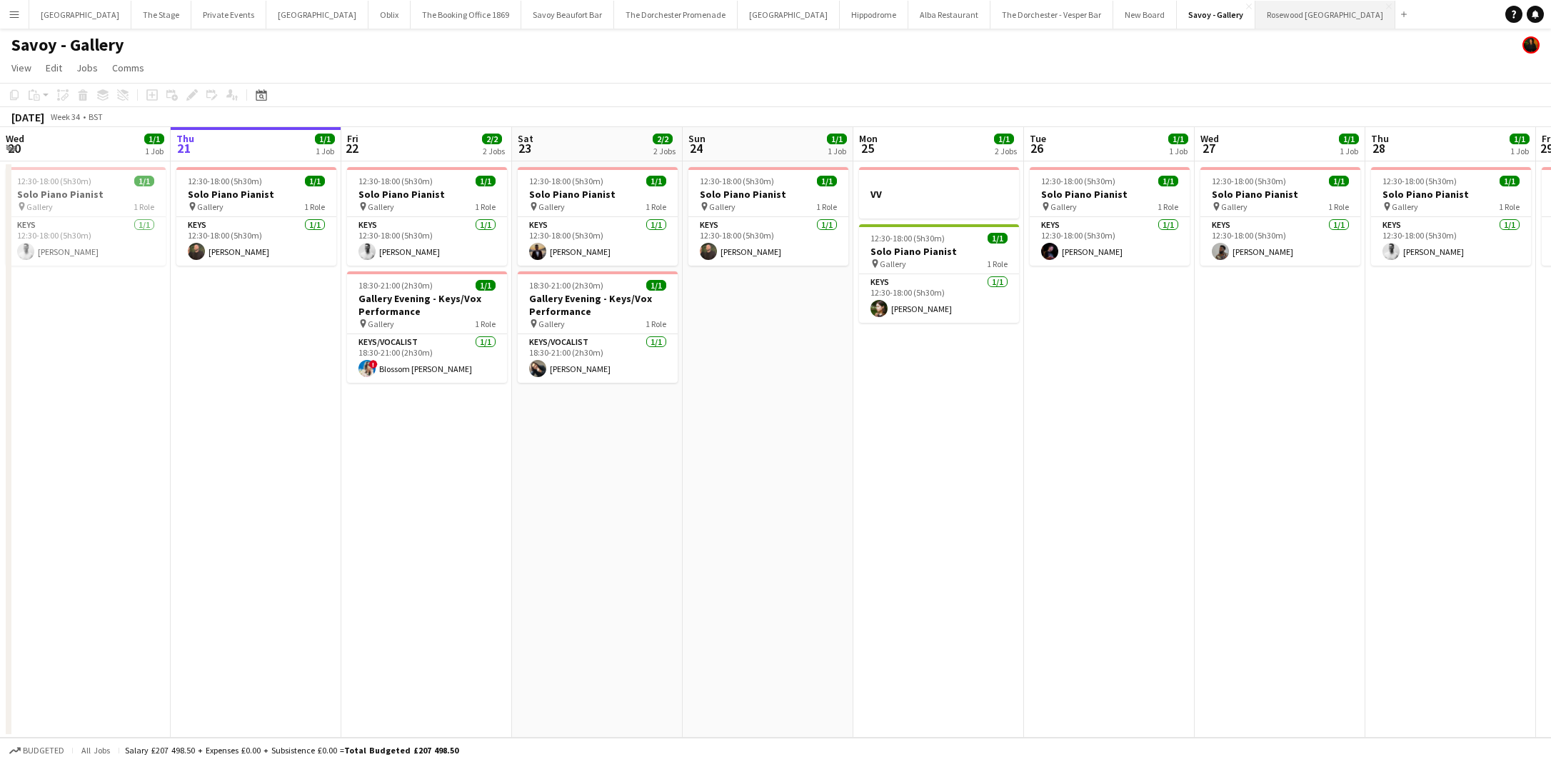
click at [1255, 25] on button "Rosewood London Close" at bounding box center [1325, 15] width 140 height 28
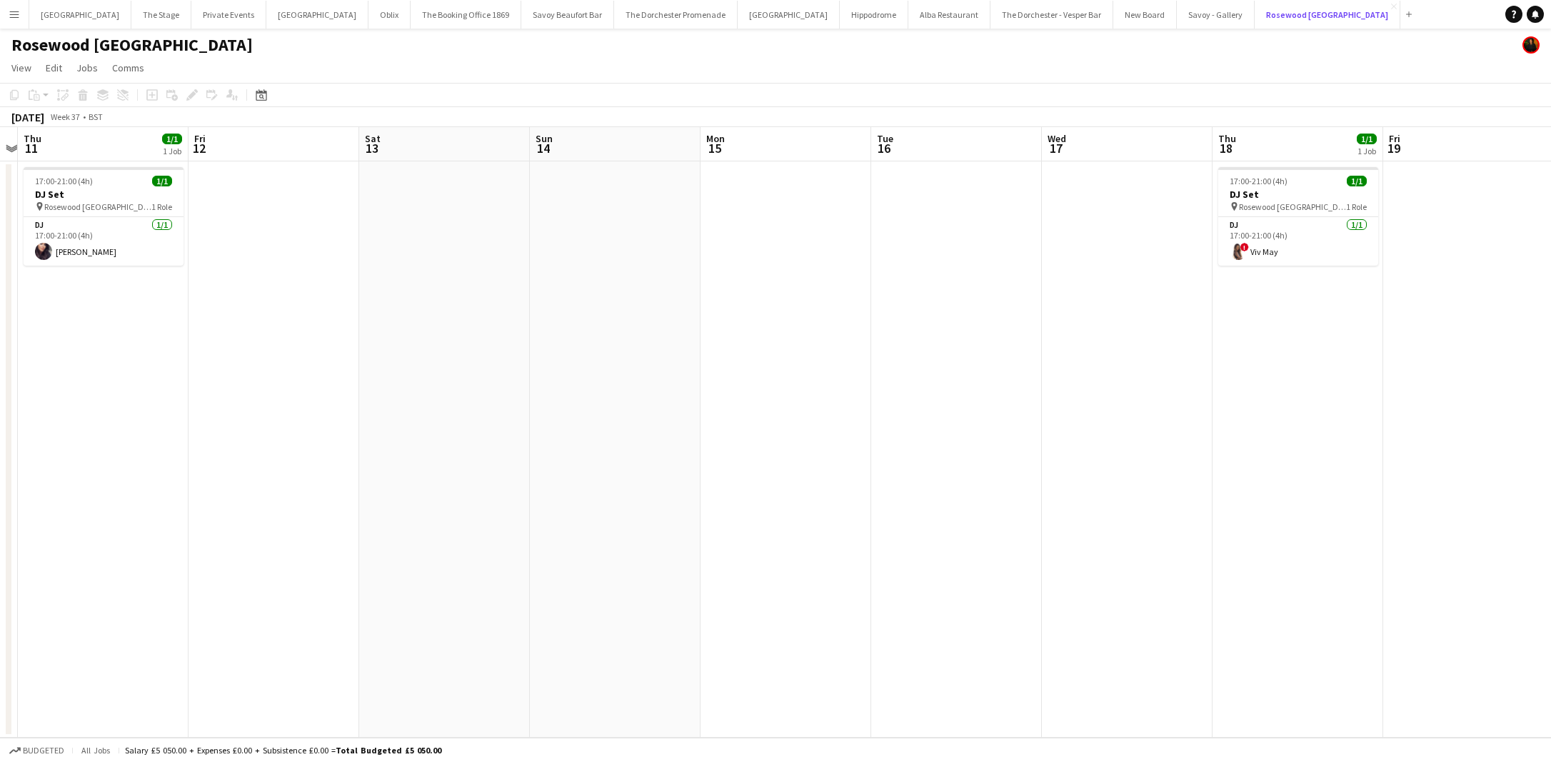
scroll to position [0, 326]
click at [281, 18] on button "Bicester village Close" at bounding box center [317, 15] width 102 height 28
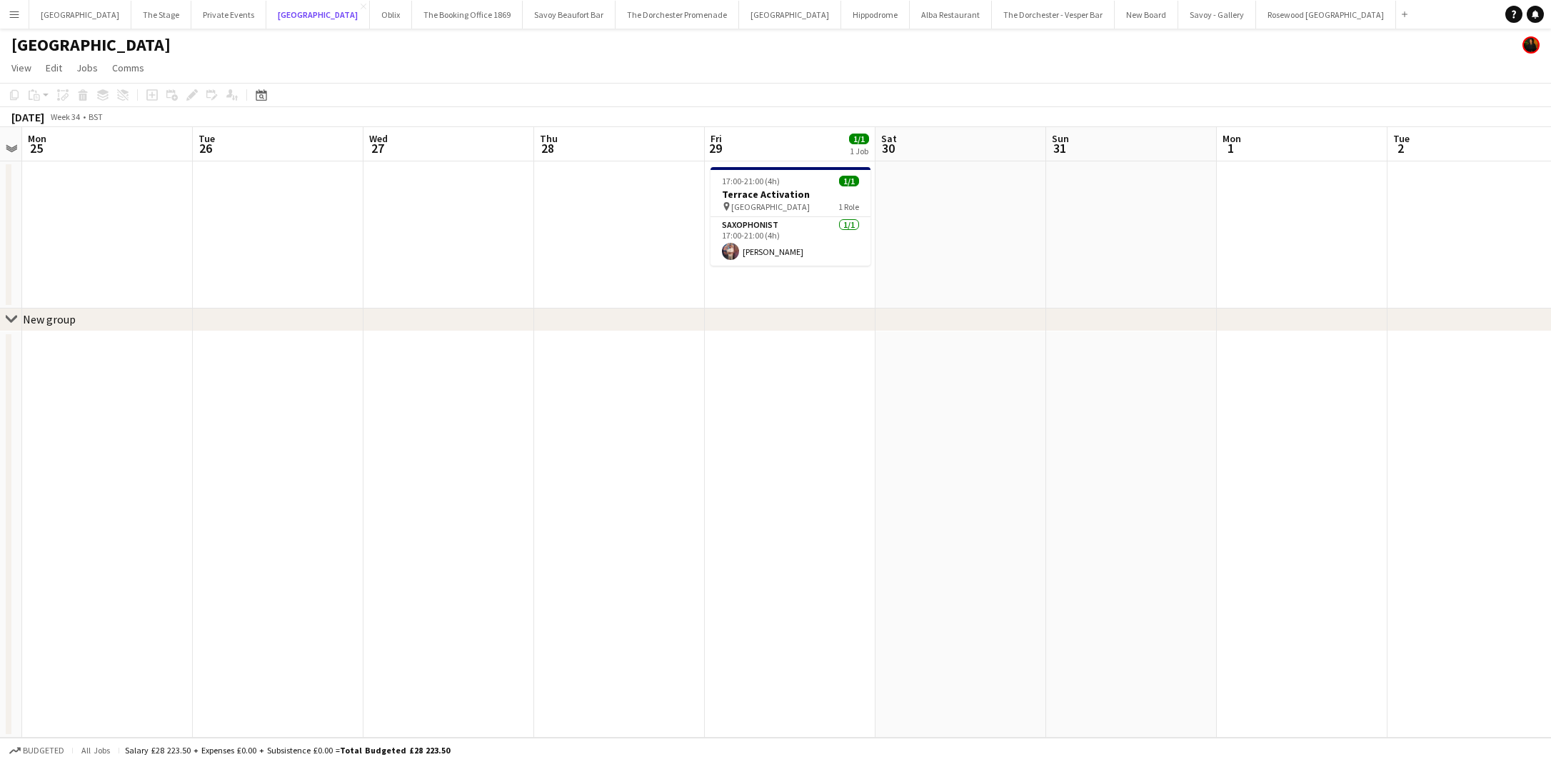
scroll to position [0, 491]
click at [992, 18] on button "The Dorchester - Vesper Bar Close" at bounding box center [1053, 15] width 123 height 28
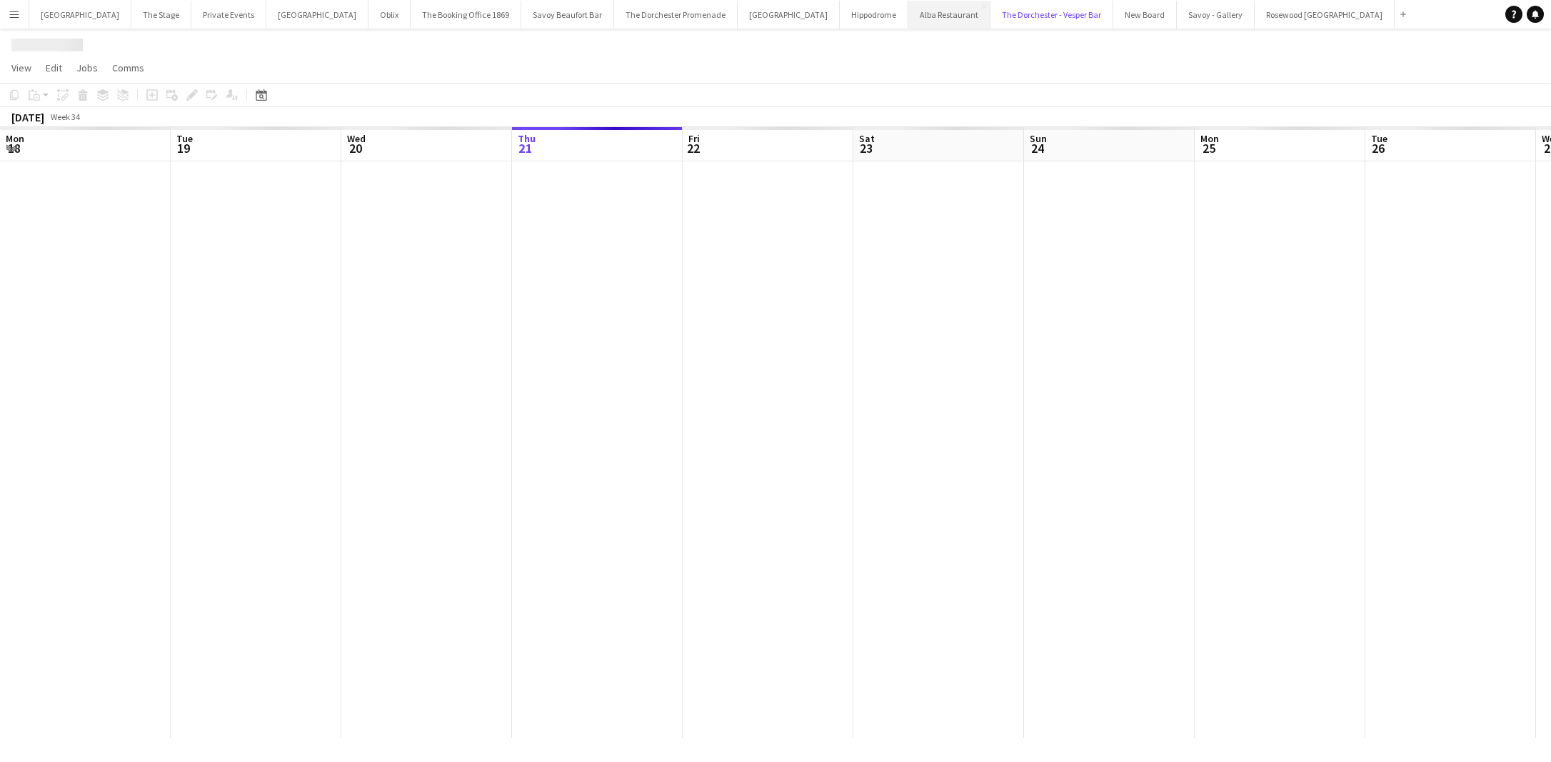
scroll to position [0, 341]
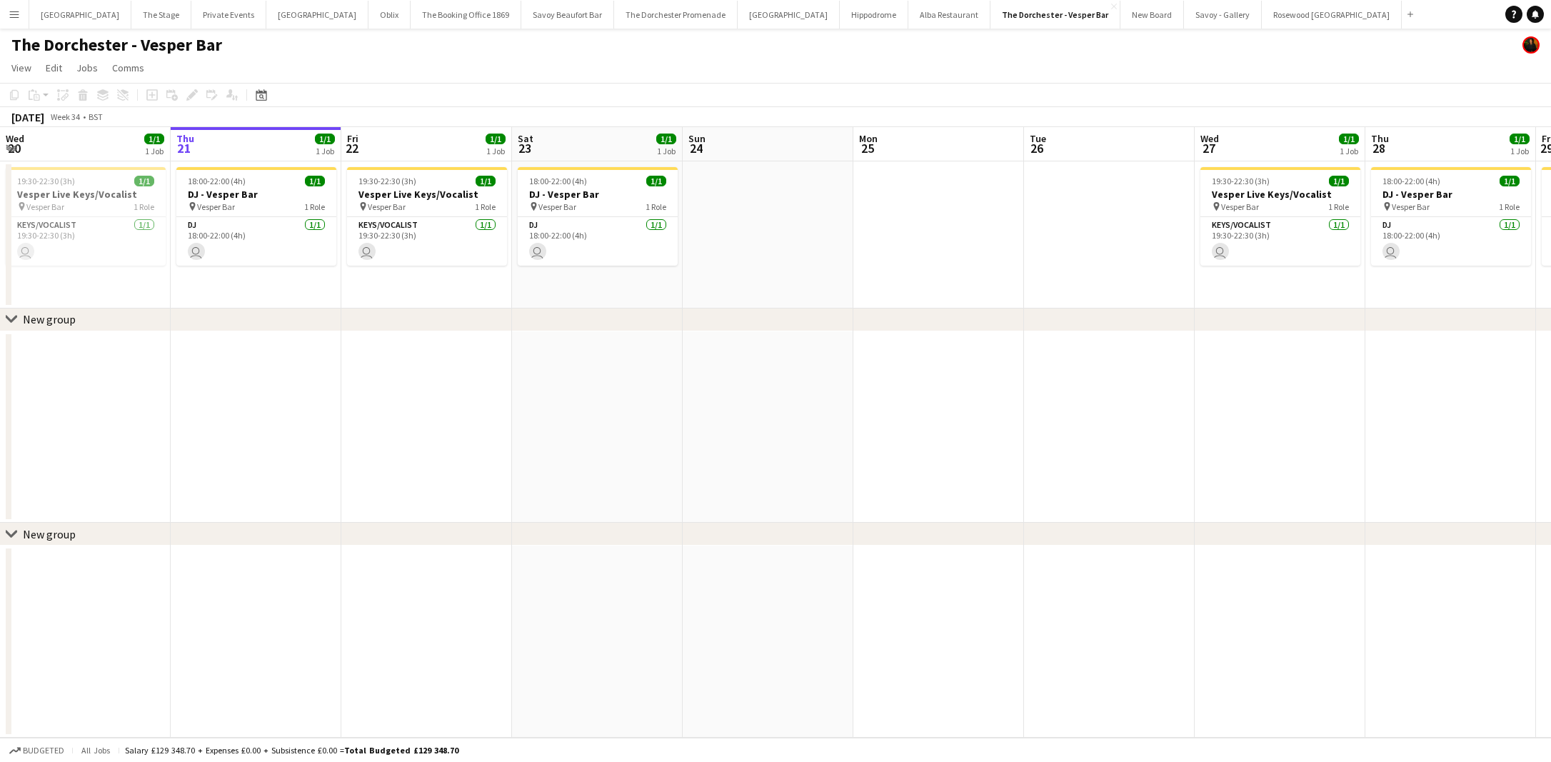
click at [840, 29] on div "The Dorchester - Vesper Bar" at bounding box center [775, 42] width 1551 height 27
click at [908, 17] on button "Alba Restaurant Close" at bounding box center [949, 15] width 82 height 28
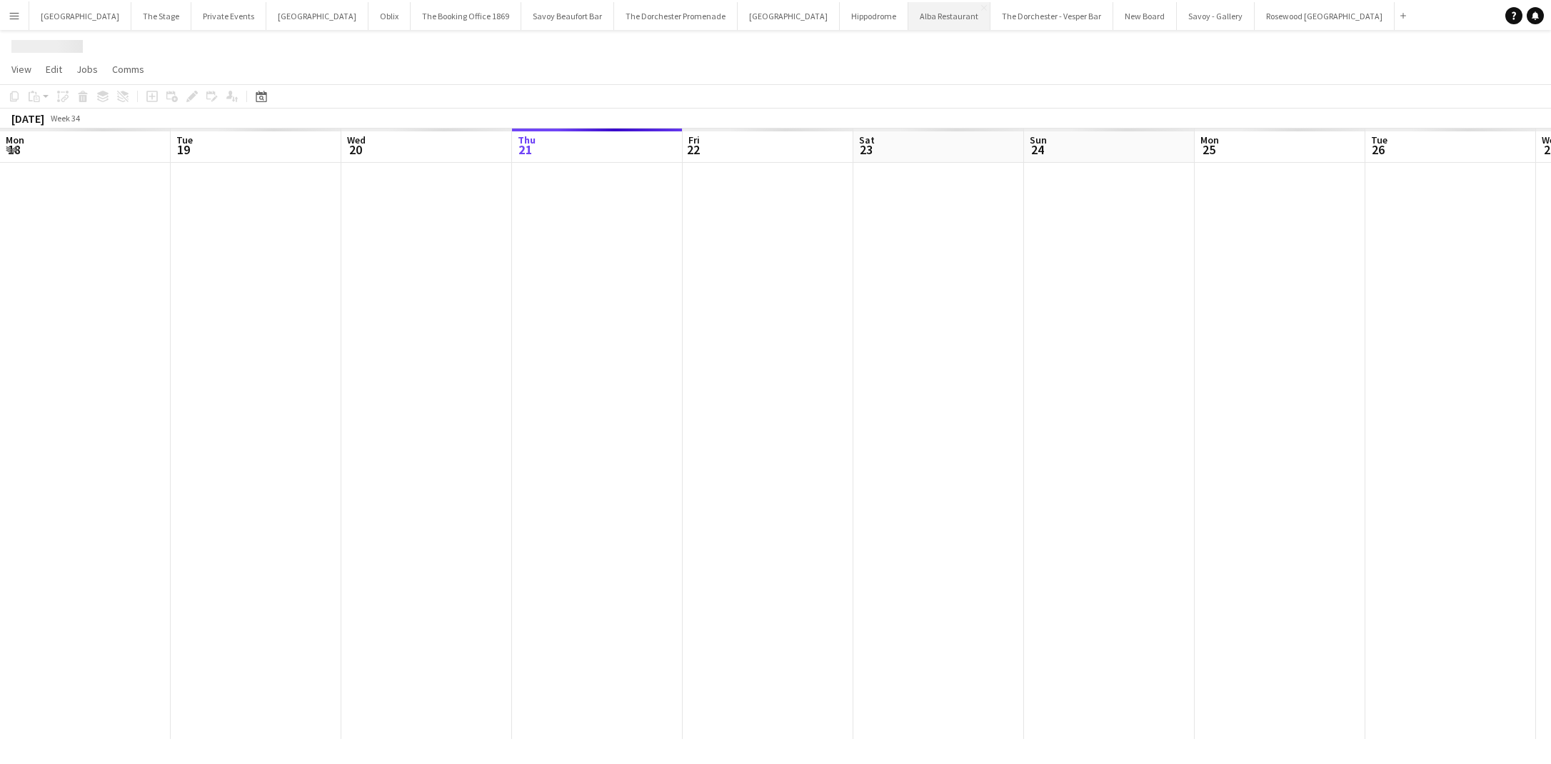
scroll to position [0, 341]
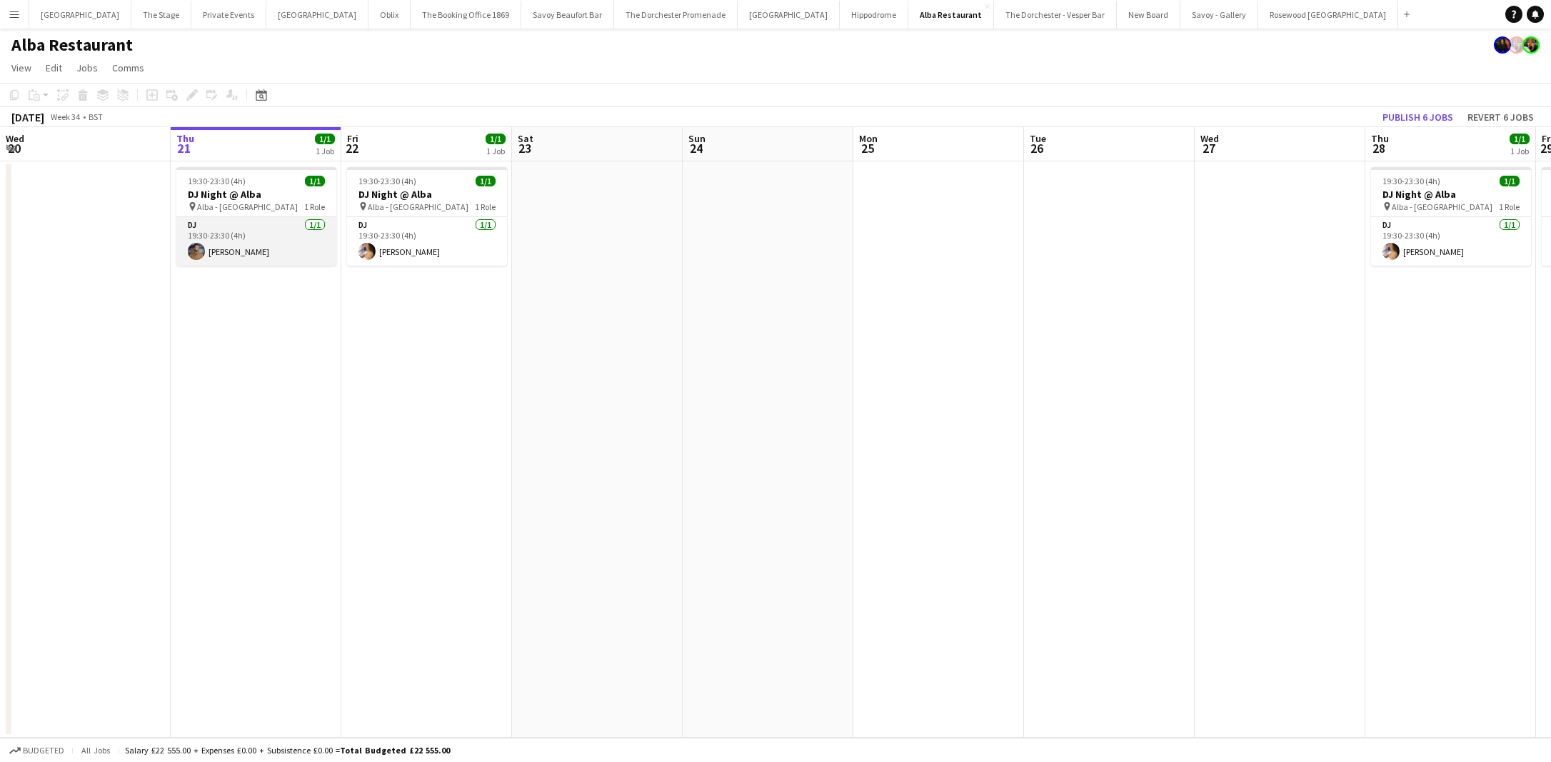
click at [228, 248] on app-card-role "DJ 1/1 19:30-23:30 (4h) Charlie Kelly" at bounding box center [256, 241] width 160 height 49
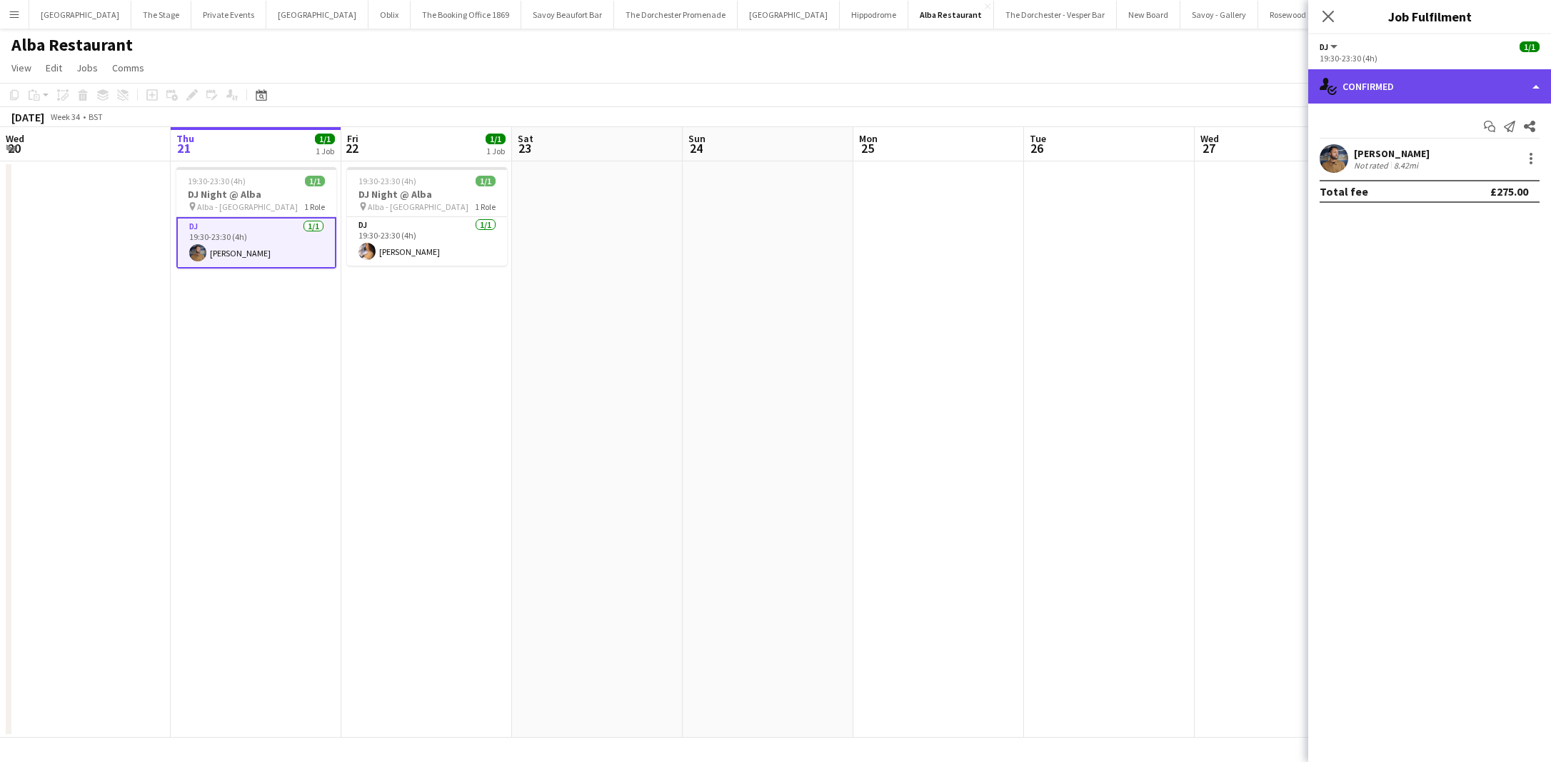
click at [1359, 95] on div "single-neutral-actions-check-2 Confirmed" at bounding box center [1429, 86] width 243 height 34
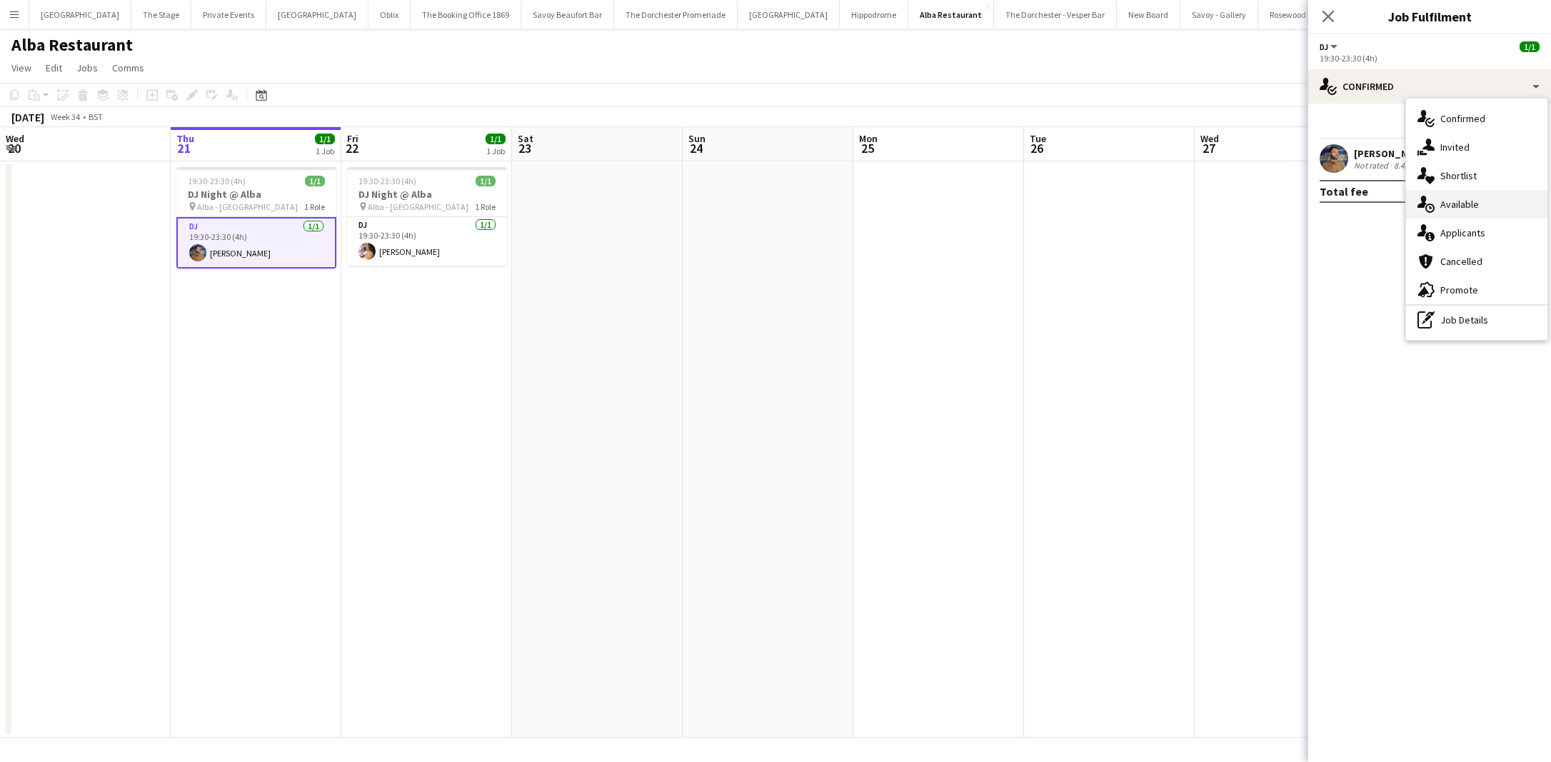
click at [1446, 211] on div "single-neutral-actions-upload Available" at bounding box center [1476, 204] width 141 height 29
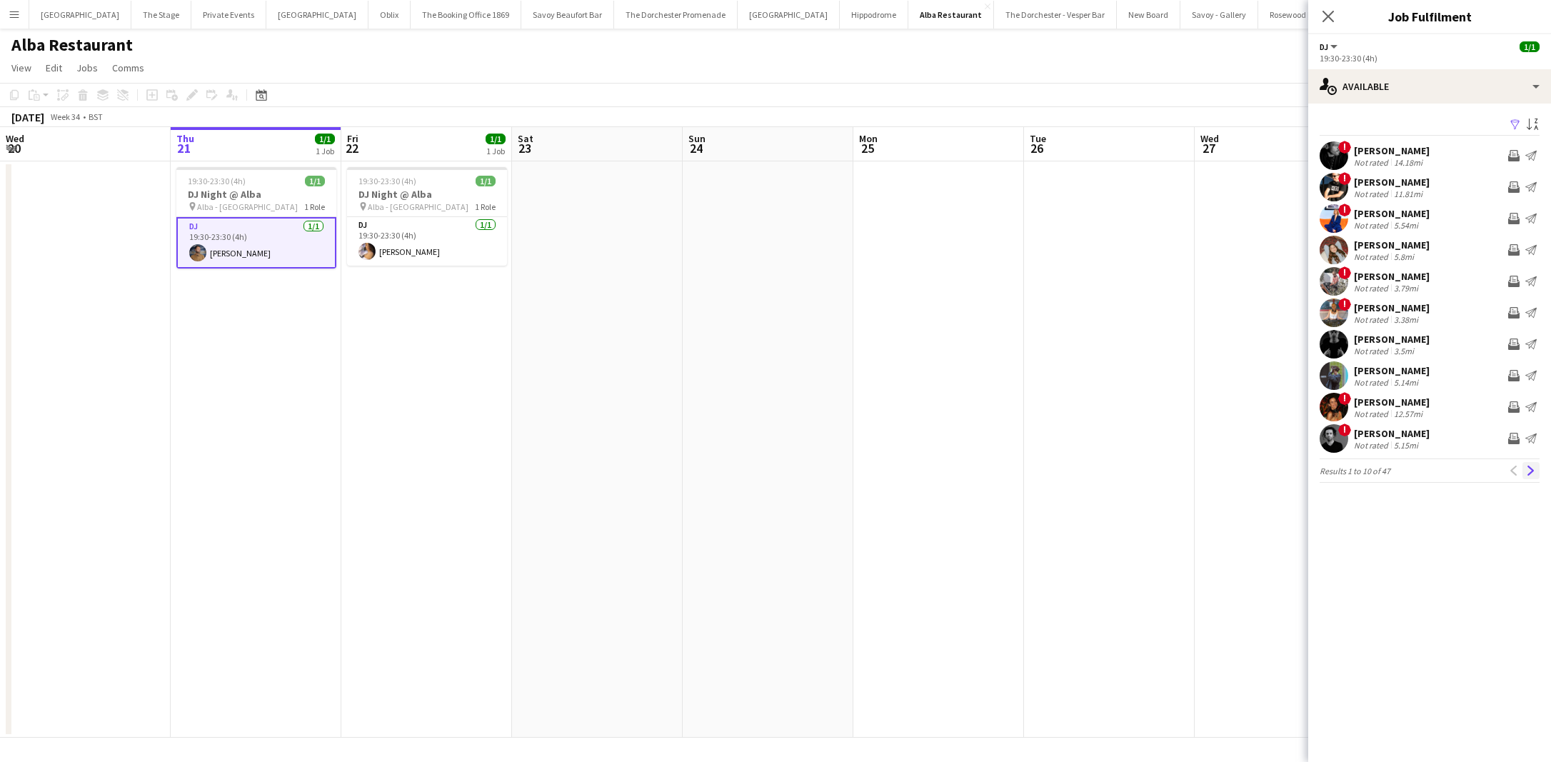
click at [1535, 473] on app-icon "Next" at bounding box center [1531, 470] width 10 height 10
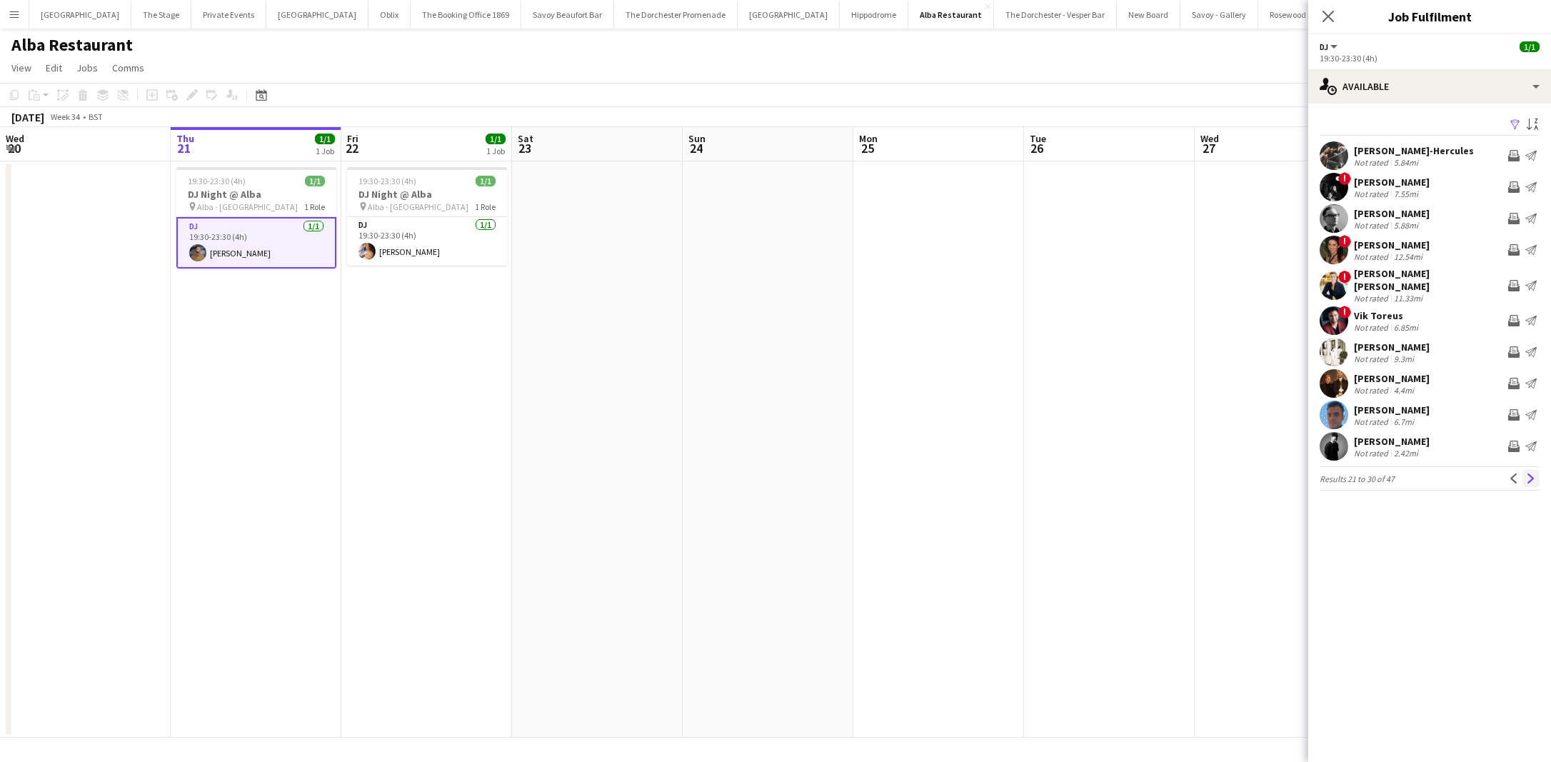
click at [1535, 473] on app-icon "Next" at bounding box center [1531, 478] width 10 height 10
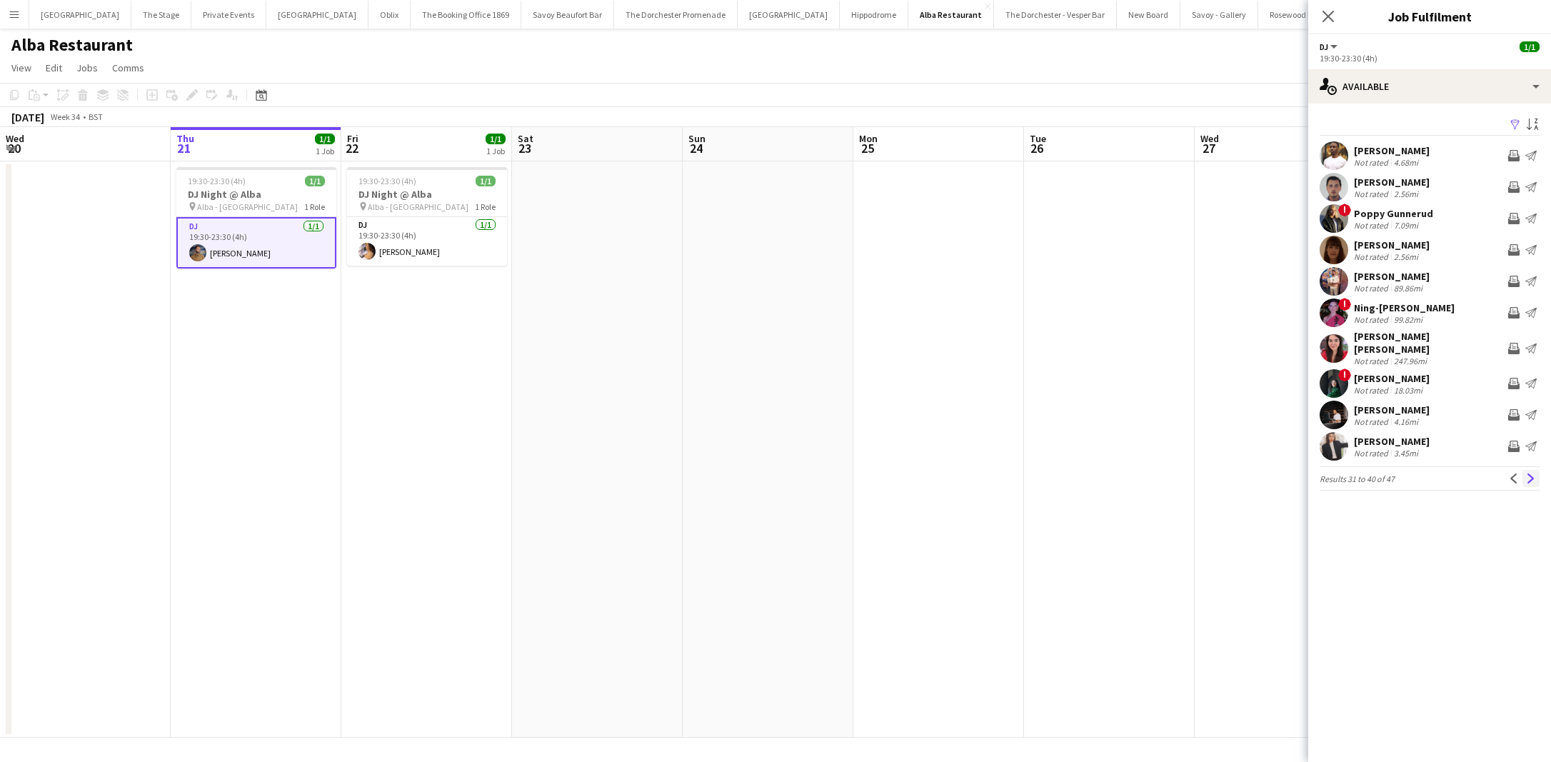
click at [1535, 473] on app-icon "Next" at bounding box center [1531, 478] width 10 height 10
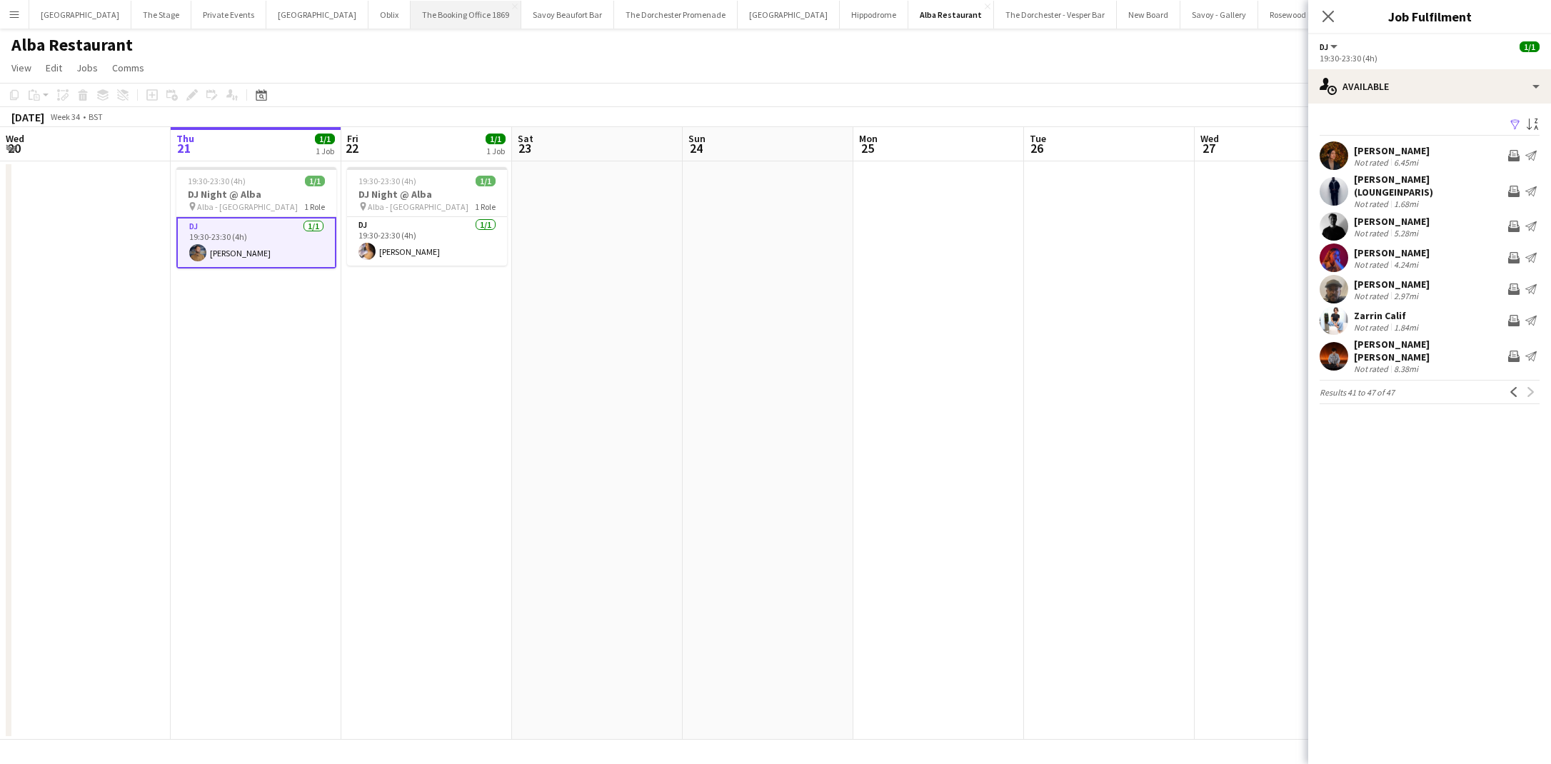
click at [420, 14] on button "The Booking Office 1869 Close" at bounding box center [465, 15] width 111 height 28
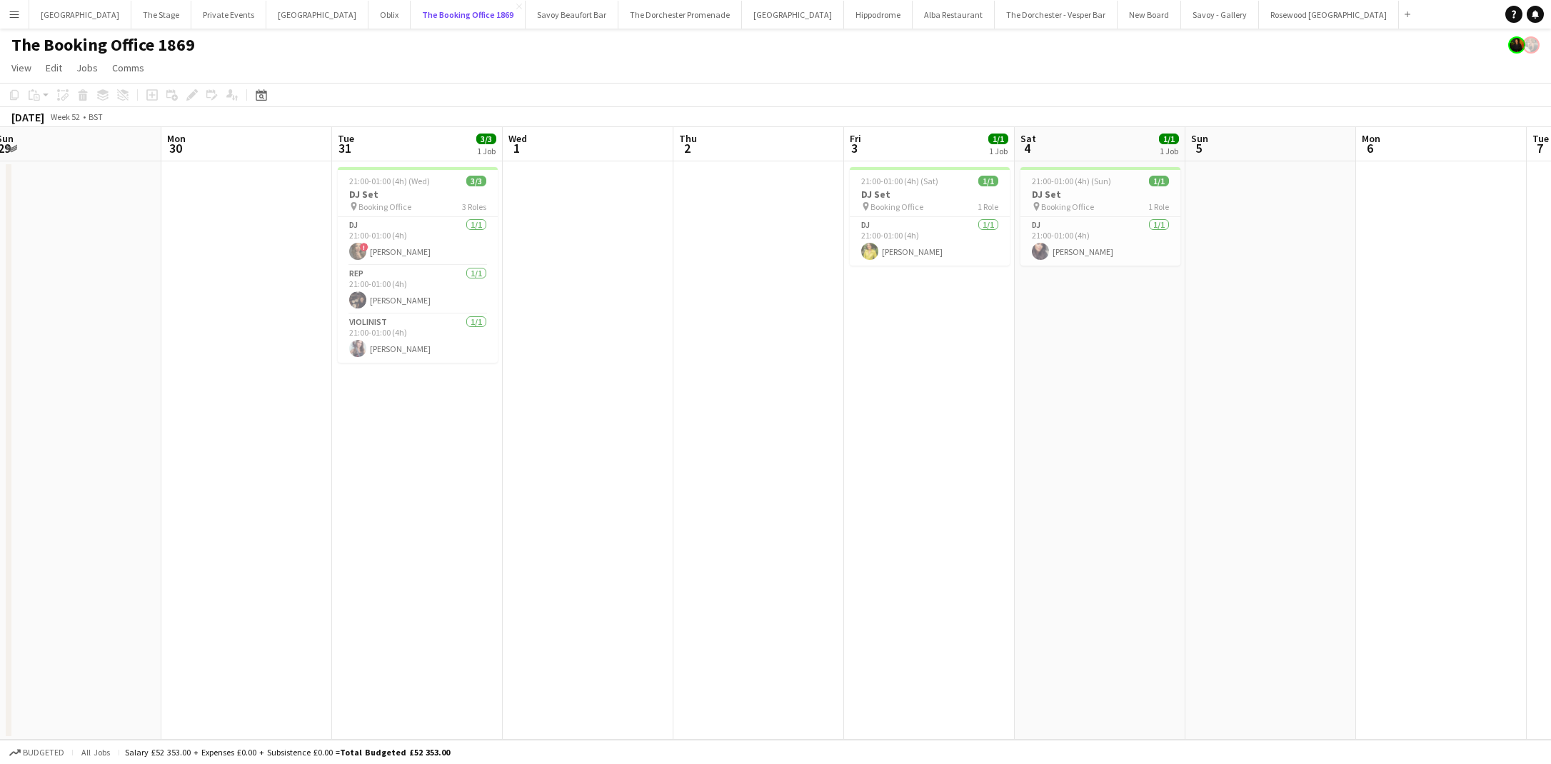
scroll to position [0, 346]
click at [407, 308] on app-card-role "Rep 1/1 21:00-01:00 (4h) Nicky Caulfield" at bounding box center [423, 290] width 160 height 49
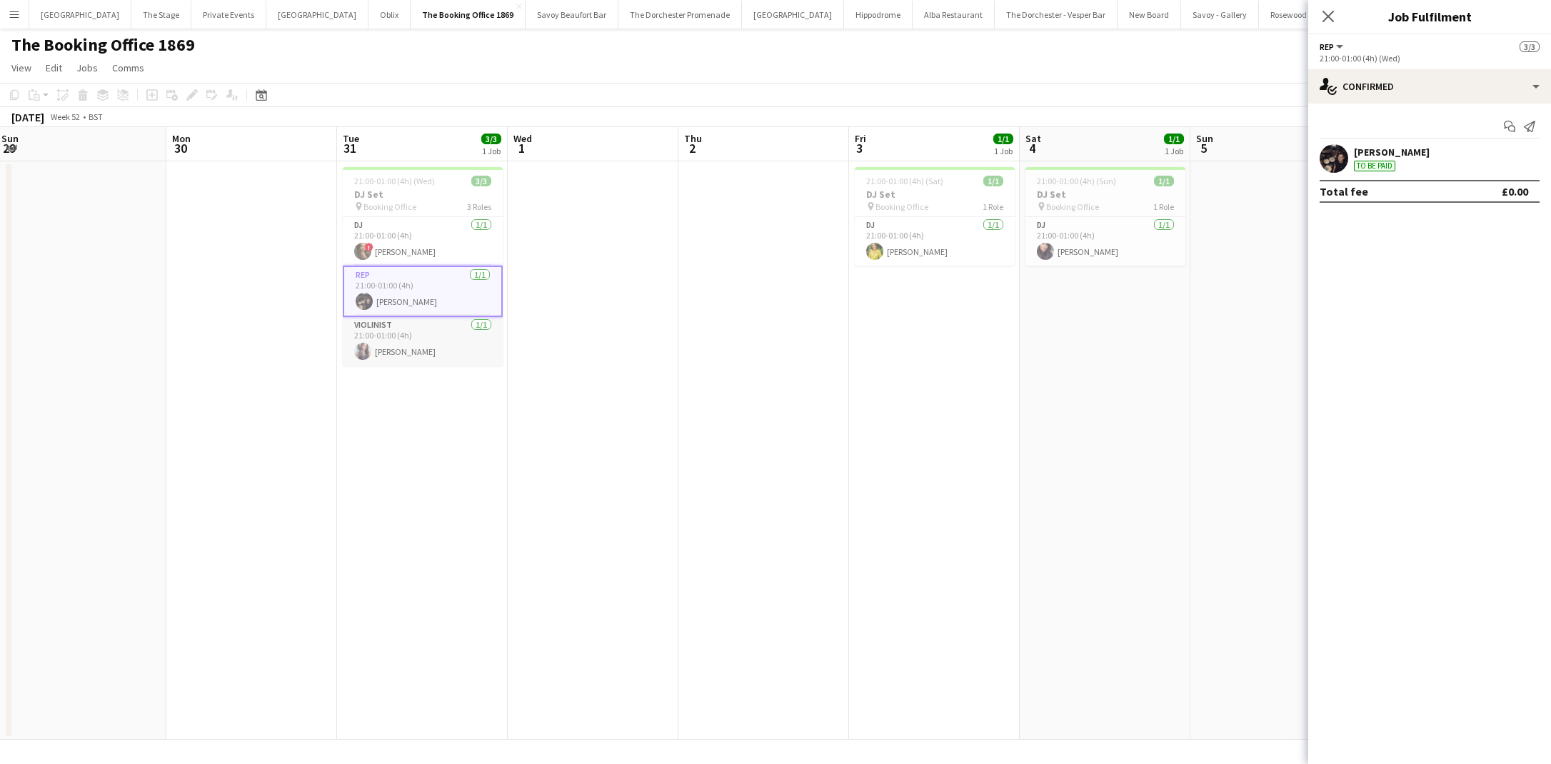
click at [407, 345] on app-card-role "Violinist 1/1 21:00-01:00 (4h) Olga Eckert" at bounding box center [423, 341] width 160 height 49
click at [403, 269] on app-card-role "Rep 1/1 21:00-01:00 (4h) Nicky Caulfield" at bounding box center [422, 290] width 160 height 49
click at [404, 246] on app-card-role "DJ 1/1 21:00-01:00 (4h) ! Sumi Browne" at bounding box center [422, 241] width 160 height 49
click at [464, 348] on app-card-role "Violinist 1/1 21:00-01:00 (4h) Olga Eckert" at bounding box center [422, 341] width 160 height 49
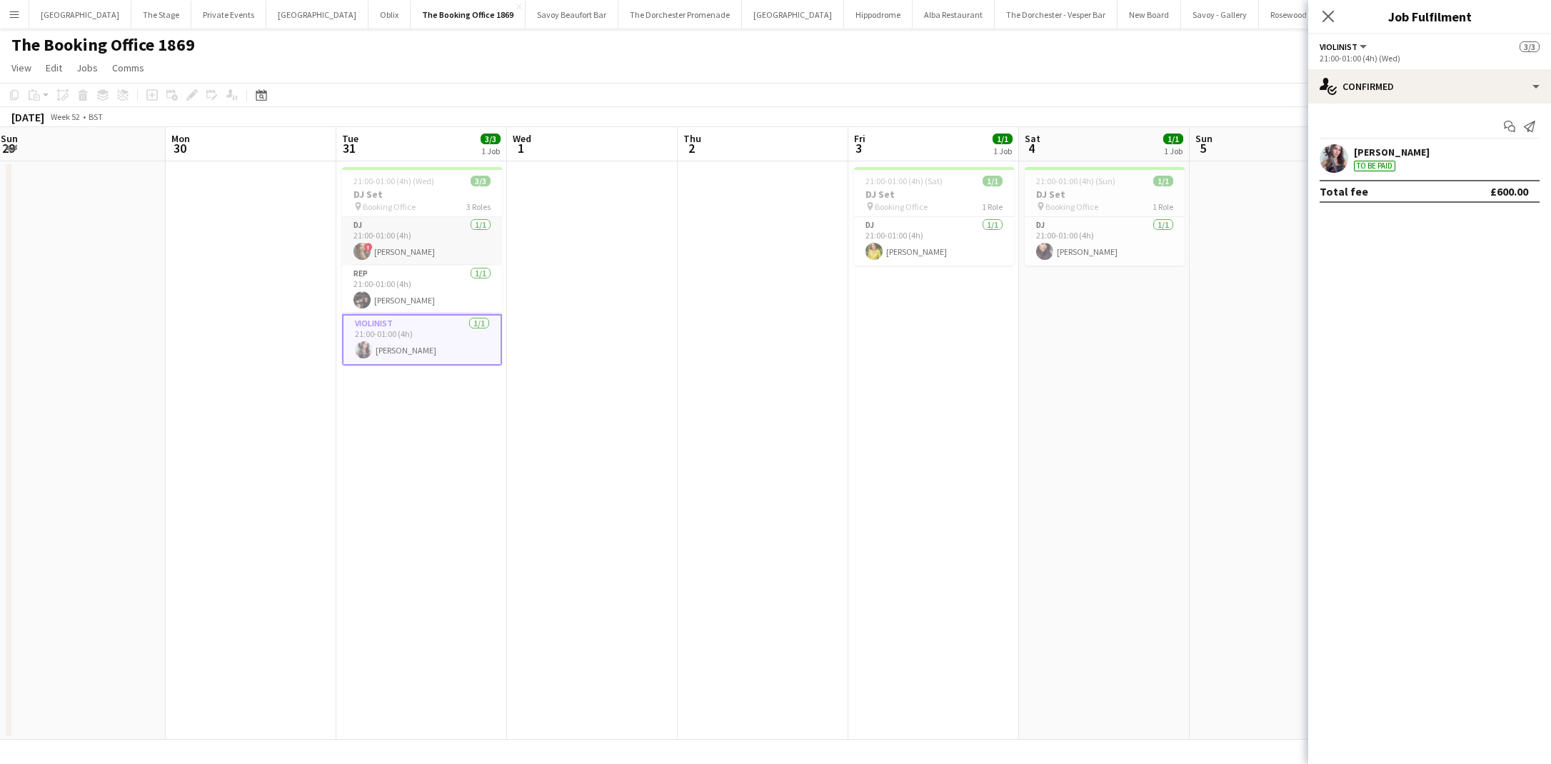
click at [437, 258] on app-card-role "DJ 1/1 21:00-01:00 (4h) ! Sumi Browne" at bounding box center [422, 241] width 160 height 49
click at [397, 474] on app-date-cell "21:00-01:00 (4h) (Wed) 3/3 DJ Set pin Booking Office 3 Roles DJ 1/1 21:00-01:00…" at bounding box center [421, 450] width 171 height 578
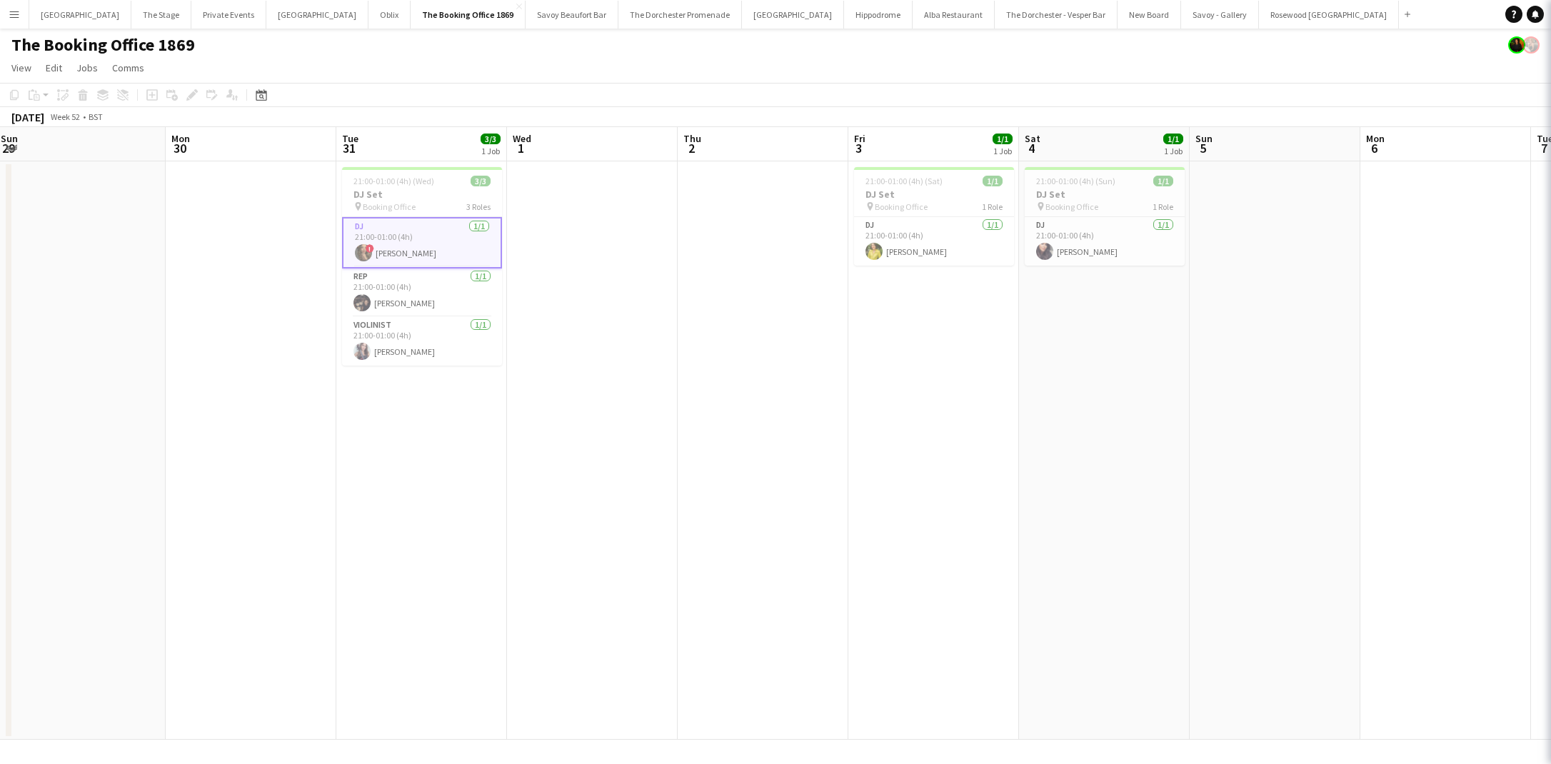
scroll to position [0, 346]
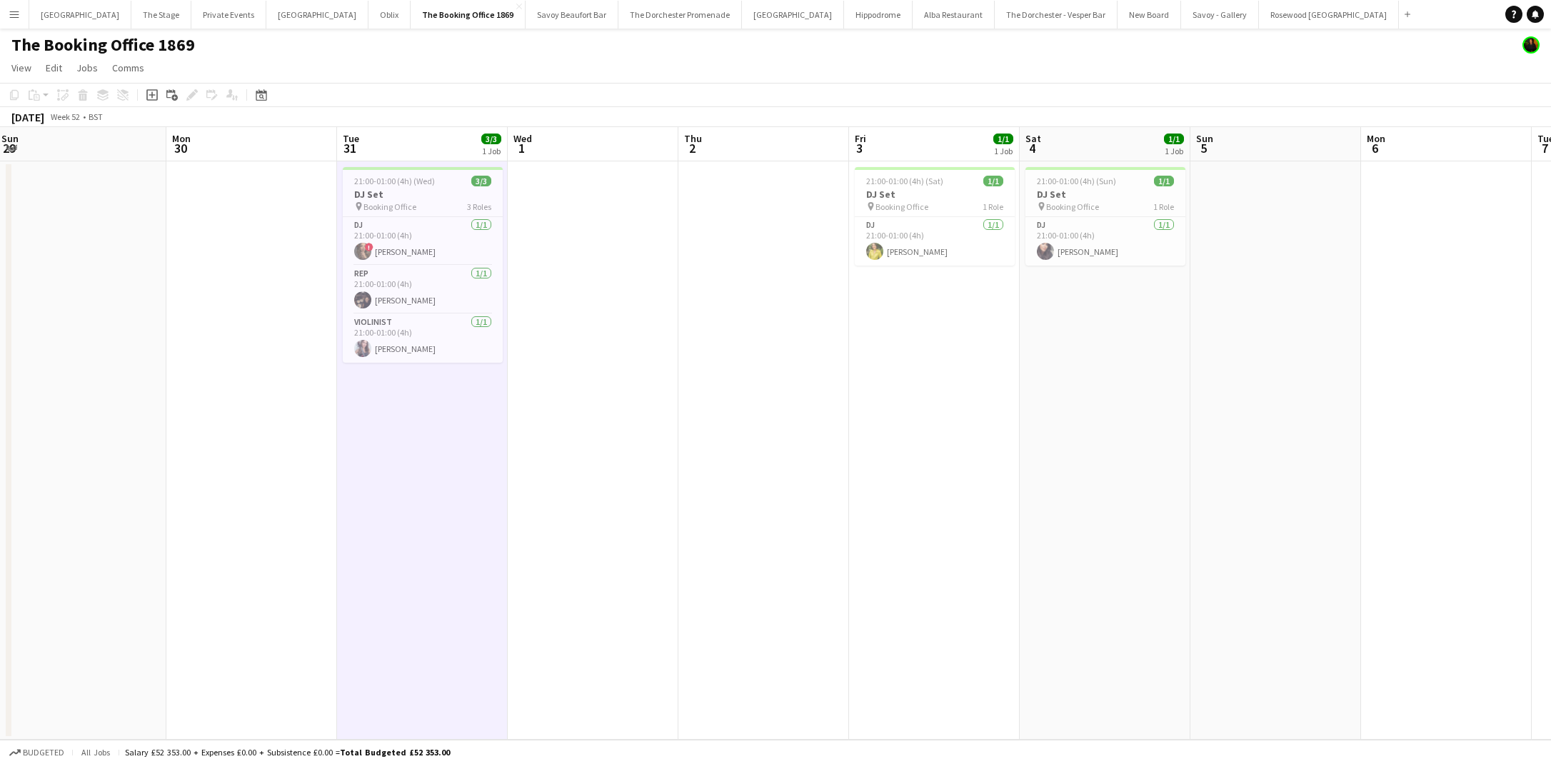
click at [638, 501] on app-date-cell at bounding box center [593, 450] width 171 height 578
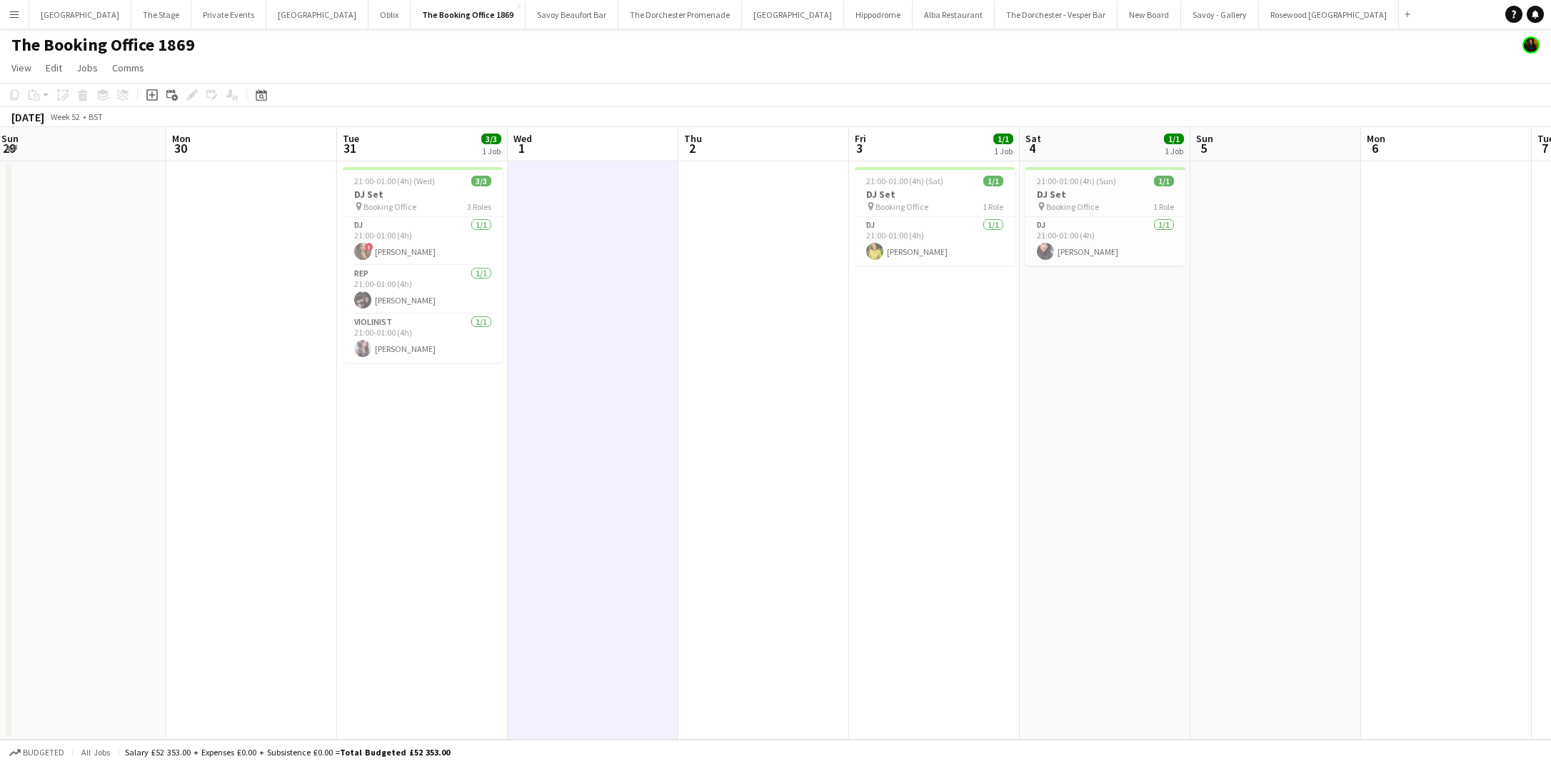
click at [14, 10] on app-icon "Menu" at bounding box center [14, 14] width 11 height 11
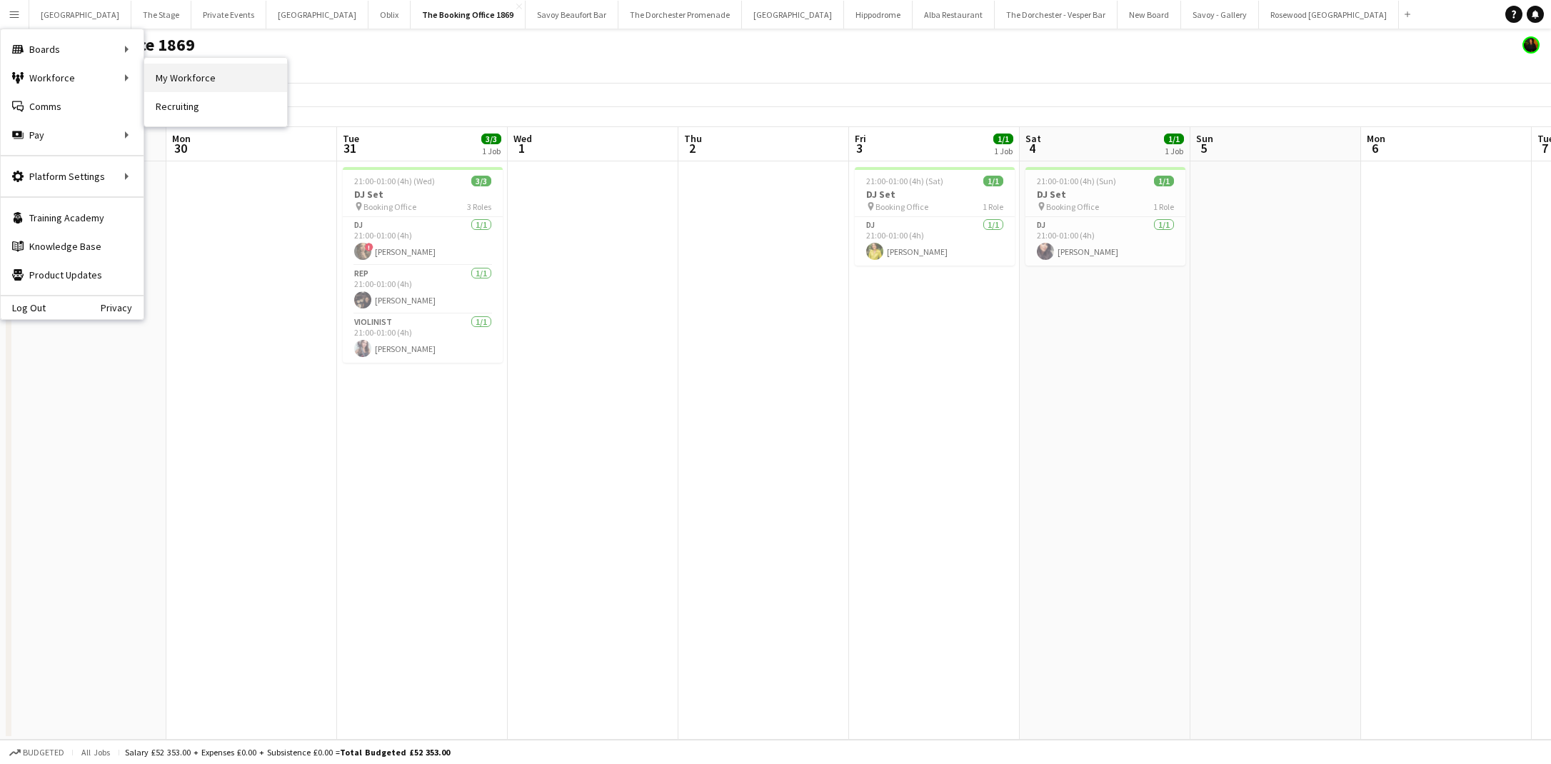
click at [177, 79] on link "My Workforce" at bounding box center [215, 78] width 143 height 29
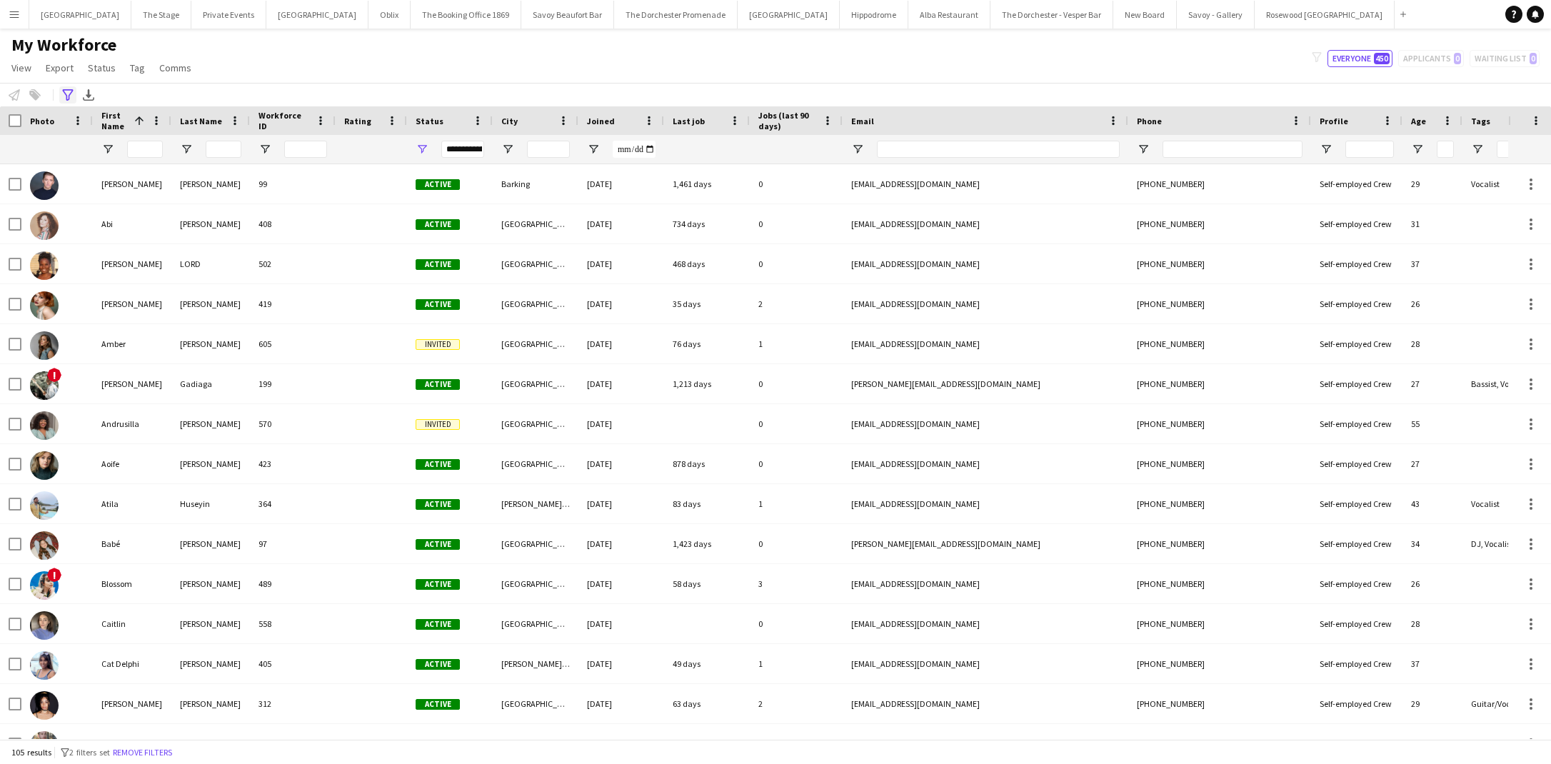
click at [66, 96] on icon "Advanced filters" at bounding box center [67, 94] width 11 height 11
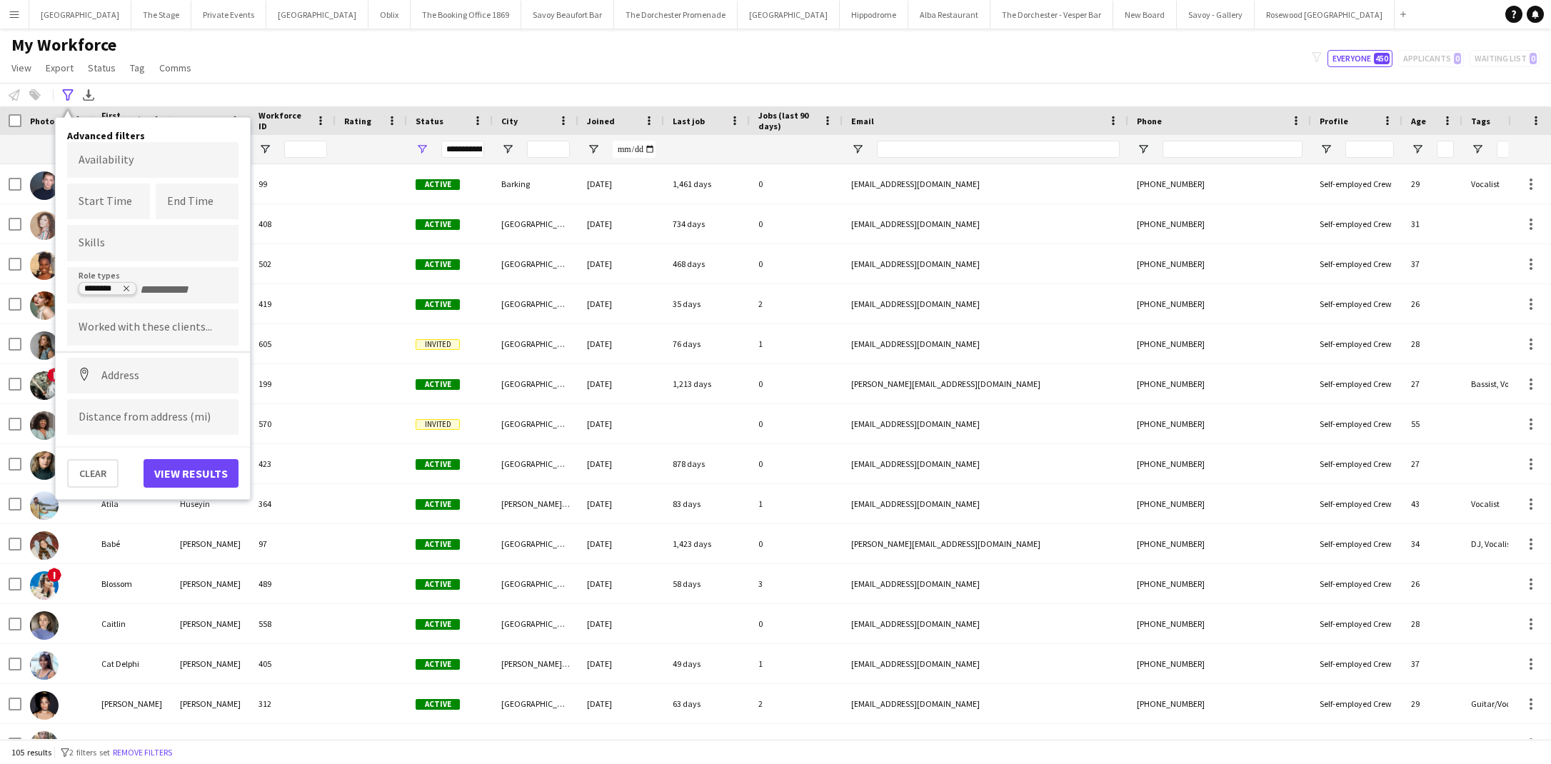
click at [128, 286] on icon "Remove tag" at bounding box center [126, 288] width 9 height 9
type input "**"
click at [151, 322] on div "DJ" at bounding box center [152, 325] width 171 height 34
click at [196, 474] on button "View results" at bounding box center [190, 473] width 95 height 29
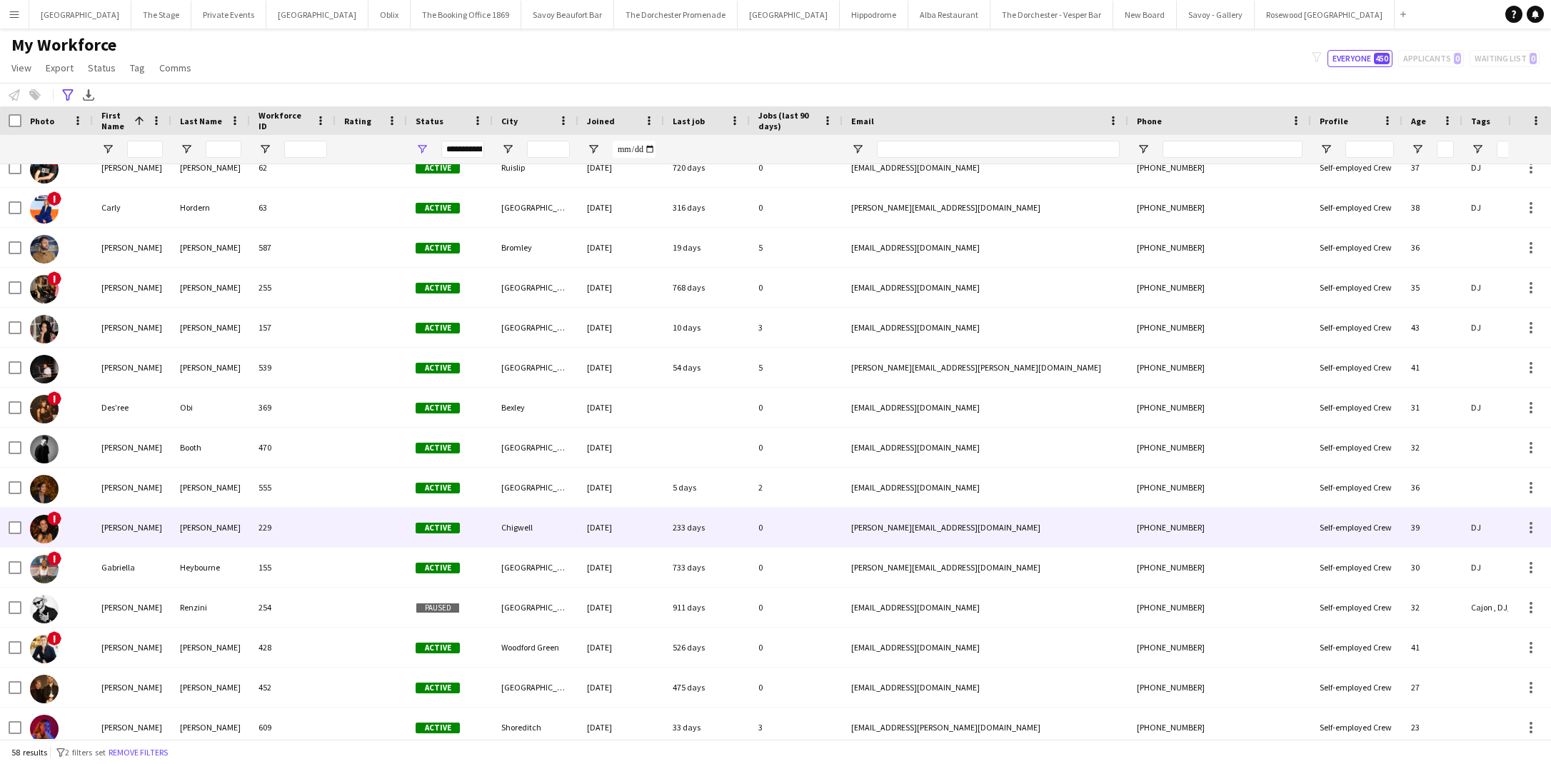
scroll to position [257, 0]
